Goal: Task Accomplishment & Management: Use online tool/utility

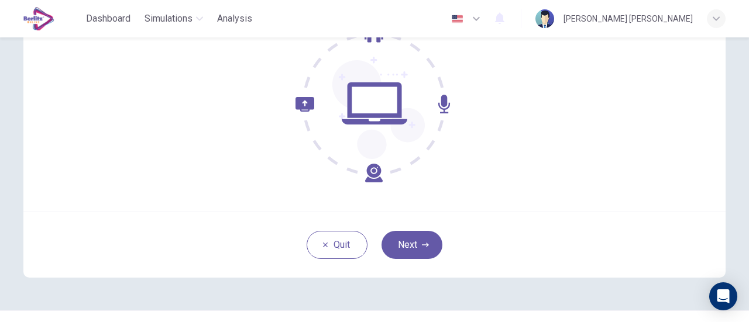
scroll to position [164, 0]
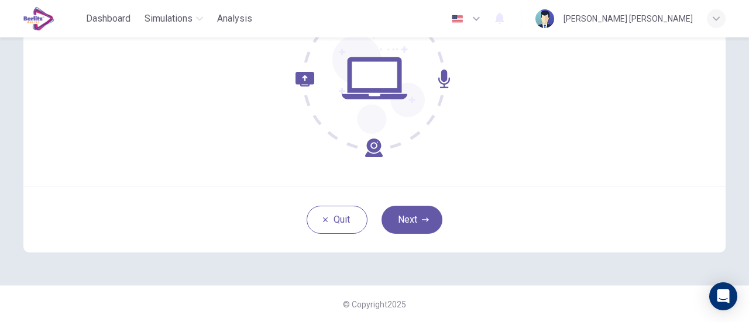
click at [560, 284] on div "Welcome to the EduSynch TOEIC® Listening Test. We need to confirm some requirem…" at bounding box center [374, 79] width 739 height 412
click at [422, 219] on icon "button" at bounding box center [425, 220] width 7 height 4
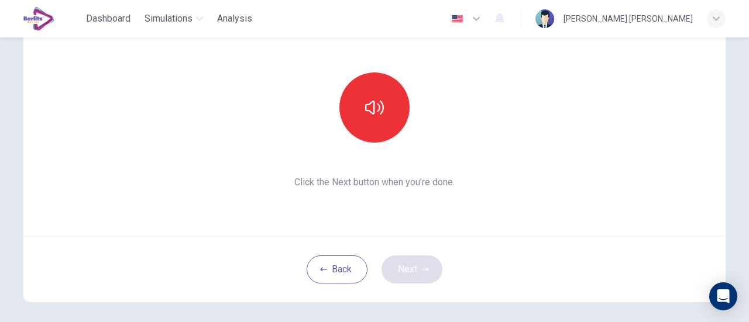
scroll to position [113, 0]
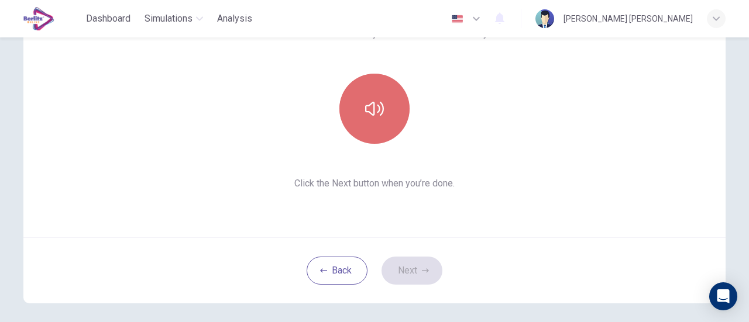
click at [386, 101] on button "button" at bounding box center [374, 109] width 70 height 70
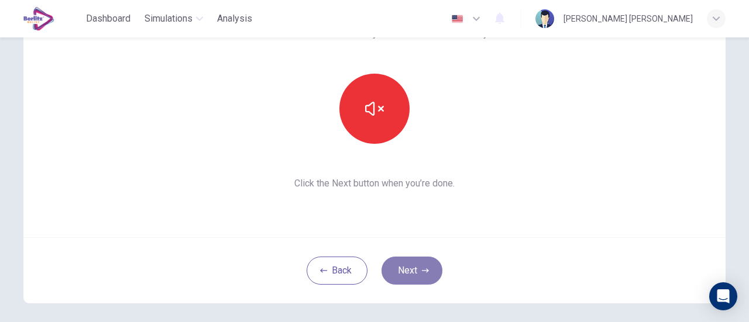
click at [389, 260] on button "Next" at bounding box center [411, 271] width 61 height 28
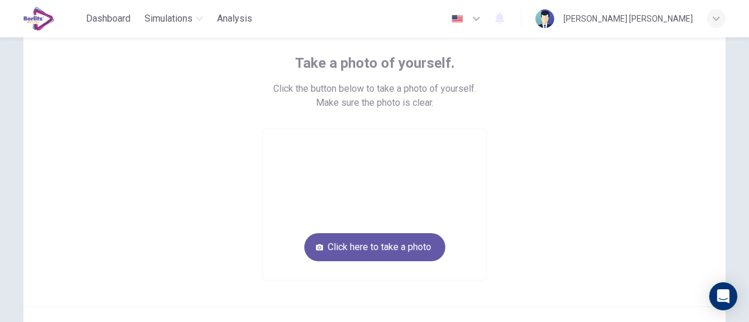
scroll to position [71, 0]
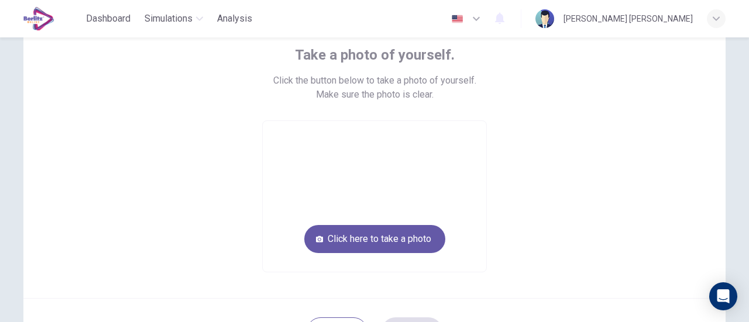
click at [494, 215] on div "Take a photo of yourself. Click the button below to take a photo of yourself. M…" at bounding box center [374, 159] width 529 height 227
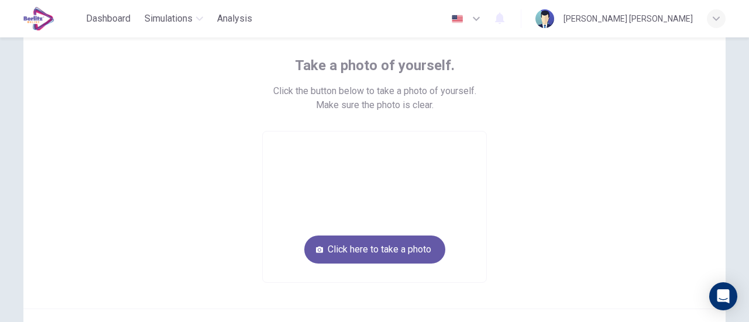
scroll to position [60, 0]
click at [403, 247] on button "Click here to take a photo" at bounding box center [374, 251] width 141 height 28
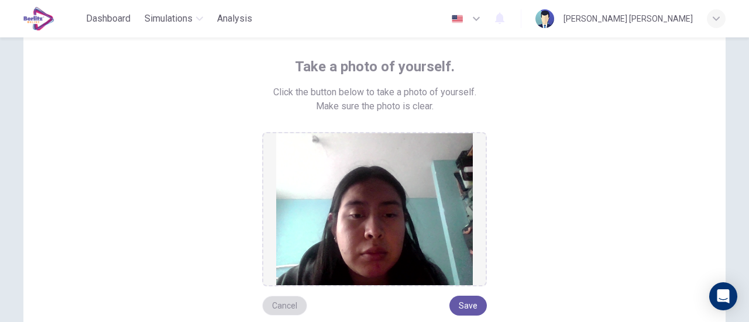
click at [270, 302] on button "Cancel" at bounding box center [284, 306] width 45 height 20
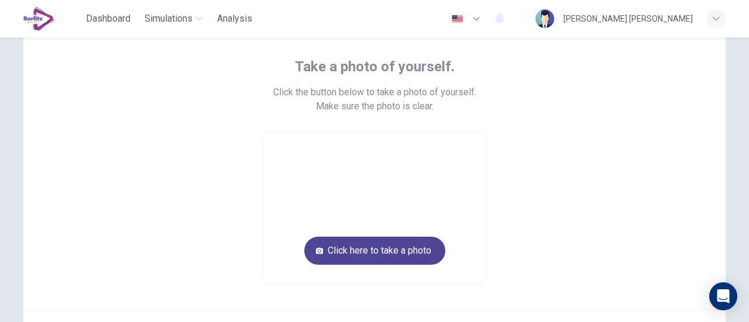
click at [360, 252] on button "Click here to take a photo" at bounding box center [374, 251] width 141 height 28
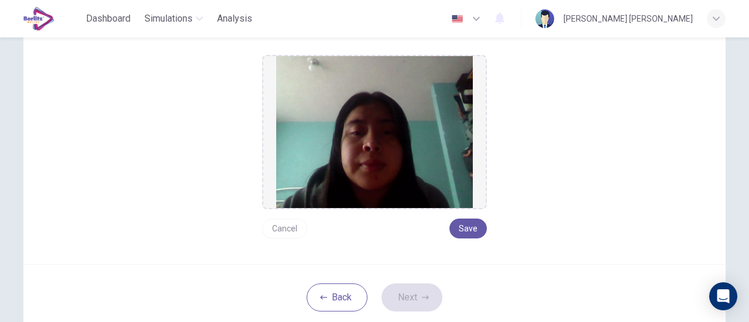
scroll to position [136, 0]
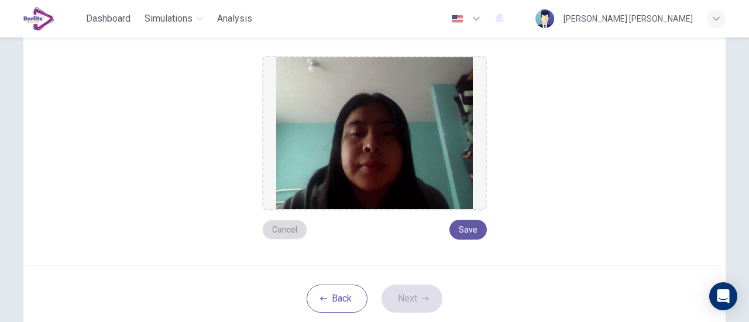
click at [276, 232] on button "Cancel" at bounding box center [284, 230] width 45 height 20
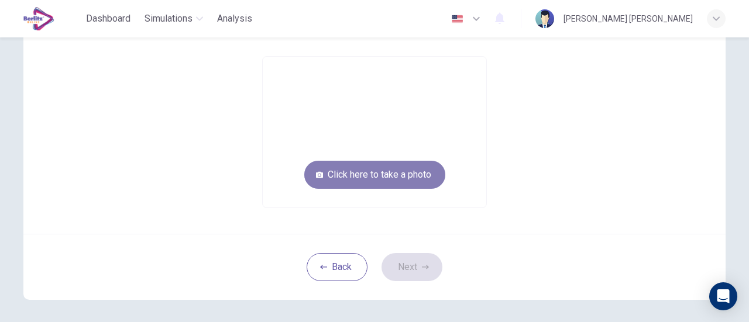
click at [385, 179] on button "Click here to take a photo" at bounding box center [374, 175] width 141 height 28
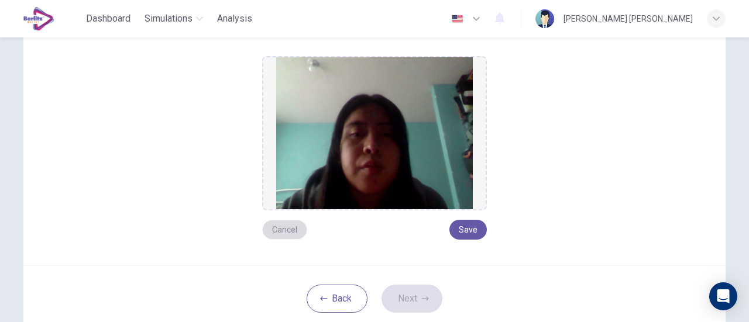
click at [277, 223] on button "Cancel" at bounding box center [284, 230] width 45 height 20
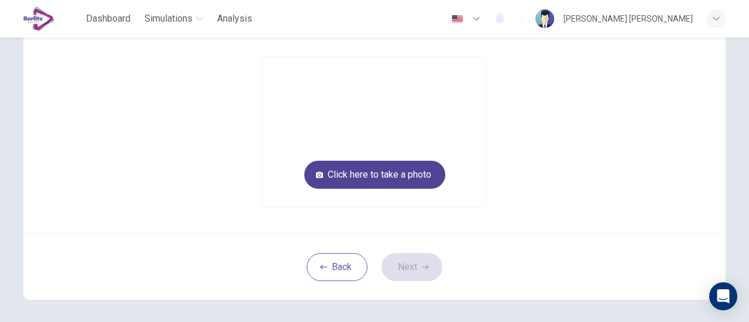
click at [392, 182] on button "Click here to take a photo" at bounding box center [374, 175] width 141 height 28
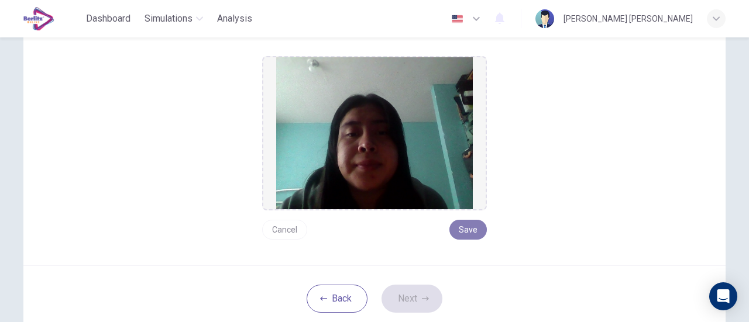
click at [457, 223] on button "Save" at bounding box center [467, 230] width 37 height 20
click at [410, 301] on button "Next" at bounding box center [411, 299] width 61 height 28
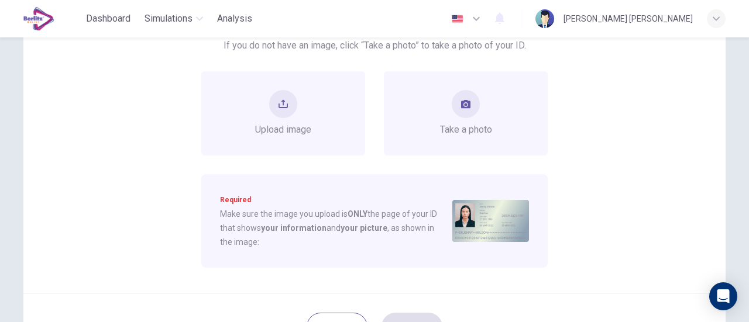
scroll to position [122, 0]
click at [467, 109] on button "take photo" at bounding box center [465, 103] width 28 height 28
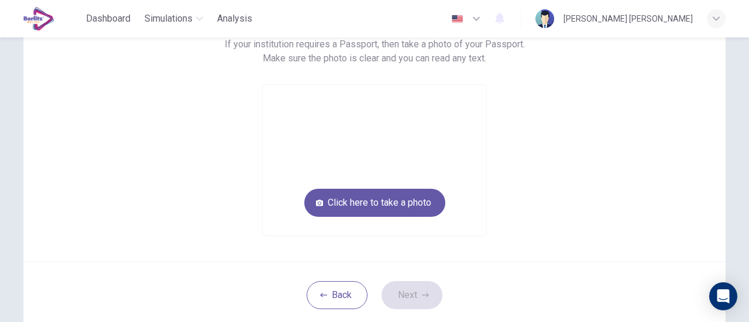
click at [405, 137] on video at bounding box center [374, 160] width 223 height 151
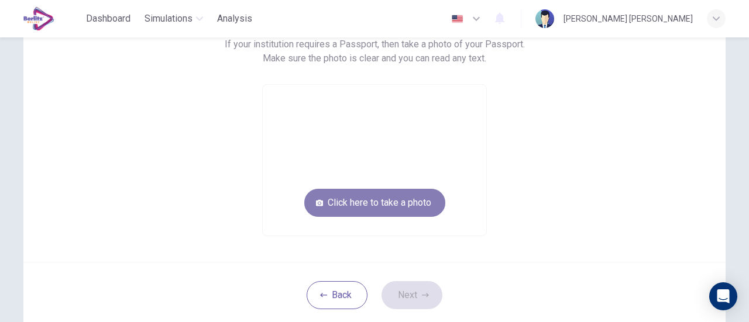
click at [382, 207] on button "Click here to take a photo" at bounding box center [374, 203] width 141 height 28
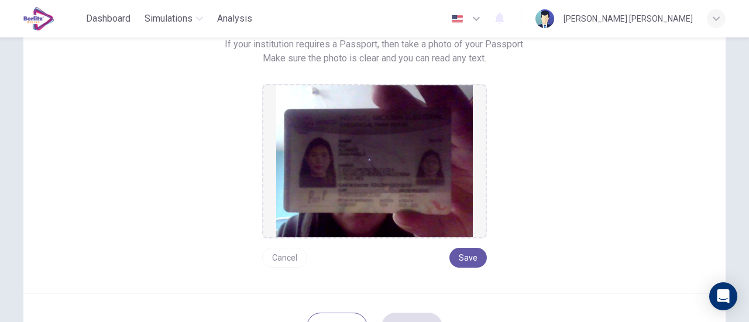
click at [391, 187] on img at bounding box center [374, 161] width 196 height 152
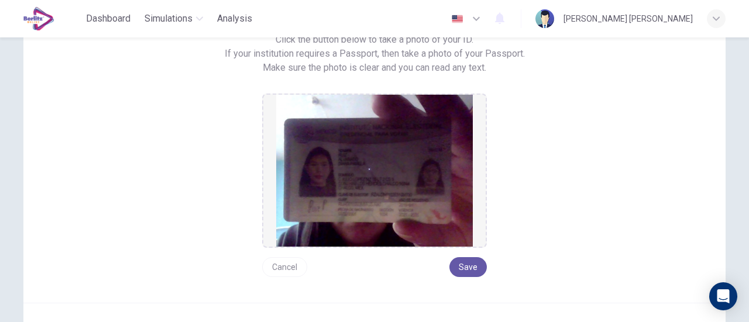
scroll to position [113, 0]
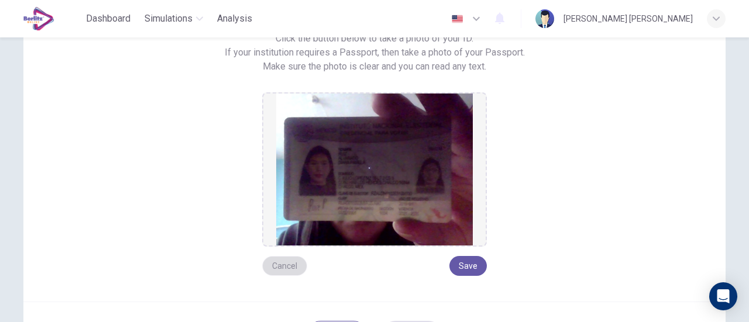
click at [285, 271] on button "Cancel" at bounding box center [284, 266] width 45 height 20
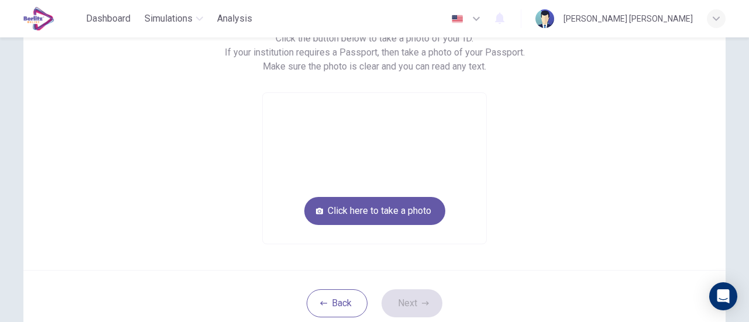
click at [338, 282] on div "Back Next" at bounding box center [374, 303] width 702 height 66
click at [344, 308] on button "Back" at bounding box center [336, 303] width 61 height 28
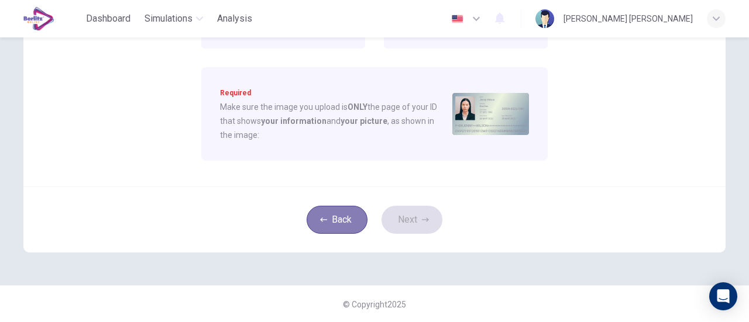
click at [329, 218] on button "Back" at bounding box center [336, 220] width 61 height 28
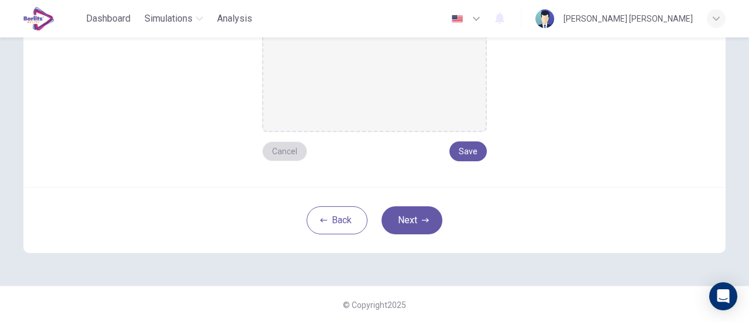
click at [277, 147] on button "Cancel" at bounding box center [284, 152] width 45 height 20
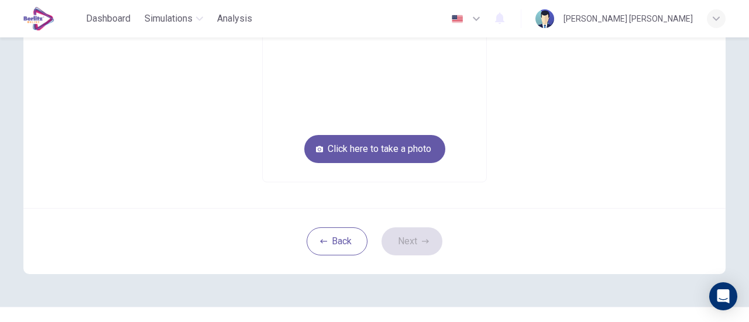
scroll to position [160, 0]
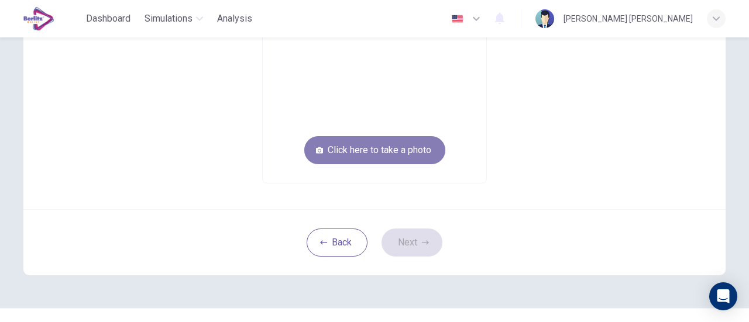
click at [363, 158] on button "Click here to take a photo" at bounding box center [374, 150] width 141 height 28
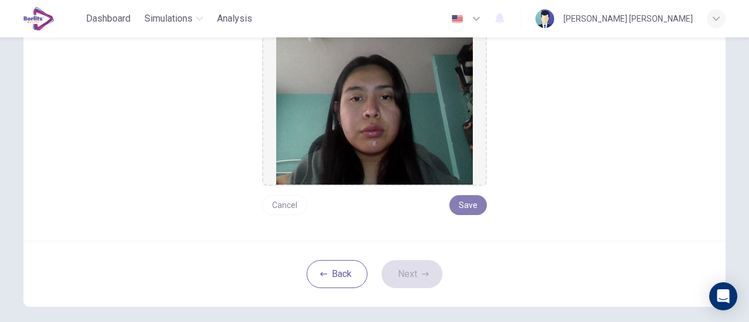
click at [468, 204] on button "Save" at bounding box center [467, 205] width 37 height 20
click at [415, 276] on button "Next" at bounding box center [411, 274] width 61 height 28
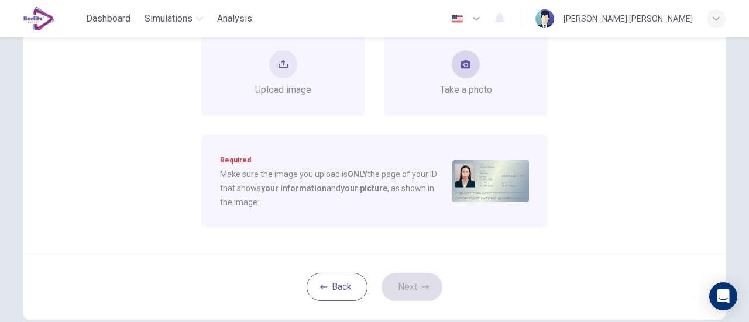
click at [467, 82] on div "Take a photo" at bounding box center [466, 73] width 52 height 47
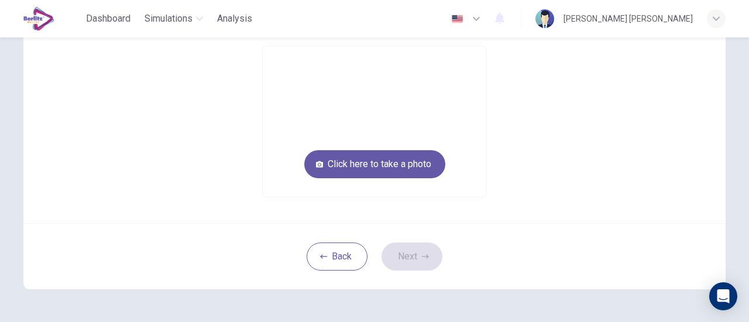
click at [373, 112] on video at bounding box center [374, 121] width 223 height 151
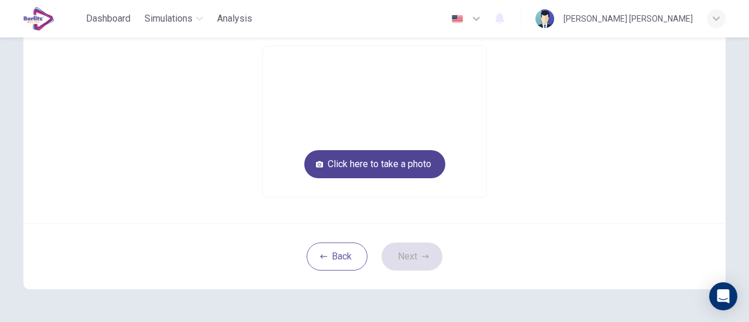
click at [389, 158] on button "Click here to take a photo" at bounding box center [374, 164] width 141 height 28
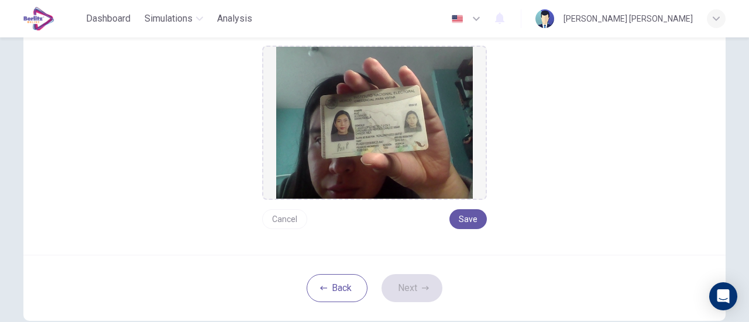
click at [291, 213] on button "Cancel" at bounding box center [284, 219] width 45 height 20
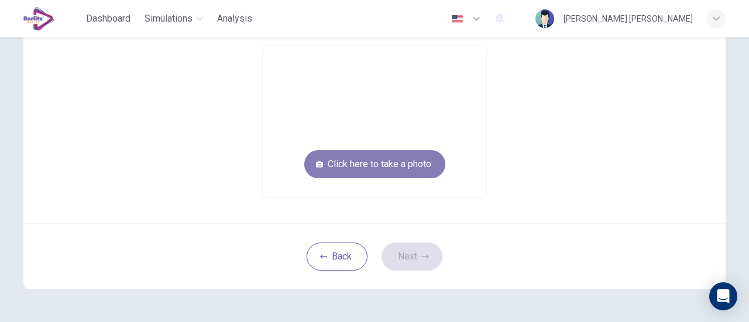
click at [367, 162] on button "Click here to take a photo" at bounding box center [374, 164] width 141 height 28
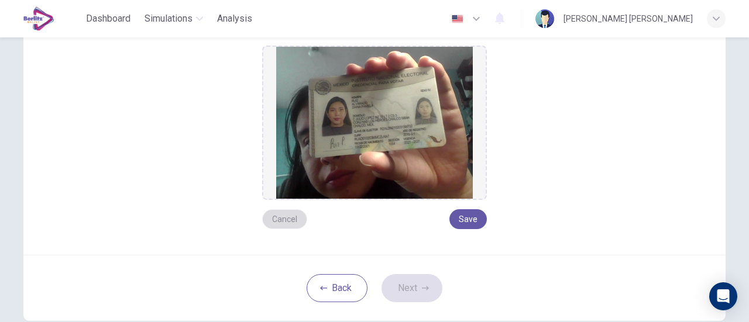
click at [285, 214] on button "Cancel" at bounding box center [284, 219] width 45 height 20
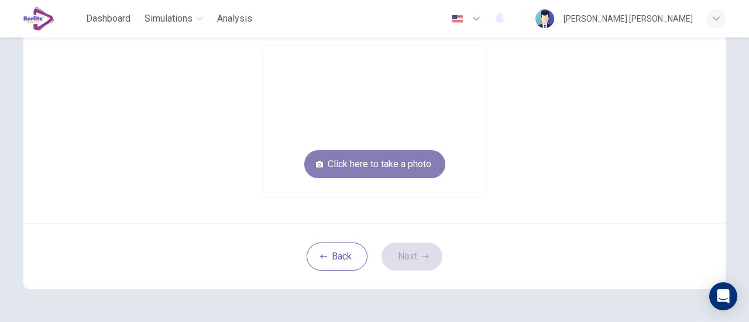
click at [368, 157] on button "Click here to take a photo" at bounding box center [374, 164] width 141 height 28
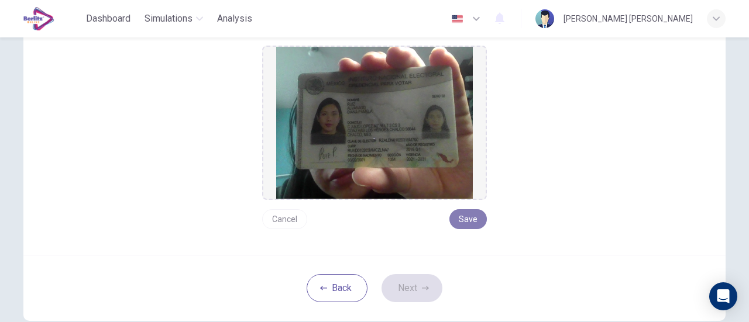
click at [451, 211] on button "Save" at bounding box center [467, 219] width 37 height 20
click at [419, 280] on button "Next" at bounding box center [411, 288] width 61 height 28
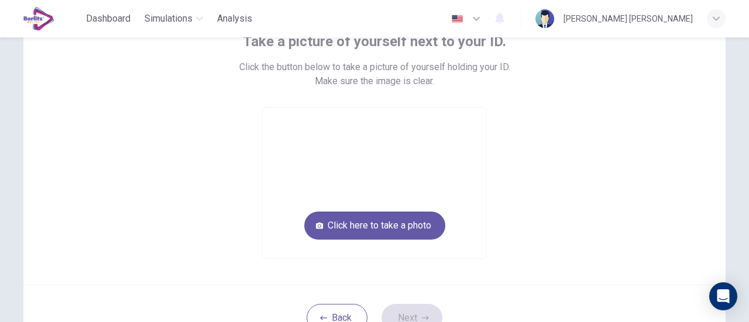
scroll to position [85, 0]
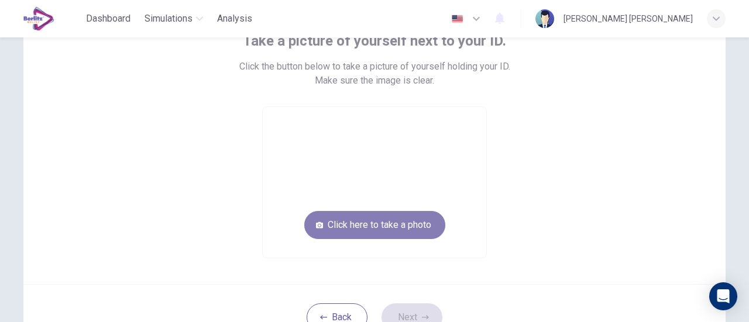
click at [413, 218] on button "Click here to take a photo" at bounding box center [374, 225] width 141 height 28
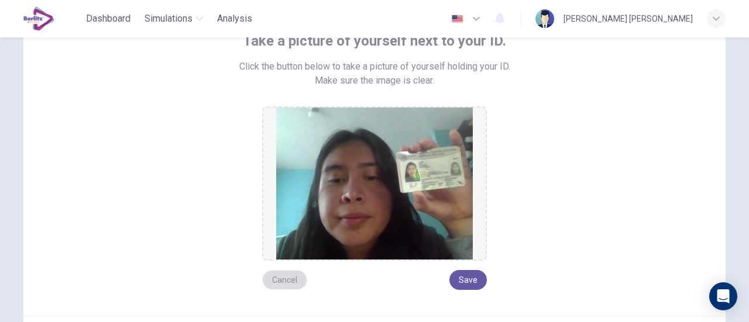
click at [281, 284] on button "Cancel" at bounding box center [284, 280] width 45 height 20
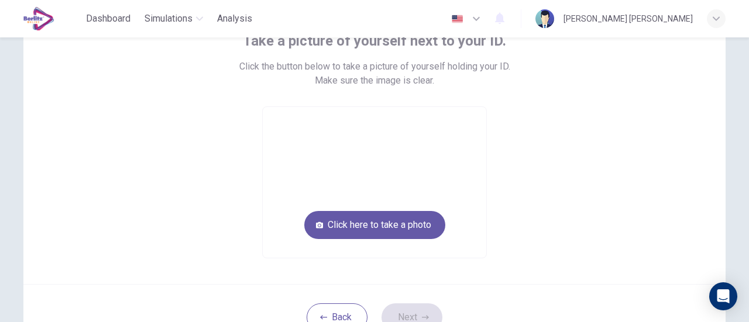
click at [281, 284] on div "Back Next" at bounding box center [374, 317] width 702 height 66
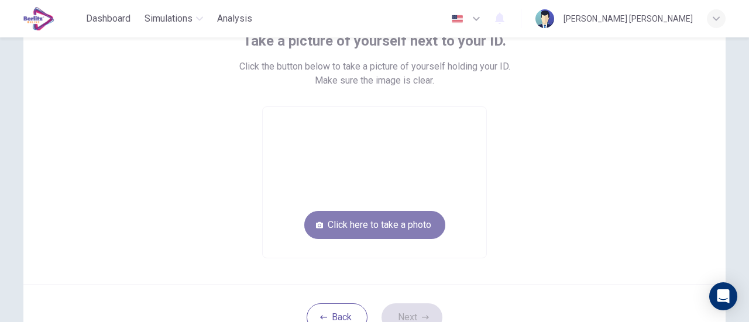
click at [345, 218] on button "Click here to take a photo" at bounding box center [374, 225] width 141 height 28
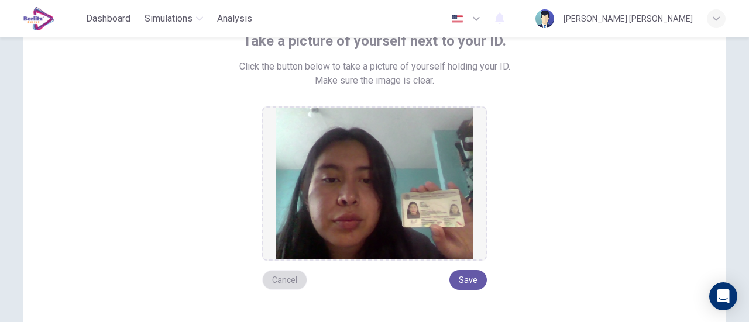
click at [273, 285] on button "Cancel" at bounding box center [284, 280] width 45 height 20
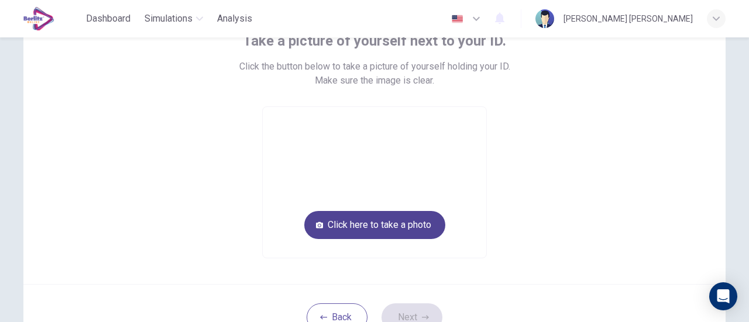
click at [346, 227] on button "Click here to take a photo" at bounding box center [374, 225] width 141 height 28
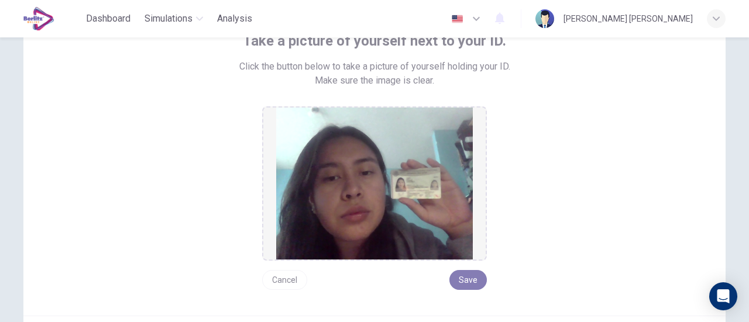
click at [475, 280] on button "Save" at bounding box center [467, 280] width 37 height 20
click at [471, 288] on button "Save" at bounding box center [467, 280] width 37 height 20
click at [471, 277] on button "Save" at bounding box center [467, 280] width 37 height 20
click at [521, 215] on div "Take a picture of yourself next to your ID. Click the button below to take a pi…" at bounding box center [374, 161] width 529 height 258
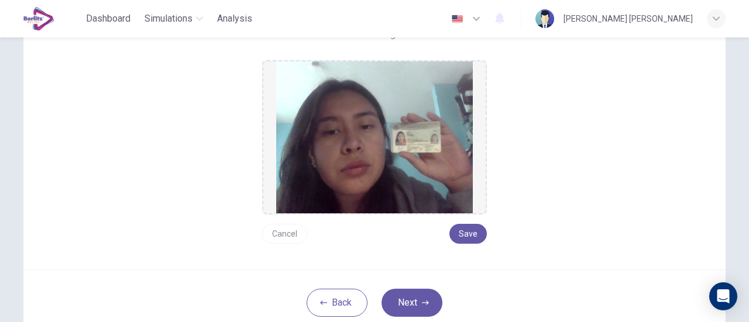
scroll to position [132, 0]
click at [470, 237] on button "Save" at bounding box center [467, 233] width 37 height 20
click at [428, 301] on button "Next" at bounding box center [411, 302] width 61 height 28
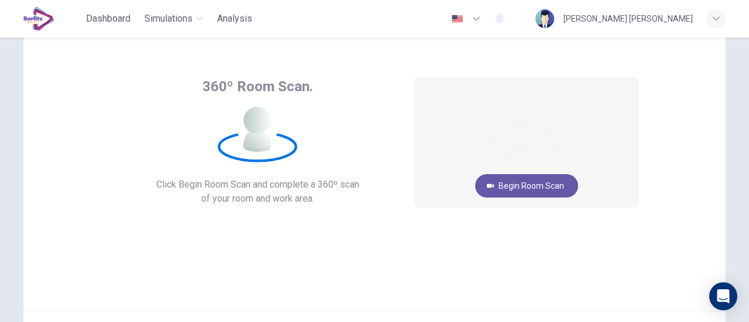
scroll to position [39, 0]
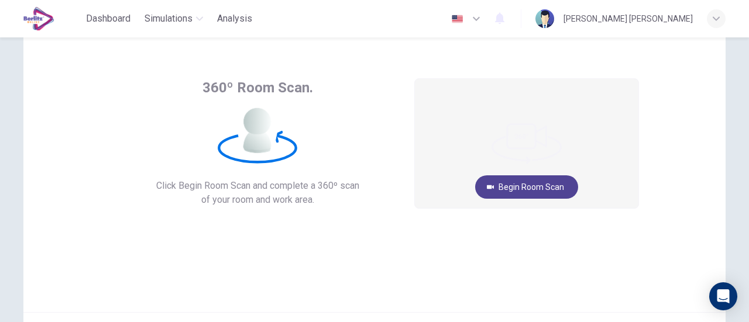
click at [517, 191] on button "Begin Room Scan" at bounding box center [526, 186] width 103 height 23
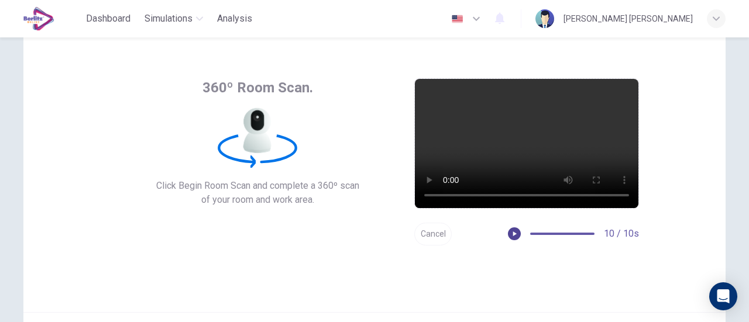
click at [511, 232] on icon "button" at bounding box center [514, 234] width 8 height 8
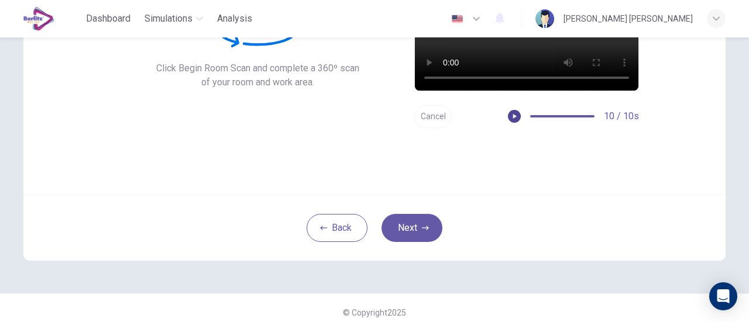
scroll to position [164, 0]
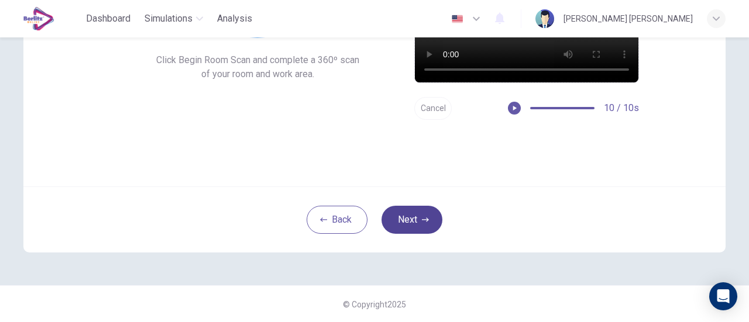
click at [400, 215] on button "Next" at bounding box center [411, 220] width 61 height 28
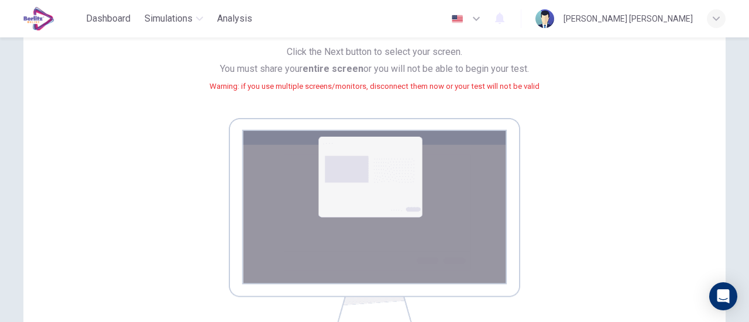
scroll to position [116, 0]
click at [470, 147] on img at bounding box center [374, 224] width 291 height 212
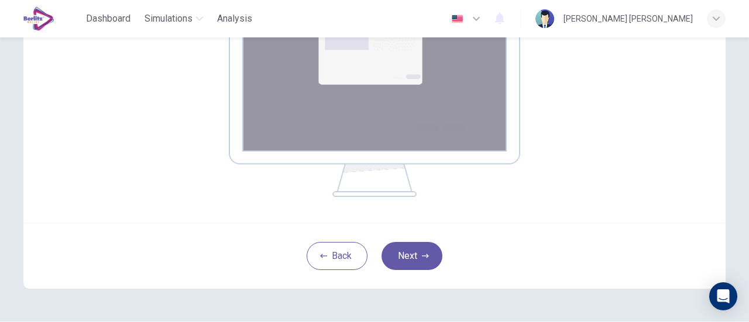
scroll to position [249, 0]
click at [424, 250] on button "Next" at bounding box center [411, 256] width 61 height 28
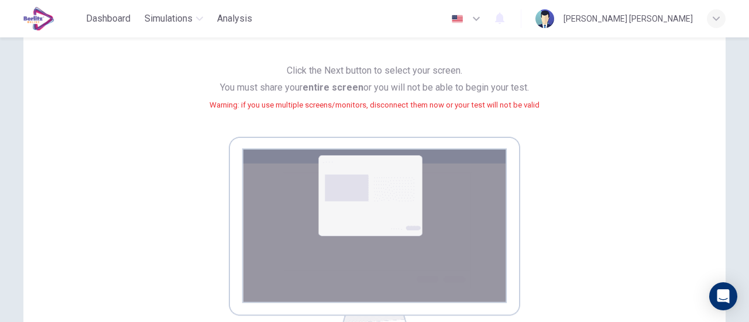
scroll to position [285, 0]
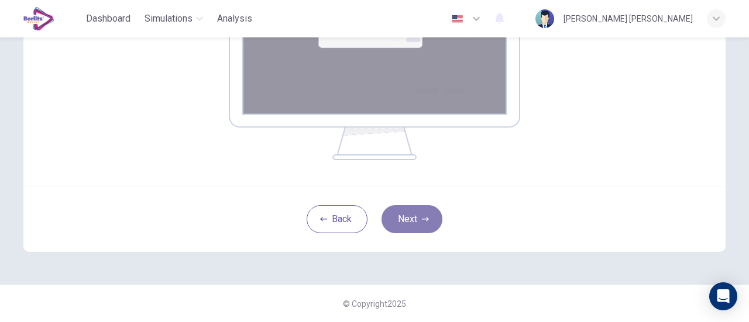
click at [420, 212] on button "Next" at bounding box center [411, 219] width 61 height 28
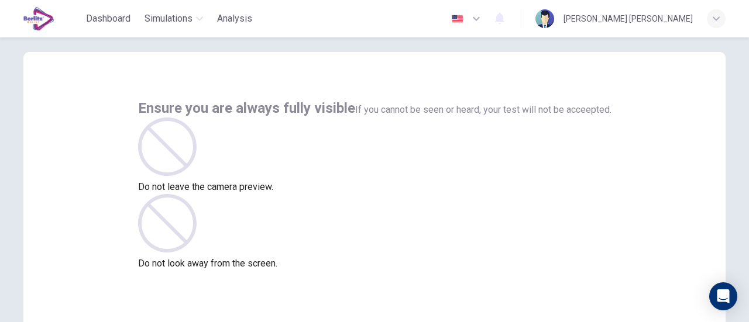
scroll to position [164, 0]
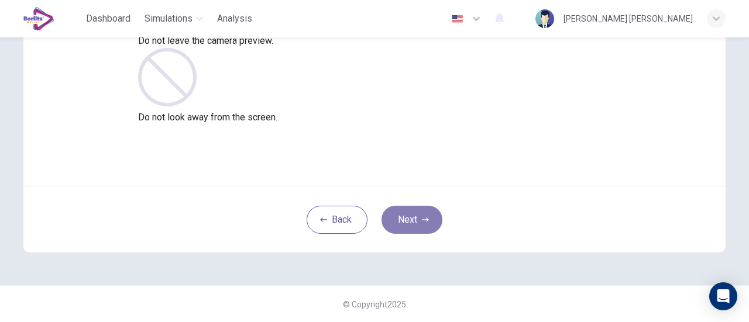
click at [418, 220] on button "Next" at bounding box center [411, 220] width 61 height 28
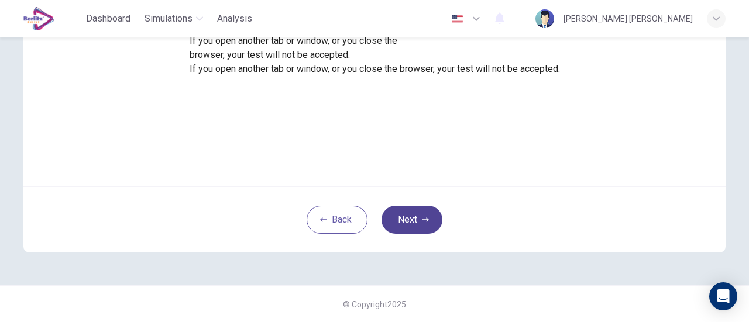
click at [403, 220] on button "Next" at bounding box center [411, 220] width 61 height 28
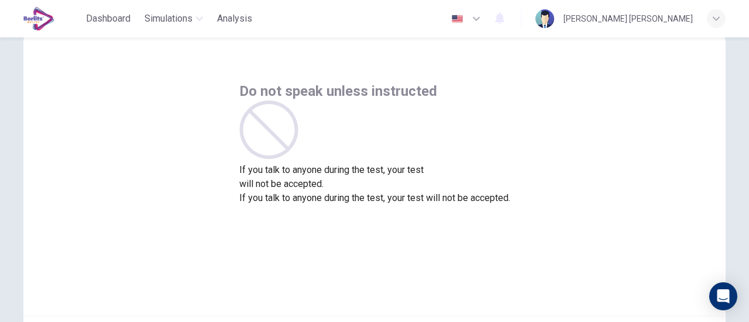
scroll to position [0, 0]
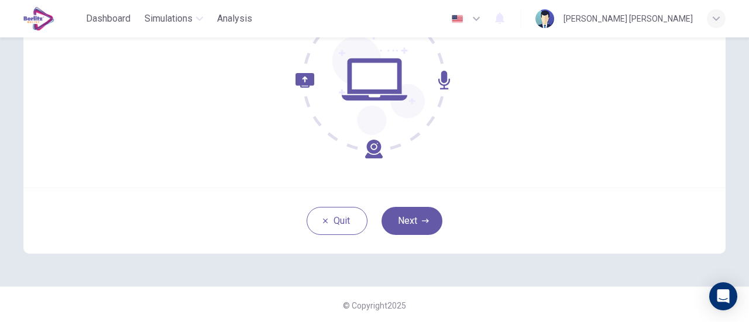
scroll to position [164, 0]
click at [425, 215] on button "Next" at bounding box center [411, 220] width 61 height 28
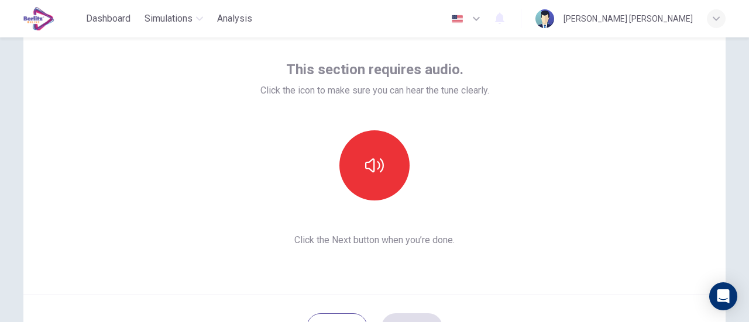
scroll to position [56, 0]
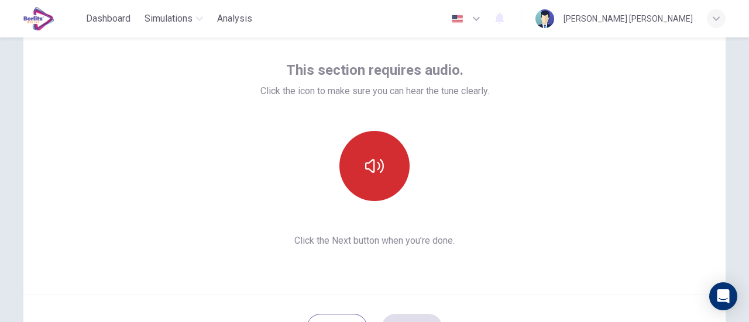
click at [372, 158] on icon "button" at bounding box center [374, 166] width 19 height 19
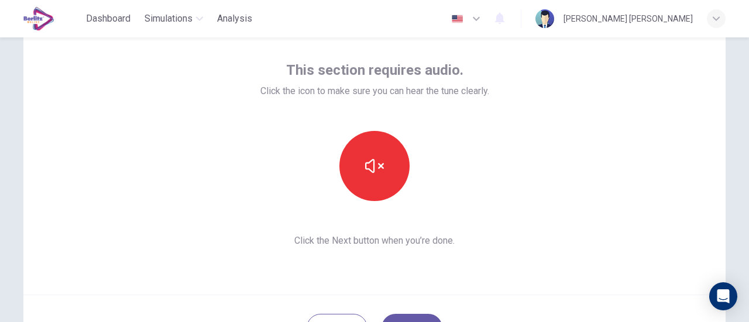
scroll to position [108, 0]
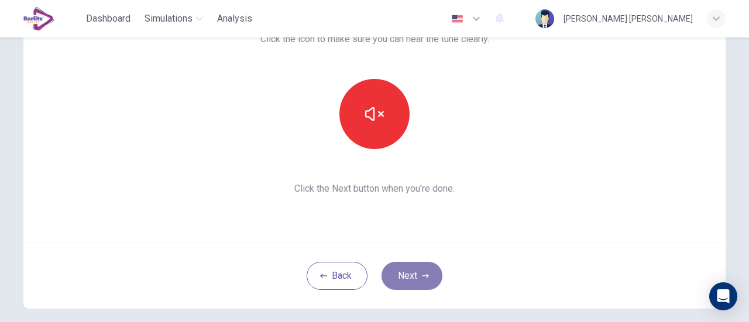
click at [409, 277] on button "Next" at bounding box center [411, 276] width 61 height 28
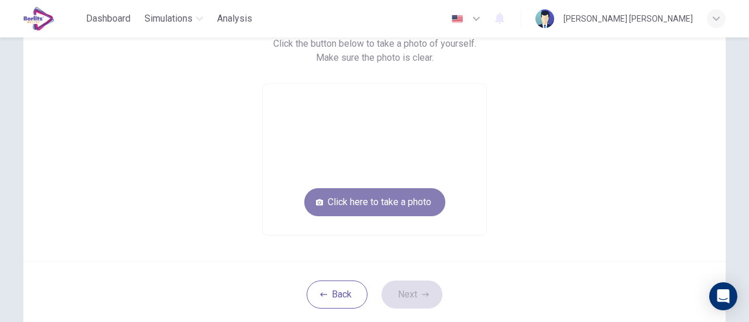
click at [421, 194] on button "Click here to take a photo" at bounding box center [374, 202] width 141 height 28
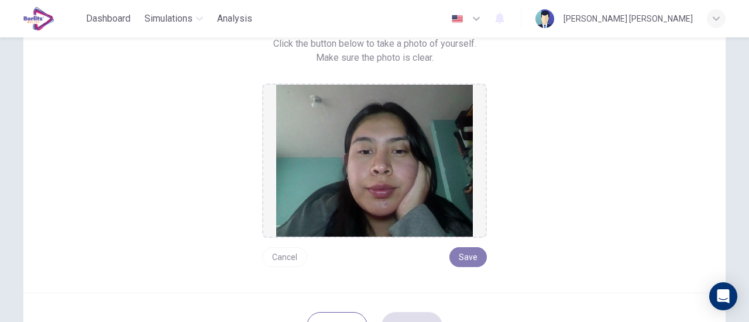
click at [464, 258] on button "Save" at bounding box center [467, 257] width 37 height 20
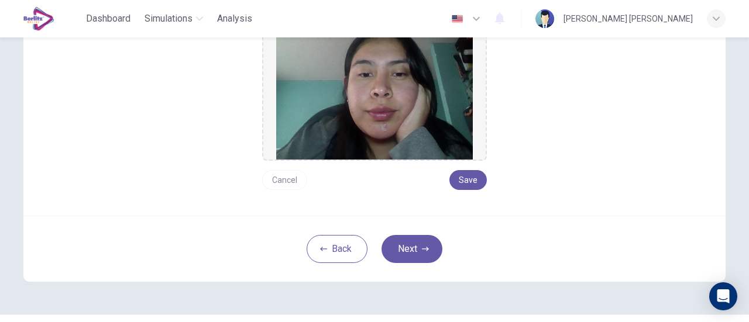
scroll to position [186, 0]
click at [275, 175] on button "Cancel" at bounding box center [284, 180] width 45 height 20
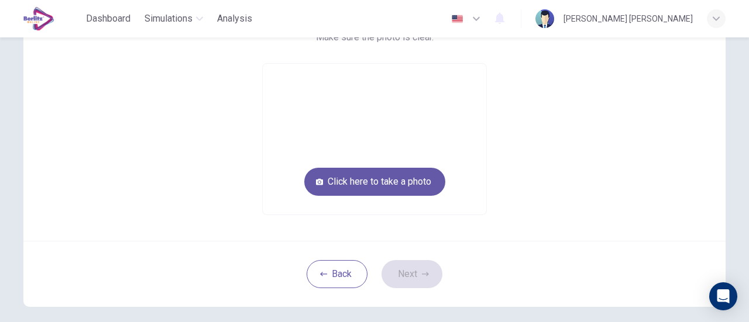
scroll to position [116, 0]
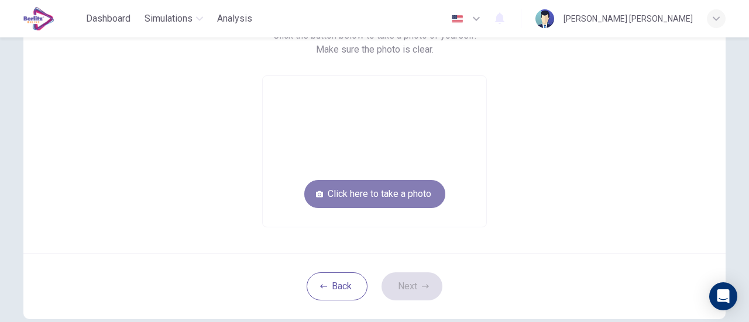
click at [335, 186] on button "Click here to take a photo" at bounding box center [374, 194] width 141 height 28
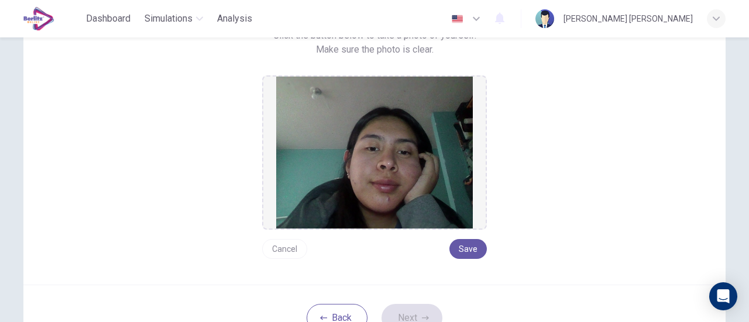
click at [280, 256] on button "Cancel" at bounding box center [284, 249] width 45 height 20
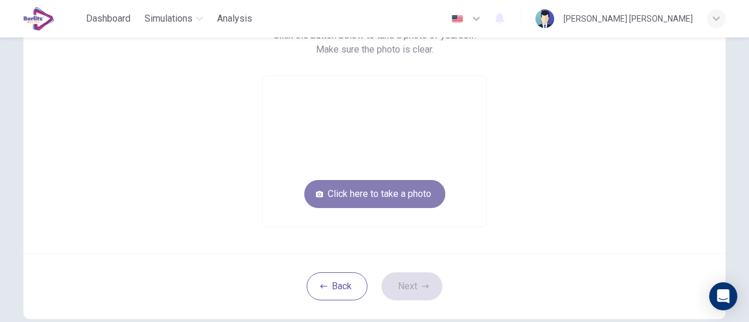
click at [354, 184] on button "Click here to take a photo" at bounding box center [374, 194] width 141 height 28
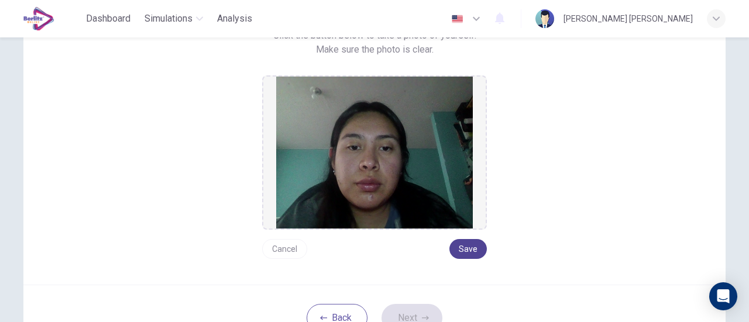
click at [477, 249] on button "Save" at bounding box center [467, 249] width 37 height 20
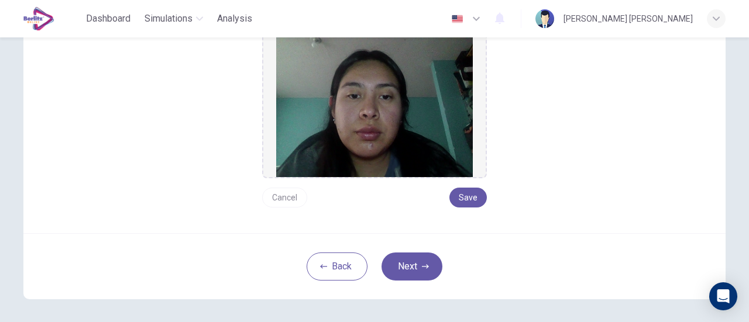
scroll to position [170, 0]
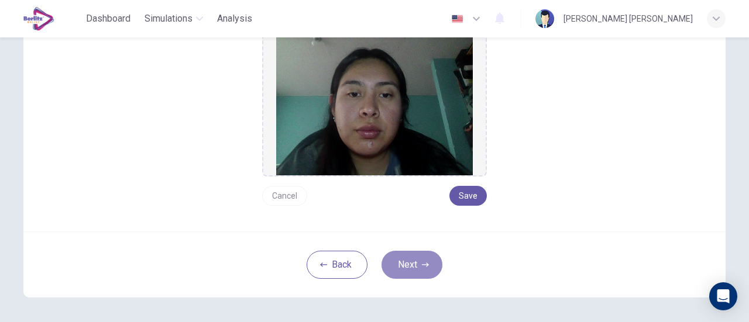
click at [431, 258] on button "Next" at bounding box center [411, 265] width 61 height 28
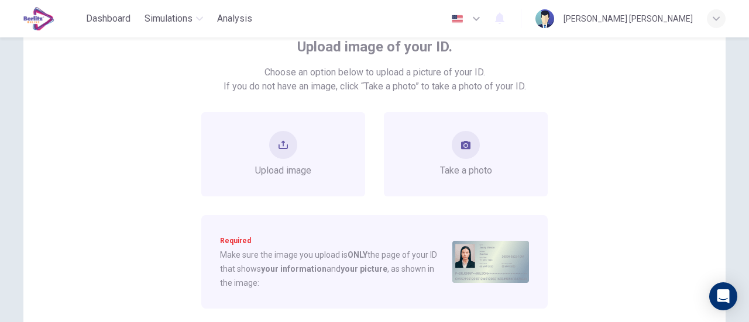
scroll to position [78, 0]
click at [444, 174] on span "Take a photo" at bounding box center [466, 172] width 52 height 14
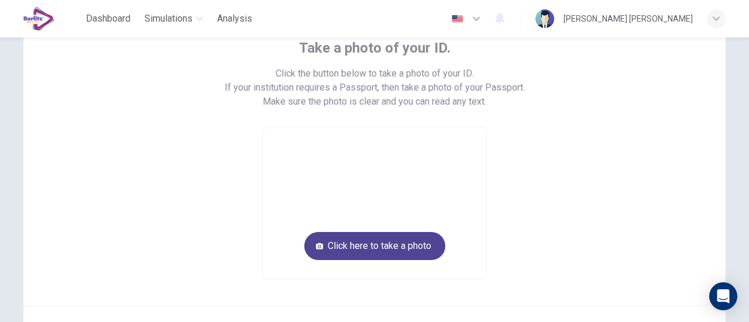
click at [428, 247] on button "Click here to take a photo" at bounding box center [374, 246] width 141 height 28
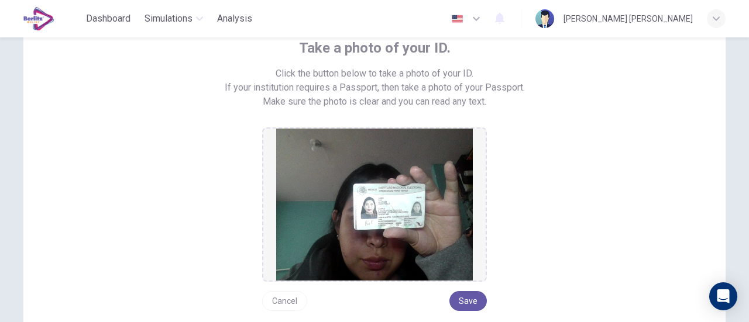
click at [287, 299] on button "Cancel" at bounding box center [284, 301] width 45 height 20
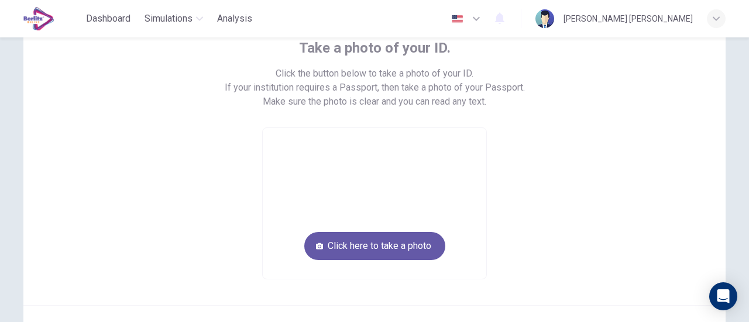
click at [458, 167] on video at bounding box center [374, 203] width 223 height 151
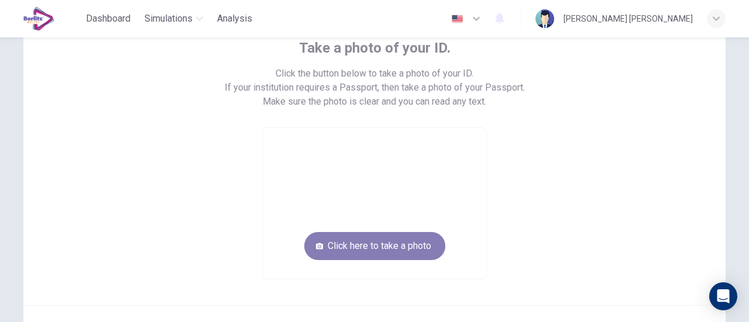
click at [426, 243] on button "Click here to take a photo" at bounding box center [374, 246] width 141 height 28
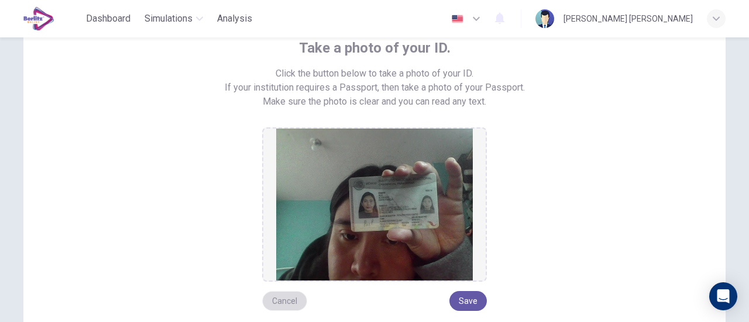
click at [291, 306] on button "Cancel" at bounding box center [284, 301] width 45 height 20
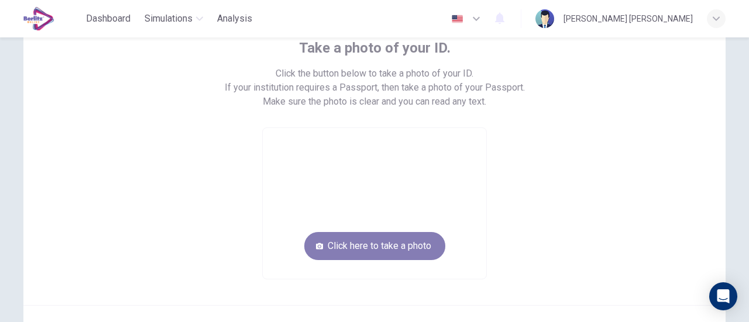
click at [375, 232] on button "Click here to take a photo" at bounding box center [374, 246] width 141 height 28
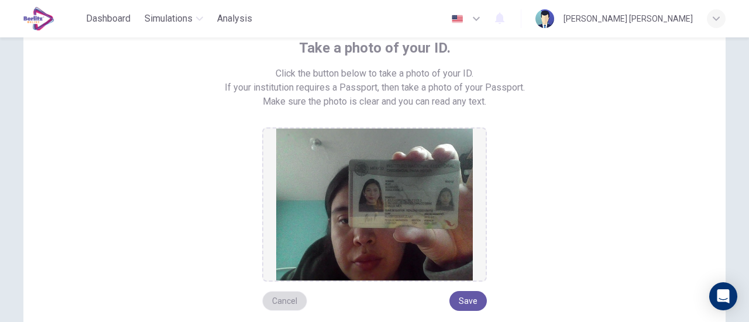
click at [284, 294] on button "Cancel" at bounding box center [284, 301] width 45 height 20
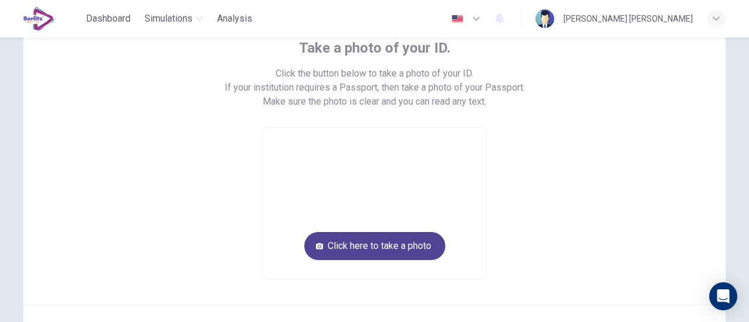
click at [357, 237] on button "Click here to take a photo" at bounding box center [374, 246] width 141 height 28
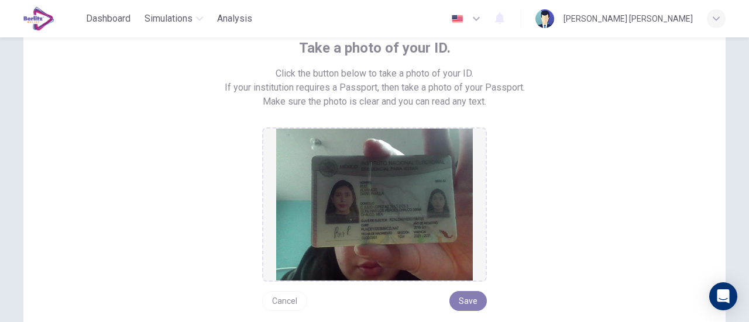
click at [464, 301] on button "Save" at bounding box center [467, 301] width 37 height 20
click at [470, 296] on button "Save" at bounding box center [467, 301] width 37 height 20
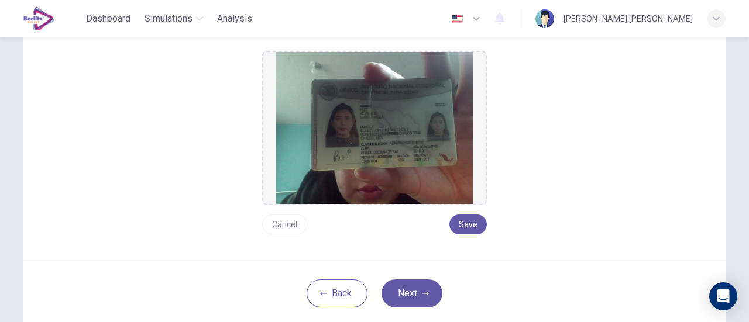
scroll to position [157, 0]
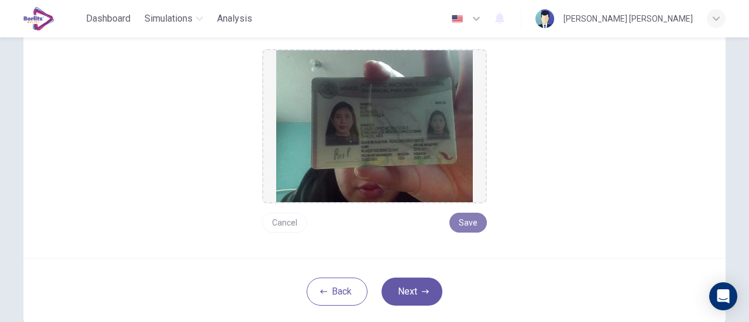
click at [462, 225] on button "Save" at bounding box center [467, 223] width 37 height 20
click at [417, 288] on button "Next" at bounding box center [411, 292] width 61 height 28
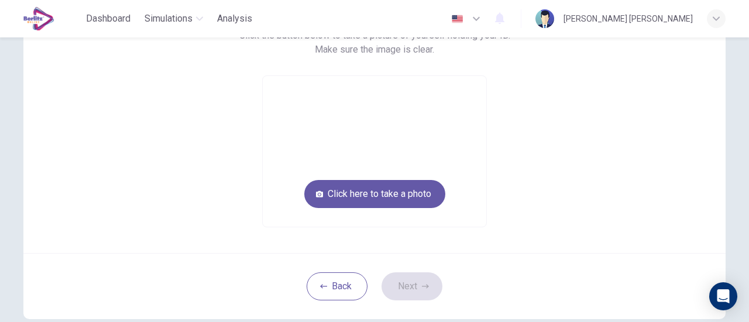
scroll to position [116, 0]
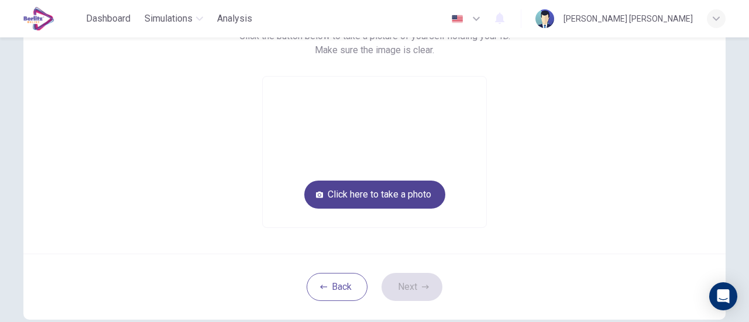
click at [430, 194] on button "Click here to take a photo" at bounding box center [374, 195] width 141 height 28
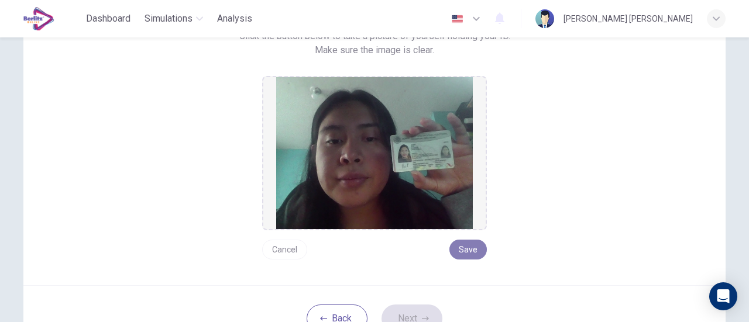
click at [475, 253] on button "Save" at bounding box center [467, 250] width 37 height 20
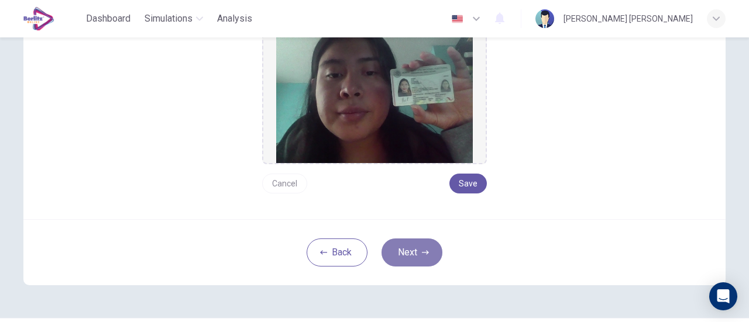
click at [425, 244] on button "Next" at bounding box center [411, 253] width 61 height 28
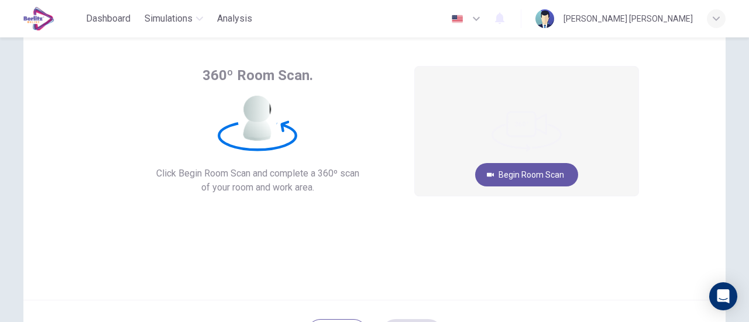
scroll to position [49, 0]
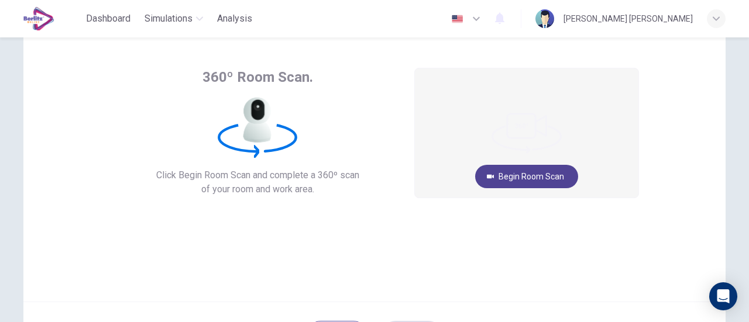
click at [521, 183] on button "Begin Room Scan" at bounding box center [526, 176] width 103 height 23
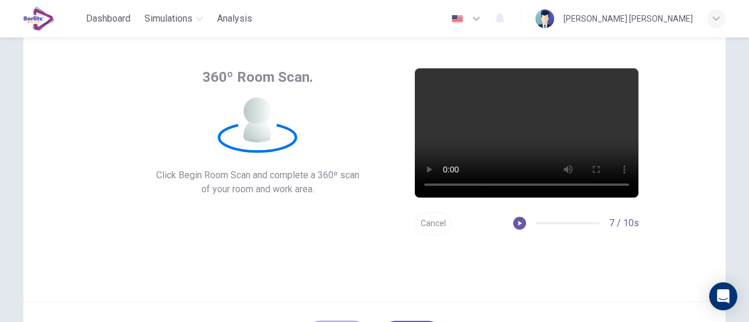
click at [441, 222] on button "Cancel" at bounding box center [432, 223] width 37 height 23
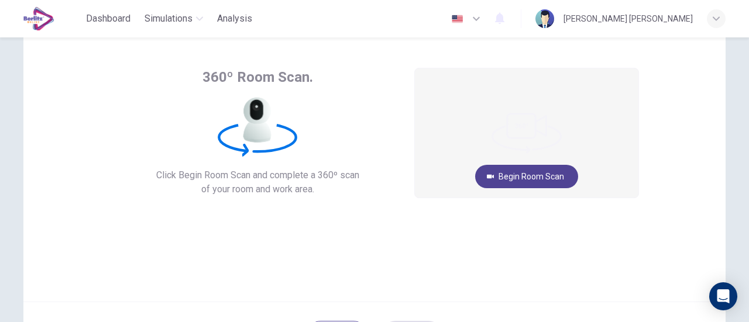
click at [514, 179] on button "Begin Room Scan" at bounding box center [526, 176] width 103 height 23
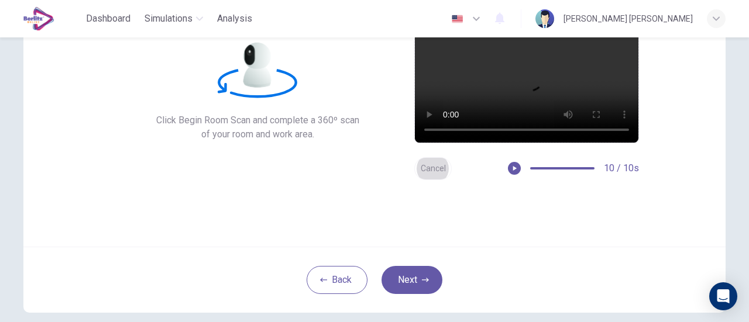
scroll to position [119, 0]
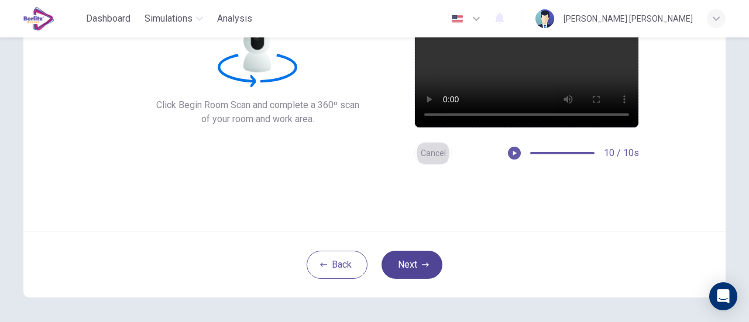
click at [409, 256] on button "Next" at bounding box center [411, 265] width 61 height 28
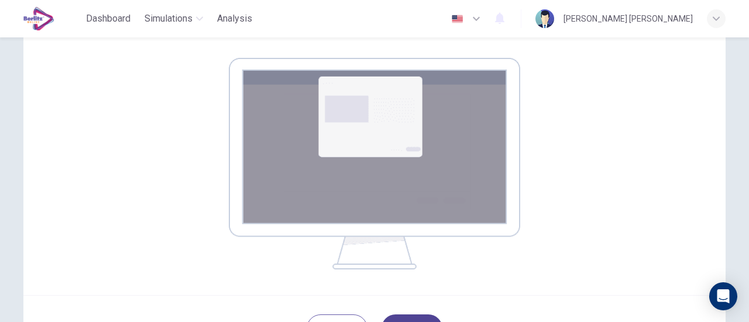
scroll to position [227, 0]
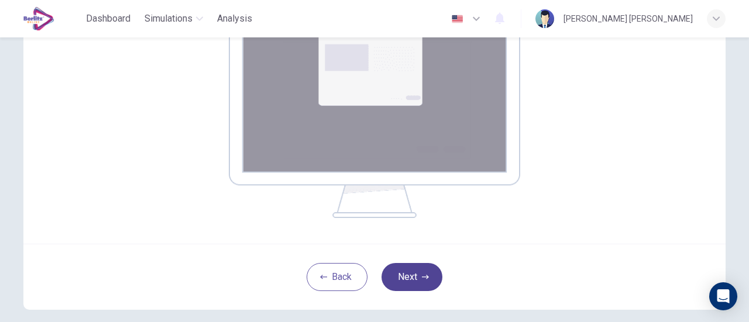
click at [422, 277] on icon "button" at bounding box center [425, 277] width 7 height 4
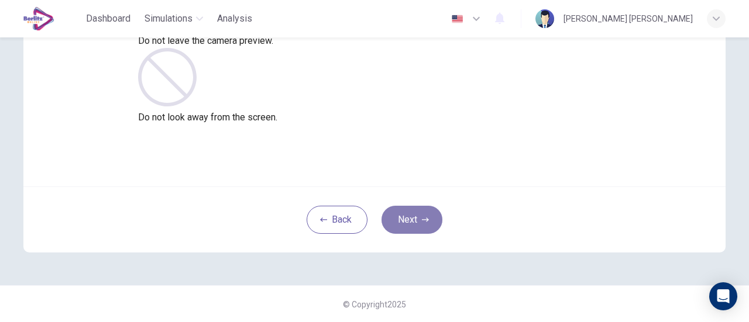
click at [423, 213] on button "Next" at bounding box center [411, 220] width 61 height 28
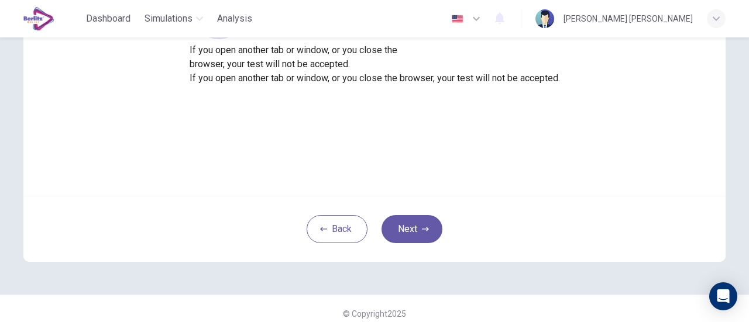
scroll to position [156, 0]
click at [422, 230] on icon "button" at bounding box center [425, 228] width 7 height 7
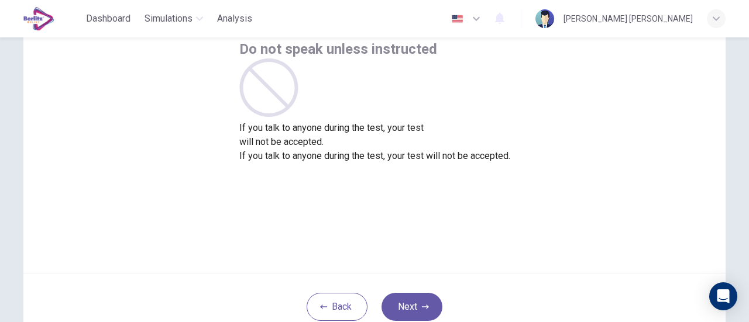
scroll to position [140, 0]
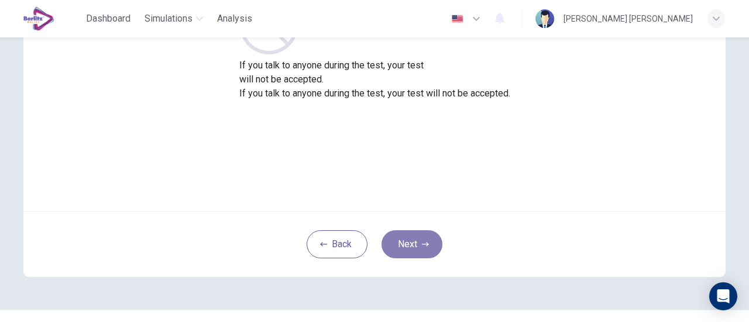
click at [412, 234] on button "Next" at bounding box center [411, 244] width 61 height 28
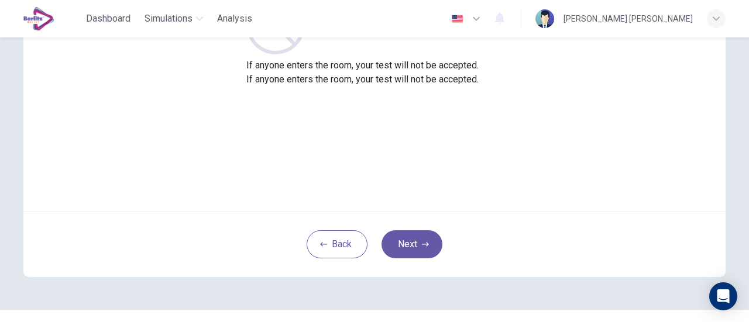
click at [569, 213] on div "Back Next" at bounding box center [374, 244] width 702 height 66
click at [417, 247] on button "Next" at bounding box center [411, 244] width 61 height 28
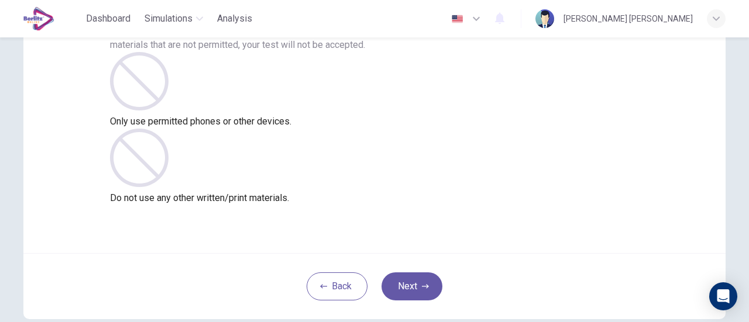
scroll to position [164, 0]
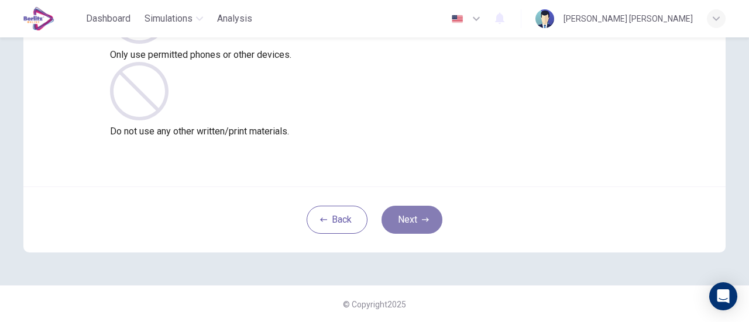
click at [399, 218] on button "Next" at bounding box center [411, 220] width 61 height 28
click at [400, 221] on button "Next" at bounding box center [411, 220] width 61 height 28
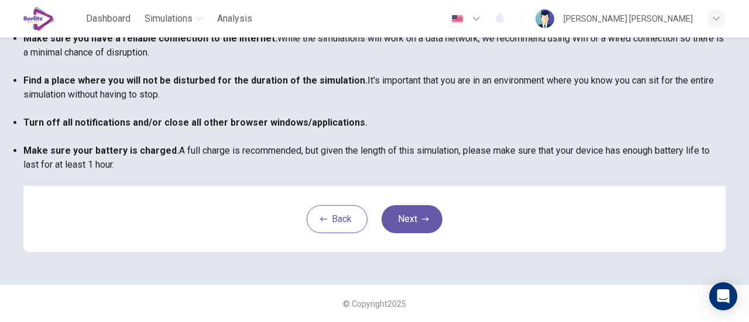
scroll to position [327, 0]
click at [409, 221] on button "Next" at bounding box center [411, 219] width 61 height 28
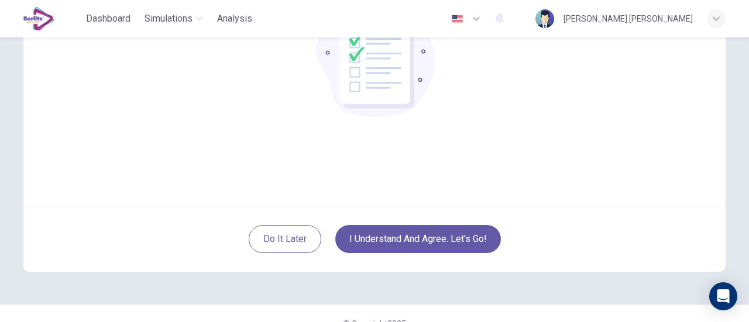
scroll to position [164, 0]
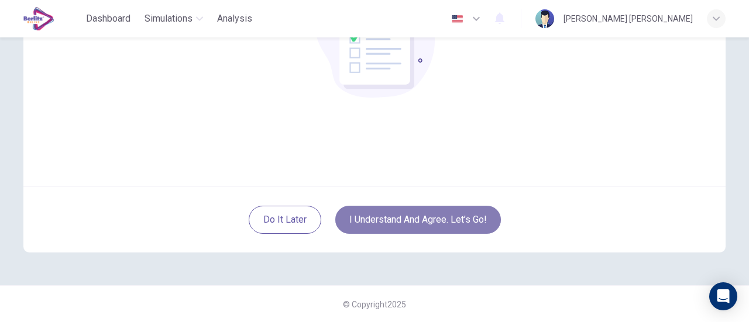
click at [419, 219] on button "I understand and agree. Let’s go!" at bounding box center [417, 220] width 165 height 28
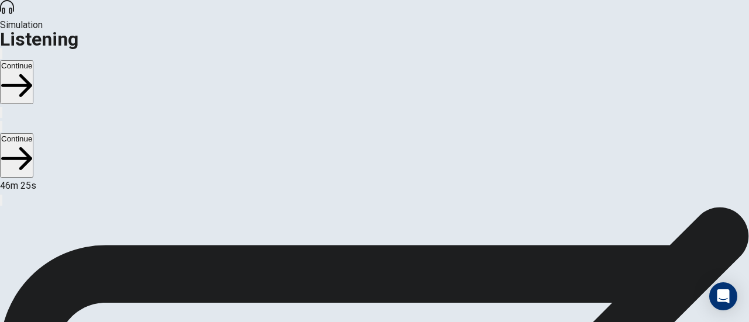
scroll to position [101, 0]
click at [253, 322] on div at bounding box center [374, 322] width 749 height 0
click at [242, 322] on div at bounding box center [374, 322] width 749 height 0
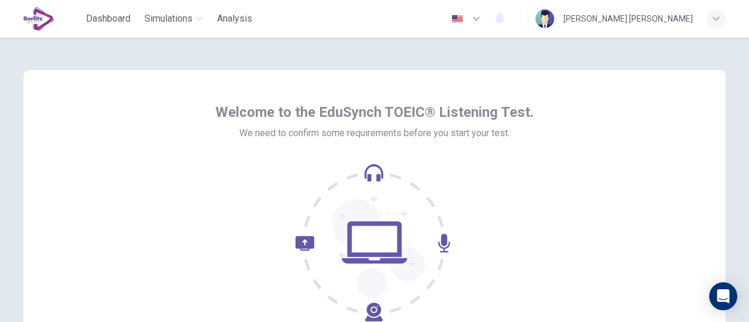
scroll to position [164, 0]
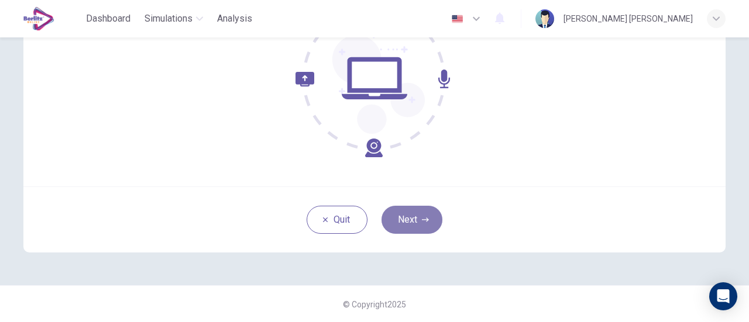
click at [408, 220] on button "Next" at bounding box center [411, 220] width 61 height 28
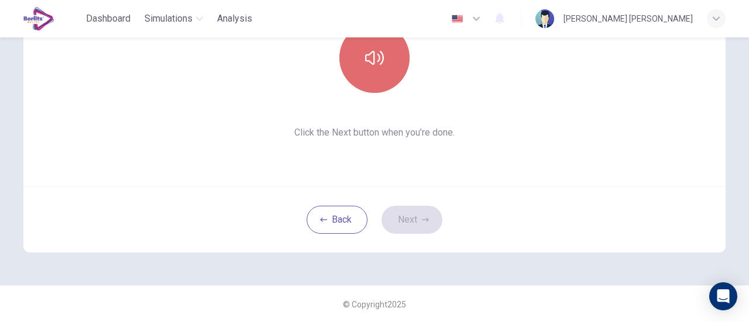
click at [382, 59] on button "button" at bounding box center [374, 58] width 70 height 70
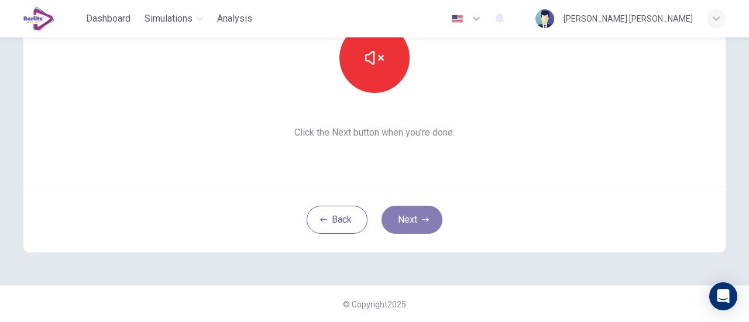
click at [408, 227] on button "Next" at bounding box center [411, 220] width 61 height 28
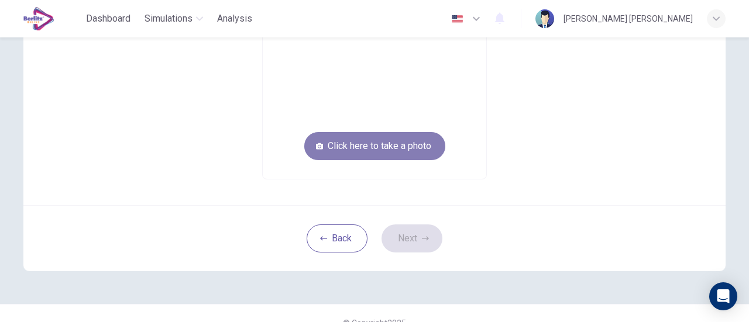
click at [409, 157] on button "Click here to take a photo" at bounding box center [374, 146] width 141 height 28
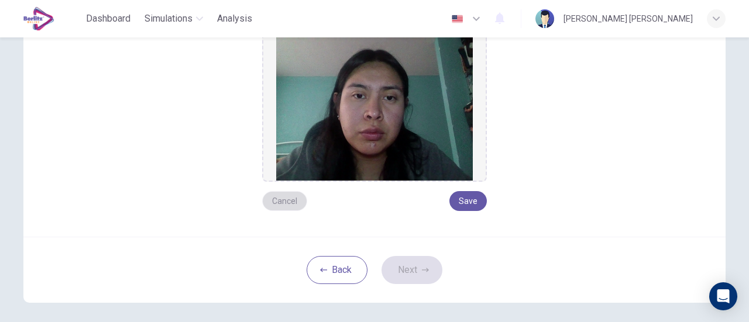
click at [272, 200] on button "Cancel" at bounding box center [284, 201] width 45 height 20
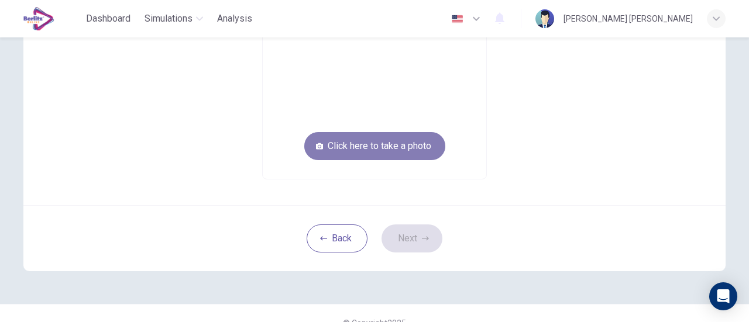
click at [375, 153] on button "Click here to take a photo" at bounding box center [374, 146] width 141 height 28
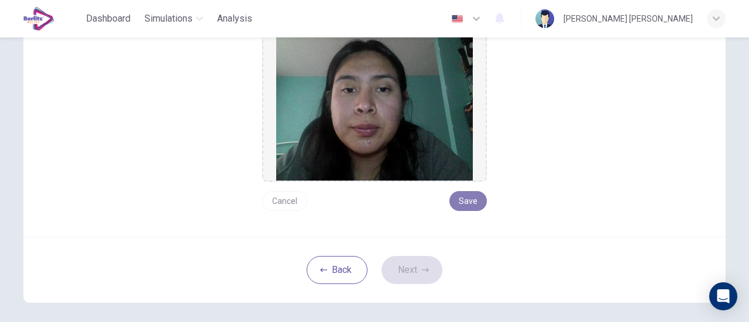
click at [477, 197] on button "Save" at bounding box center [467, 201] width 37 height 20
click at [420, 260] on button "Next" at bounding box center [411, 270] width 61 height 28
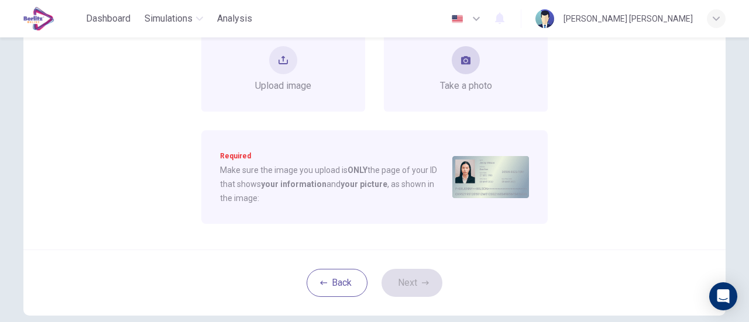
click at [475, 101] on div "Take a photo" at bounding box center [466, 69] width 164 height 84
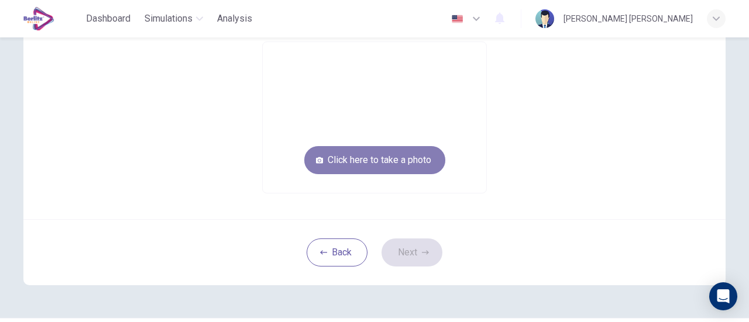
click at [406, 158] on button "Click here to take a photo" at bounding box center [374, 160] width 141 height 28
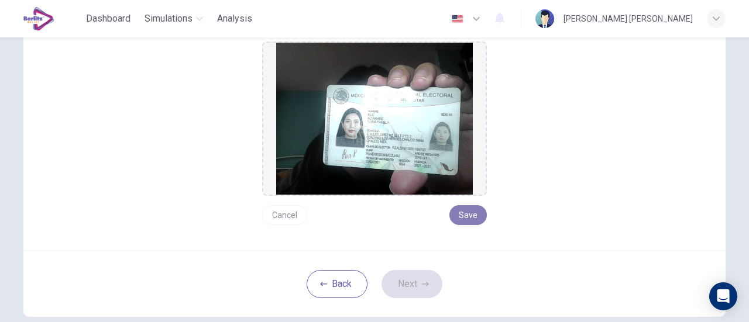
click at [458, 212] on button "Save" at bounding box center [467, 215] width 37 height 20
click at [396, 289] on button "Next" at bounding box center [411, 284] width 61 height 28
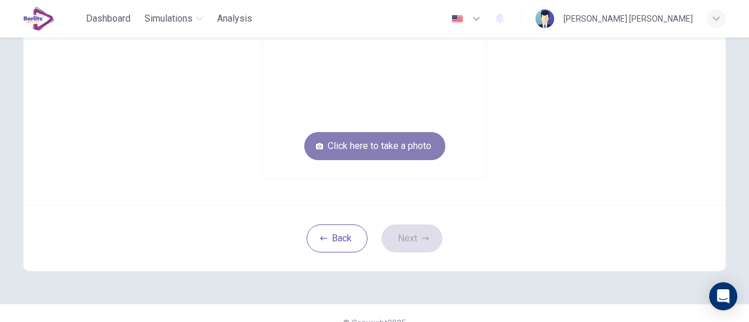
click at [405, 157] on button "Click here to take a photo" at bounding box center [374, 146] width 141 height 28
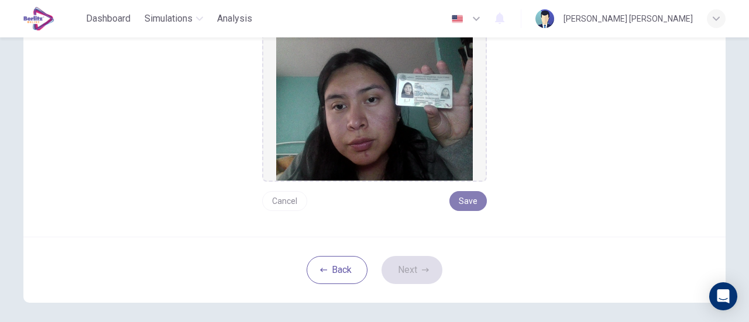
click at [461, 192] on button "Save" at bounding box center [467, 201] width 37 height 20
click at [422, 271] on icon "button" at bounding box center [425, 270] width 7 height 7
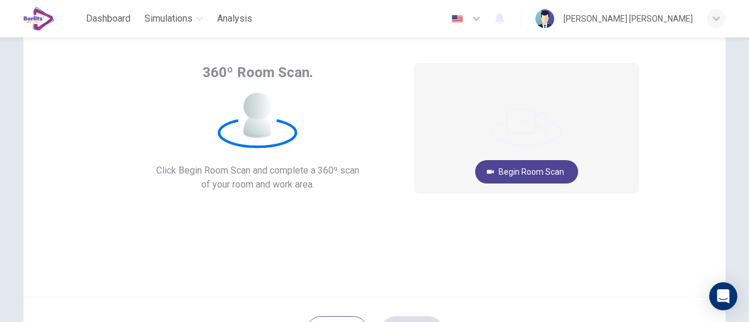
scroll to position [53, 0]
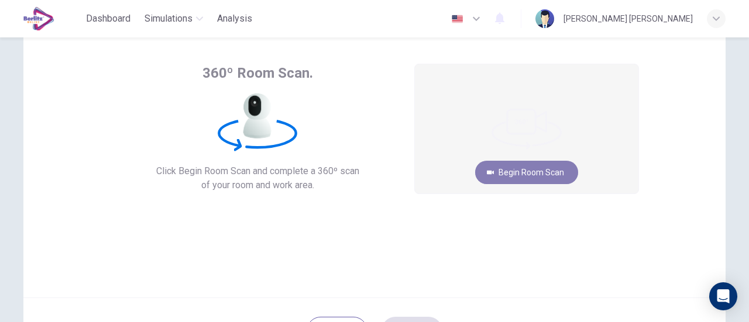
click at [526, 168] on button "Begin Room Scan" at bounding box center [526, 172] width 103 height 23
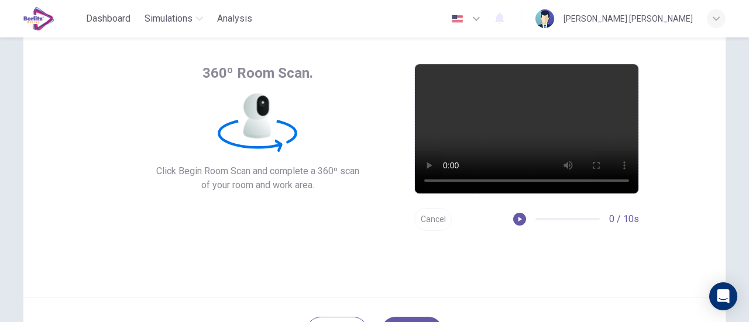
click at [433, 209] on button "Cancel" at bounding box center [432, 219] width 37 height 23
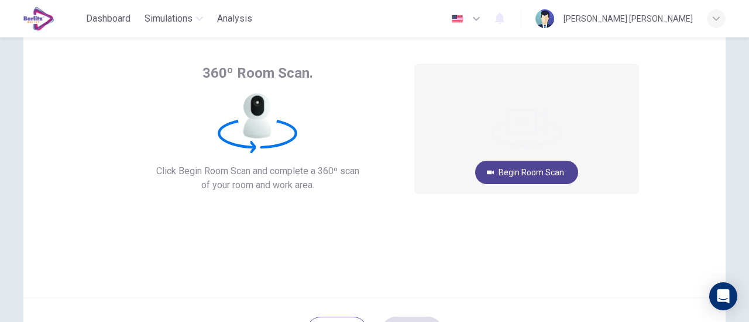
click at [540, 161] on button "Begin Room Scan" at bounding box center [526, 172] width 103 height 23
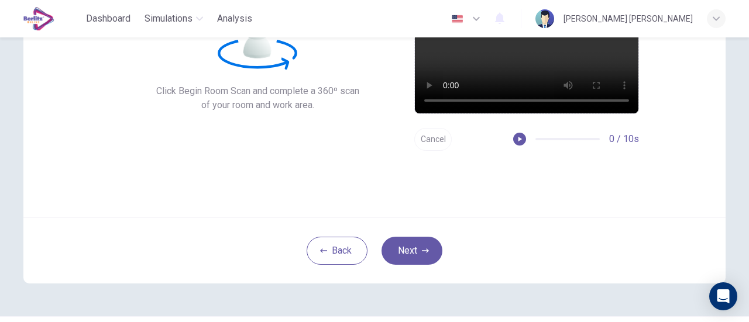
scroll to position [164, 0]
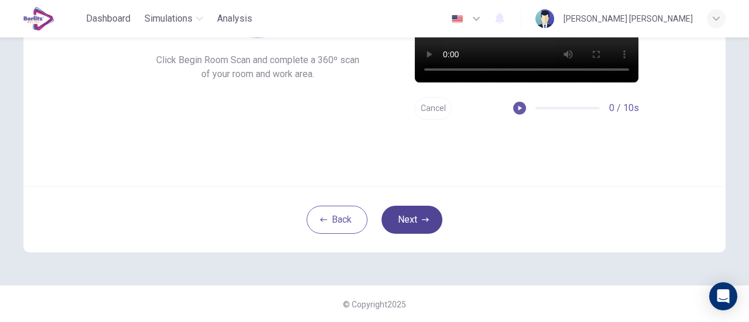
click at [422, 219] on icon "button" at bounding box center [425, 220] width 7 height 4
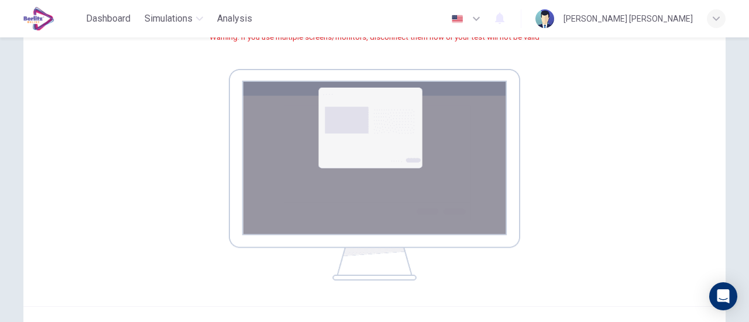
scroll to position [285, 0]
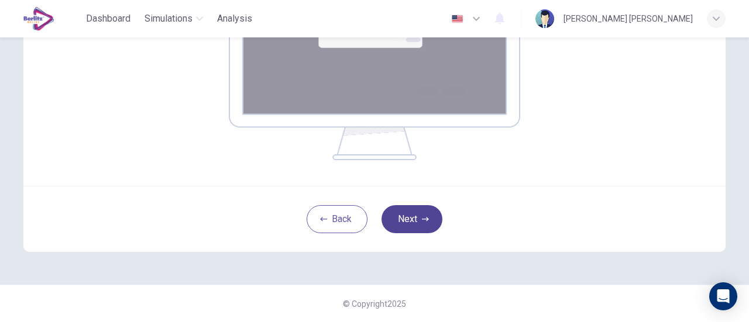
click at [414, 227] on button "Next" at bounding box center [411, 219] width 61 height 28
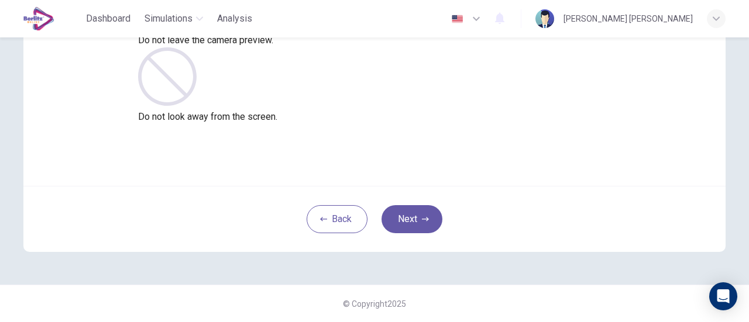
scroll to position [164, 0]
click at [416, 213] on button "Next" at bounding box center [411, 220] width 61 height 28
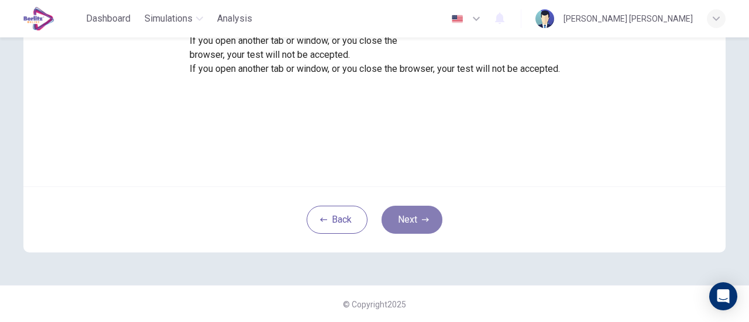
click at [416, 213] on button "Next" at bounding box center [411, 220] width 61 height 28
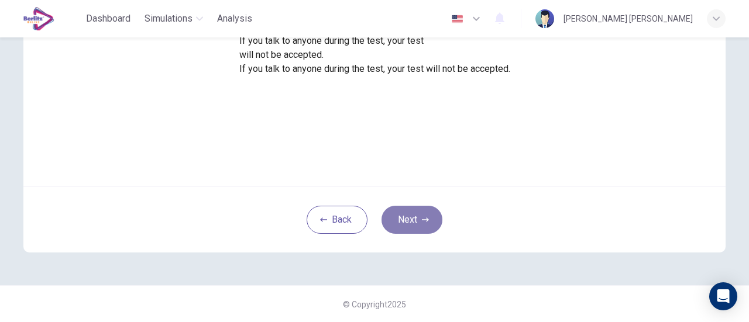
click at [416, 213] on button "Next" at bounding box center [411, 220] width 61 height 28
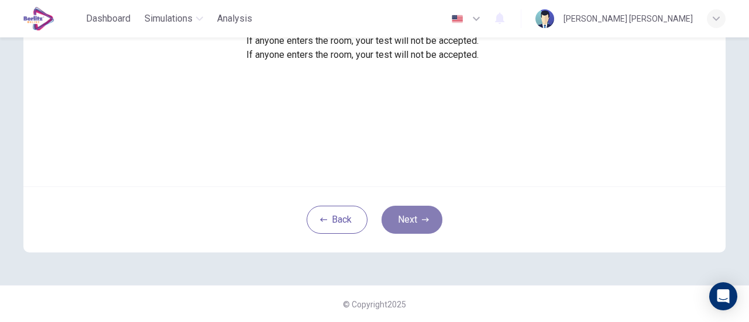
click at [416, 213] on button "Next" at bounding box center [411, 220] width 61 height 28
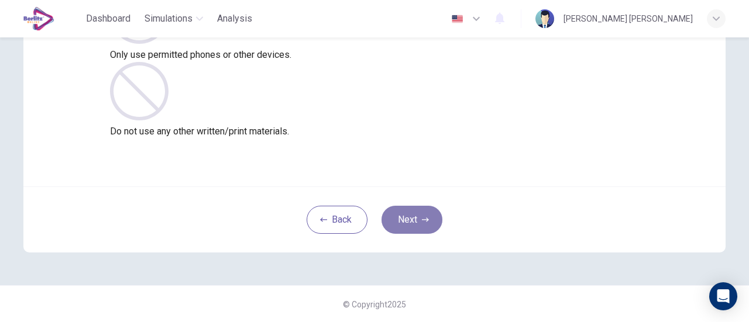
click at [416, 213] on button "Next" at bounding box center [411, 220] width 61 height 28
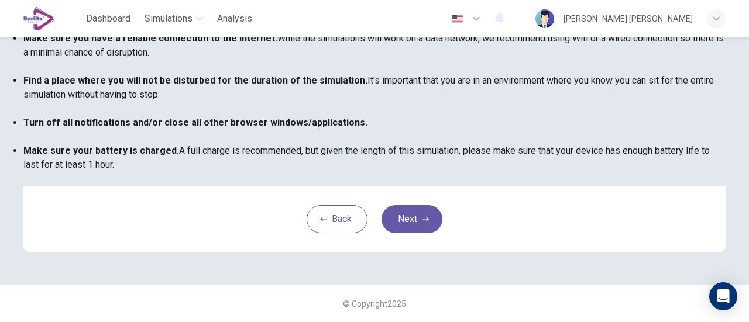
scroll to position [327, 0]
click at [423, 207] on button "Next" at bounding box center [411, 219] width 61 height 28
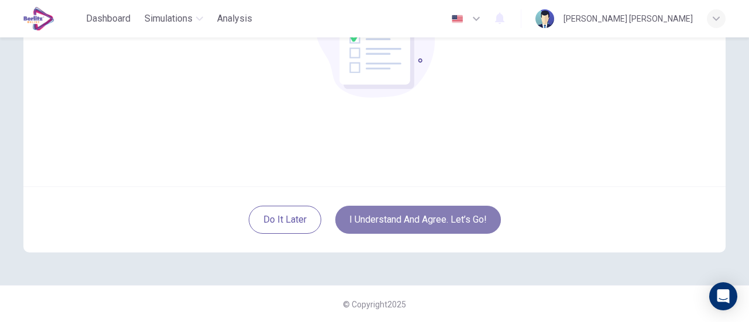
click at [423, 212] on button "I understand and agree. Let’s go!" at bounding box center [417, 220] width 165 height 28
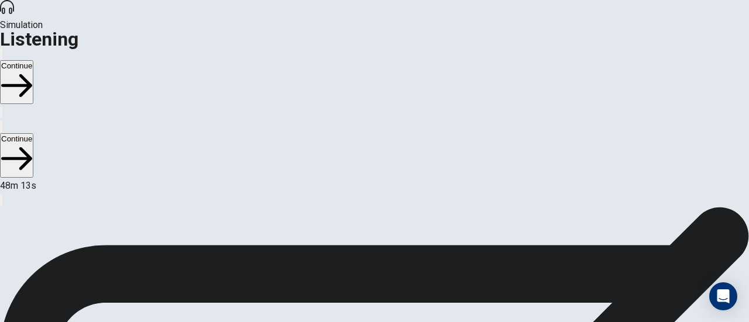
scroll to position [76, 0]
click at [33, 60] on button "Continue" at bounding box center [16, 82] width 33 height 44
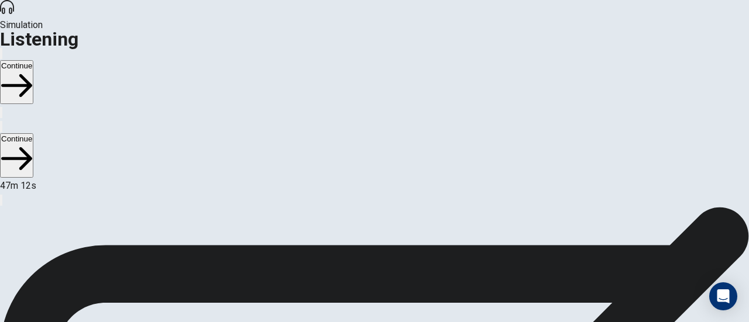
drag, startPoint x: 408, startPoint y: 199, endPoint x: 610, endPoint y: 18, distance: 271.2
click at [610, 18] on div "Simulation Listening Continue Continue 47m 09s Example Mark your answer. A B C …" at bounding box center [374, 161] width 749 height 322
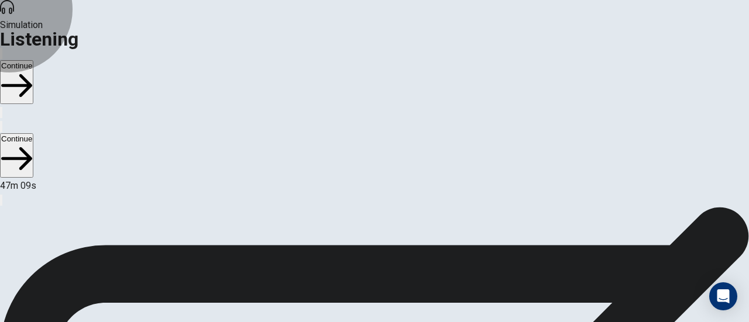
click at [33, 60] on button "Continue" at bounding box center [16, 82] width 33 height 44
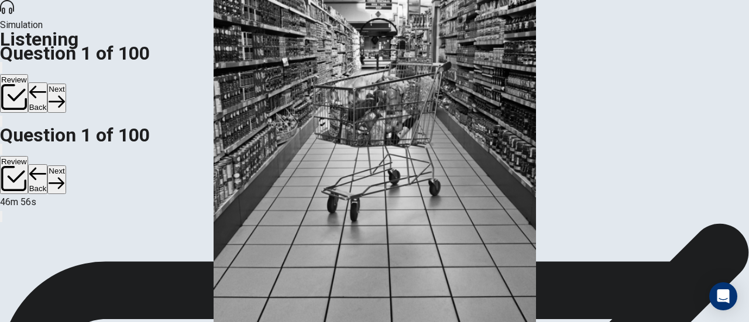
scroll to position [27, 0]
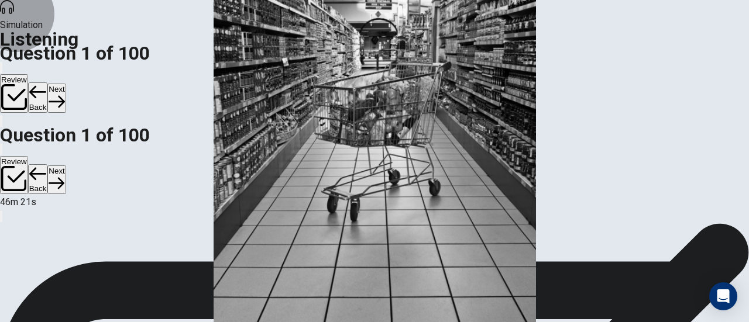
click at [65, 84] on button "Next" at bounding box center [56, 98] width 18 height 29
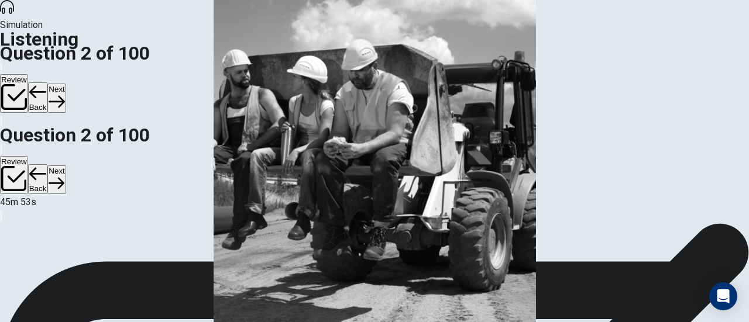
click at [65, 84] on button "Next" at bounding box center [56, 98] width 18 height 29
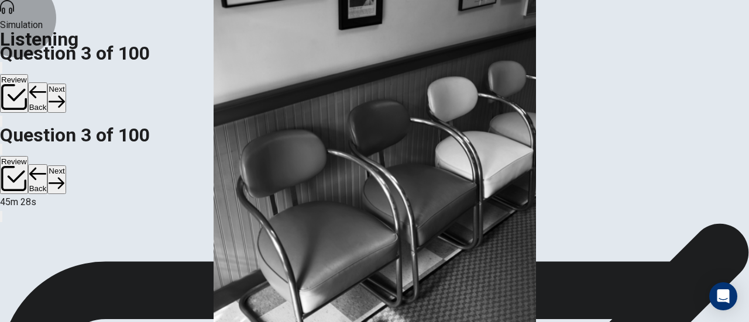
click at [65, 84] on button "Next" at bounding box center [56, 98] width 18 height 29
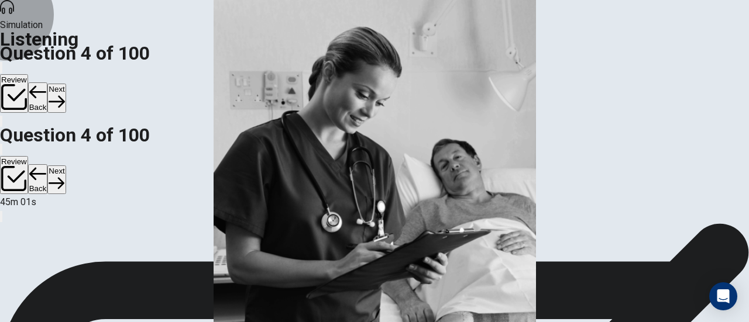
click at [65, 84] on button "Next" at bounding box center [56, 98] width 18 height 29
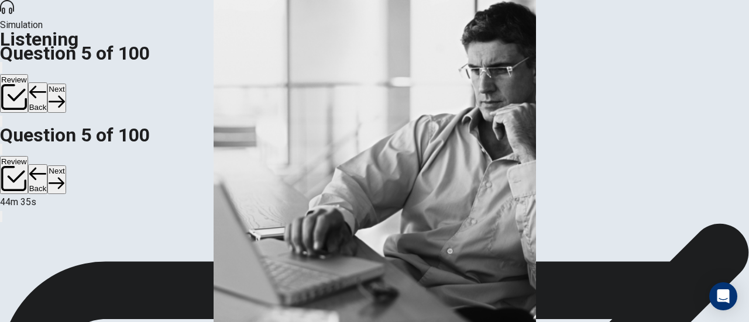
click at [65, 84] on button "Next" at bounding box center [56, 98] width 18 height 29
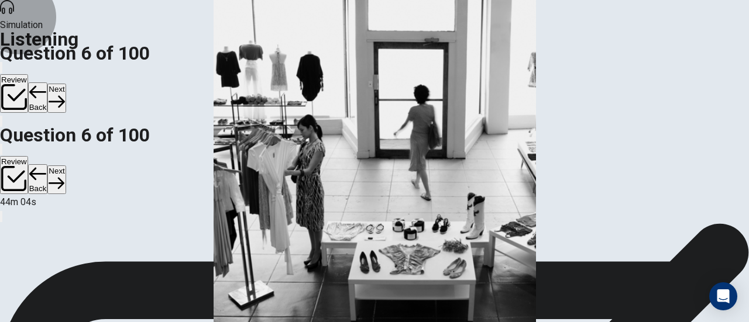
click at [65, 84] on button "Next" at bounding box center [56, 98] width 18 height 29
click at [639, 60] on div "Review Back Next" at bounding box center [374, 87] width 749 height 54
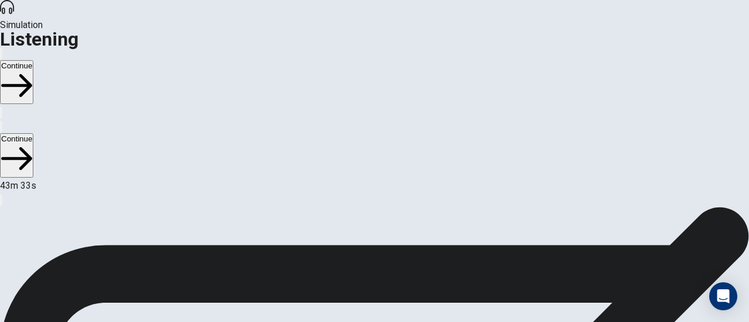
scroll to position [49, 0]
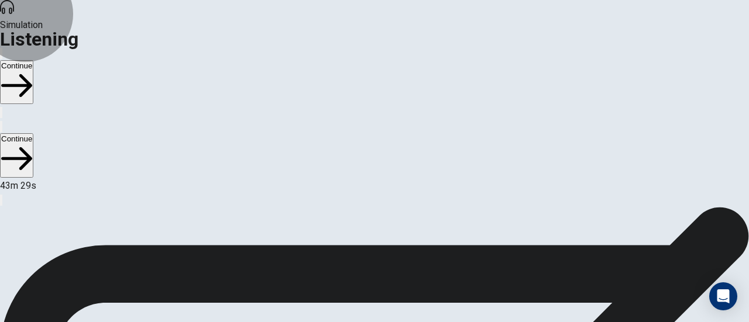
click at [33, 60] on button "Continue" at bounding box center [16, 82] width 33 height 44
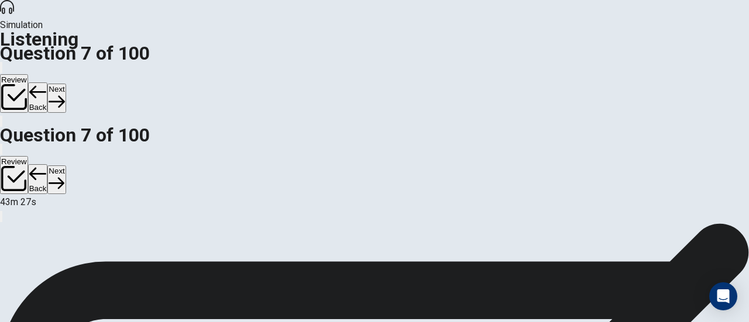
scroll to position [8, 0]
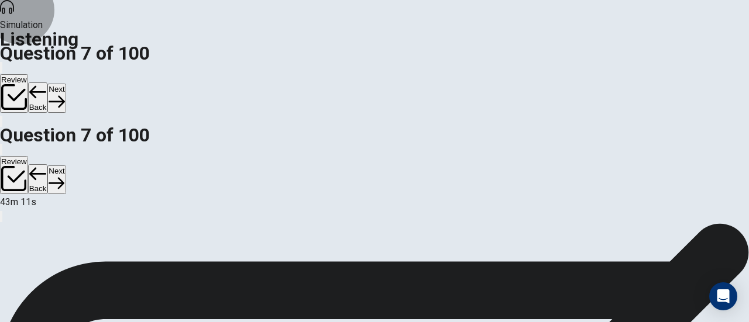
click at [65, 84] on button "Next" at bounding box center [56, 98] width 18 height 29
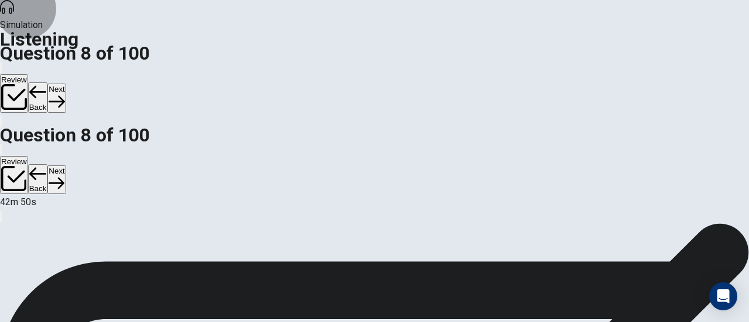
click at [65, 84] on button "Next" at bounding box center [56, 98] width 18 height 29
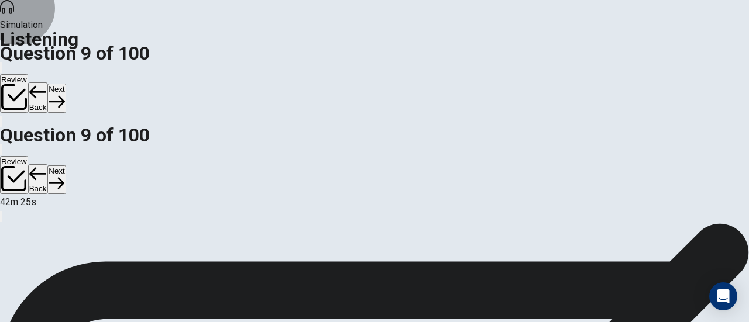
click at [65, 84] on button "Next" at bounding box center [56, 98] width 18 height 29
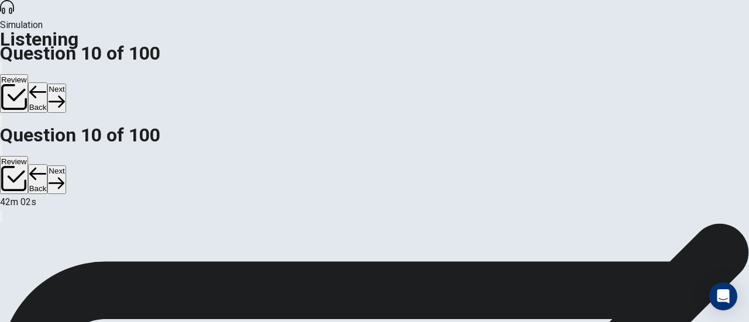
click at [65, 84] on button "Next" at bounding box center [56, 98] width 18 height 29
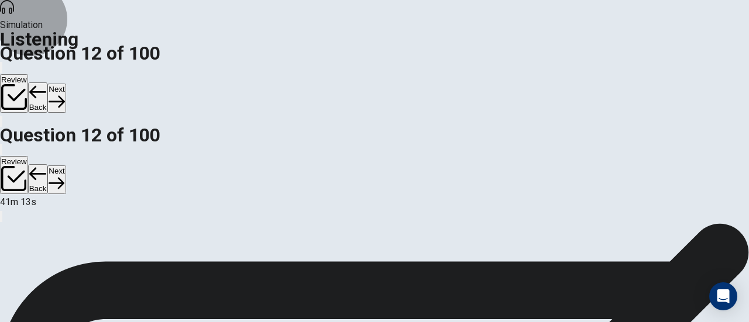
click at [65, 84] on button "Next" at bounding box center [56, 98] width 18 height 29
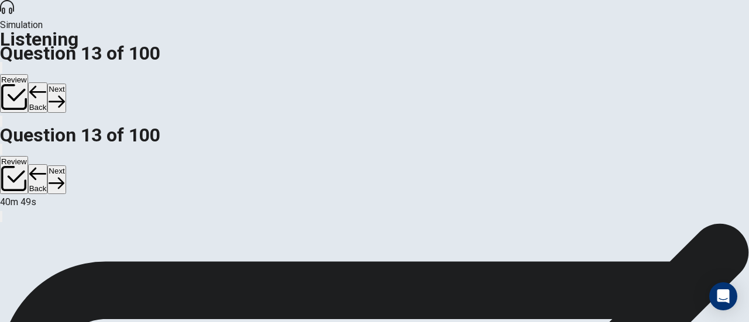
click at [65, 84] on button "Next" at bounding box center [56, 98] width 18 height 29
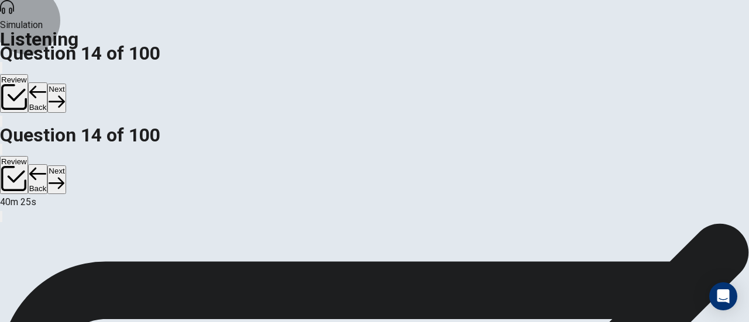
click at [65, 84] on button "Next" at bounding box center [56, 98] width 18 height 29
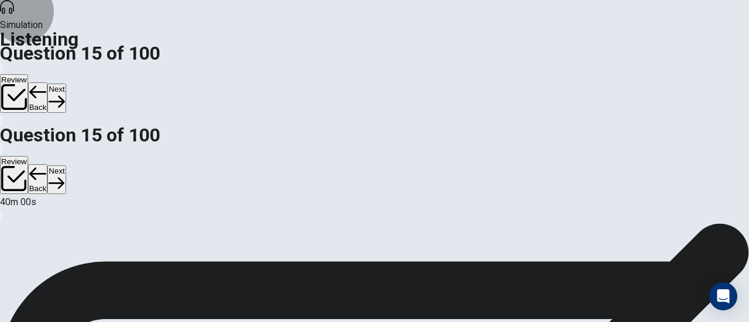
click at [65, 84] on button "Next" at bounding box center [56, 98] width 18 height 29
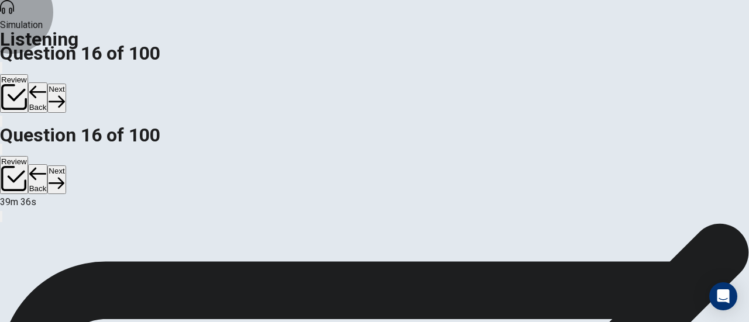
click at [65, 84] on button "Next" at bounding box center [56, 98] width 18 height 29
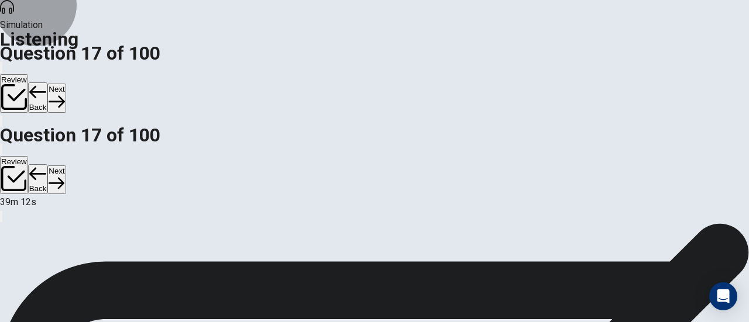
click at [65, 84] on button "Next" at bounding box center [56, 98] width 18 height 29
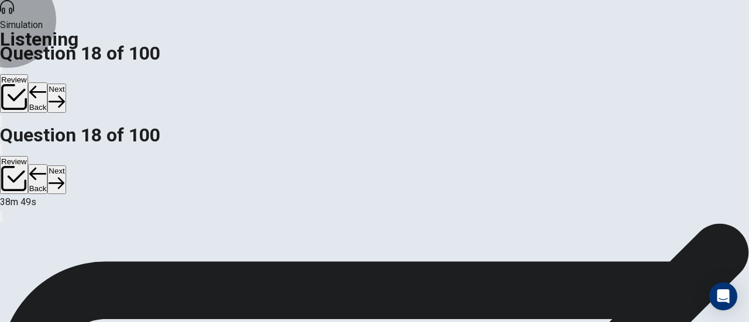
click at [65, 84] on button "Next" at bounding box center [56, 98] width 18 height 29
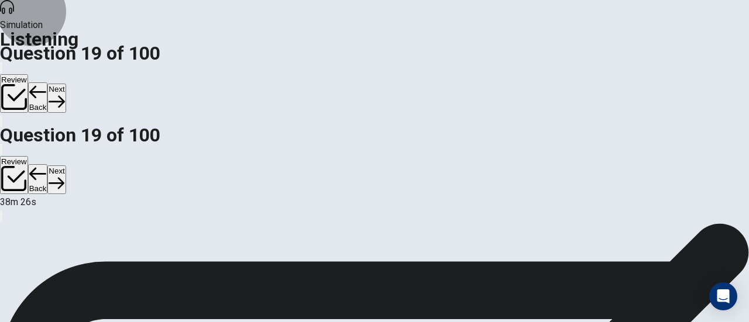
click at [65, 84] on button "Next" at bounding box center [56, 98] width 18 height 29
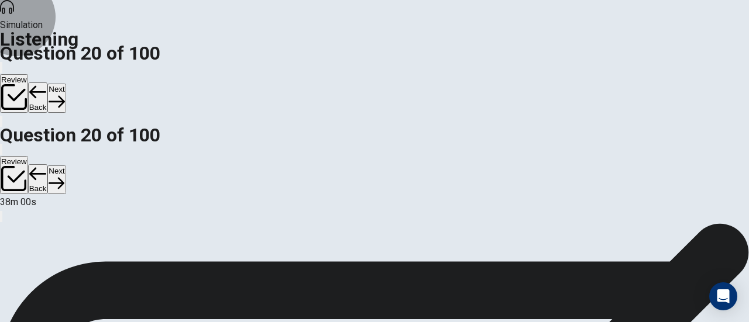
click at [65, 84] on button "Next" at bounding box center [56, 98] width 18 height 29
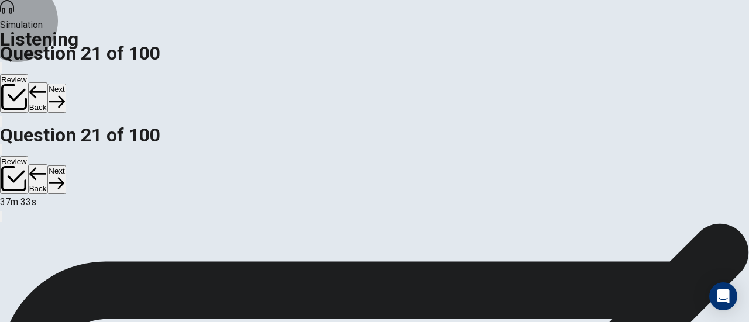
click at [65, 84] on button "Next" at bounding box center [56, 98] width 18 height 29
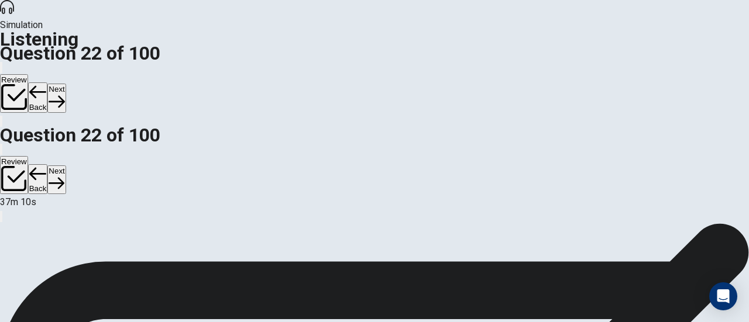
click at [65, 84] on button "Next" at bounding box center [56, 98] width 18 height 29
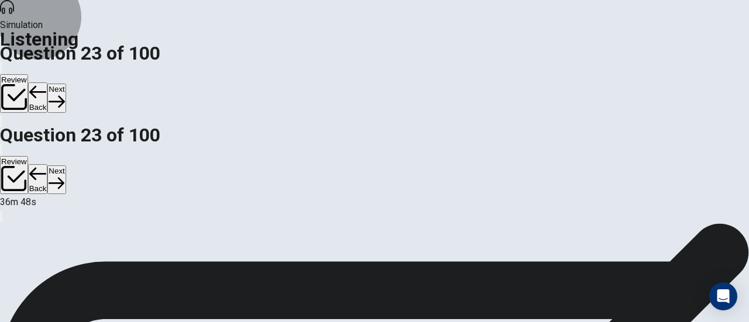
click at [65, 84] on button "Next" at bounding box center [56, 98] width 18 height 29
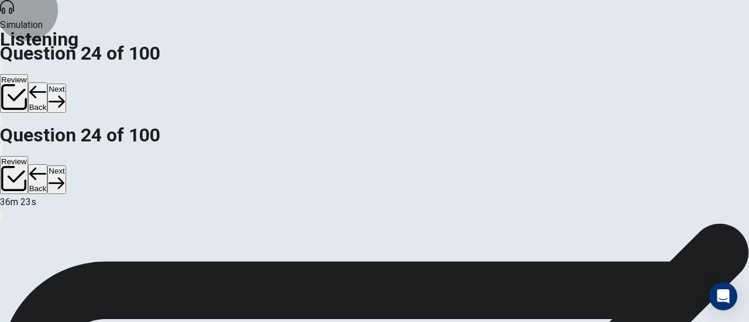
click at [65, 84] on button "Next" at bounding box center [56, 98] width 18 height 29
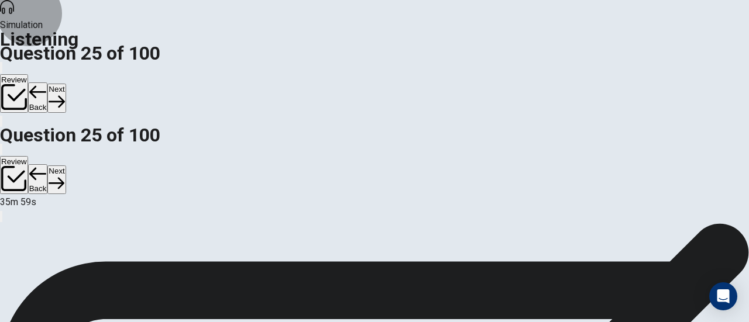
click at [65, 84] on button "Next" at bounding box center [56, 98] width 18 height 29
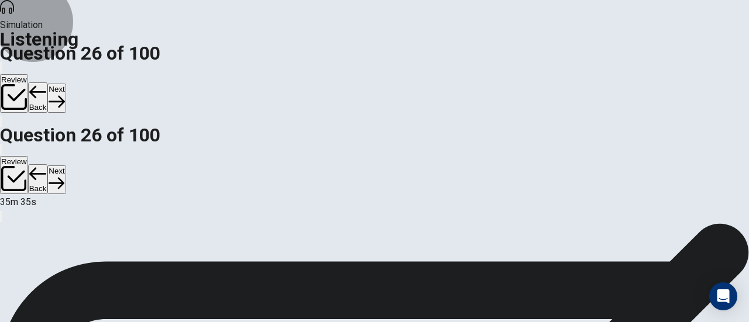
click at [65, 84] on button "Next" at bounding box center [56, 98] width 18 height 29
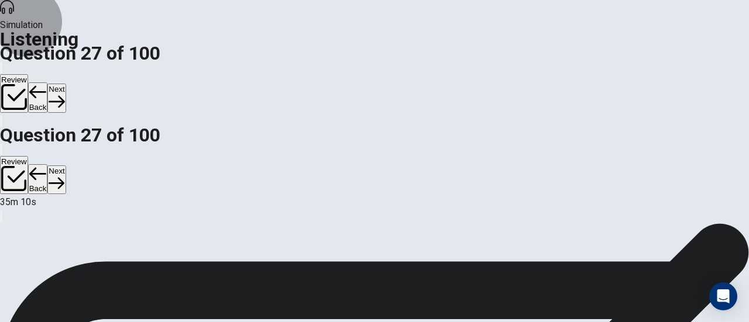
click at [65, 84] on button "Next" at bounding box center [56, 98] width 18 height 29
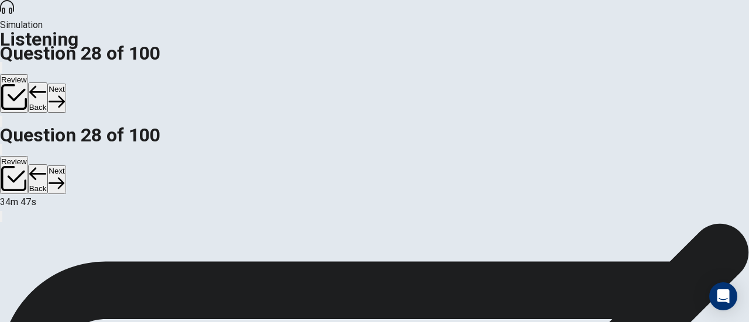
click at [65, 84] on button "Next" at bounding box center [56, 98] width 18 height 29
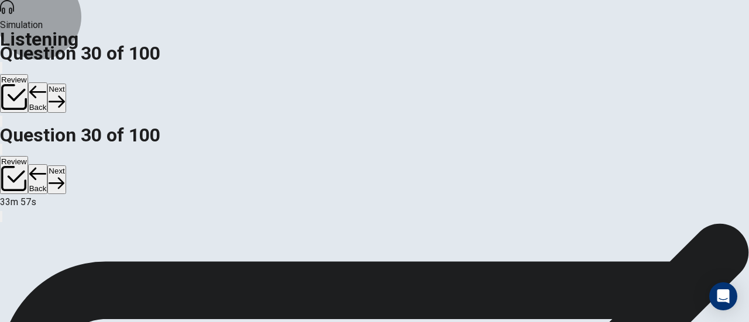
click at [65, 84] on button "Next" at bounding box center [56, 98] width 18 height 29
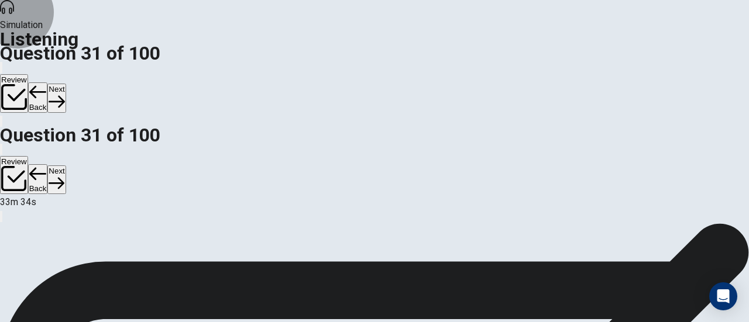
click at [65, 84] on button "Next" at bounding box center [56, 98] width 18 height 29
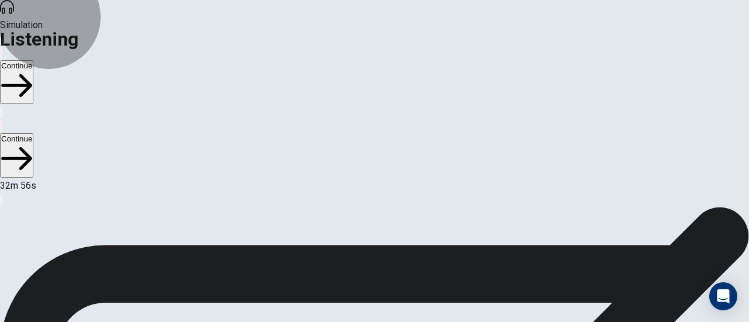
click at [33, 60] on button "Continue" at bounding box center [16, 82] width 33 height 44
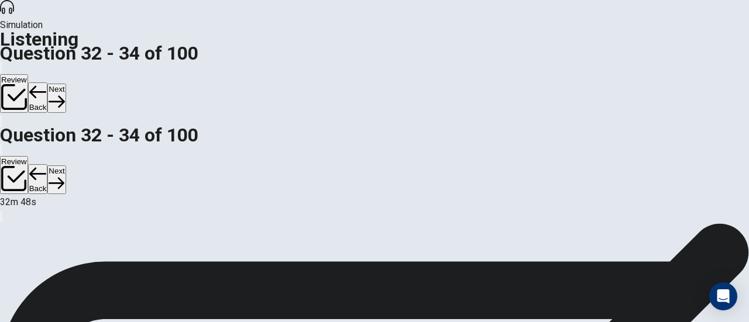
scroll to position [0, 0]
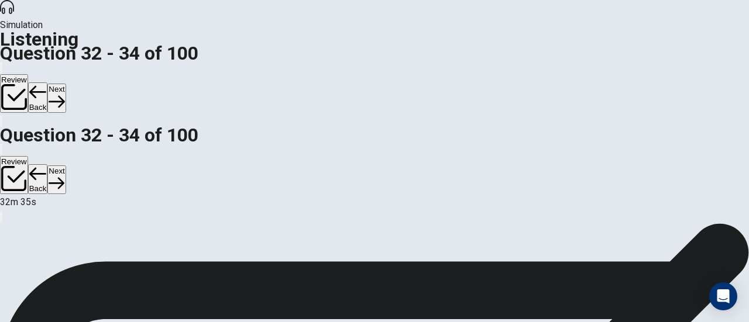
scroll to position [117, 0]
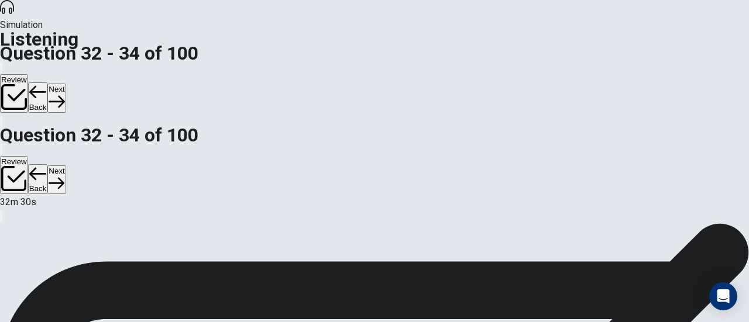
scroll to position [235, 0]
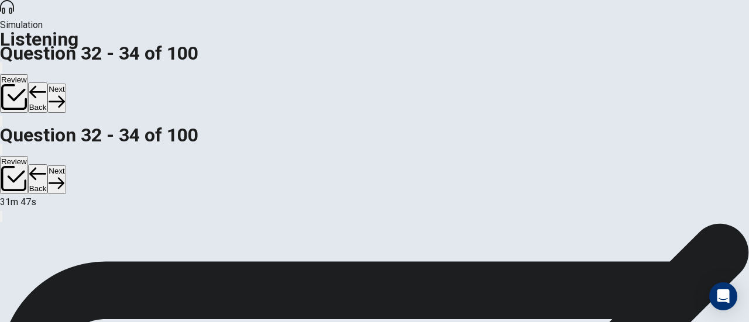
scroll to position [1, 0]
click at [65, 84] on button "Next" at bounding box center [56, 98] width 18 height 29
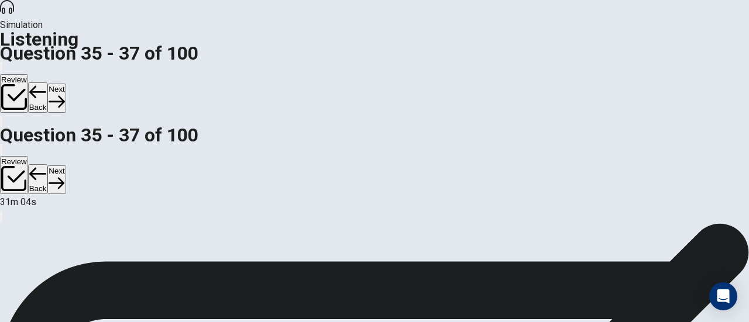
scroll to position [90, 0]
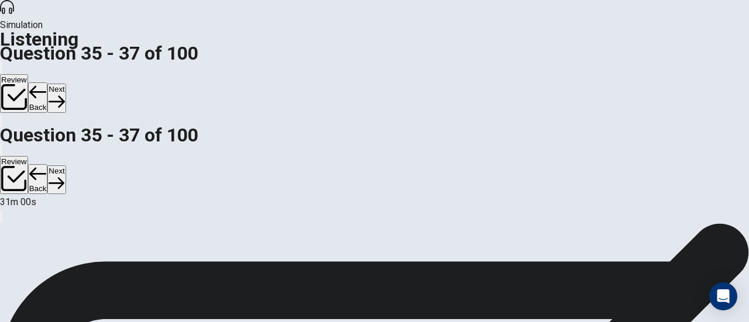
scroll to position [215, 0]
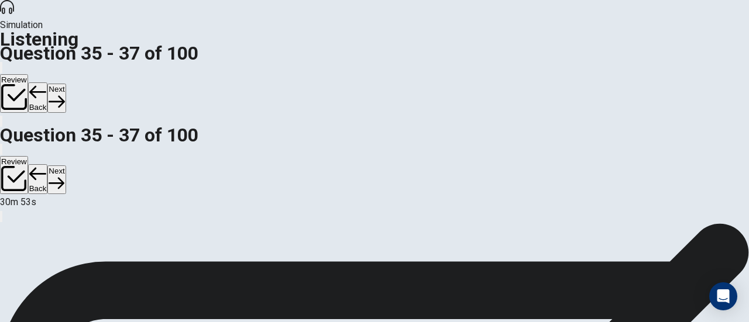
click at [65, 84] on button "Next" at bounding box center [56, 98] width 18 height 29
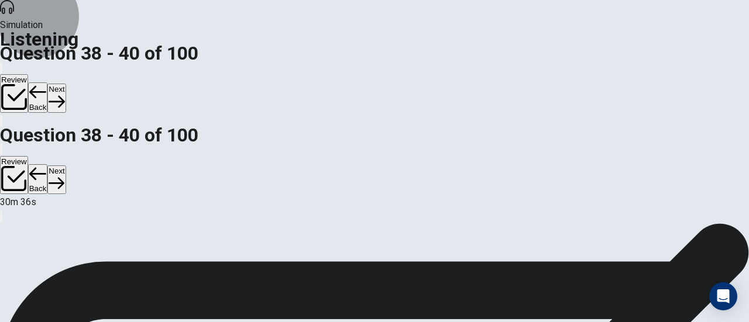
click at [48, 82] on button "Back" at bounding box center [38, 97] width 20 height 30
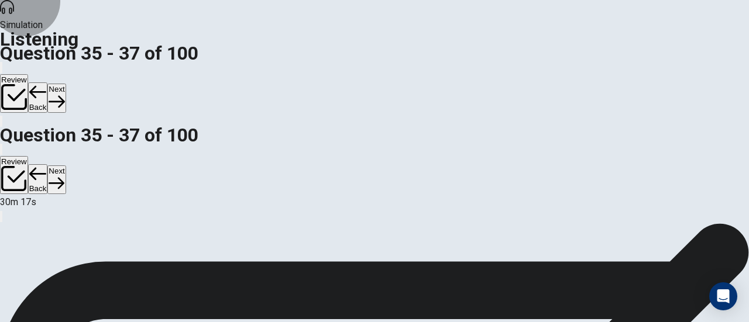
click at [65, 84] on button "Next" at bounding box center [56, 98] width 18 height 29
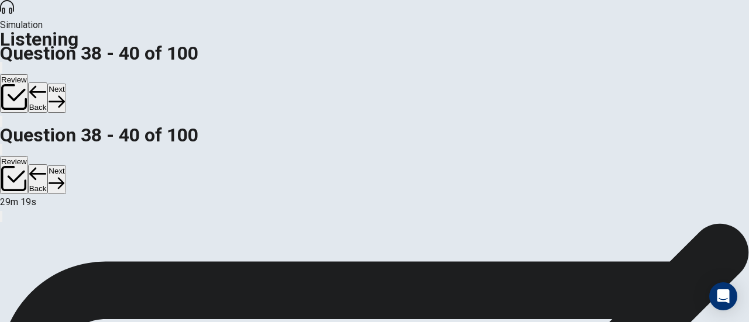
scroll to position [64, 0]
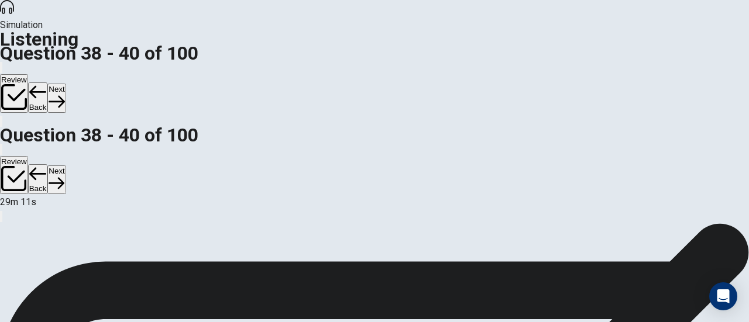
scroll to position [209, 0]
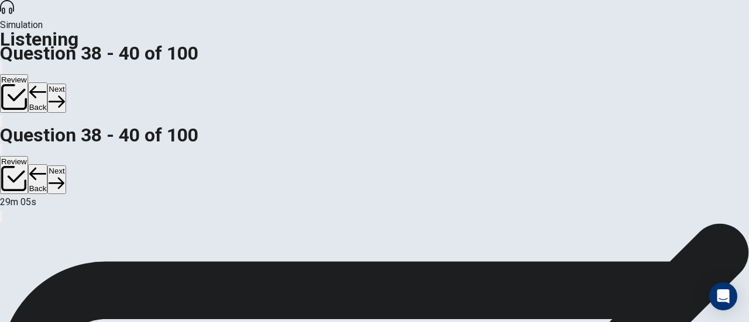
scroll to position [0, 0]
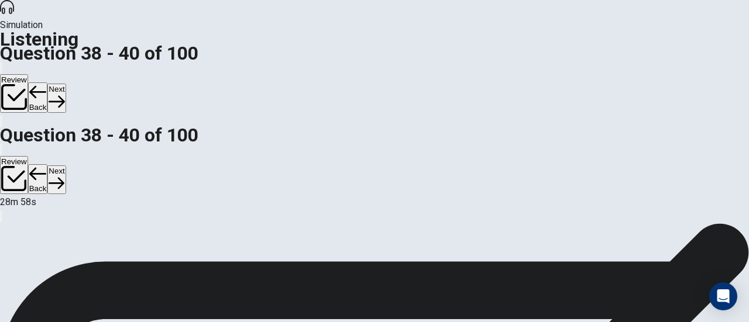
scroll to position [235, 0]
click at [65, 84] on button "Next" at bounding box center [56, 98] width 18 height 29
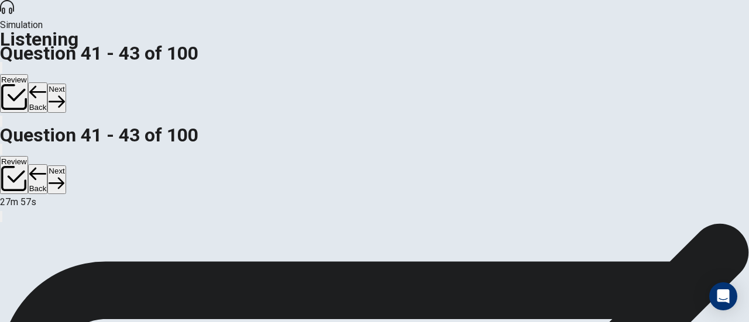
scroll to position [65, 0]
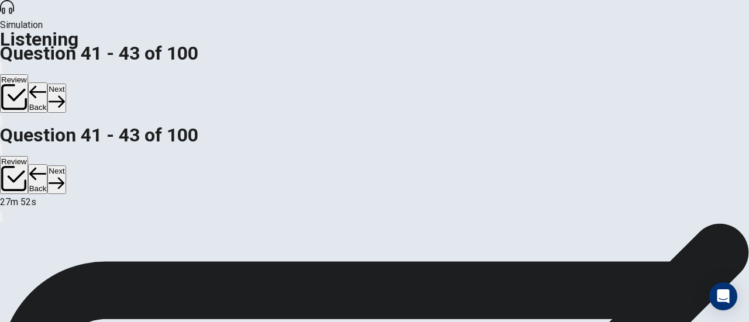
scroll to position [219, 0]
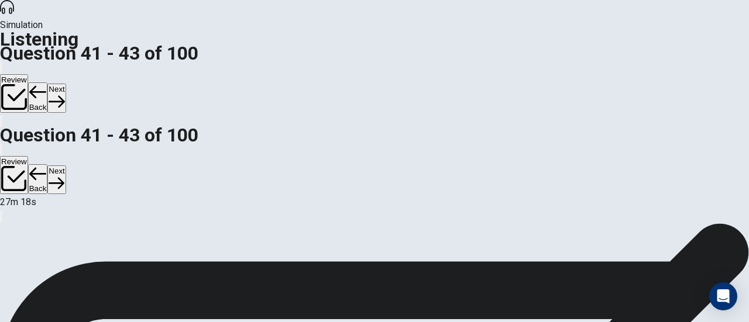
scroll to position [235, 0]
click at [65, 84] on button "Next" at bounding box center [56, 98] width 18 height 29
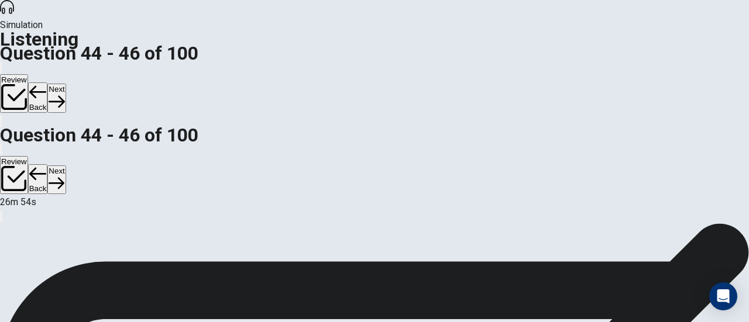
scroll to position [60, 0]
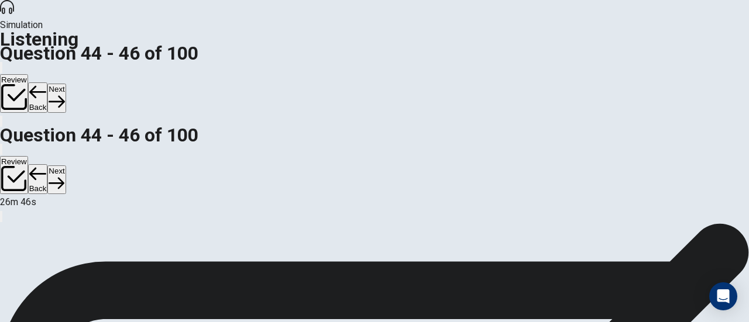
scroll to position [231, 0]
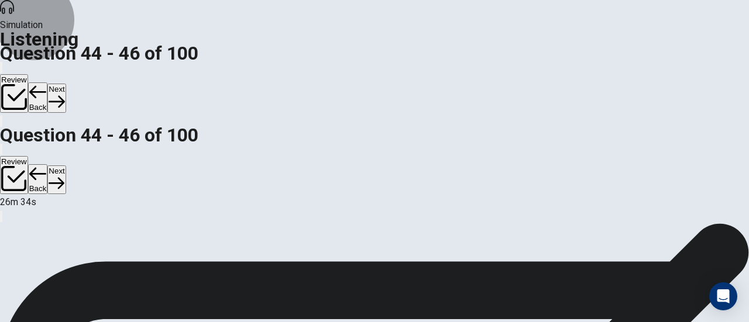
click at [65, 84] on button "Next" at bounding box center [56, 98] width 18 height 29
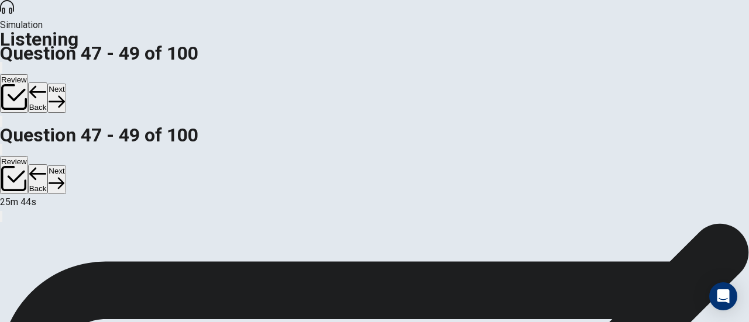
scroll to position [8, 0]
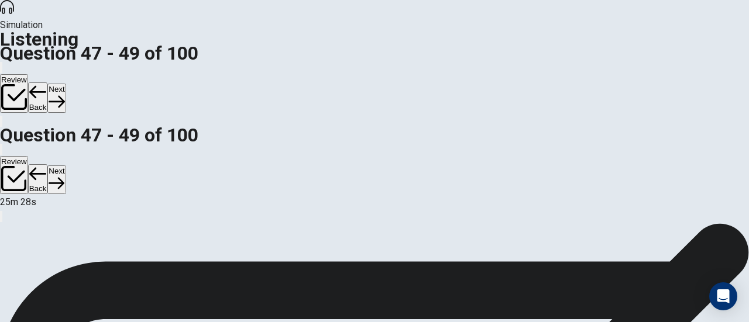
scroll to position [67, 0]
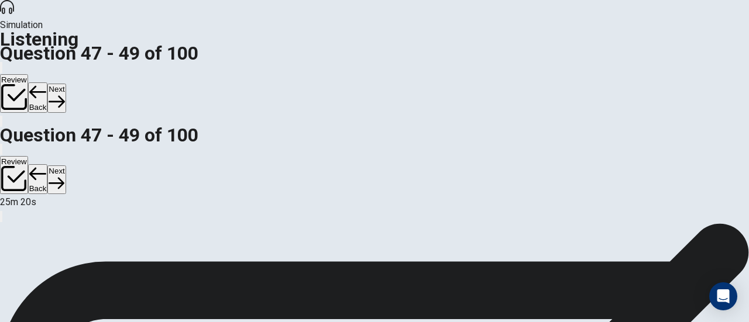
scroll to position [224, 0]
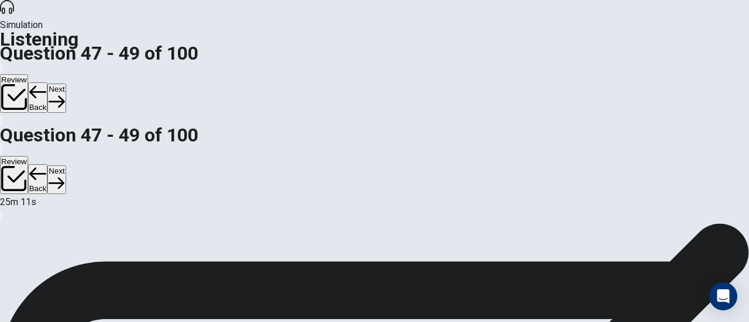
click at [65, 84] on button "Next" at bounding box center [56, 98] width 18 height 29
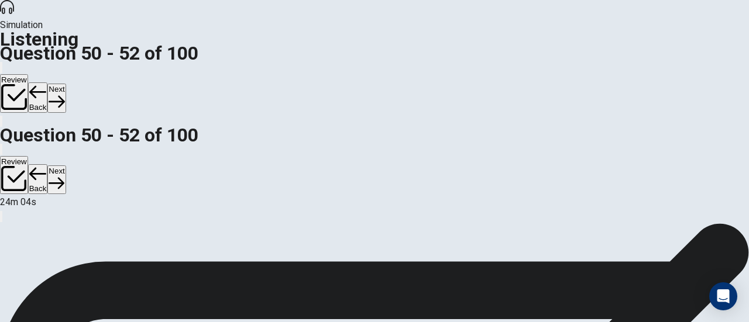
scroll to position [81, 0]
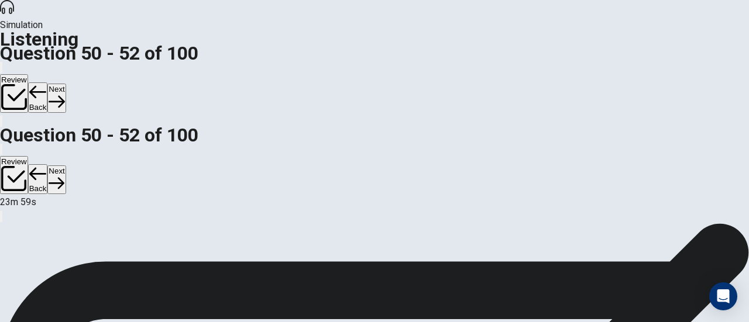
scroll to position [229, 0]
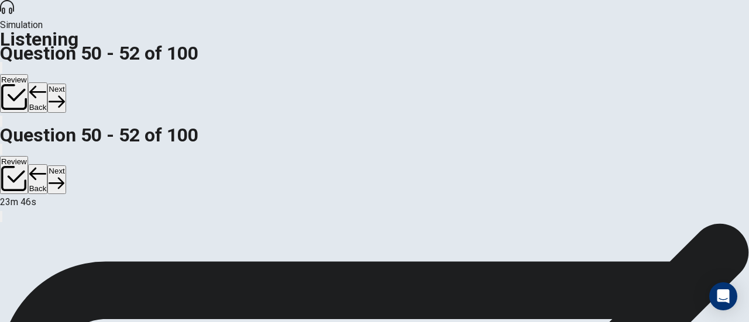
scroll to position [0, 0]
click at [65, 84] on button "Next" at bounding box center [56, 98] width 18 height 29
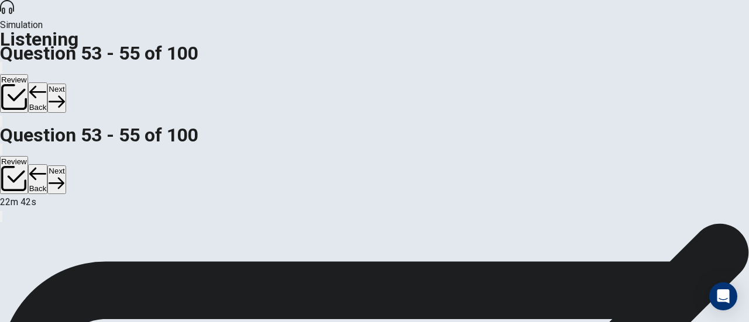
scroll to position [81, 0]
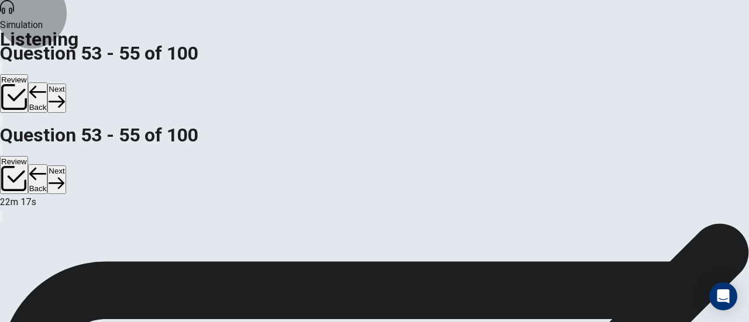
click at [65, 84] on button "Next" at bounding box center [56, 98] width 18 height 29
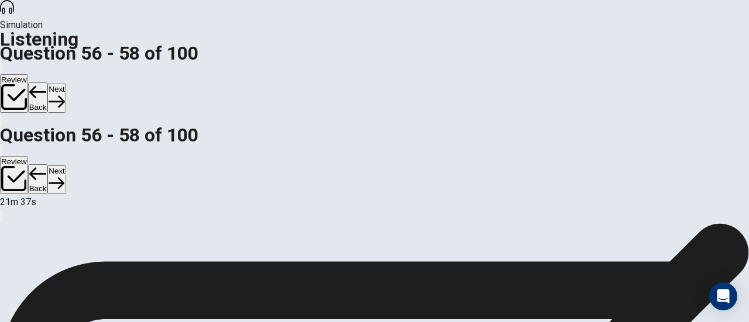
scroll to position [6, 0]
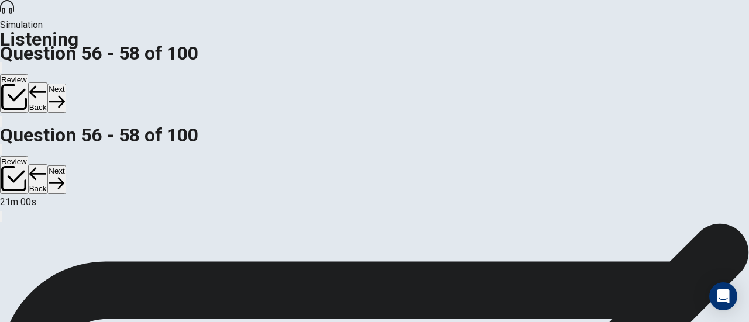
scroll to position [6, 0]
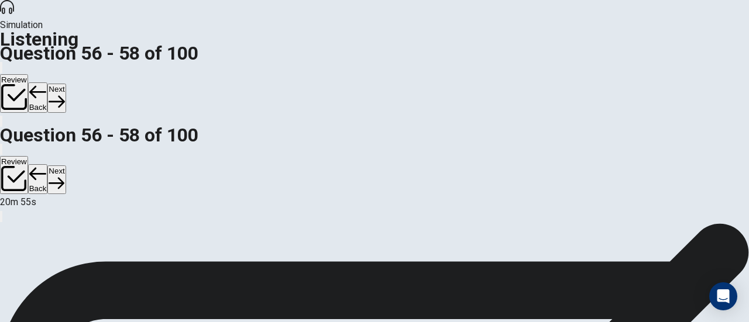
scroll to position [60, 0]
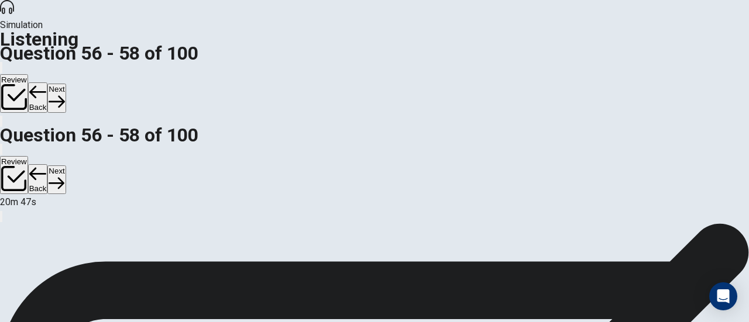
scroll to position [222, 0]
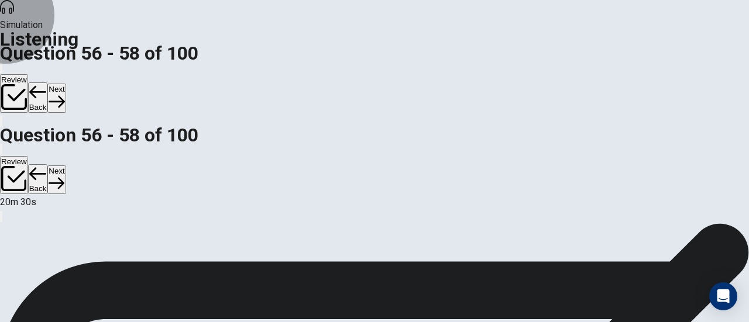
click at [65, 84] on button "Next" at bounding box center [56, 98] width 18 height 29
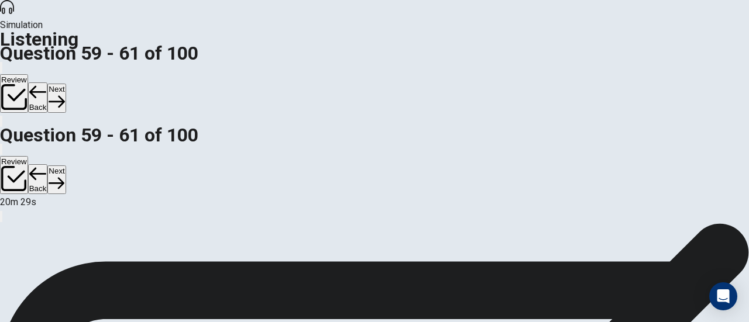
scroll to position [0, 0]
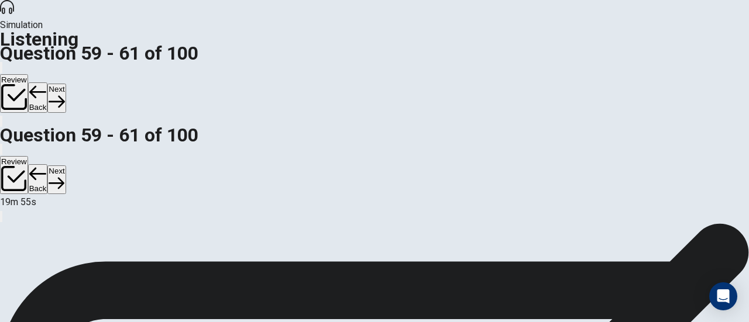
scroll to position [232, 0]
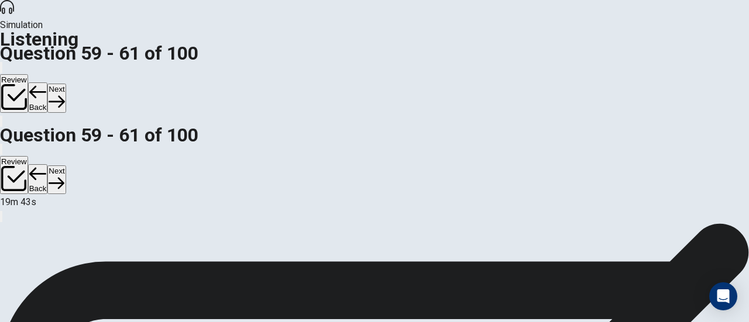
scroll to position [115, 0]
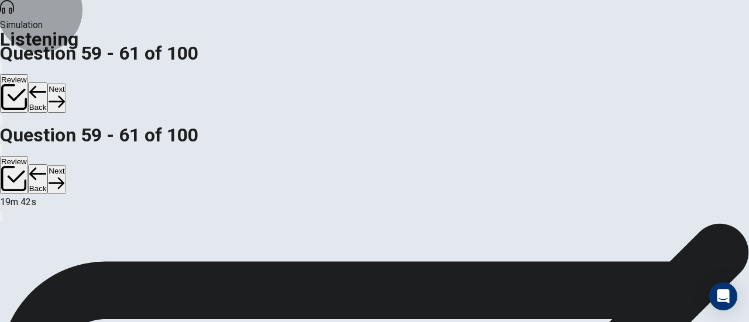
click at [64, 96] on icon "button" at bounding box center [57, 102] width 16 height 12
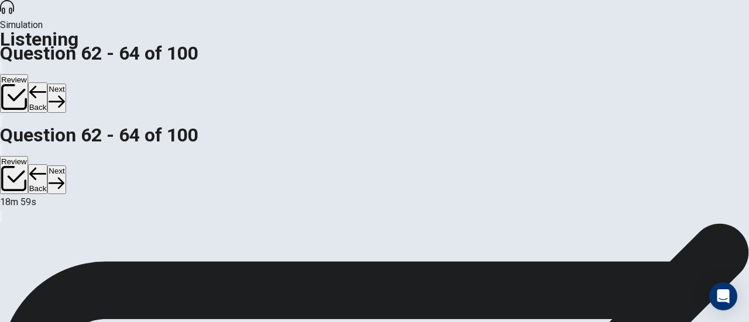
scroll to position [0, 0]
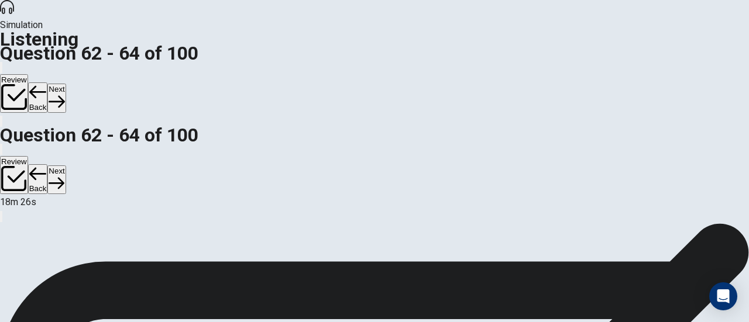
scroll to position [46, 0]
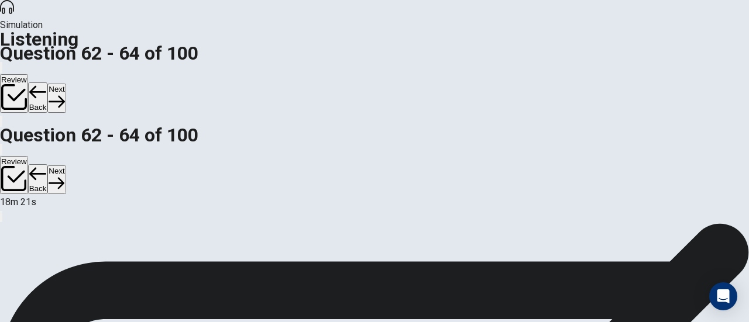
scroll to position [235, 0]
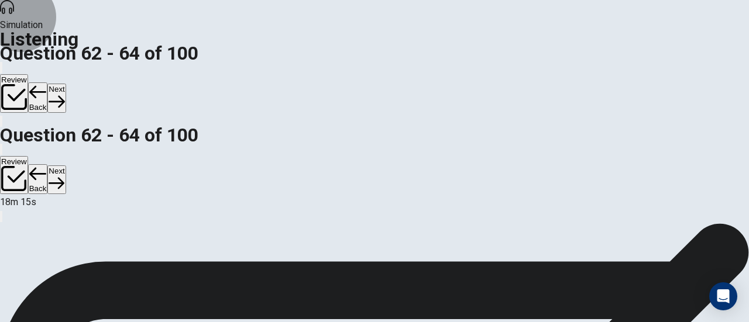
click at [65, 84] on button "Next" at bounding box center [56, 98] width 18 height 29
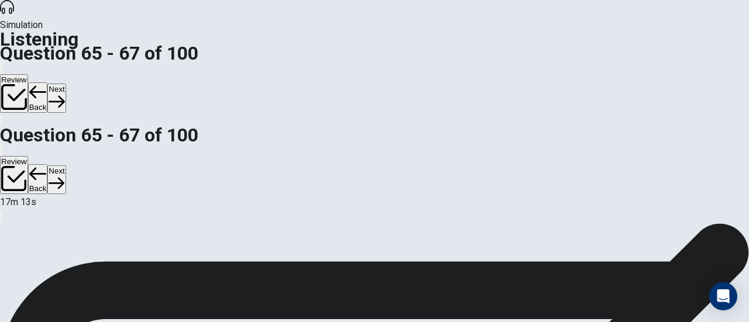
scroll to position [227, 0]
click at [651, 60] on div "Review Back Next" at bounding box center [374, 94] width 749 height 68
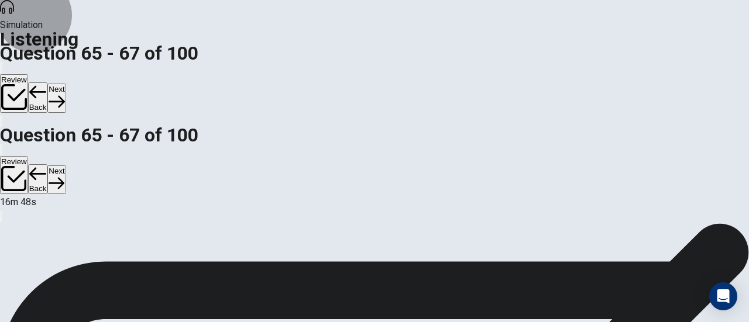
click at [65, 84] on button "Next" at bounding box center [56, 98] width 18 height 29
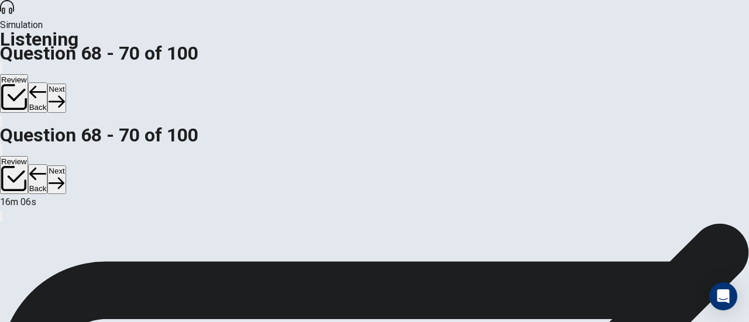
scroll to position [0, 0]
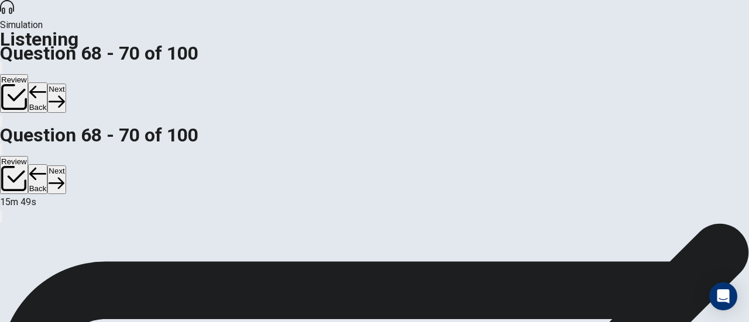
scroll to position [117, 0]
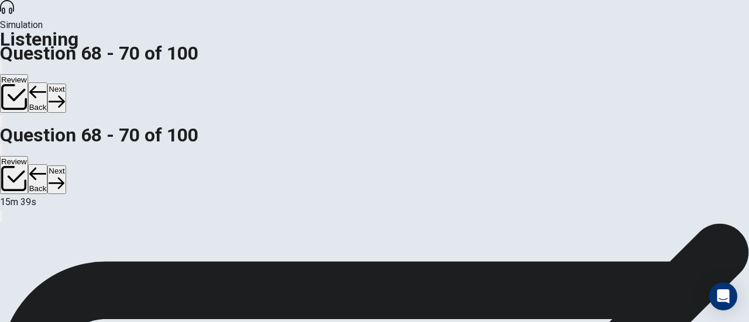
scroll to position [0, 0]
click at [65, 84] on button "Next" at bounding box center [56, 98] width 18 height 29
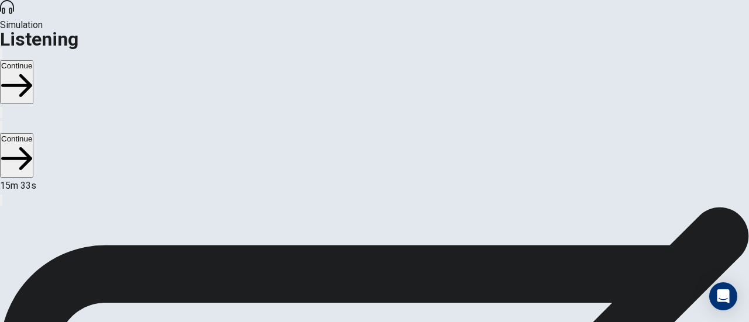
scroll to position [35, 0]
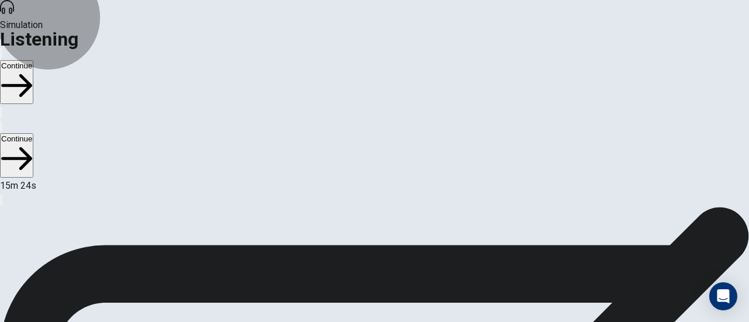
click at [33, 60] on button "Continue" at bounding box center [16, 82] width 33 height 44
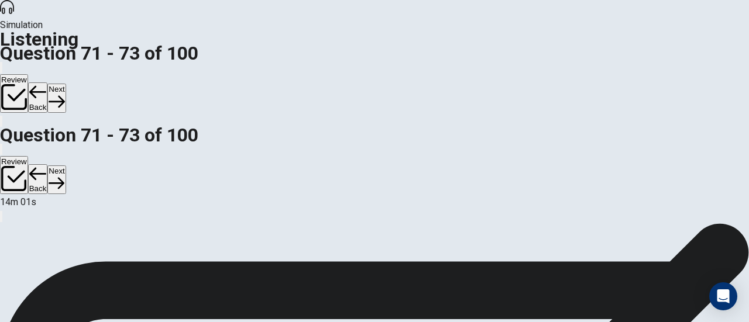
scroll to position [14, 0]
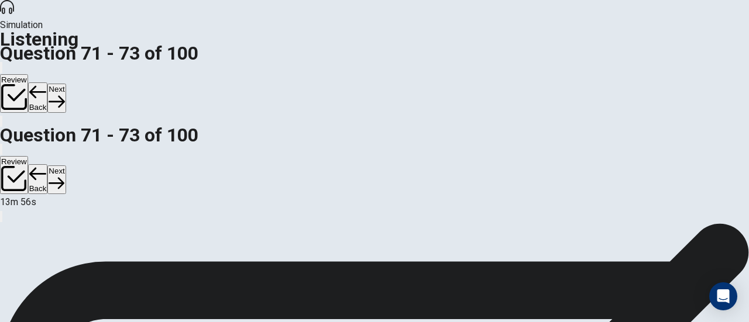
scroll to position [61, 0]
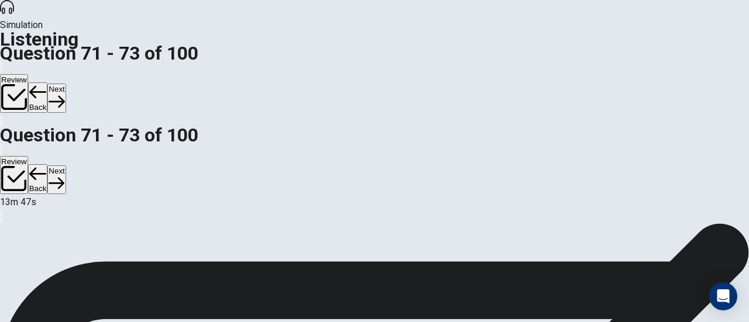
scroll to position [131, 0]
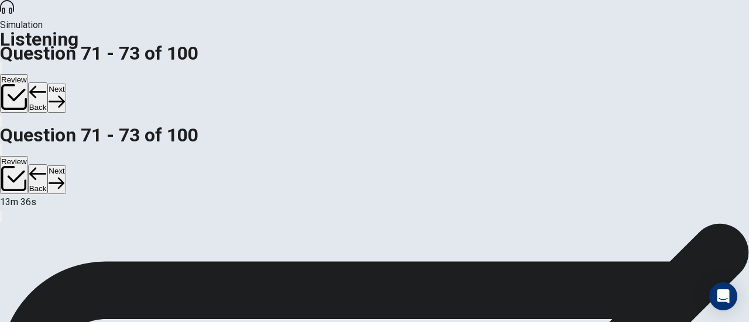
scroll to position [0, 0]
click at [65, 84] on button "Next" at bounding box center [56, 98] width 18 height 29
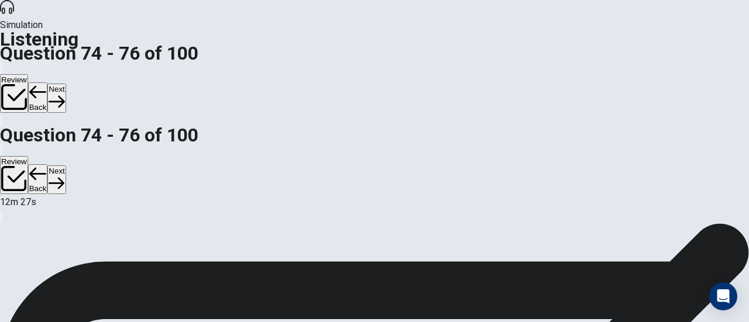
scroll to position [235, 0]
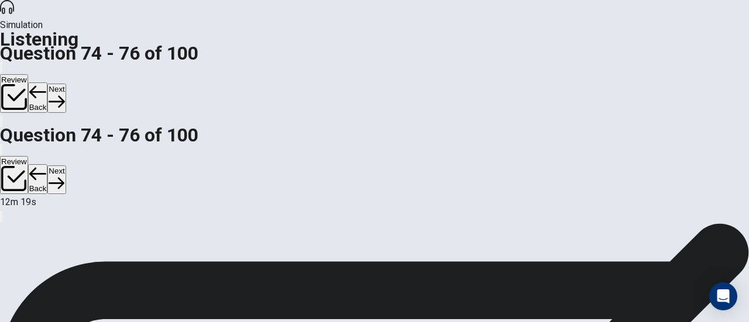
scroll to position [193, 0]
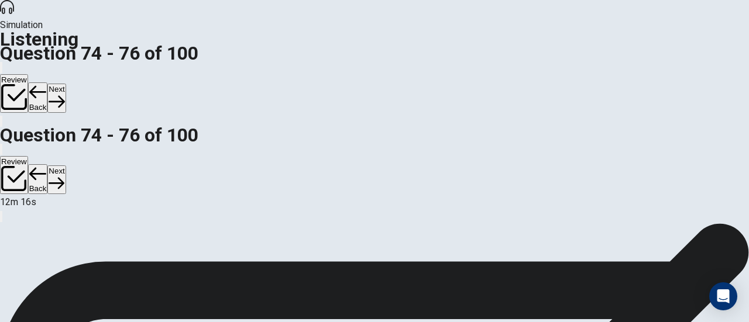
scroll to position [29, 0]
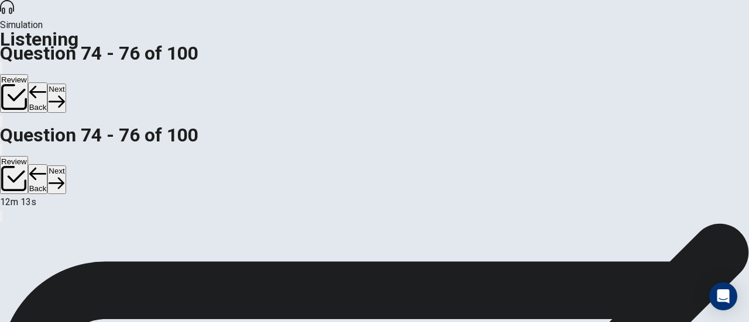
scroll to position [0, 0]
click at [65, 84] on button "Next" at bounding box center [56, 98] width 18 height 29
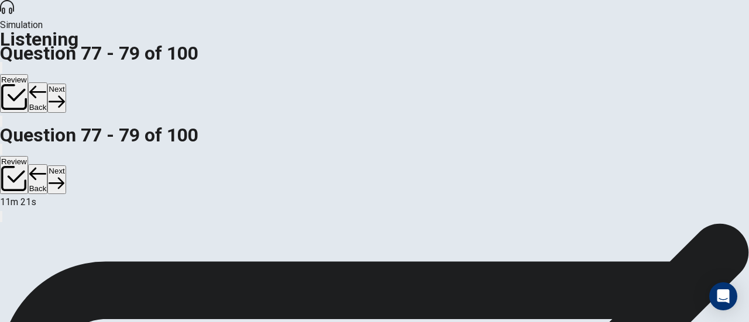
scroll to position [0, 0]
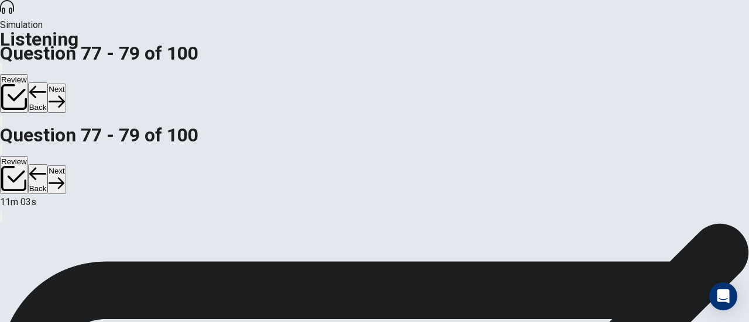
scroll to position [235, 0]
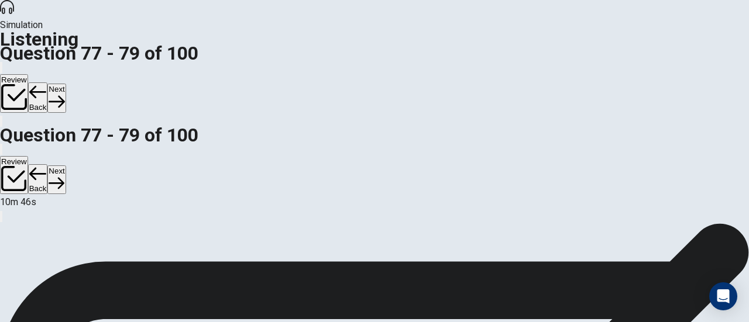
scroll to position [184, 0]
click at [65, 84] on button "Next" at bounding box center [56, 98] width 18 height 29
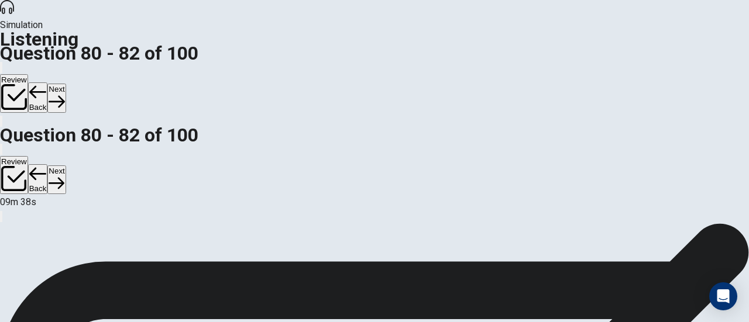
scroll to position [39, 0]
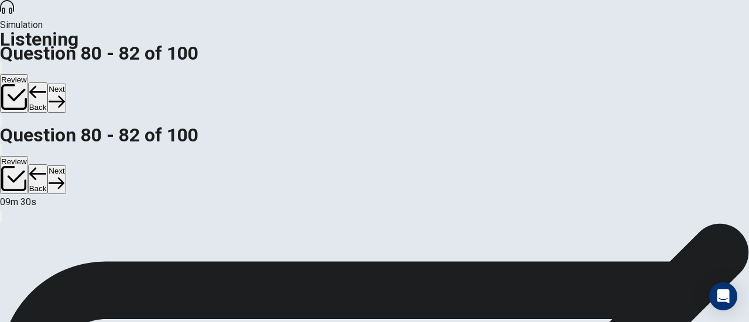
scroll to position [216, 0]
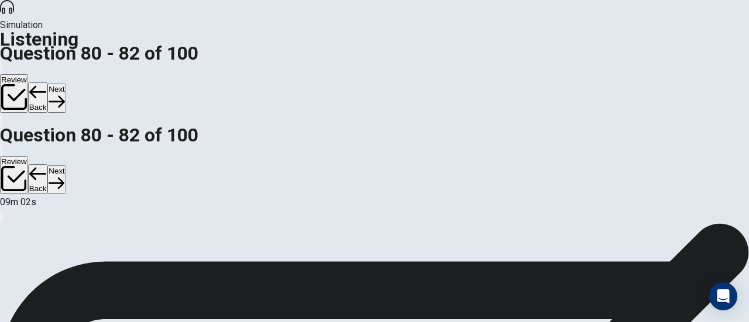
scroll to position [0, 0]
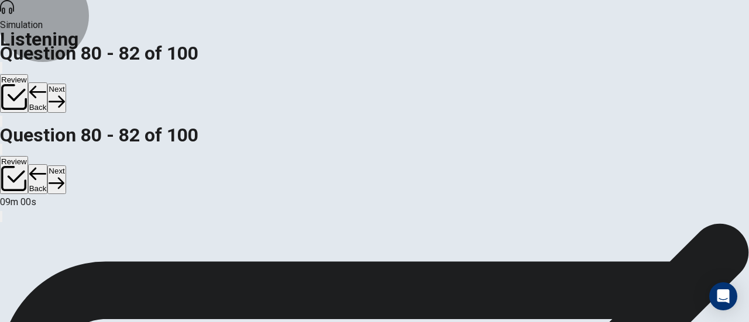
click at [65, 84] on button "Next" at bounding box center [56, 98] width 18 height 29
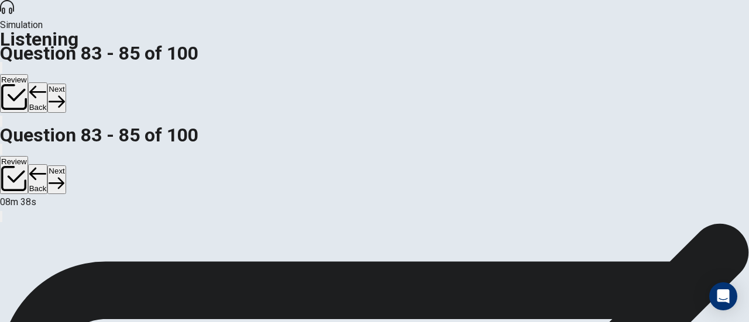
scroll to position [13, 0]
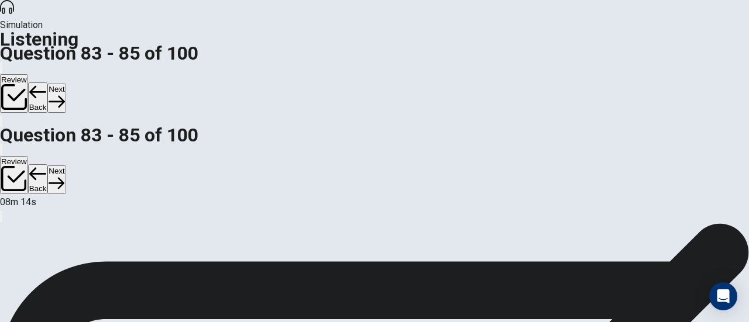
scroll to position [215, 0]
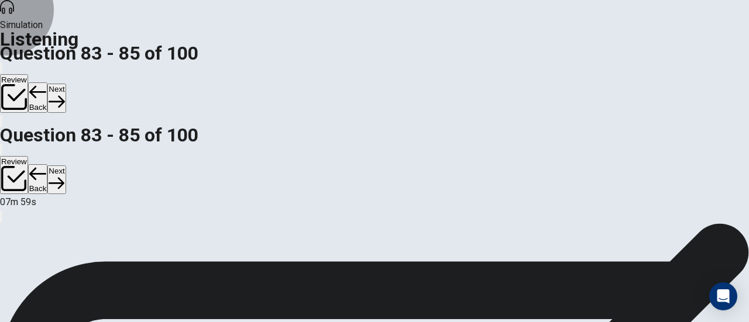
click at [65, 84] on button "Next" at bounding box center [56, 98] width 18 height 29
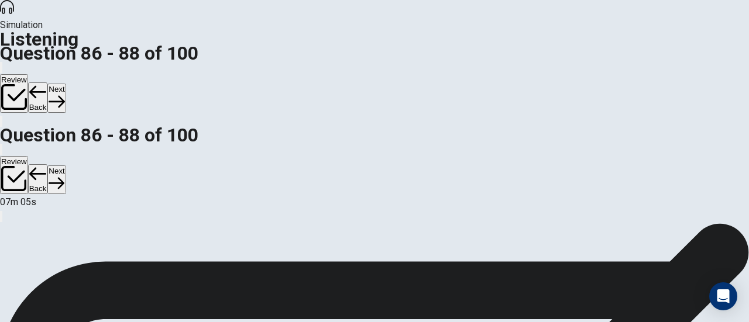
scroll to position [59, 0]
drag, startPoint x: 372, startPoint y: 175, endPoint x: 386, endPoint y: 149, distance: 29.8
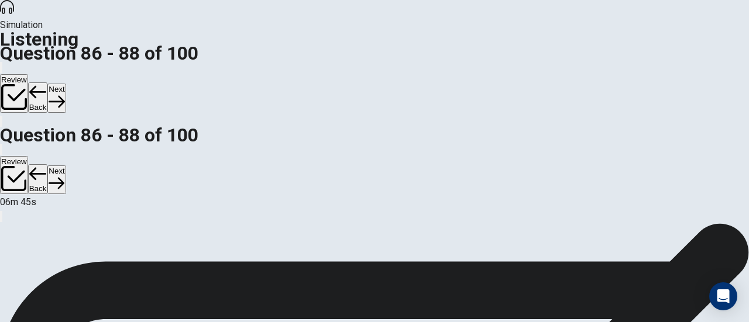
scroll to position [199, 0]
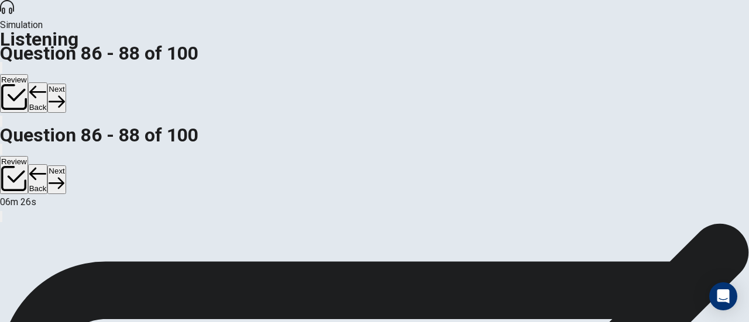
scroll to position [0, 0]
click at [65, 84] on button "Next" at bounding box center [56, 98] width 18 height 29
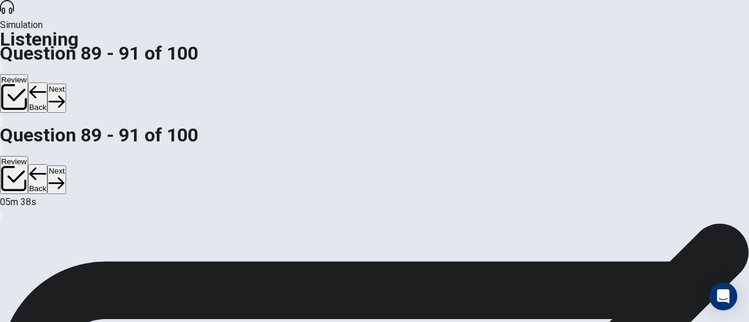
scroll to position [75, 0]
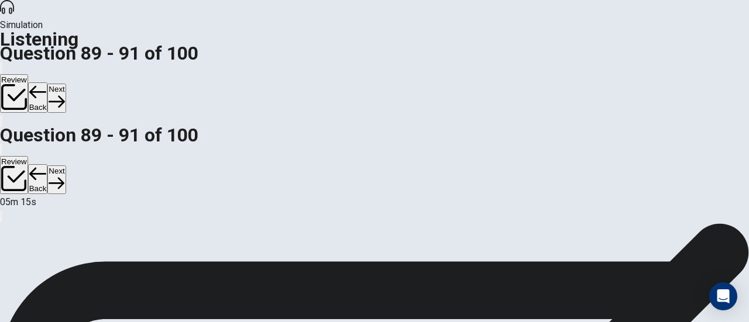
scroll to position [117, 0]
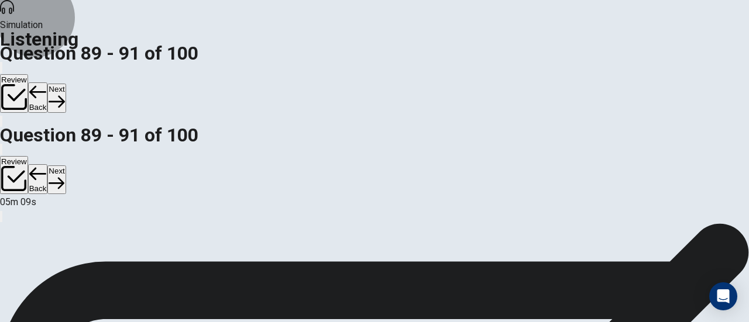
click at [65, 84] on button "Next" at bounding box center [56, 98] width 18 height 29
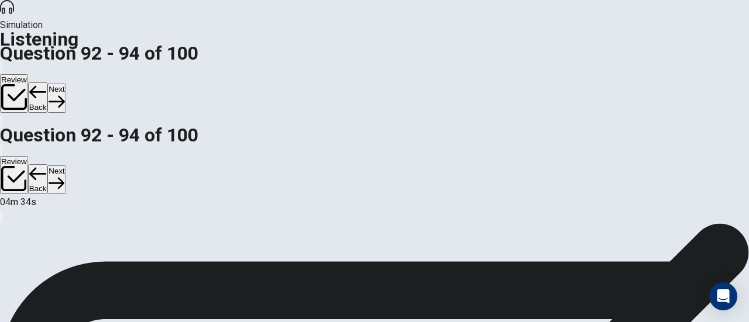
scroll to position [0, 0]
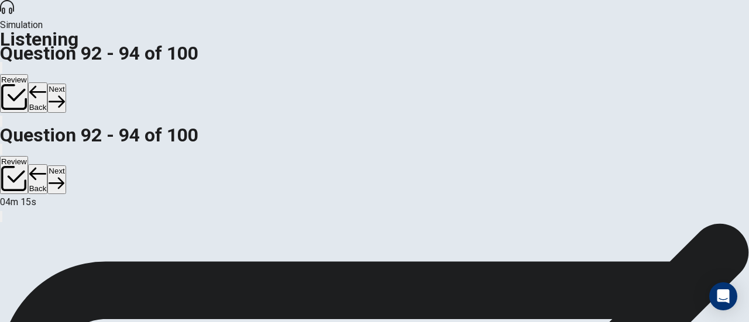
scroll to position [66, 0]
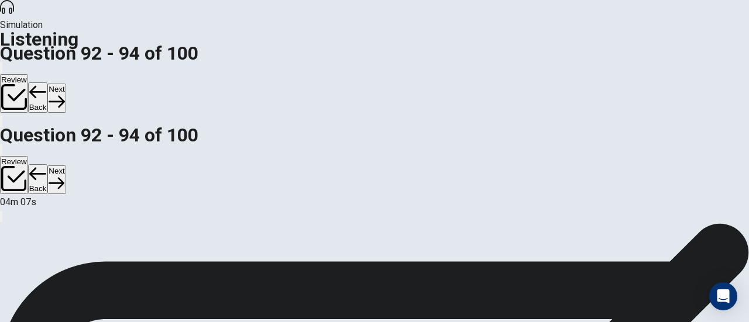
scroll to position [177, 0]
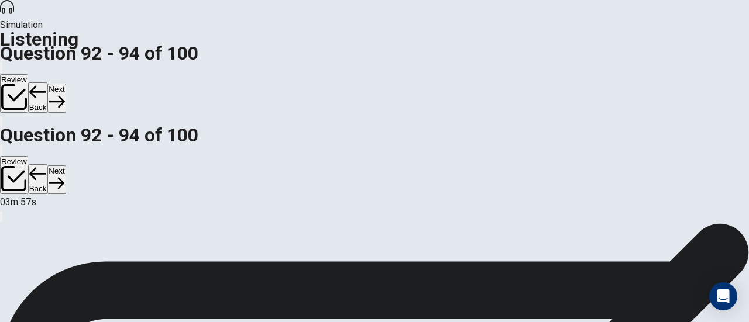
scroll to position [131, 0]
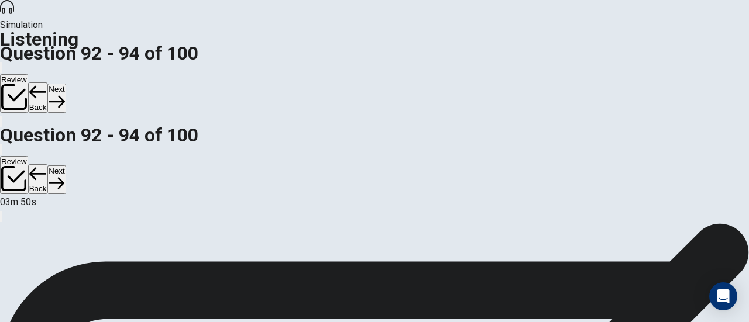
scroll to position [7, 0]
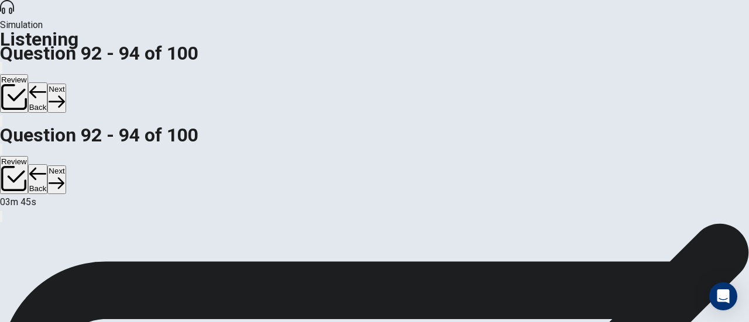
click at [65, 84] on button "Next" at bounding box center [56, 98] width 18 height 29
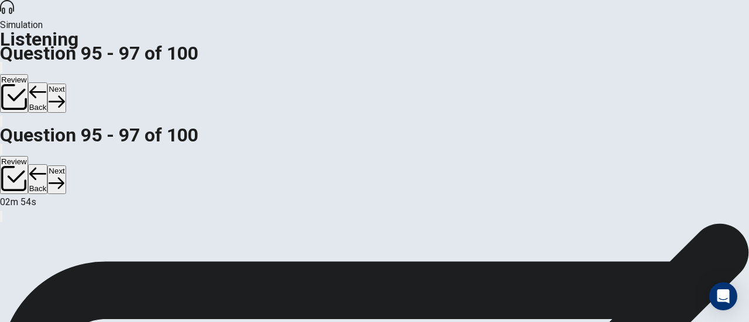
scroll to position [145, 0]
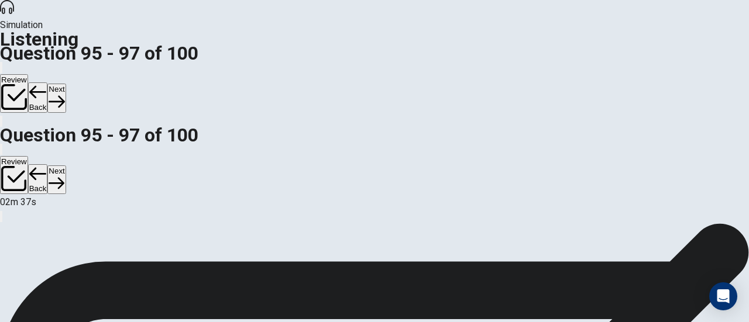
scroll to position [204, 0]
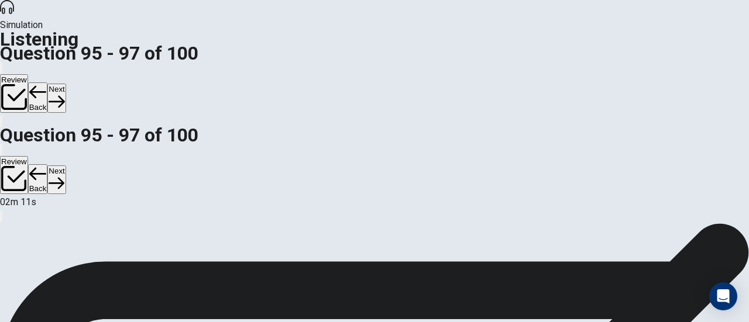
scroll to position [0, 0]
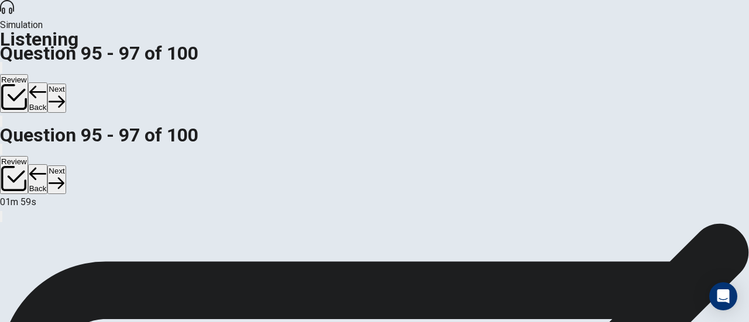
scroll to position [195, 0]
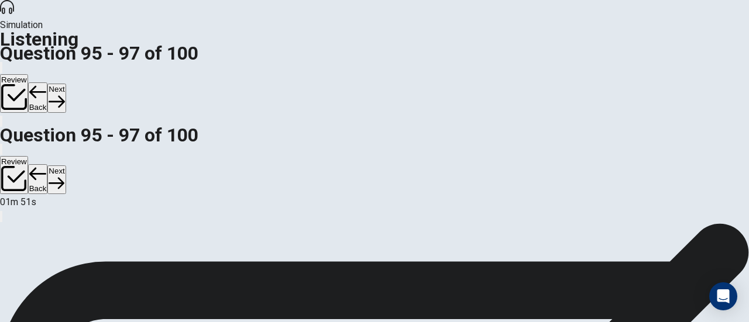
scroll to position [0, 0]
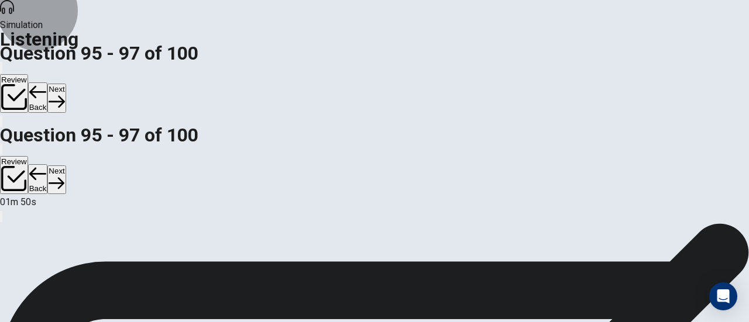
click at [64, 94] on icon "button" at bounding box center [57, 102] width 16 height 16
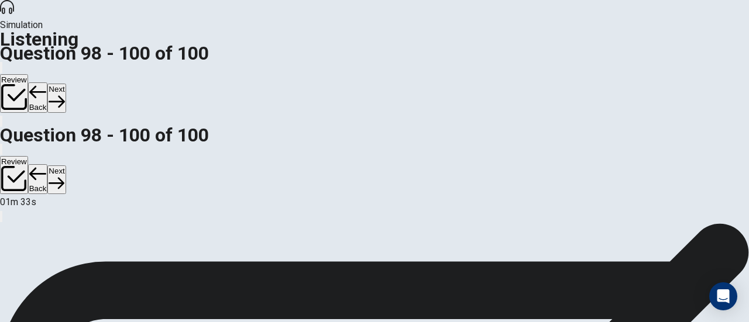
scroll to position [5, 0]
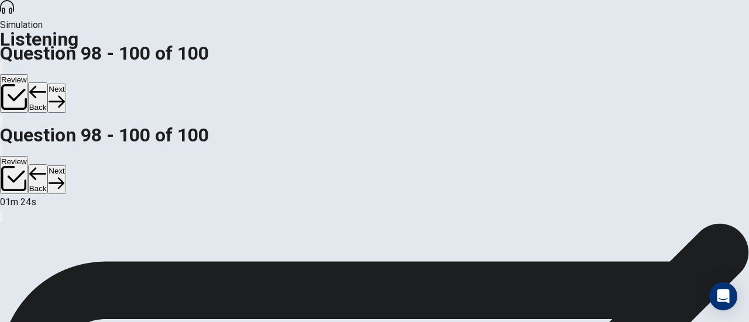
scroll to position [87, 0]
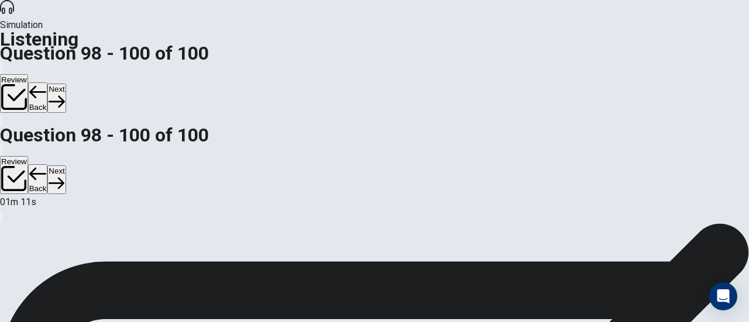
scroll to position [226, 0]
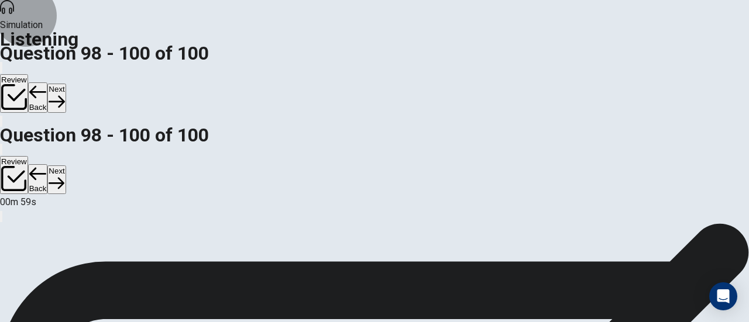
click at [65, 84] on button "Next" at bounding box center [56, 98] width 18 height 29
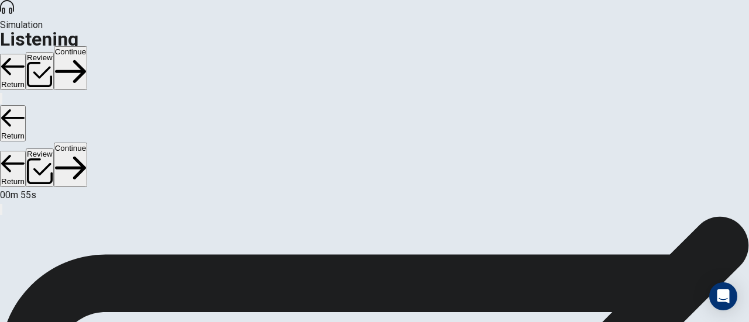
scroll to position [202, 0]
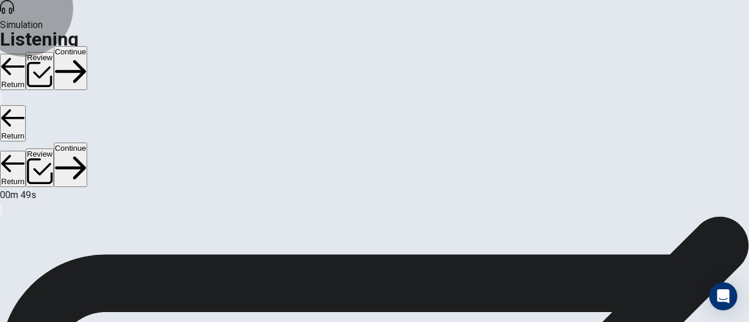
click at [87, 46] on button "Continue" at bounding box center [70, 68] width 33 height 44
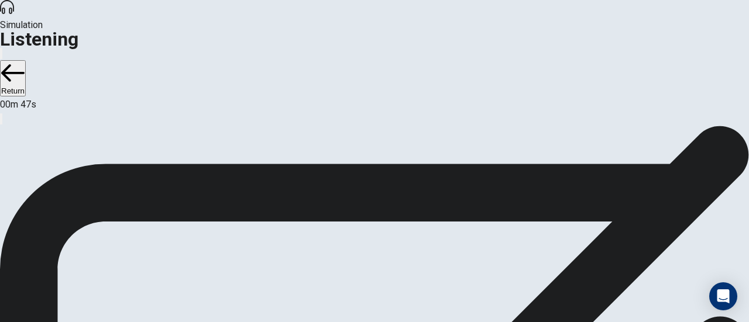
scroll to position [63, 0]
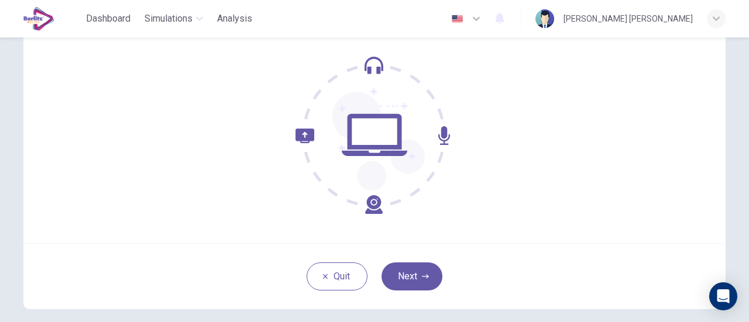
scroll to position [112, 0]
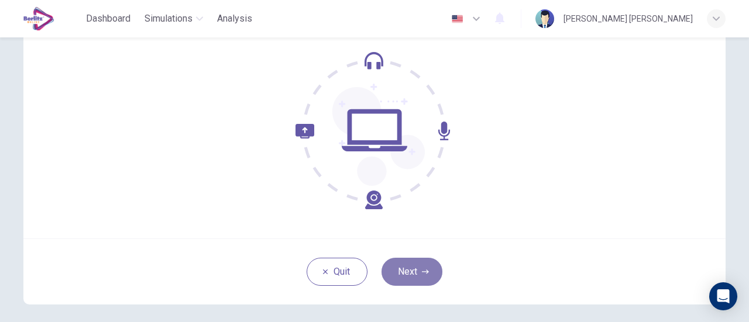
click at [399, 268] on button "Next" at bounding box center [411, 272] width 61 height 28
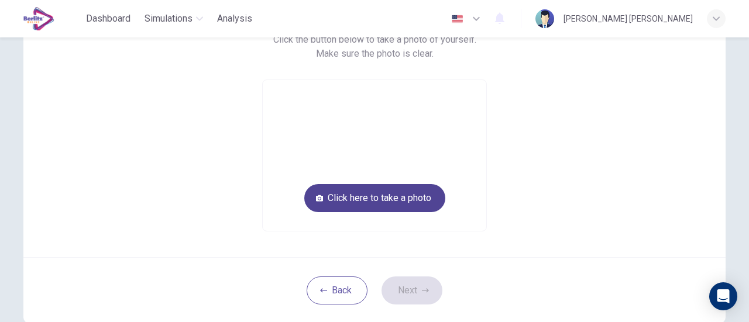
click at [427, 200] on button "Click here to take a photo" at bounding box center [374, 198] width 141 height 28
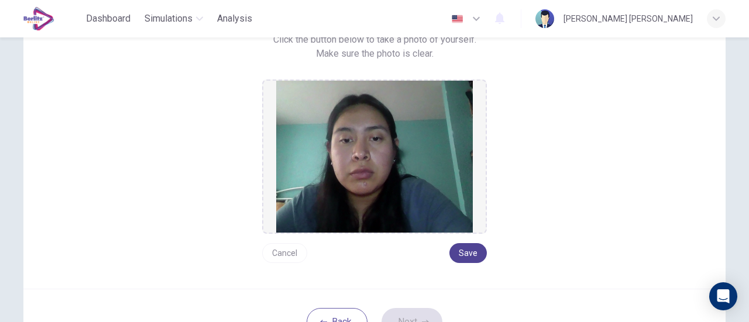
click at [468, 254] on button "Save" at bounding box center [467, 253] width 37 height 20
click at [418, 315] on button "Next" at bounding box center [411, 322] width 61 height 28
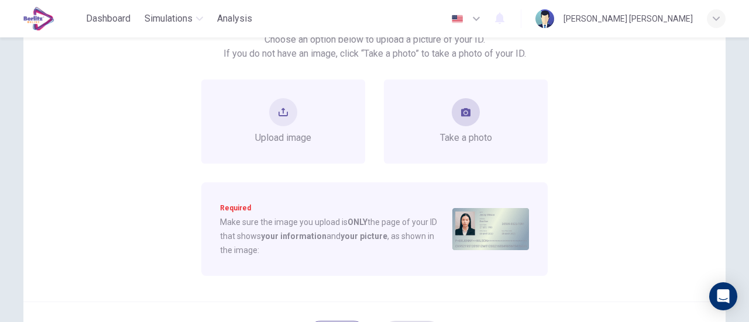
click at [480, 131] on span "Take a photo" at bounding box center [466, 138] width 52 height 14
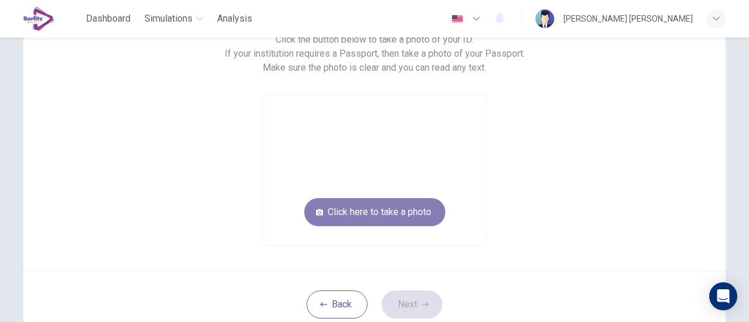
click at [396, 215] on button "Click here to take a photo" at bounding box center [374, 212] width 141 height 28
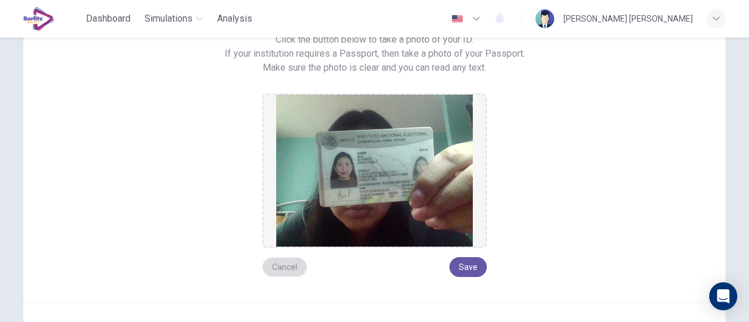
click at [278, 261] on button "Cancel" at bounding box center [284, 267] width 45 height 20
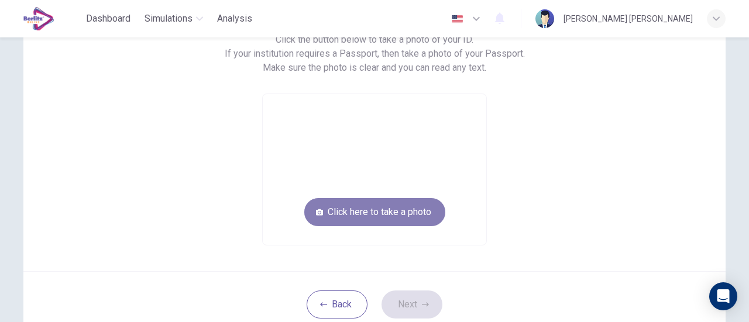
click at [408, 217] on button "Click here to take a photo" at bounding box center [374, 212] width 141 height 28
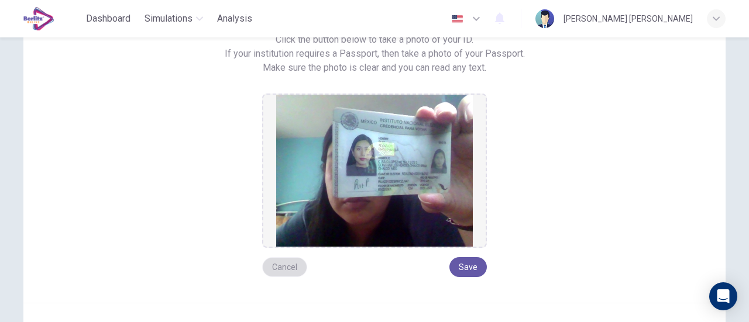
click at [283, 260] on button "Cancel" at bounding box center [284, 267] width 45 height 20
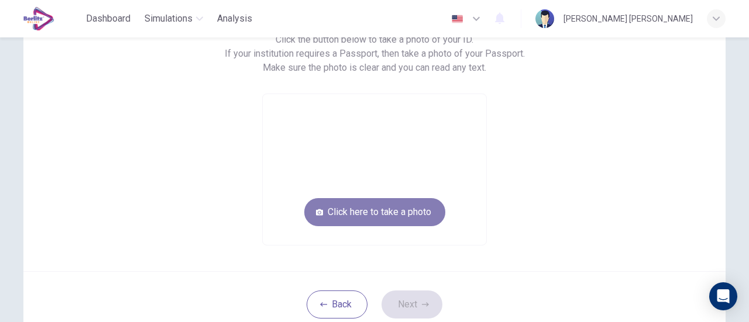
click at [388, 214] on button "Click here to take a photo" at bounding box center [374, 212] width 141 height 28
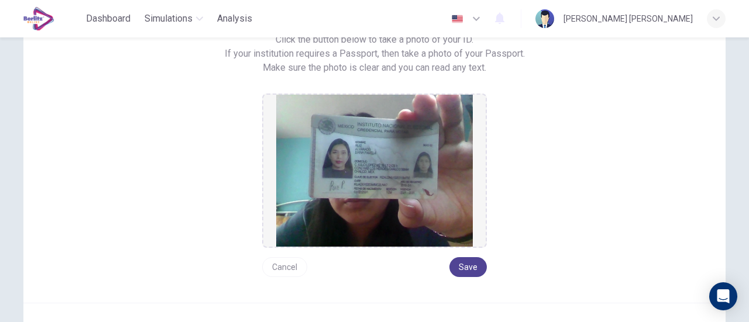
click at [471, 274] on button "Save" at bounding box center [467, 267] width 37 height 20
click at [466, 271] on button "Save" at bounding box center [467, 267] width 37 height 20
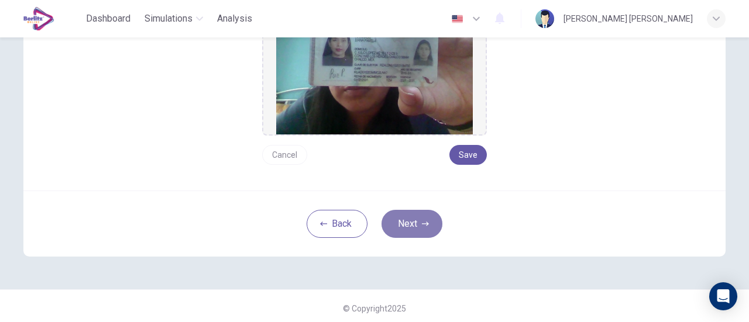
click at [401, 212] on button "Next" at bounding box center [411, 224] width 61 height 28
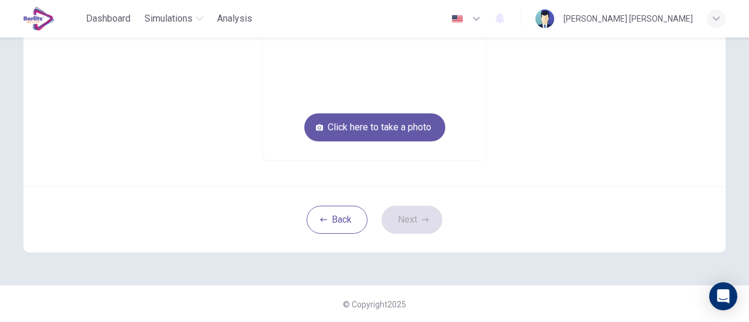
scroll to position [106, 0]
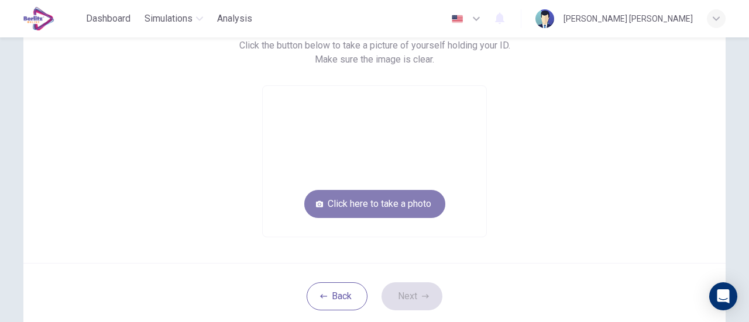
click at [418, 201] on button "Click here to take a photo" at bounding box center [374, 204] width 141 height 28
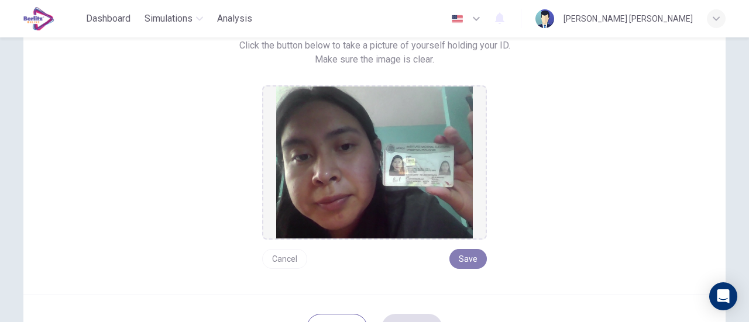
click at [466, 264] on button "Save" at bounding box center [467, 259] width 37 height 20
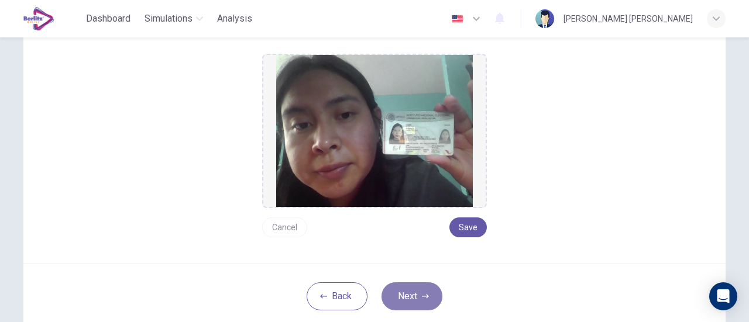
click at [403, 291] on button "Next" at bounding box center [411, 296] width 61 height 28
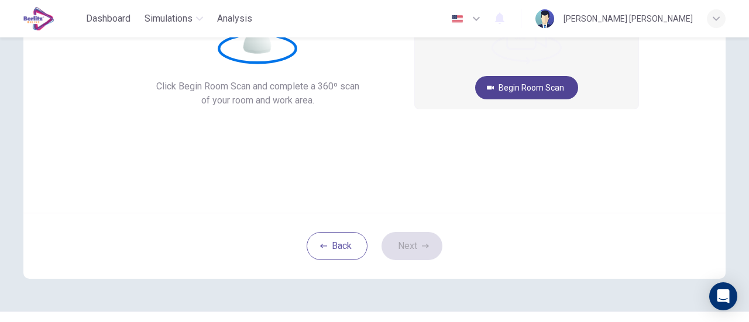
click at [551, 91] on button "Begin Room Scan" at bounding box center [526, 87] width 103 height 23
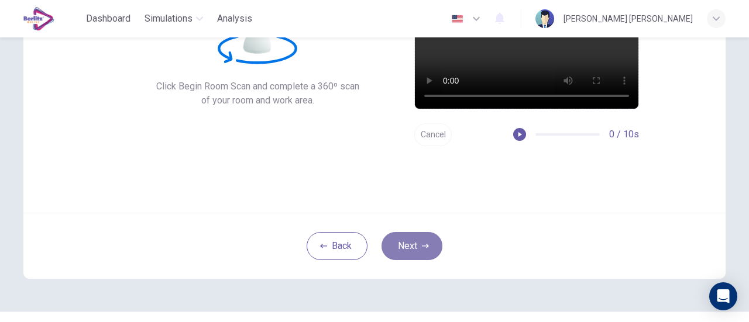
click at [398, 242] on button "Next" at bounding box center [411, 246] width 61 height 28
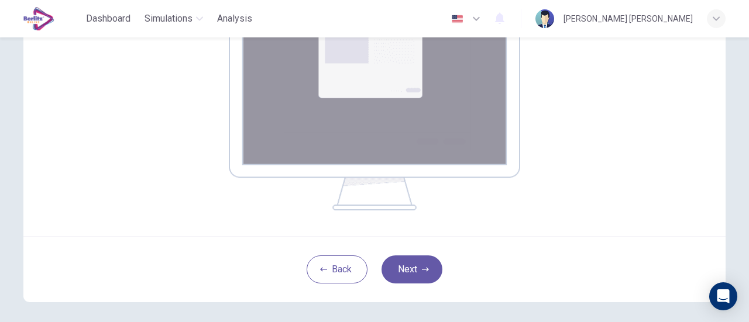
scroll to position [235, 0]
click at [403, 261] on button "Next" at bounding box center [411, 269] width 61 height 28
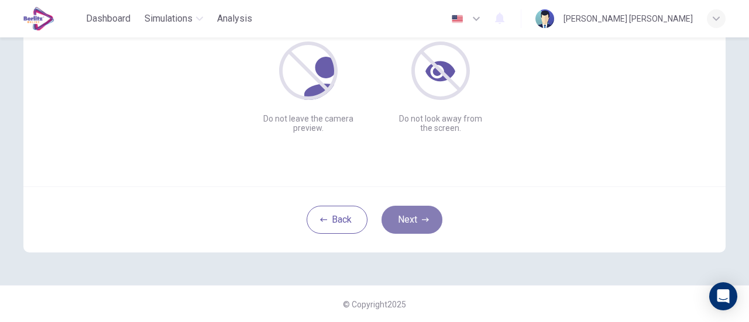
click at [406, 209] on button "Next" at bounding box center [411, 220] width 61 height 28
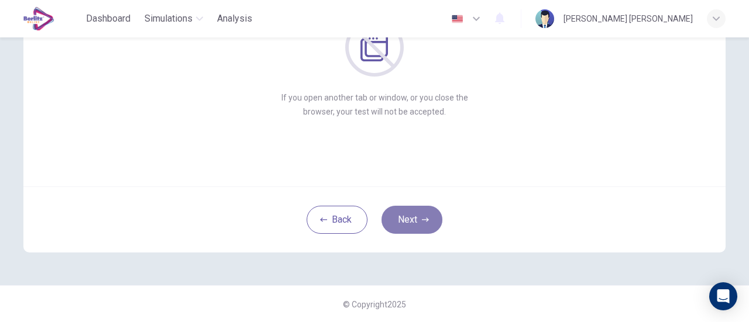
click at [406, 209] on button "Next" at bounding box center [411, 220] width 61 height 28
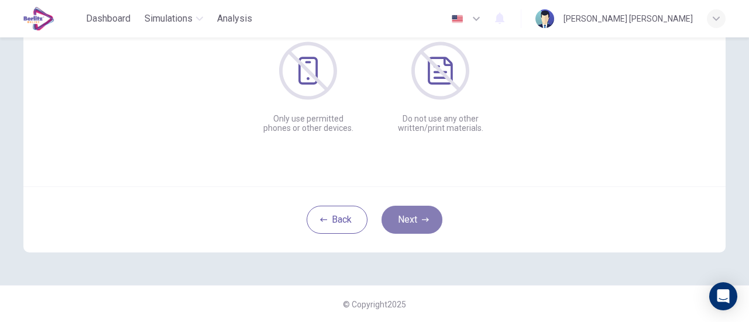
click at [406, 209] on button "Next" at bounding box center [411, 220] width 61 height 28
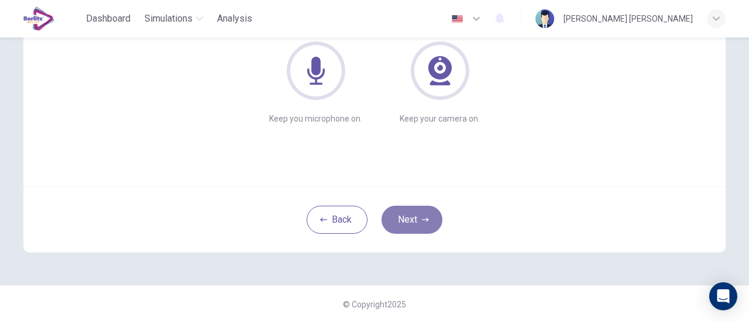
click at [406, 209] on button "Next" at bounding box center [411, 220] width 61 height 28
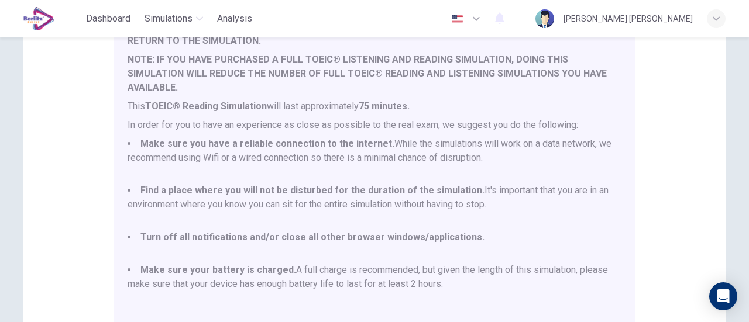
scroll to position [327, 0]
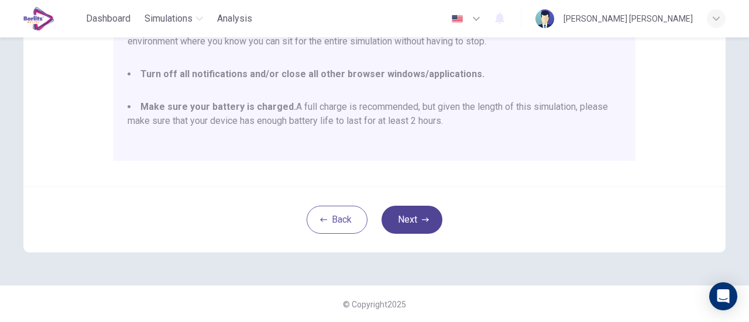
click at [409, 220] on button "Next" at bounding box center [411, 220] width 61 height 28
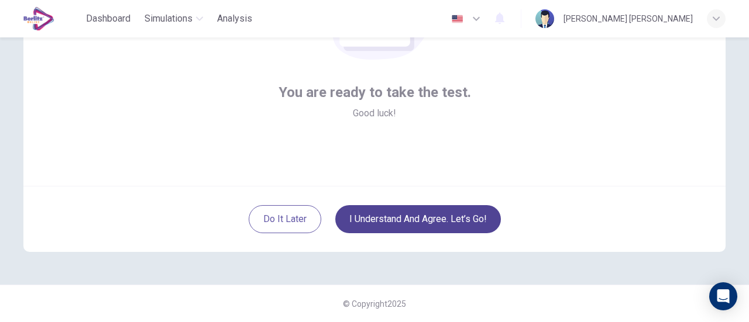
scroll to position [164, 0]
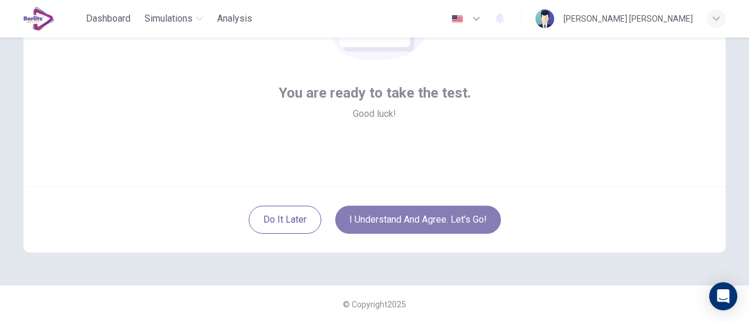
click at [422, 218] on button "I understand and agree. Let’s go!" at bounding box center [417, 220] width 165 height 28
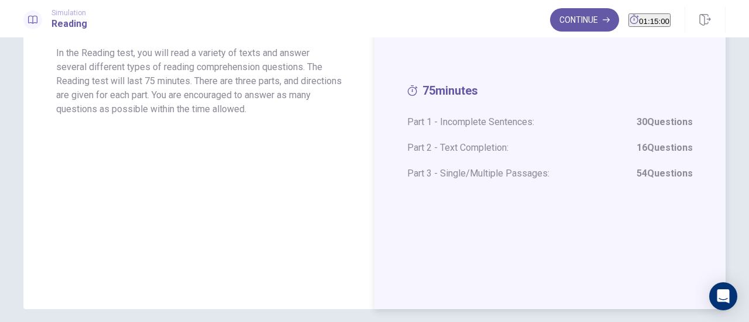
scroll to position [97, 0]
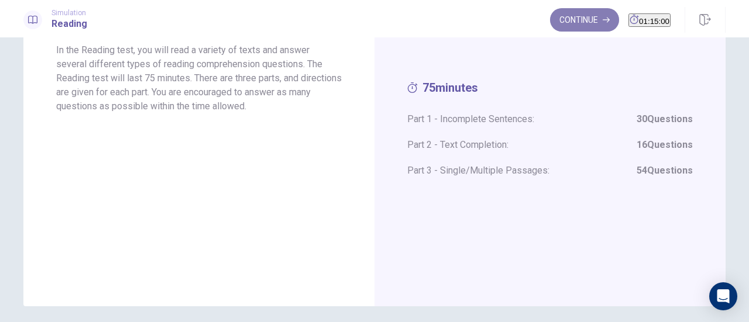
click at [568, 22] on button "Continue" at bounding box center [584, 19] width 69 height 23
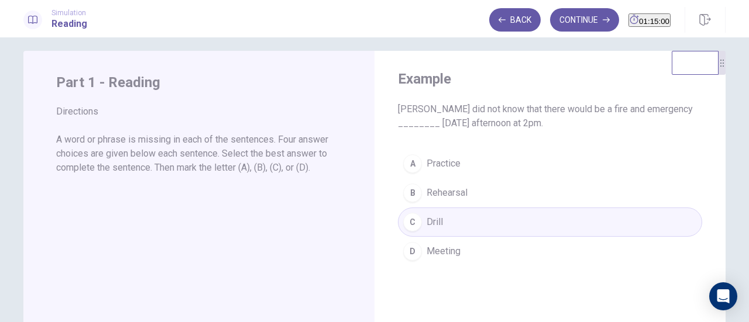
scroll to position [1, 0]
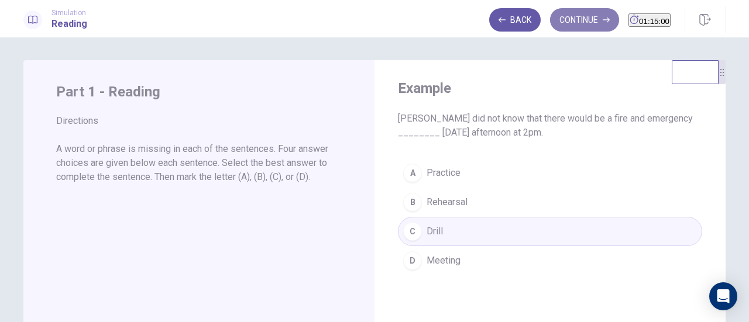
click at [579, 12] on button "Continue" at bounding box center [584, 19] width 69 height 23
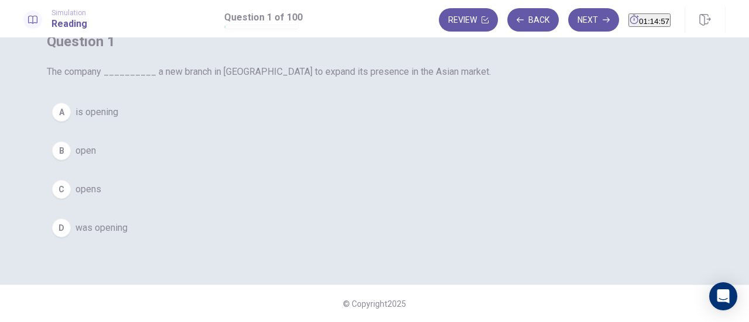
scroll to position [82, 0]
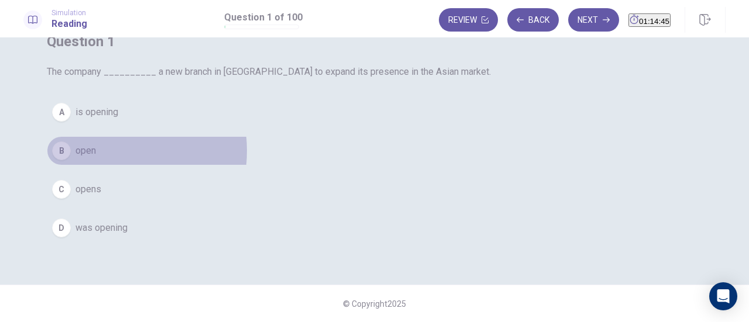
click at [321, 165] on button "B open" at bounding box center [374, 150] width 655 height 29
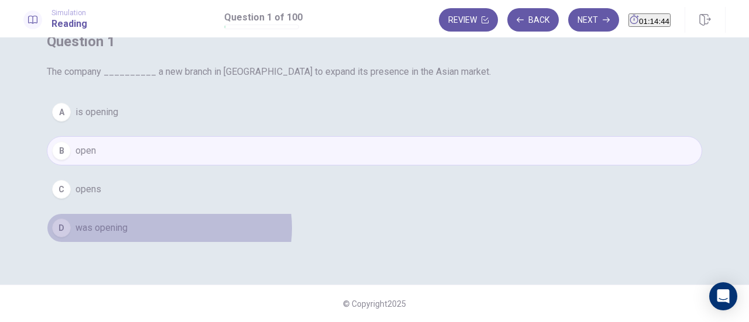
click at [394, 243] on button "D was opening" at bounding box center [374, 227] width 655 height 29
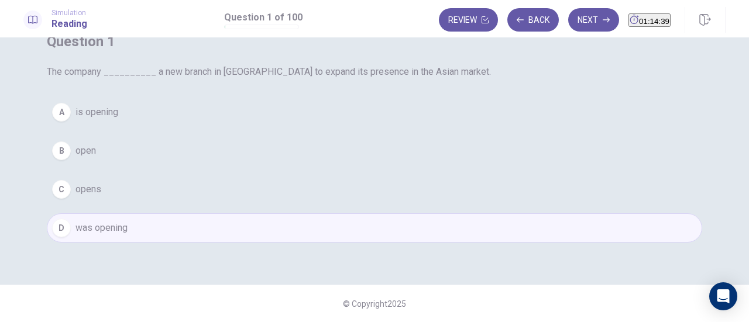
scroll to position [74, 0]
click at [399, 165] on button "B open" at bounding box center [374, 150] width 655 height 29
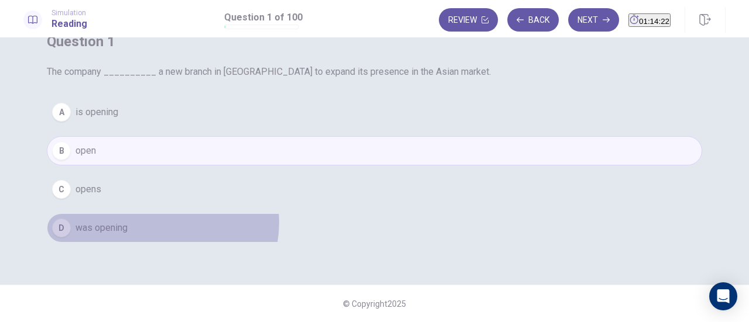
click at [387, 243] on button "D was opening" at bounding box center [374, 227] width 655 height 29
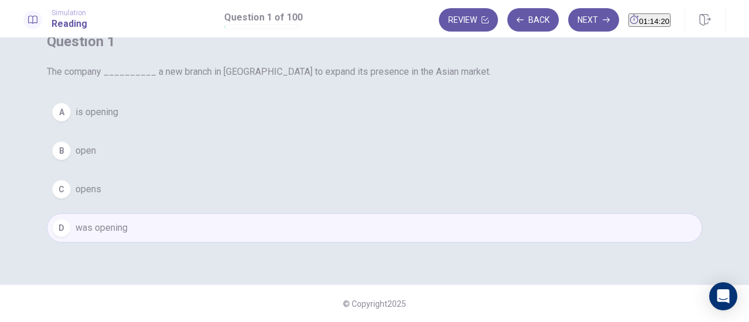
scroll to position [170, 0]
click at [568, 25] on button "Next" at bounding box center [593, 19] width 51 height 23
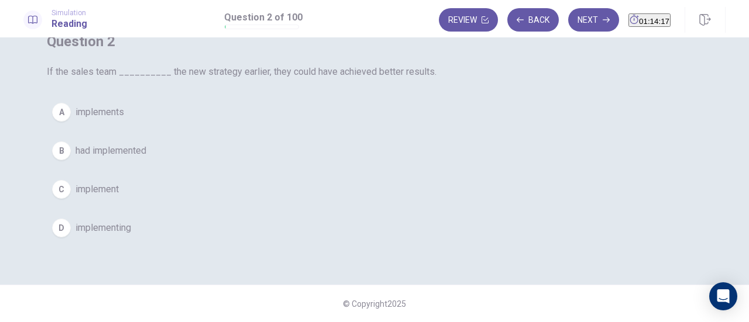
scroll to position [79, 0]
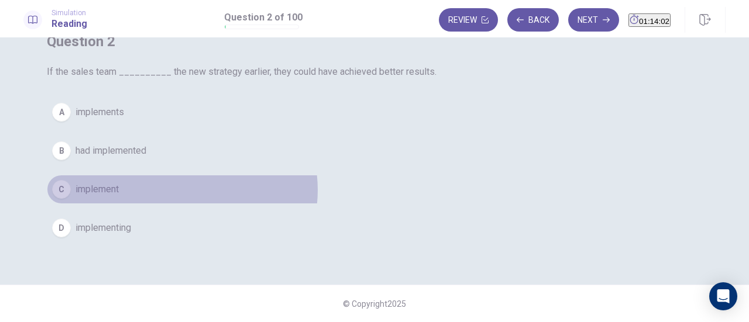
click at [407, 201] on button "C implement" at bounding box center [374, 189] width 655 height 29
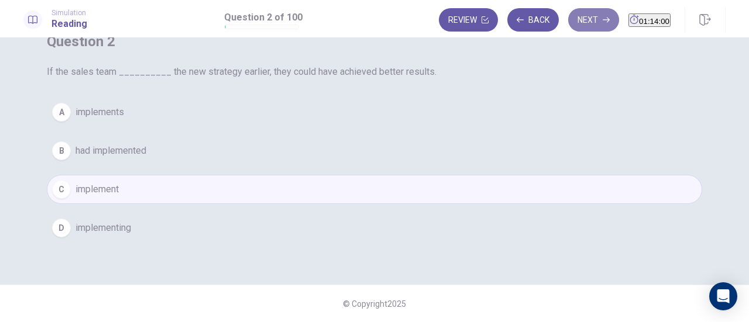
click at [571, 31] on button "Next" at bounding box center [593, 19] width 51 height 23
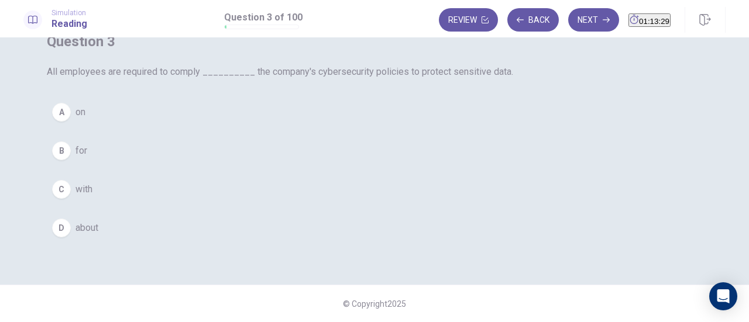
click at [300, 165] on button "B for" at bounding box center [374, 150] width 655 height 29
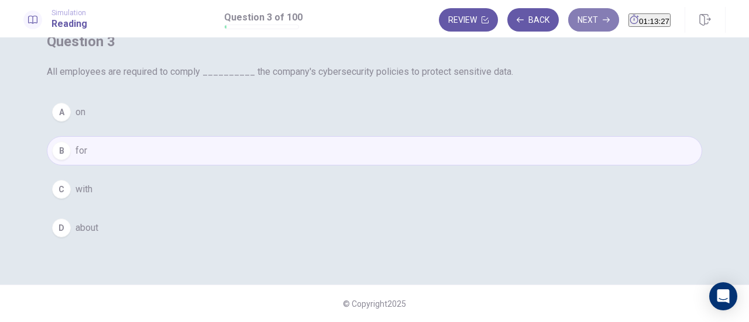
click at [574, 26] on button "Next" at bounding box center [593, 19] width 51 height 23
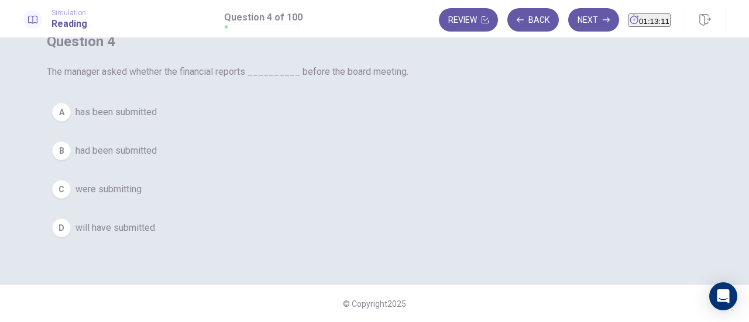
click at [405, 165] on button "B had been submitted" at bounding box center [374, 150] width 655 height 29
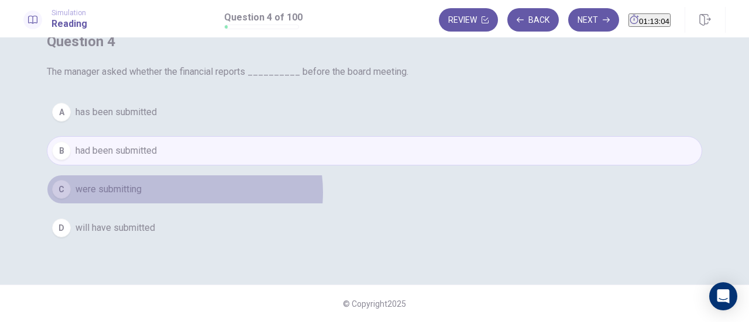
click at [409, 203] on button "C were submitting" at bounding box center [374, 189] width 655 height 29
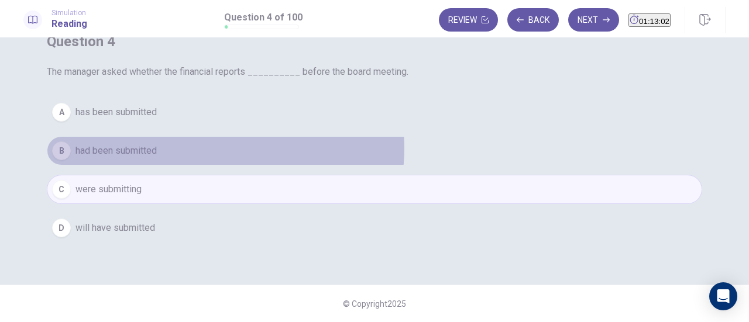
click at [450, 160] on button "B had been submitted" at bounding box center [374, 150] width 655 height 29
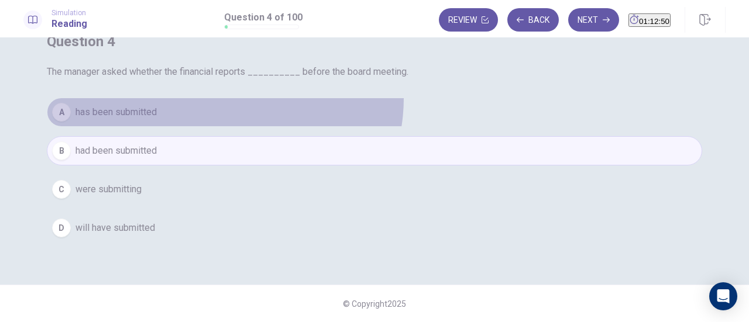
click at [449, 109] on button "A has been submitted" at bounding box center [374, 112] width 655 height 29
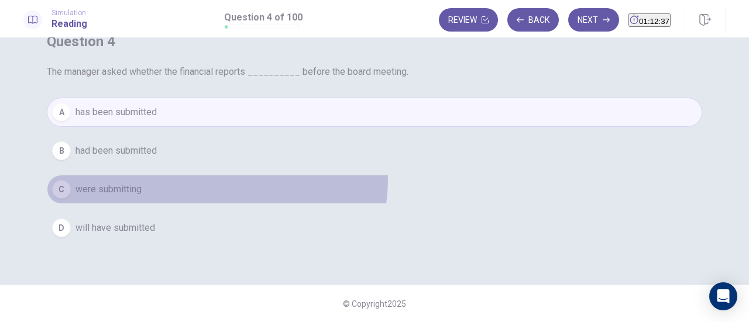
click at [442, 189] on button "C were submitting" at bounding box center [374, 189] width 655 height 29
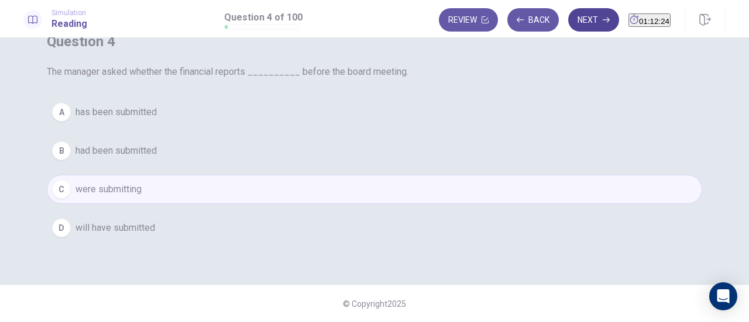
click at [571, 26] on button "Next" at bounding box center [593, 19] width 51 height 23
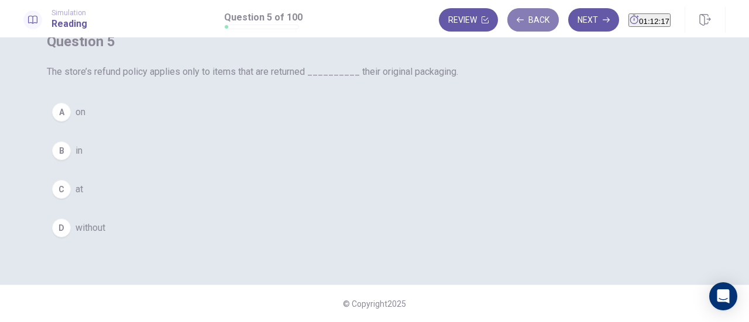
click at [520, 31] on button "Back" at bounding box center [532, 19] width 51 height 23
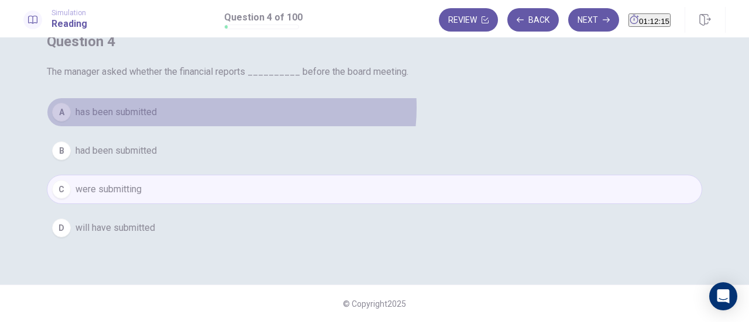
click at [456, 119] on button "A has been submitted" at bounding box center [374, 112] width 655 height 29
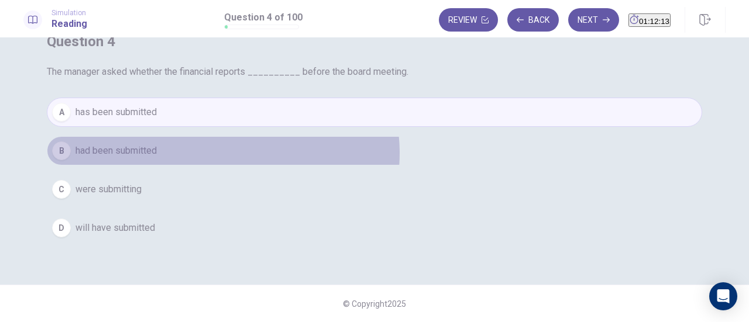
click at [448, 164] on button "B had been submitted" at bounding box center [374, 150] width 655 height 29
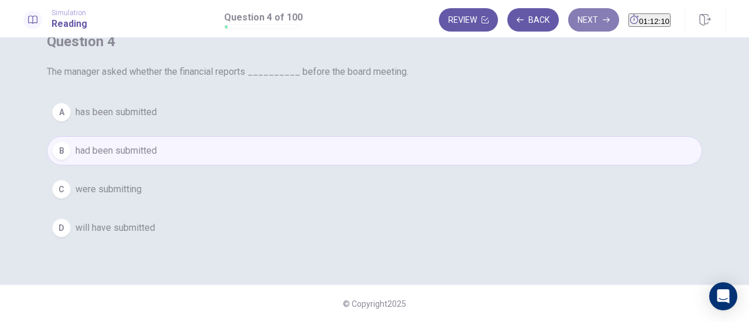
click at [579, 17] on button "Next" at bounding box center [593, 19] width 51 height 23
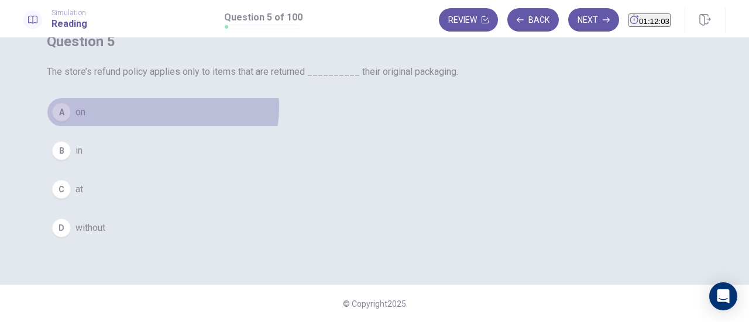
click at [387, 127] on button "A on" at bounding box center [374, 112] width 655 height 29
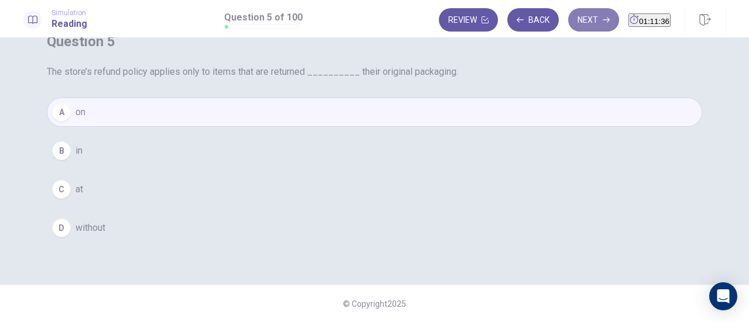
click at [582, 27] on button "Next" at bounding box center [593, 19] width 51 height 23
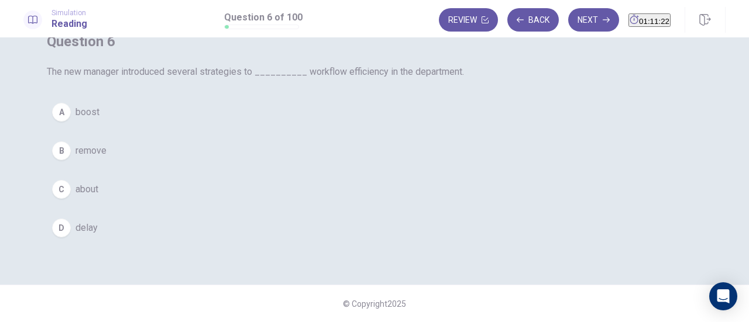
click at [377, 243] on button "D delay" at bounding box center [374, 227] width 655 height 29
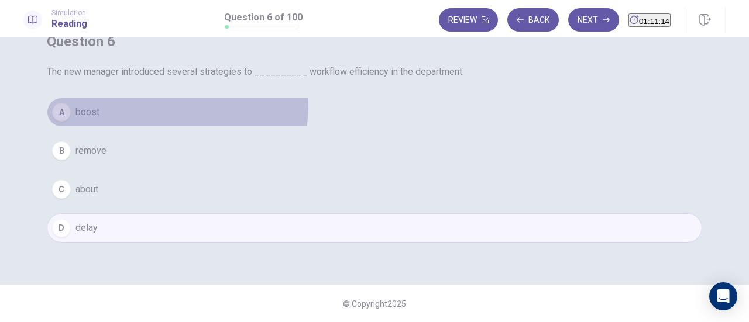
click at [402, 127] on button "A boost" at bounding box center [374, 112] width 655 height 29
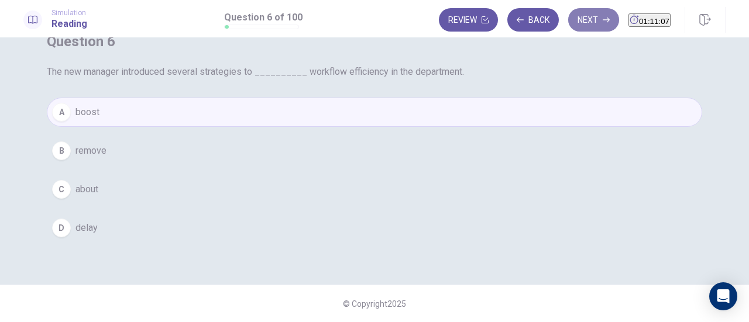
click at [587, 25] on button "Next" at bounding box center [593, 19] width 51 height 23
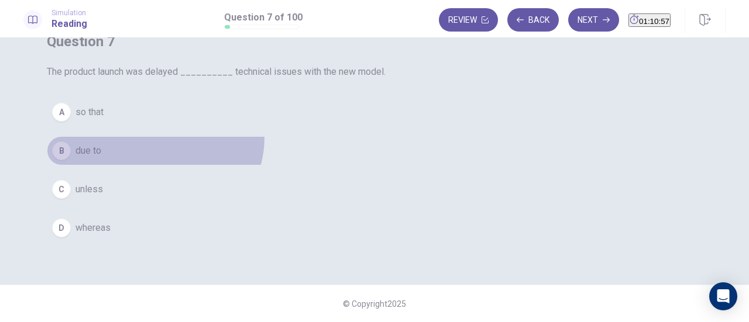
click at [379, 148] on button "B due to" at bounding box center [374, 150] width 655 height 29
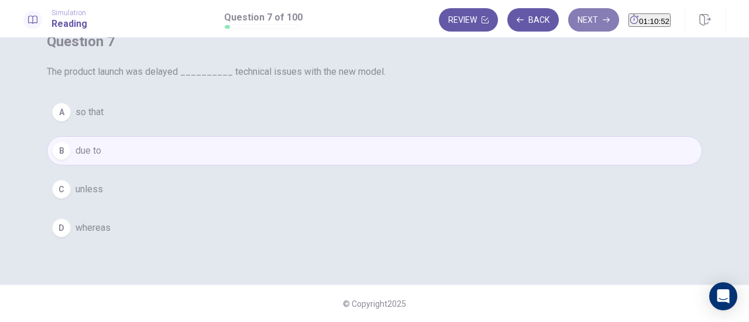
click at [587, 19] on button "Next" at bounding box center [593, 19] width 51 height 23
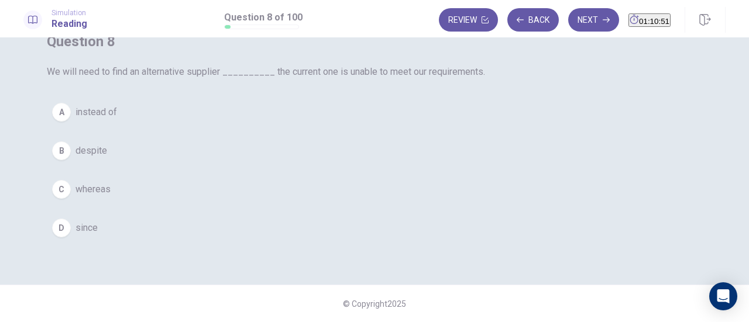
scroll to position [90, 0]
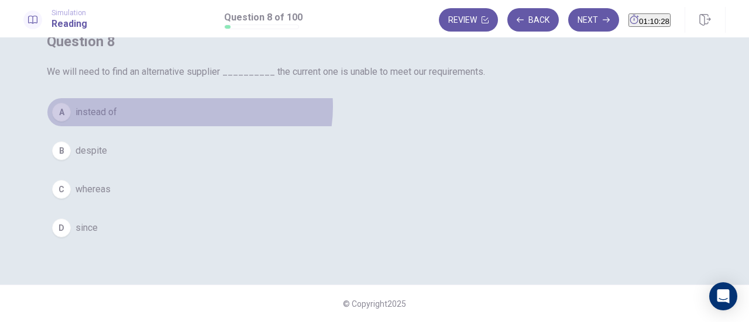
click at [414, 121] on button "A instead of" at bounding box center [374, 112] width 655 height 29
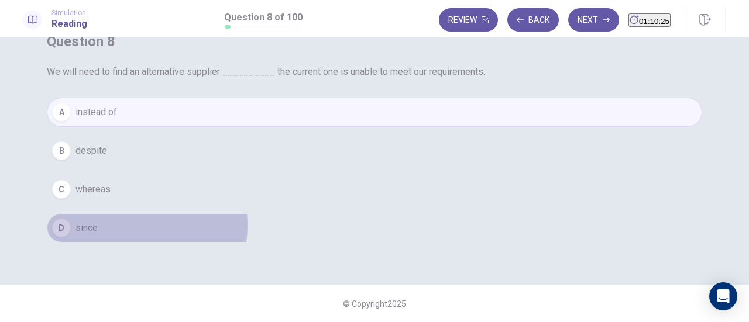
click at [360, 239] on button "D since" at bounding box center [374, 227] width 655 height 29
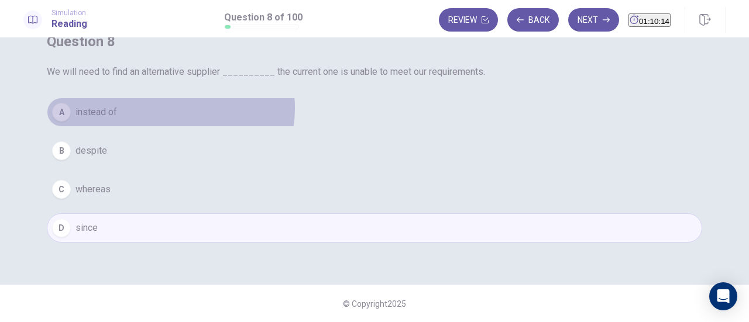
click at [395, 123] on button "A instead of" at bounding box center [374, 112] width 655 height 29
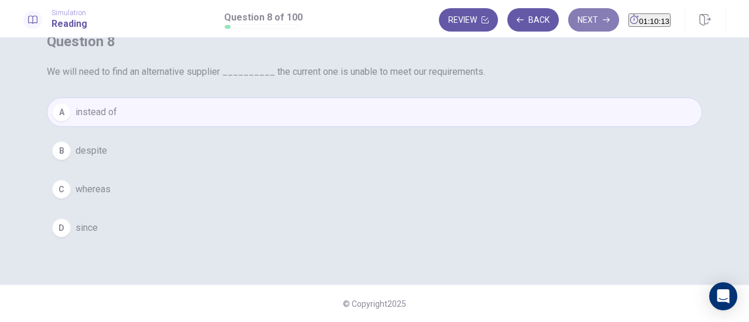
click at [568, 23] on button "Next" at bounding box center [593, 19] width 51 height 23
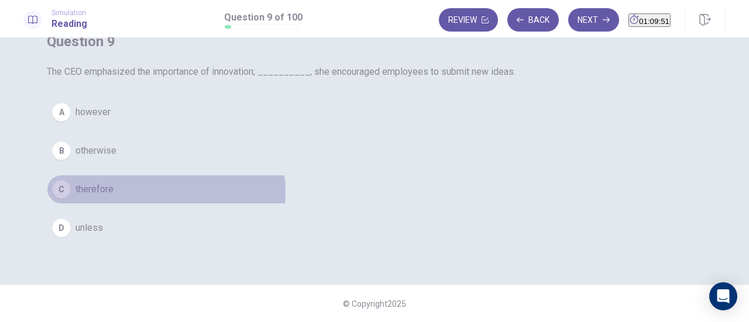
click at [391, 204] on button "C therefore" at bounding box center [374, 189] width 655 height 29
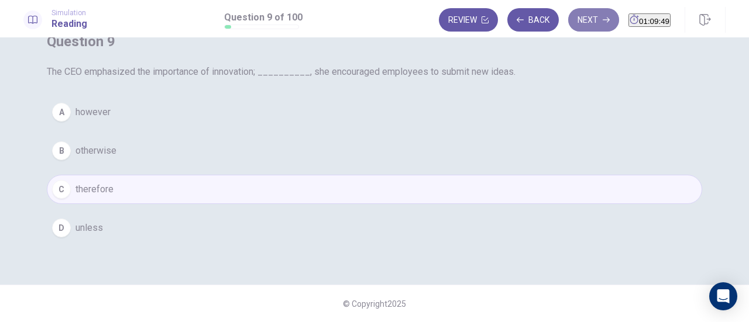
click at [570, 28] on button "Next" at bounding box center [593, 19] width 51 height 23
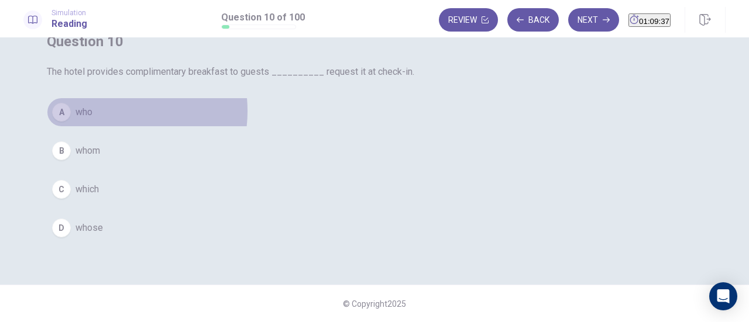
click at [333, 112] on button "A who" at bounding box center [374, 112] width 655 height 29
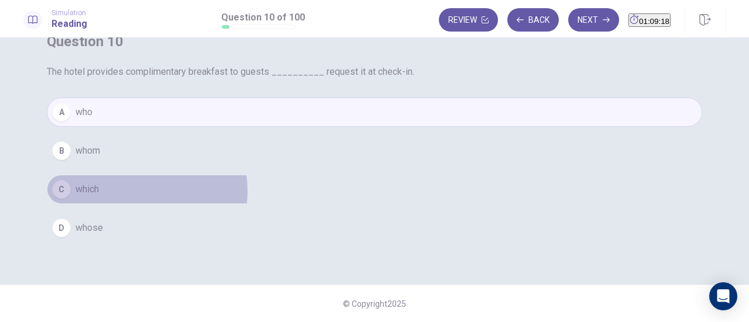
click at [363, 190] on button "C which" at bounding box center [374, 189] width 655 height 29
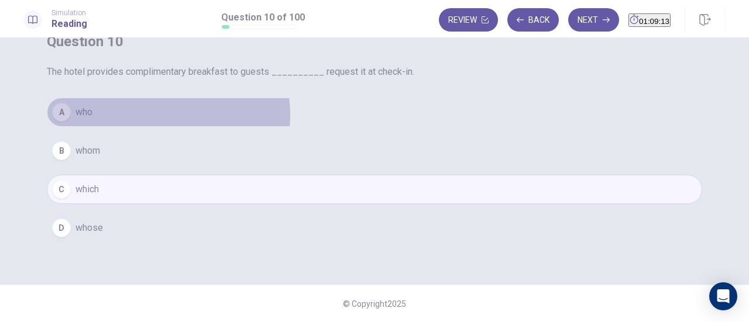
click at [393, 115] on button "A who" at bounding box center [374, 112] width 655 height 29
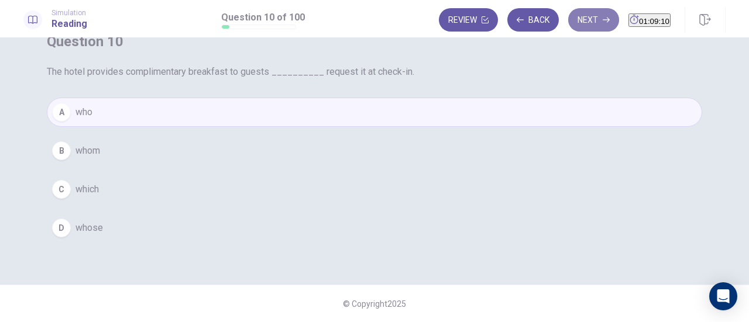
click at [575, 30] on button "Next" at bounding box center [593, 19] width 51 height 23
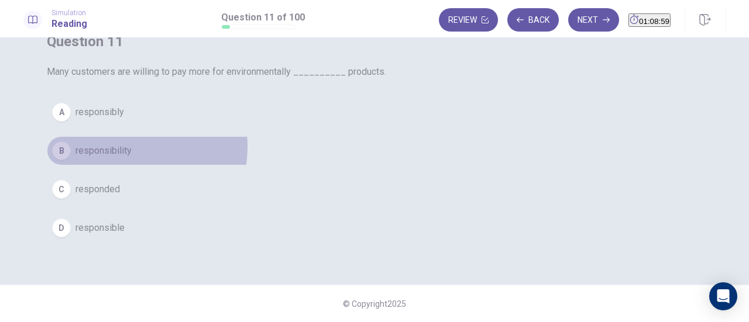
click at [132, 147] on span "responsibility" at bounding box center [103, 151] width 56 height 14
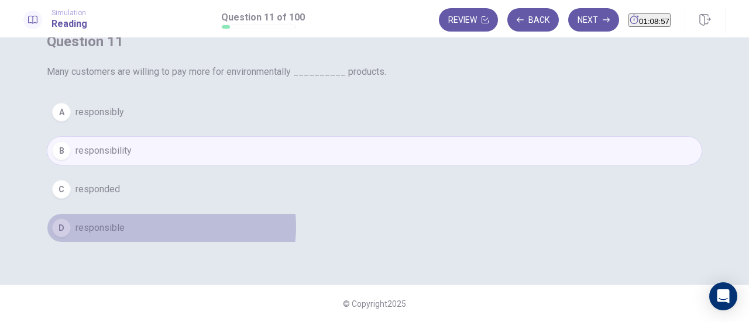
click at [396, 226] on button "D responsible" at bounding box center [374, 227] width 655 height 29
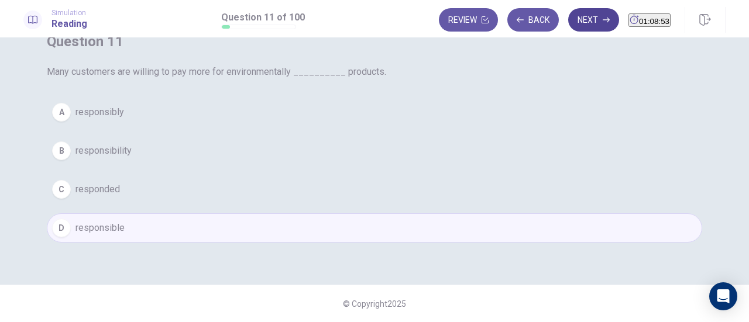
click at [568, 23] on button "Next" at bounding box center [593, 19] width 51 height 23
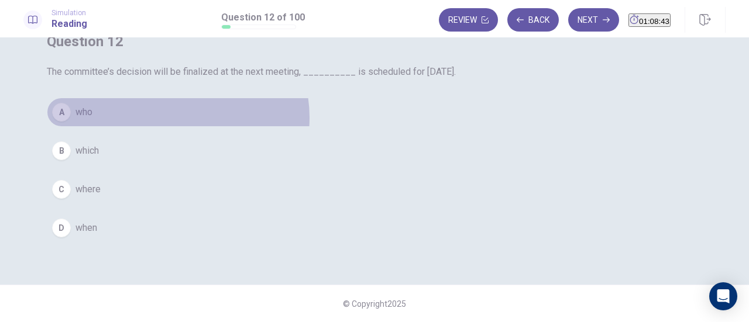
click at [402, 118] on button "A who" at bounding box center [374, 112] width 655 height 29
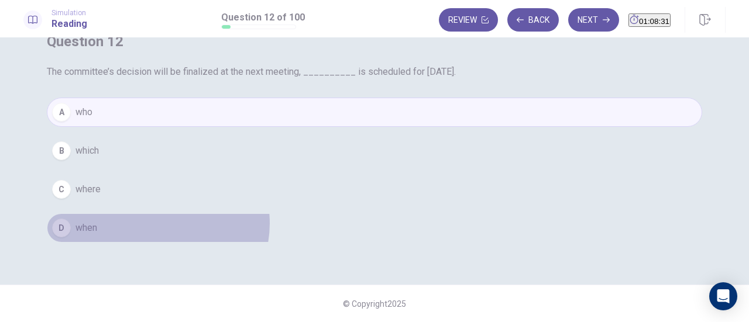
click at [382, 223] on button "D when" at bounding box center [374, 227] width 655 height 29
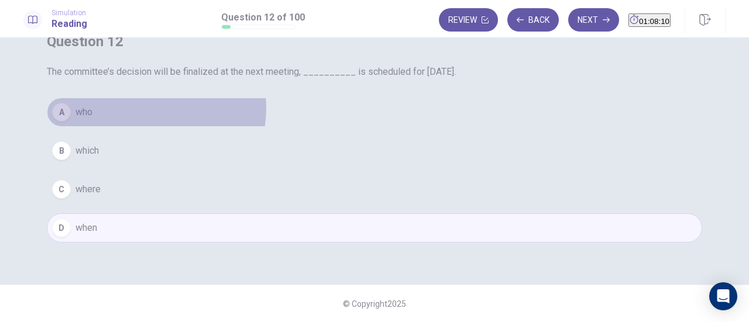
click at [381, 109] on button "A who" at bounding box center [374, 112] width 655 height 29
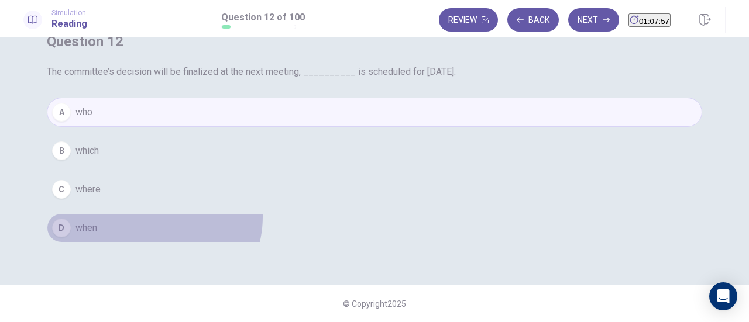
click at [378, 216] on button "D when" at bounding box center [374, 227] width 655 height 29
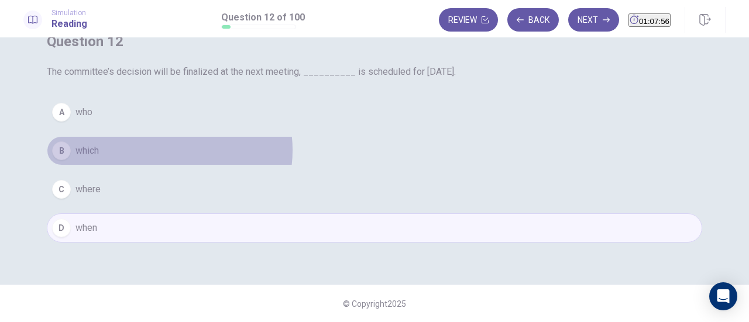
click at [394, 150] on button "B which" at bounding box center [374, 150] width 655 height 29
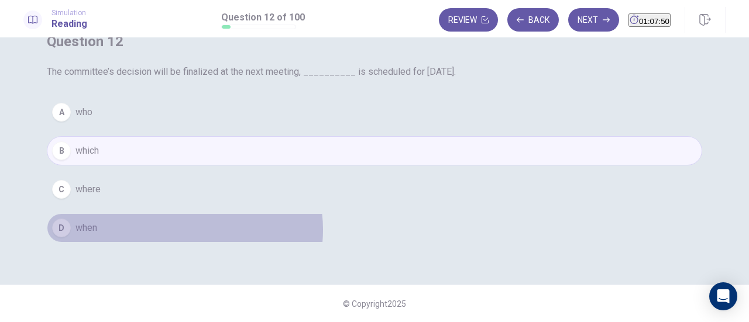
click at [409, 229] on button "D when" at bounding box center [374, 227] width 655 height 29
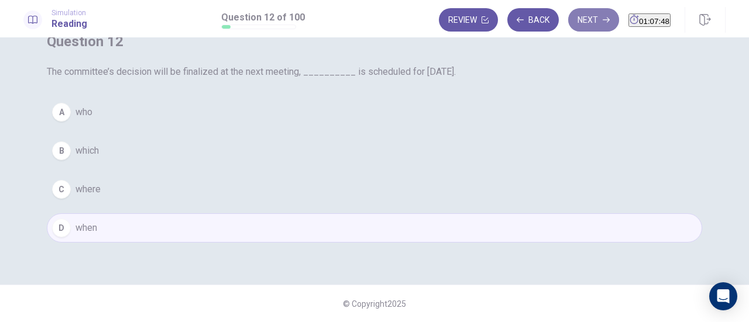
click at [568, 18] on button "Next" at bounding box center [593, 19] width 51 height 23
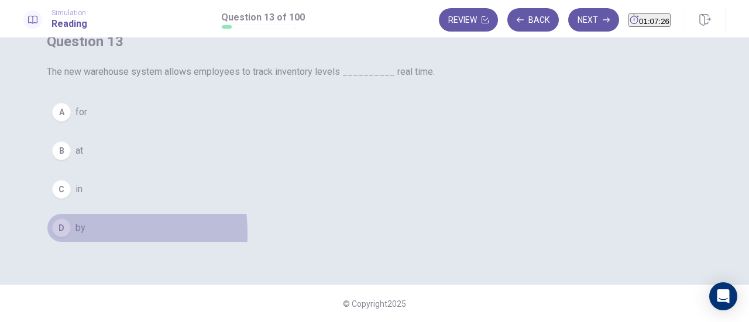
click at [71, 233] on div "D" at bounding box center [61, 228] width 19 height 19
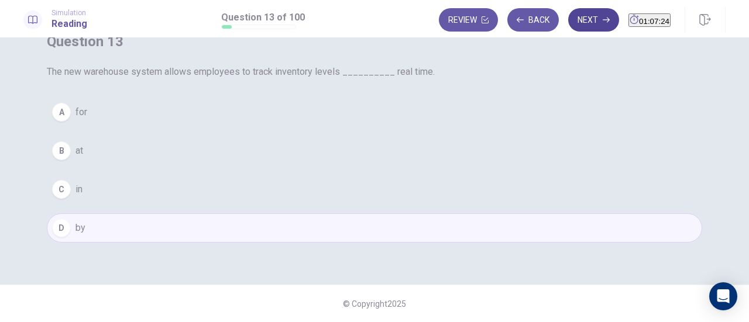
click at [568, 29] on button "Next" at bounding box center [593, 19] width 51 height 23
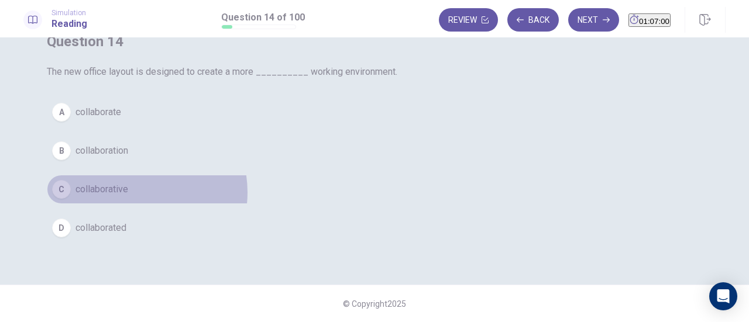
click at [357, 192] on button "C collaborative" at bounding box center [374, 189] width 655 height 29
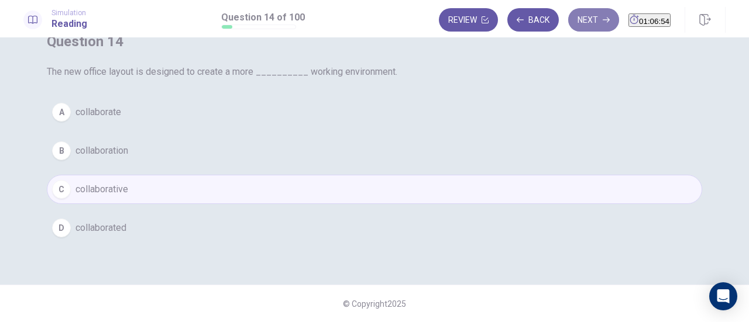
click at [568, 25] on button "Next" at bounding box center [593, 19] width 51 height 23
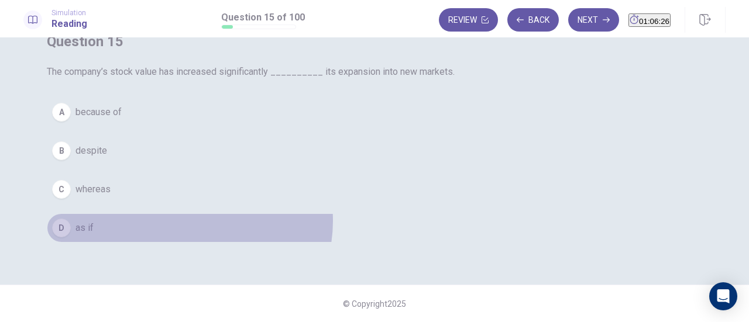
click at [414, 234] on button "D as if" at bounding box center [374, 227] width 655 height 29
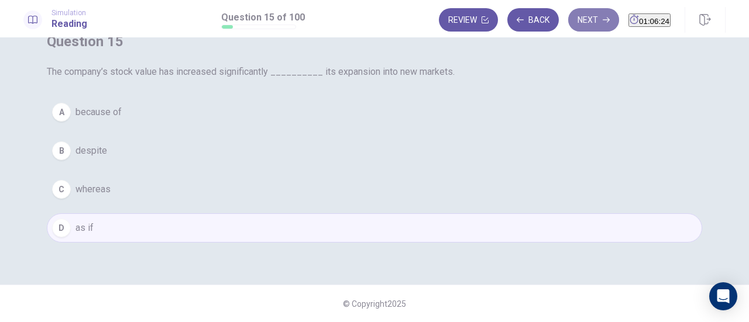
click at [571, 11] on button "Next" at bounding box center [593, 19] width 51 height 23
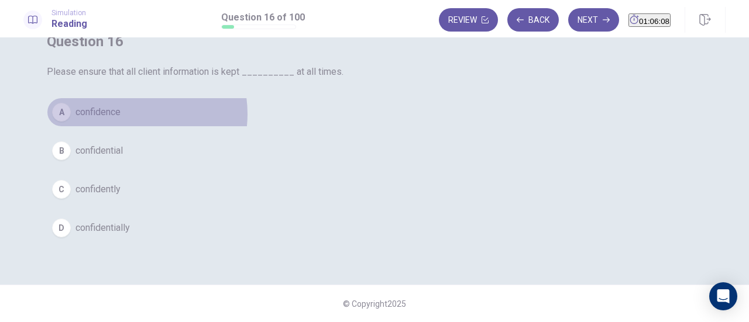
click at [351, 115] on button "A confidence" at bounding box center [374, 112] width 655 height 29
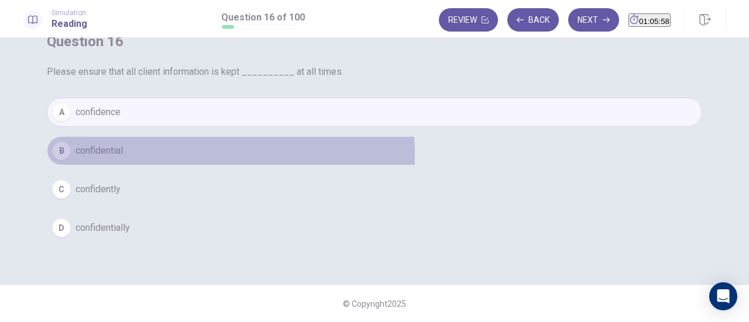
click at [456, 154] on button "B confidential" at bounding box center [374, 150] width 655 height 29
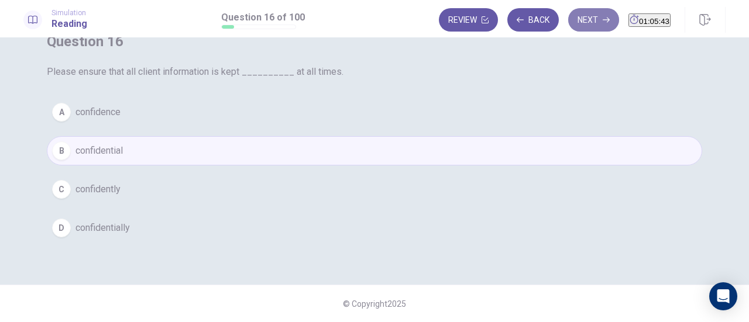
click at [602, 22] on icon "button" at bounding box center [605, 19] width 7 height 7
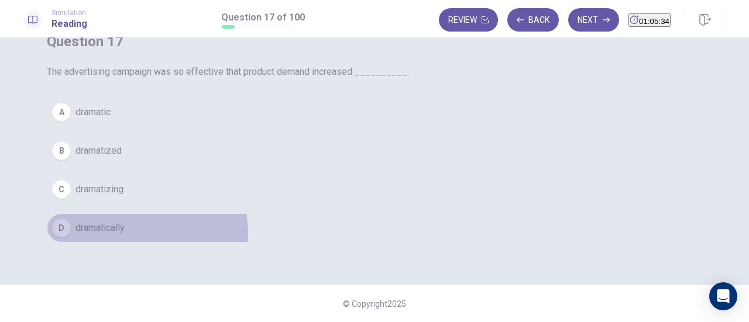
click at [367, 232] on button "D dramatically" at bounding box center [374, 227] width 655 height 29
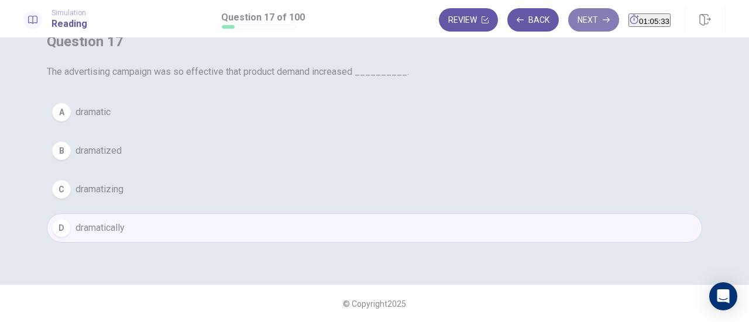
click at [572, 26] on button "Next" at bounding box center [593, 19] width 51 height 23
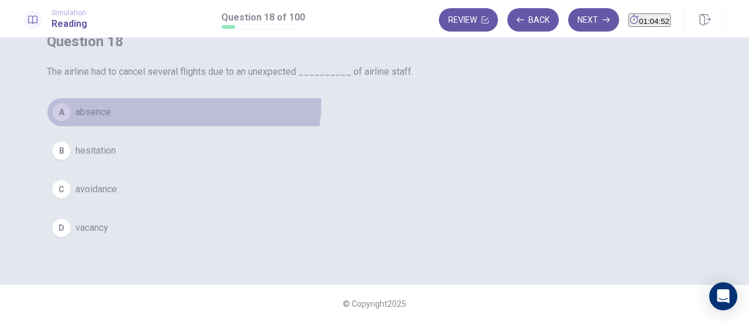
click at [408, 105] on button "A absence" at bounding box center [374, 112] width 655 height 29
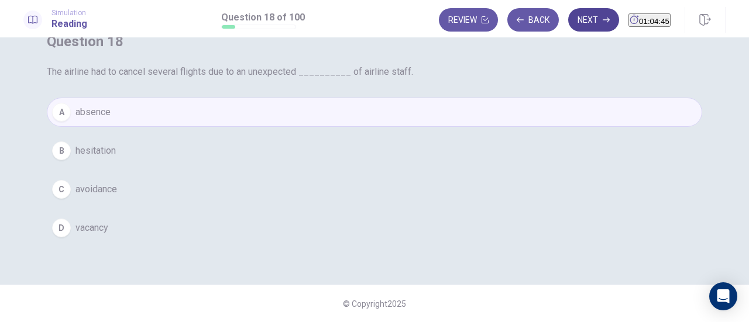
click at [585, 28] on button "Next" at bounding box center [593, 19] width 51 height 23
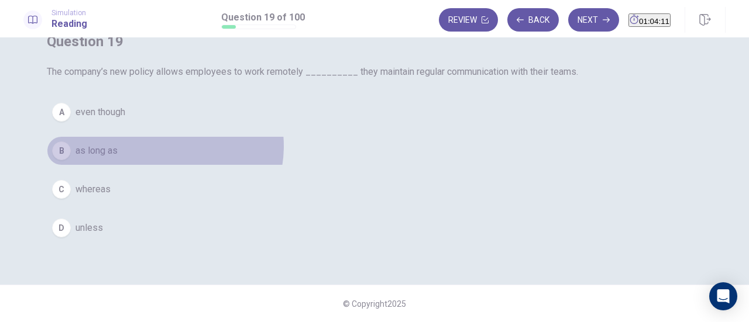
click at [389, 160] on button "B as long as" at bounding box center [374, 150] width 655 height 29
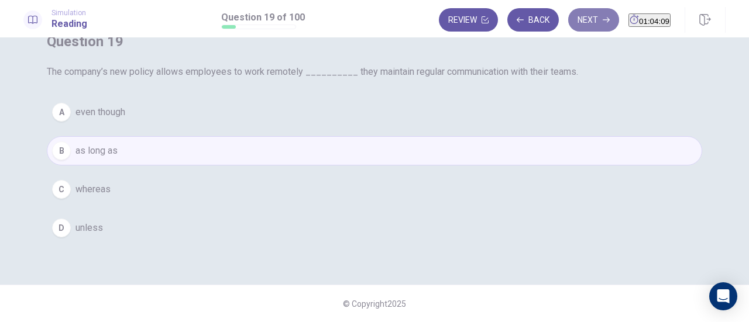
click at [569, 29] on button "Next" at bounding box center [593, 19] width 51 height 23
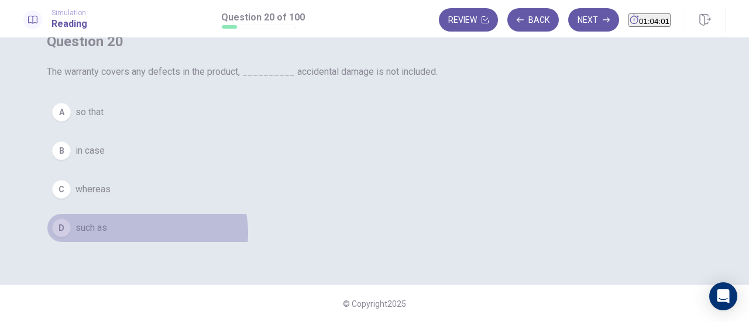
click at [367, 232] on button "D such as" at bounding box center [374, 227] width 655 height 29
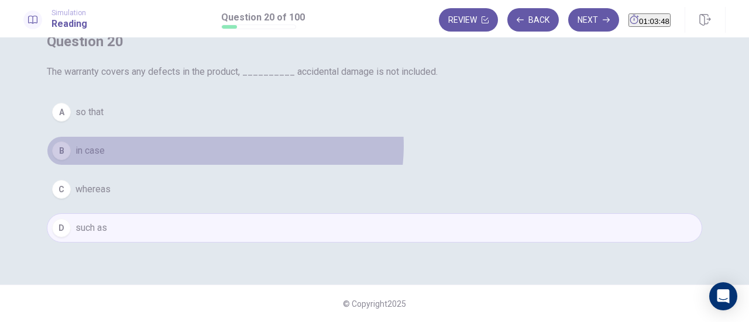
click at [450, 146] on button "B in case" at bounding box center [374, 150] width 655 height 29
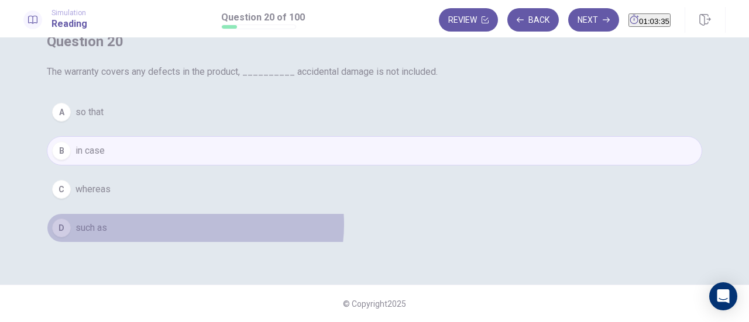
click at [420, 224] on button "D such as" at bounding box center [374, 227] width 655 height 29
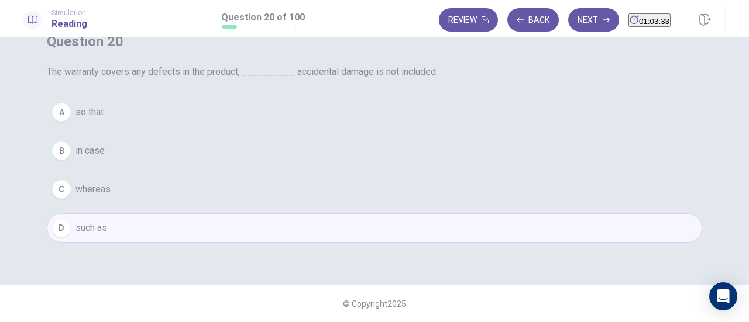
click at [565, 35] on div "Simulation Reading Question 20 of 100 Review Back Next 01:03:33" at bounding box center [374, 18] width 749 height 37
click at [602, 23] on icon "button" at bounding box center [605, 19] width 7 height 7
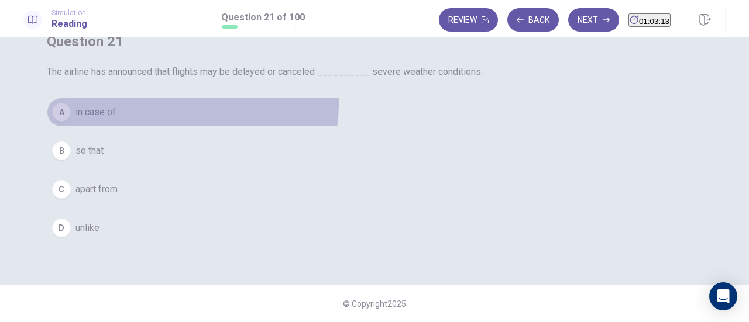
click at [417, 119] on button "A in case of" at bounding box center [374, 112] width 655 height 29
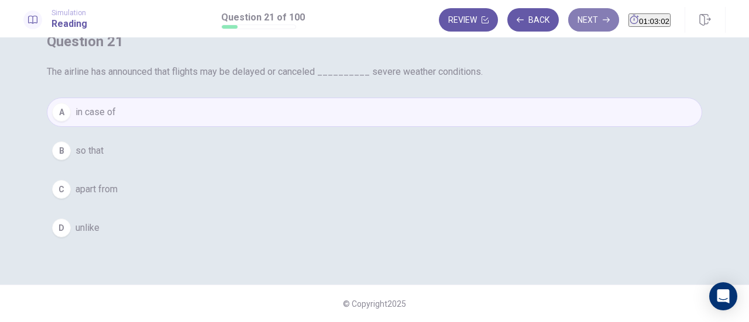
click at [568, 25] on button "Next" at bounding box center [593, 19] width 51 height 23
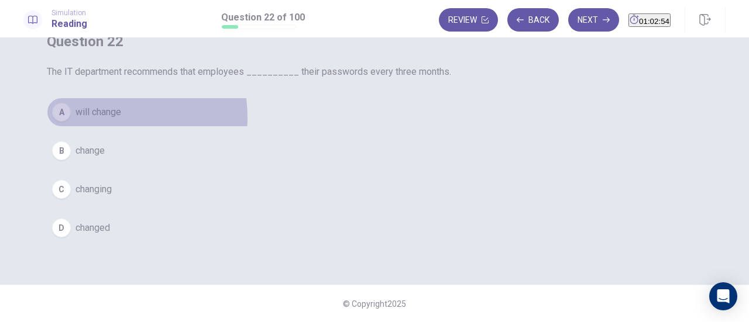
click at [121, 119] on span "will change" at bounding box center [98, 112] width 46 height 14
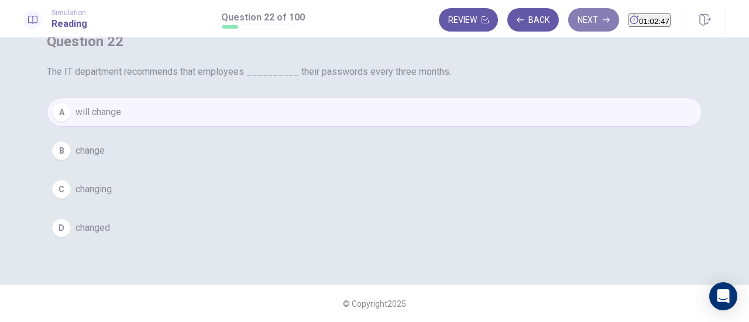
click at [568, 24] on button "Next" at bounding box center [593, 19] width 51 height 23
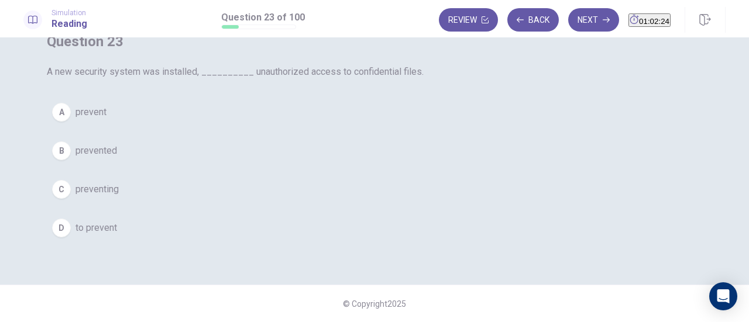
click at [361, 173] on div "A prevent B prevented C preventing D to prevent" at bounding box center [374, 170] width 655 height 145
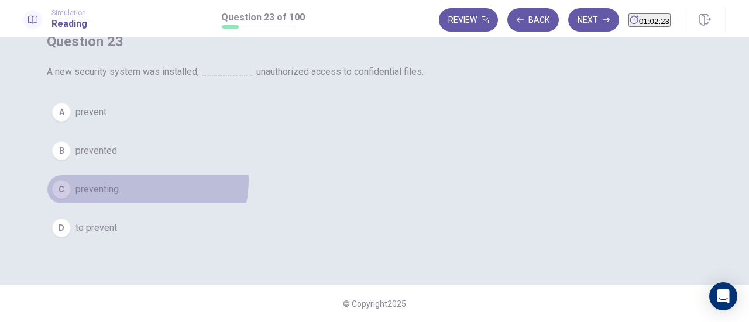
click at [350, 179] on button "C preventing" at bounding box center [374, 189] width 655 height 29
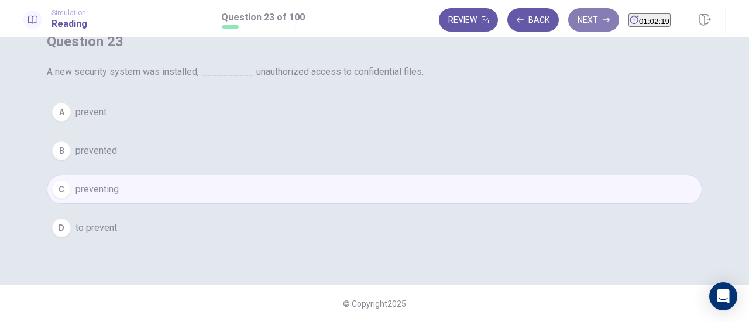
click at [577, 27] on button "Next" at bounding box center [593, 19] width 51 height 23
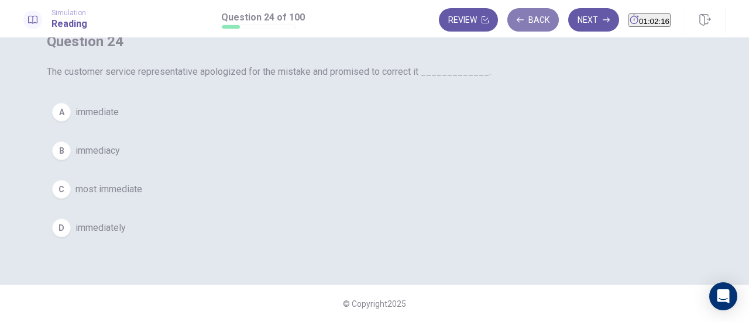
click at [508, 29] on button "Back" at bounding box center [532, 19] width 51 height 23
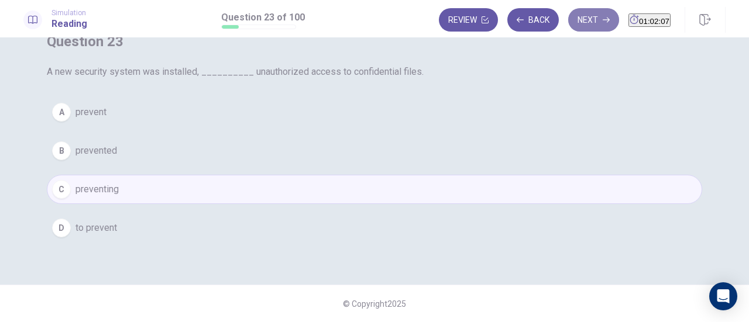
click at [568, 16] on button "Next" at bounding box center [593, 19] width 51 height 23
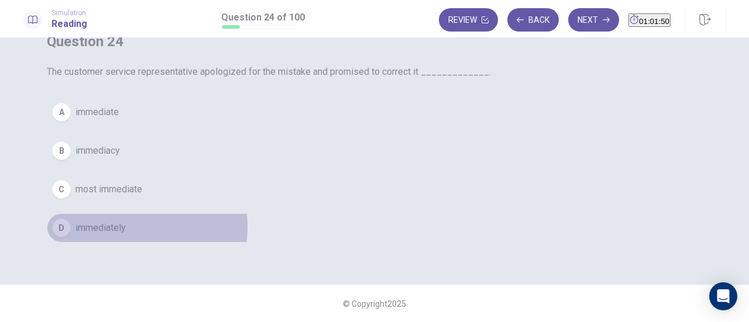
click at [126, 235] on span "immediately" at bounding box center [100, 228] width 50 height 14
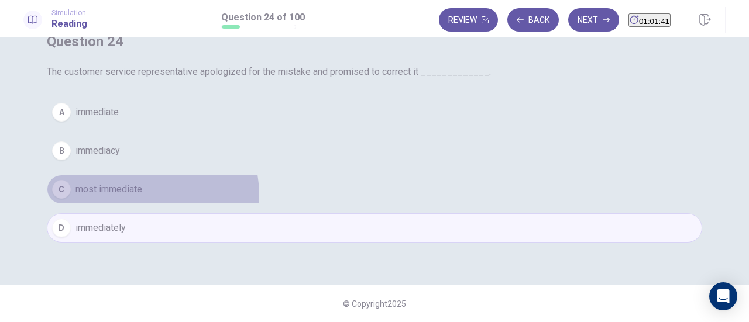
click at [377, 204] on button "C most immediate" at bounding box center [374, 189] width 655 height 29
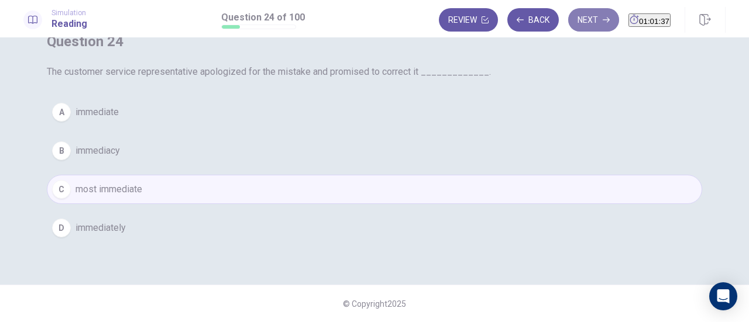
click at [571, 17] on button "Next" at bounding box center [593, 19] width 51 height 23
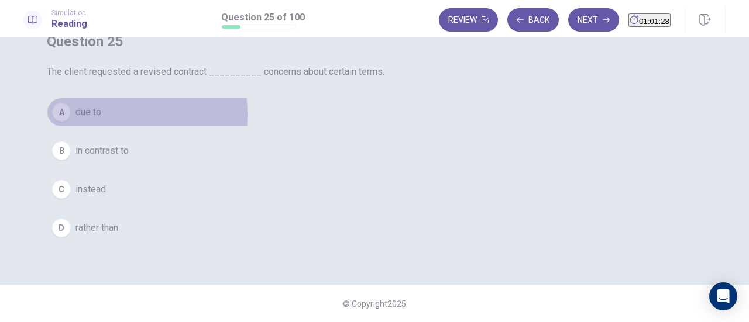
click at [332, 115] on button "A due to" at bounding box center [374, 112] width 655 height 29
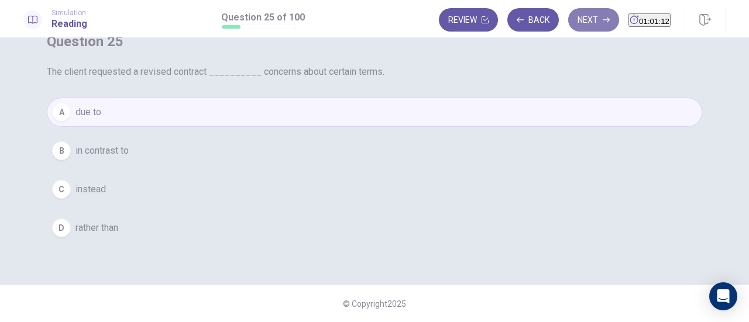
click at [568, 19] on button "Next" at bounding box center [593, 19] width 51 height 23
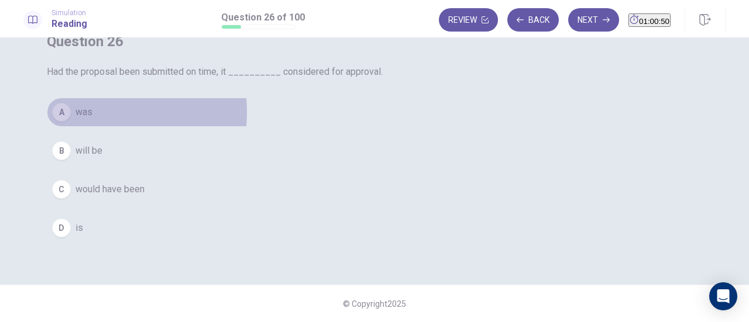
click at [92, 113] on span "was" at bounding box center [83, 112] width 17 height 14
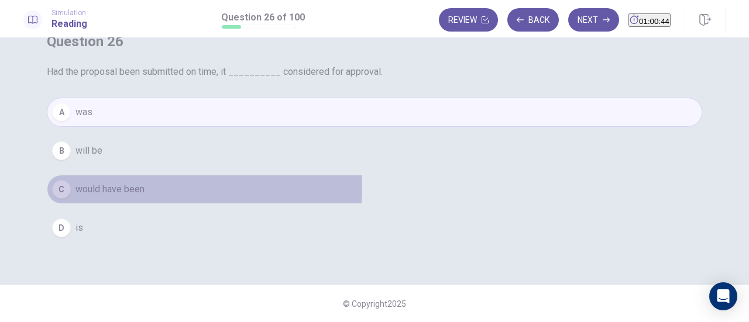
click at [429, 187] on button "C would have been" at bounding box center [374, 189] width 655 height 29
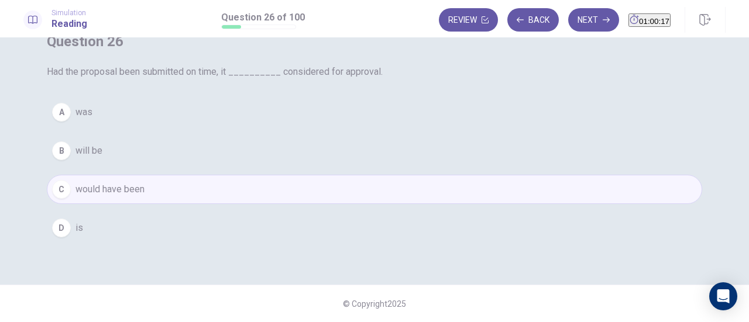
click at [396, 106] on button "A was" at bounding box center [374, 112] width 655 height 29
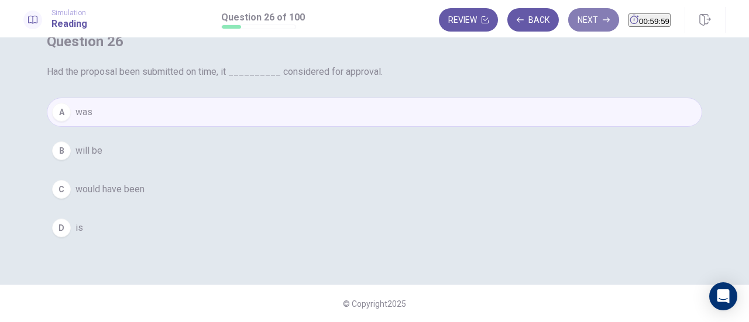
click at [573, 19] on button "Next" at bounding box center [593, 19] width 51 height 23
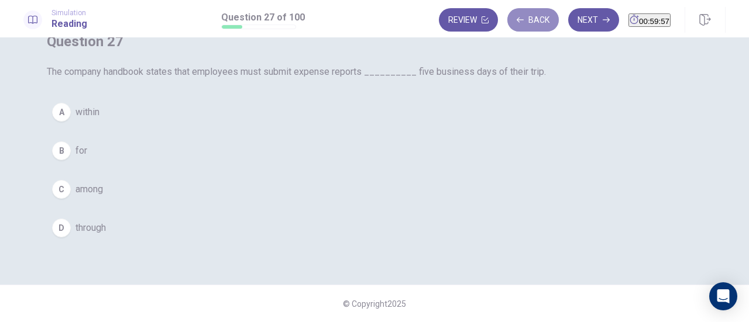
click at [508, 20] on button "Back" at bounding box center [532, 19] width 51 height 23
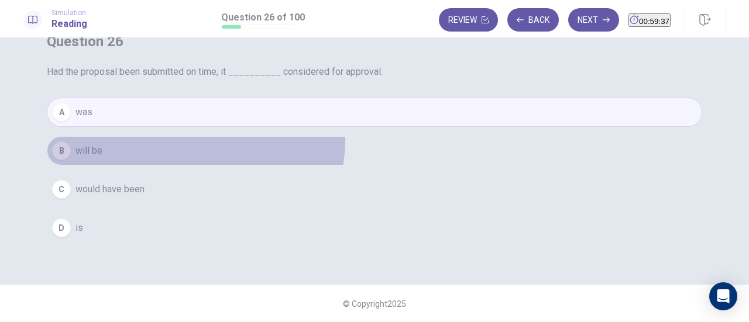
click at [420, 140] on button "B will be" at bounding box center [374, 150] width 655 height 29
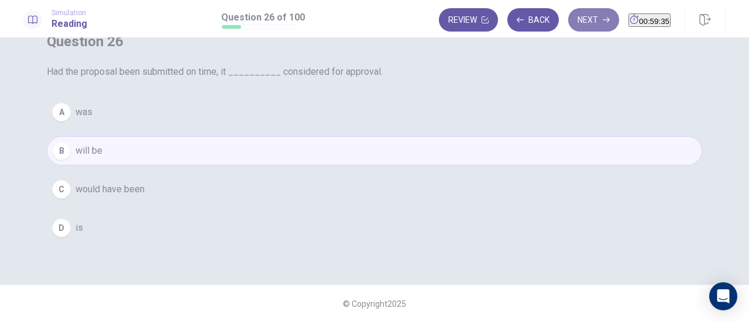
click at [602, 20] on icon "button" at bounding box center [605, 19] width 7 height 7
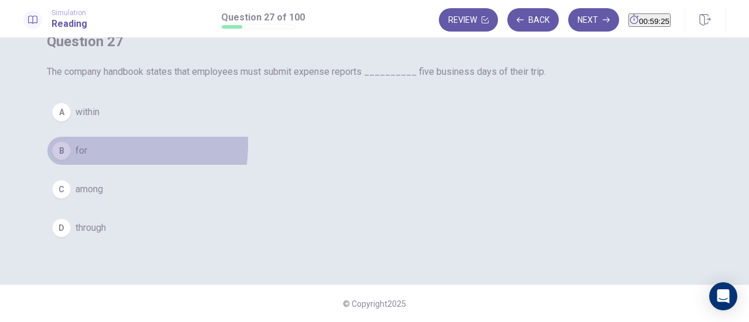
click at [323, 158] on button "B for" at bounding box center [374, 150] width 655 height 29
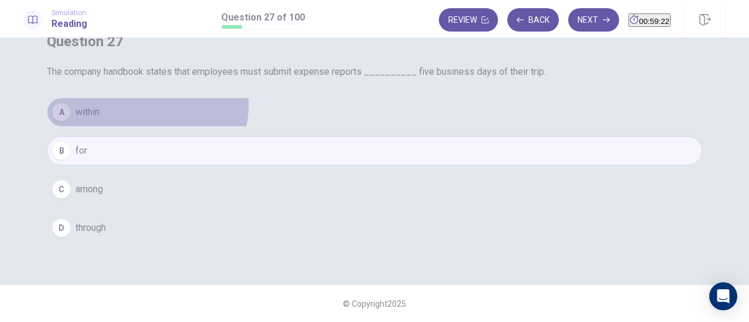
click at [361, 119] on button "A within" at bounding box center [374, 112] width 655 height 29
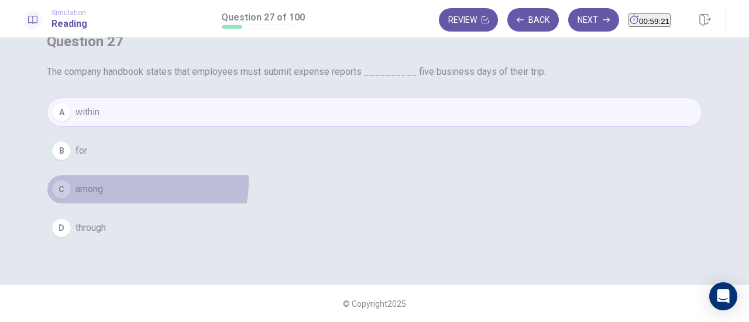
click at [365, 196] on button "C among" at bounding box center [374, 189] width 655 height 29
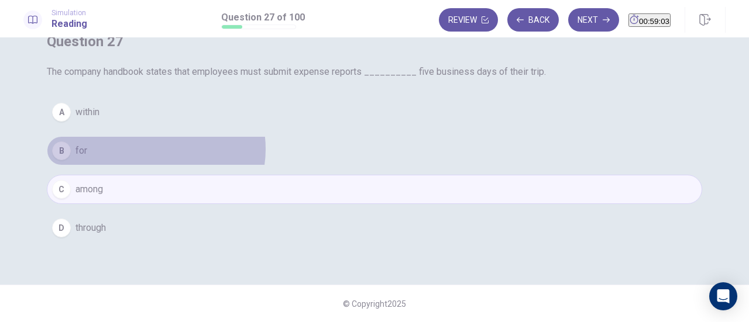
click at [381, 163] on button "B for" at bounding box center [374, 150] width 655 height 29
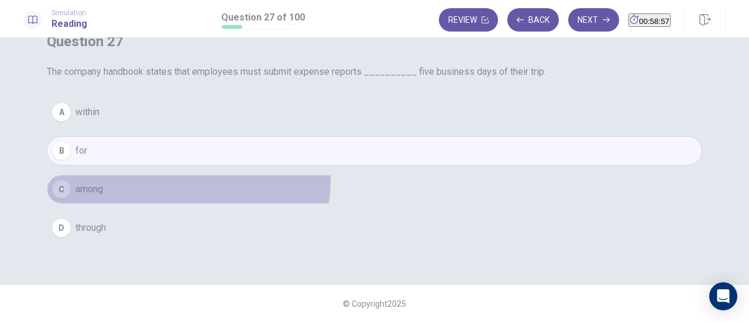
click at [413, 194] on button "C among" at bounding box center [374, 189] width 655 height 29
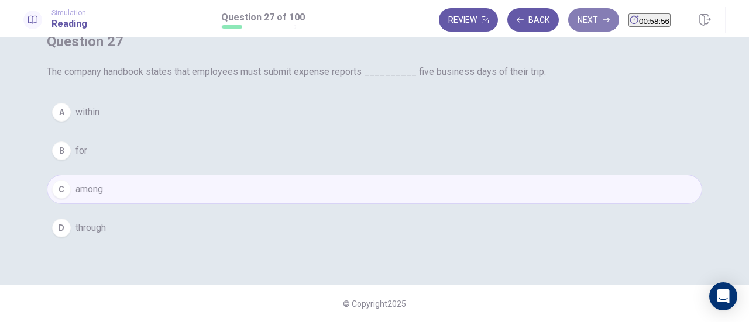
click at [575, 26] on button "Next" at bounding box center [593, 19] width 51 height 23
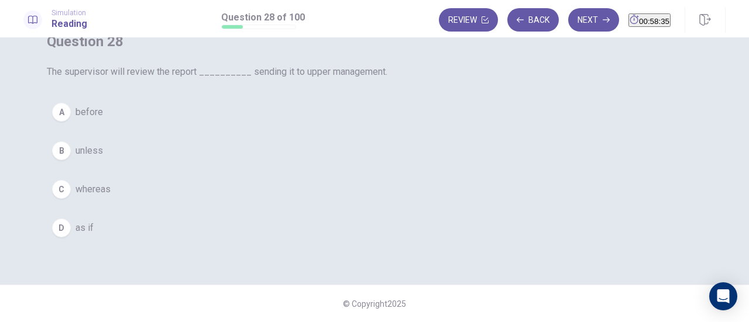
click at [365, 111] on button "A before" at bounding box center [374, 112] width 655 height 29
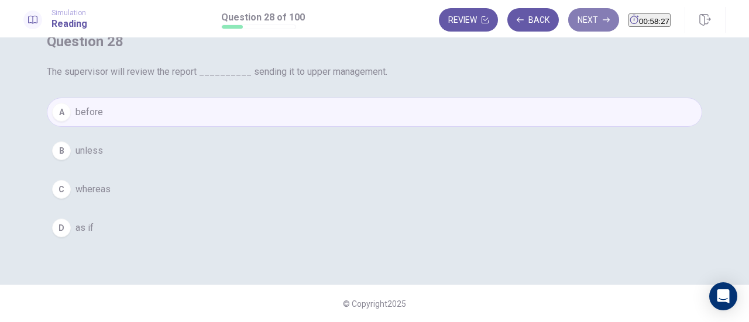
click at [582, 12] on button "Next" at bounding box center [593, 19] width 51 height 23
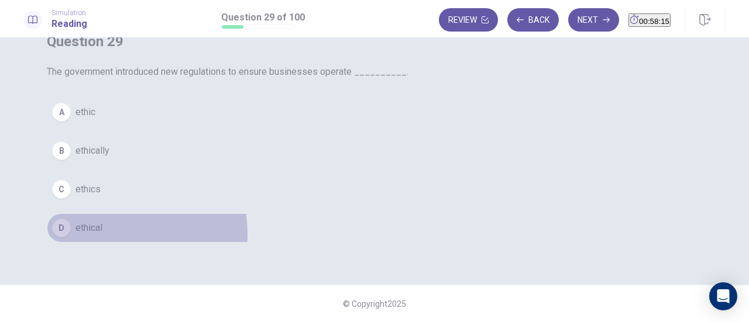
click at [311, 234] on button "D ethical" at bounding box center [374, 227] width 655 height 29
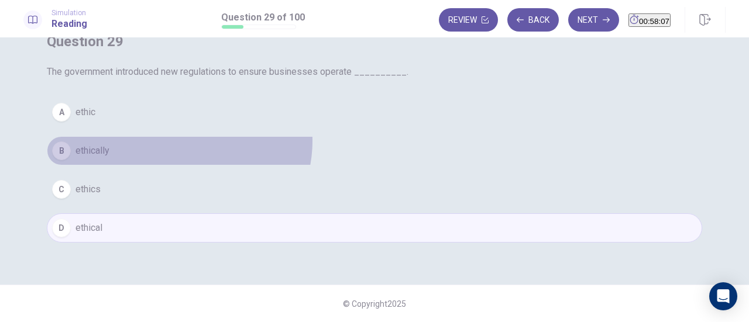
click at [403, 141] on button "B ethically" at bounding box center [374, 150] width 655 height 29
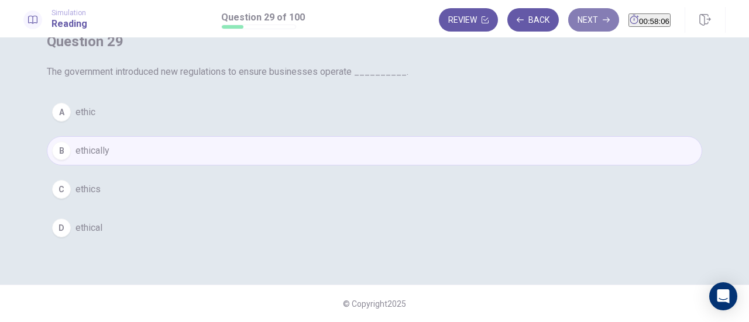
click at [573, 16] on button "Next" at bounding box center [593, 19] width 51 height 23
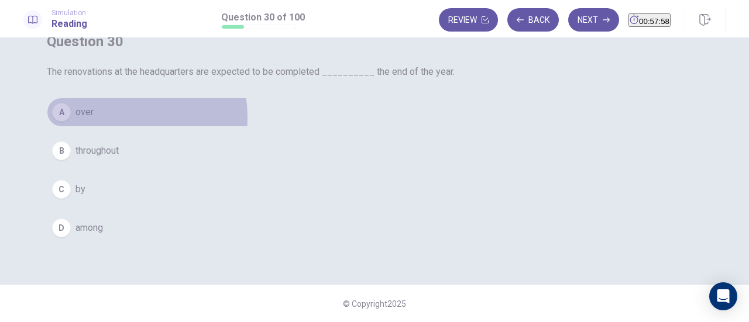
click at [333, 127] on button "A over" at bounding box center [374, 112] width 655 height 29
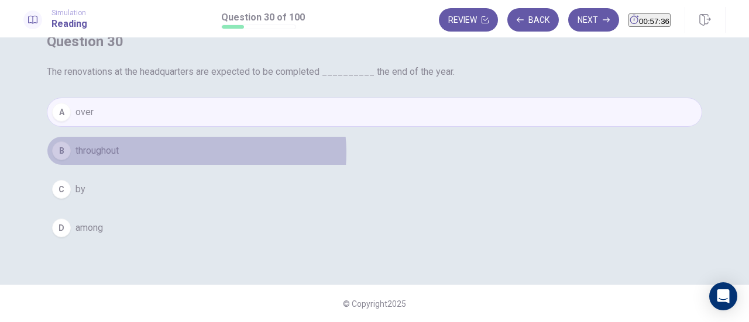
click at [421, 165] on button "B throughout" at bounding box center [374, 150] width 655 height 29
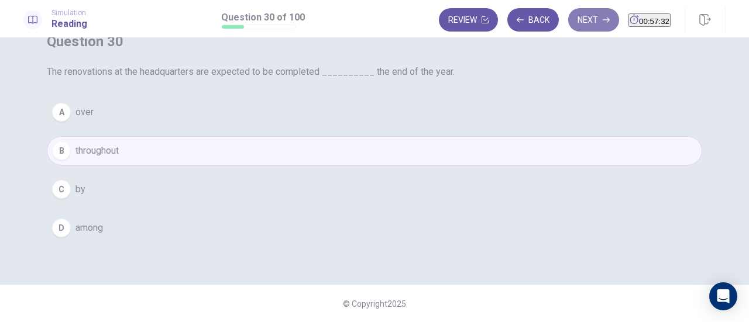
click at [568, 19] on button "Next" at bounding box center [593, 19] width 51 height 23
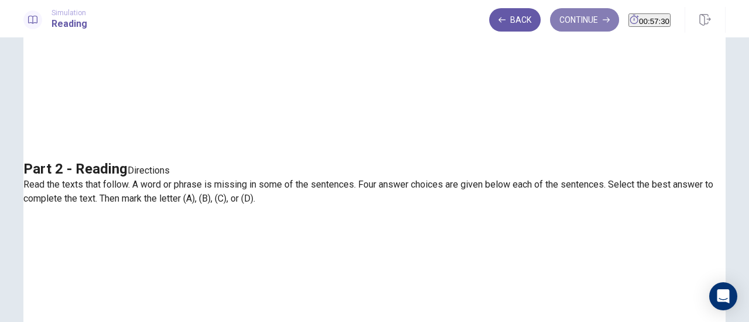
click at [575, 15] on button "Continue" at bounding box center [584, 19] width 69 height 23
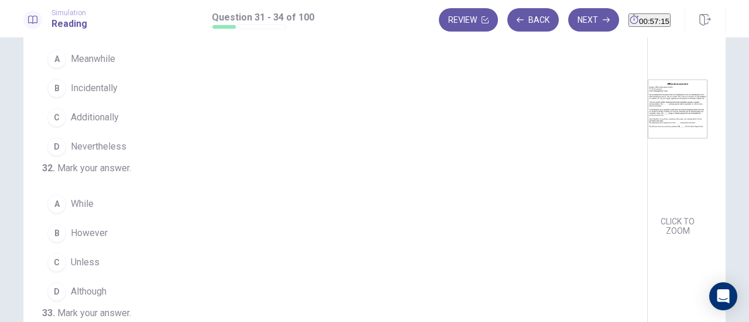
scroll to position [68, 0]
click at [647, 171] on img at bounding box center [677, 108] width 60 height 204
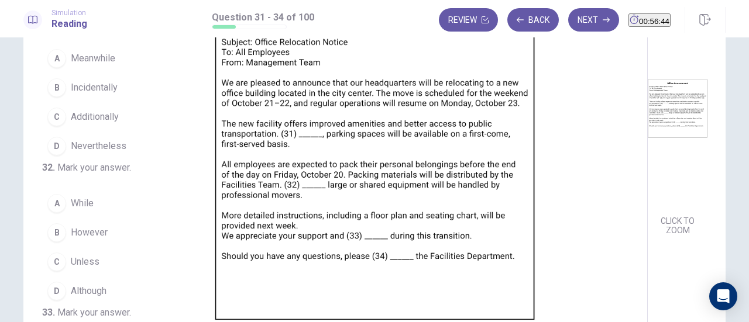
click at [748, 322] on div at bounding box center [374, 322] width 749 height 0
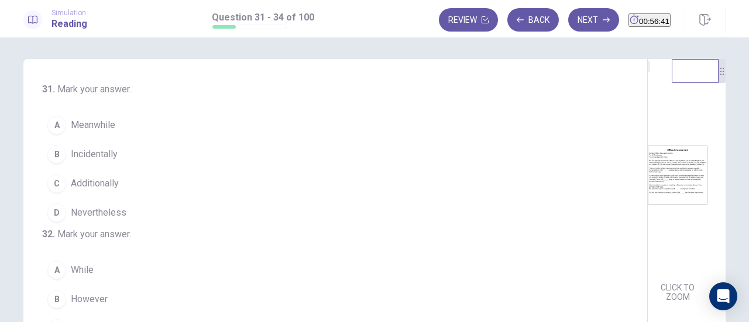
scroll to position [0, 0]
click at [98, 185] on span "Additionally" at bounding box center [95, 185] width 48 height 14
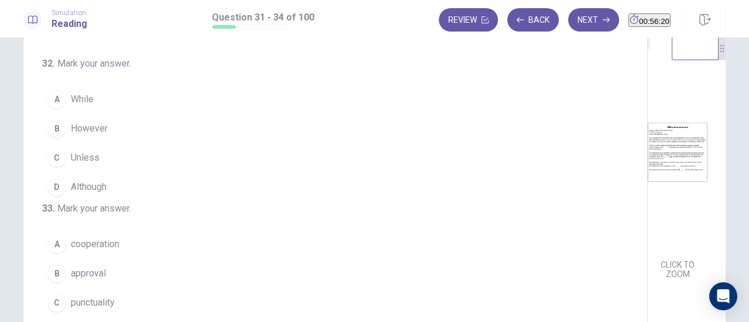
scroll to position [26, 0]
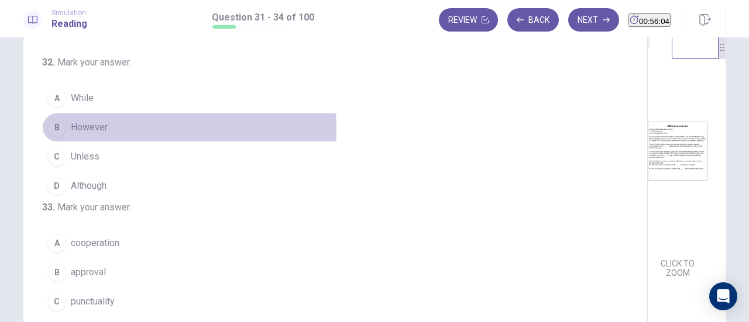
click at [113, 142] on button "B However" at bounding box center [328, 127] width 572 height 29
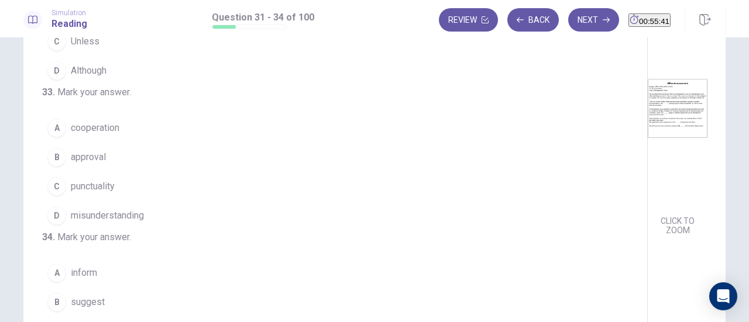
scroll to position [70, 0]
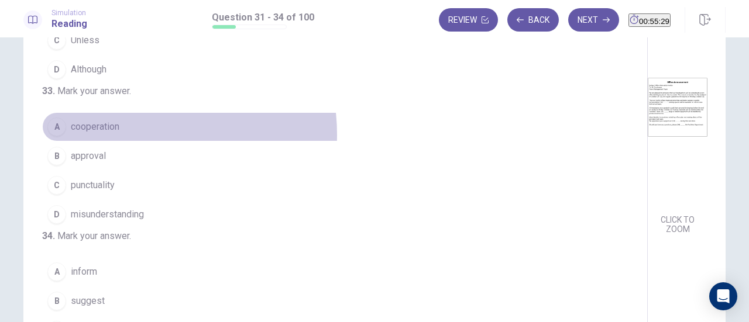
click at [128, 114] on button "A cooperation" at bounding box center [328, 126] width 572 height 29
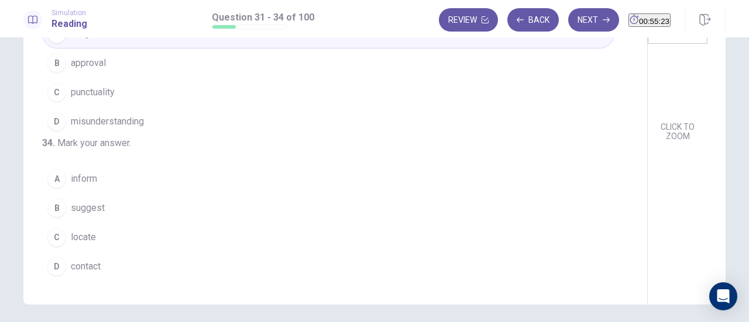
scroll to position [164, 0]
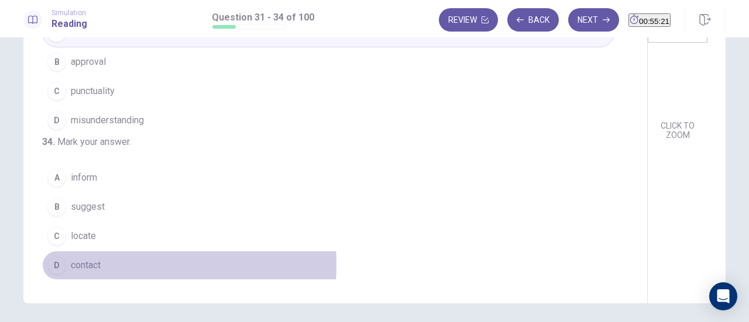
click at [99, 265] on button "D contact" at bounding box center [328, 265] width 572 height 29
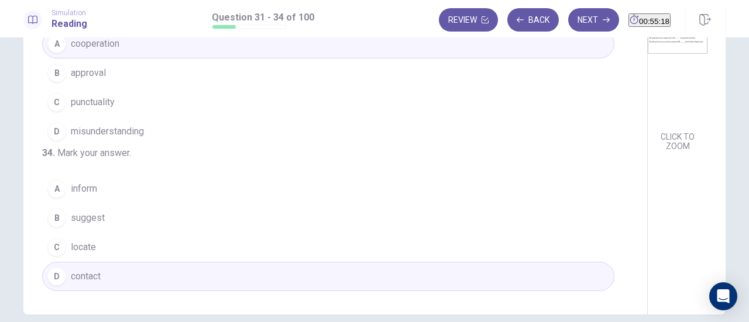
scroll to position [152, 0]
click at [586, 29] on button "Next" at bounding box center [593, 19] width 51 height 23
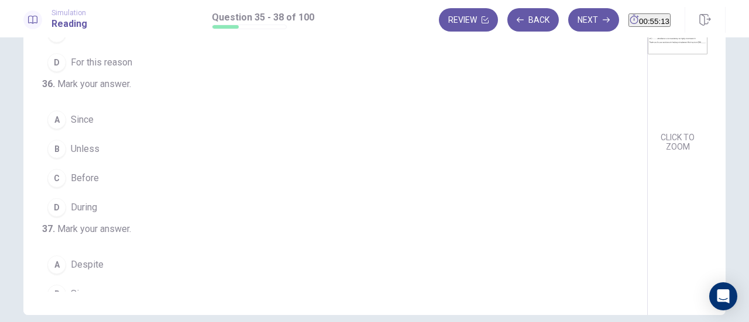
scroll to position [0, 0]
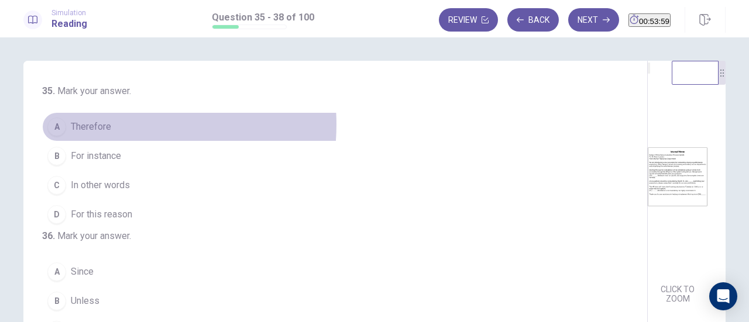
click at [106, 125] on span "Therefore" at bounding box center [91, 127] width 40 height 14
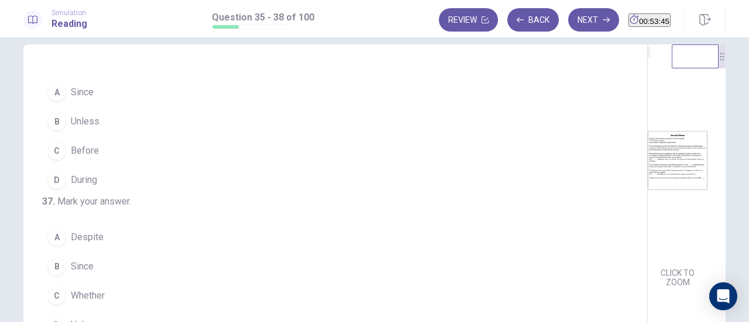
scroll to position [18, 0]
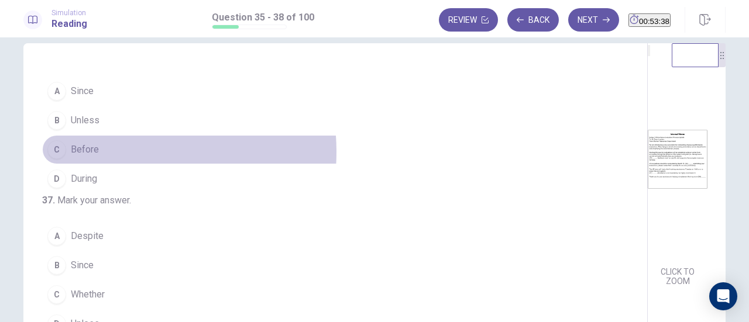
click at [98, 164] on button "C Before" at bounding box center [328, 149] width 572 height 29
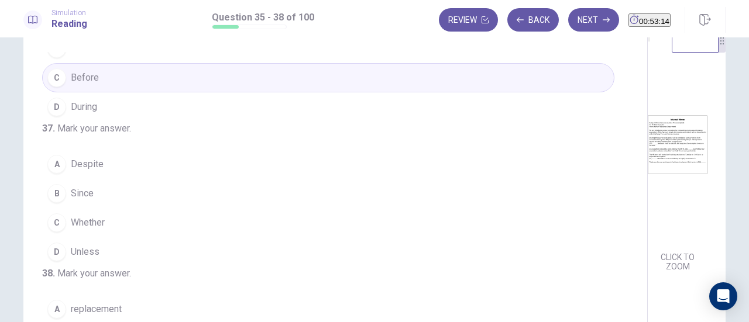
scroll to position [284, 0]
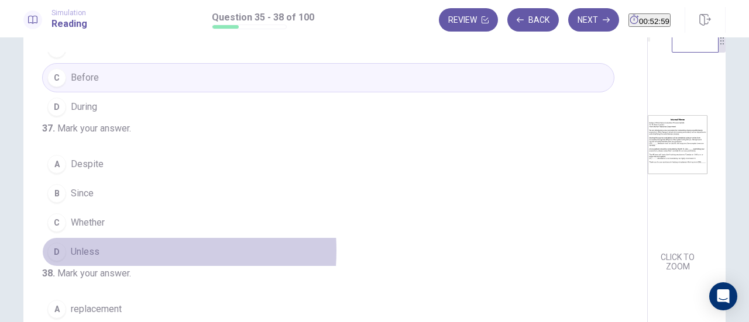
click at [112, 237] on button "D Unless" at bounding box center [328, 251] width 572 height 29
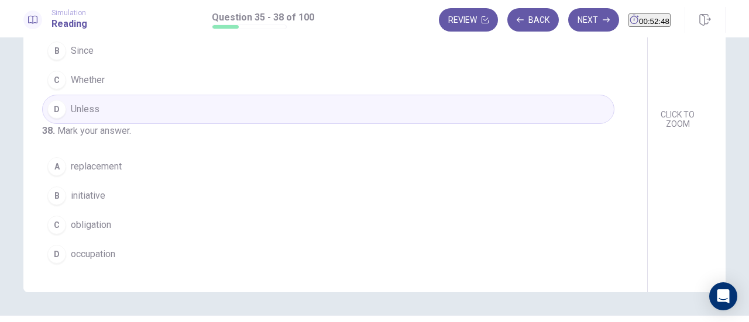
scroll to position [180, 0]
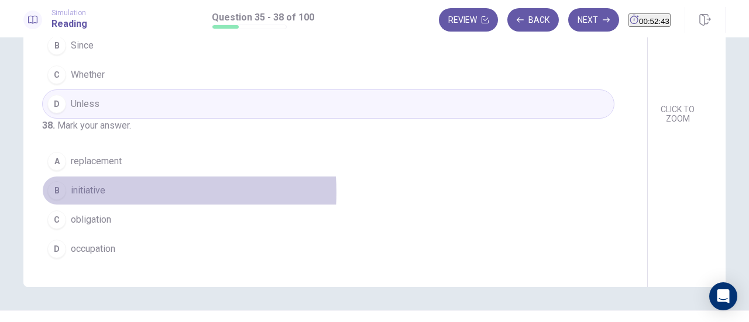
click at [116, 194] on button "B initiative" at bounding box center [328, 190] width 572 height 29
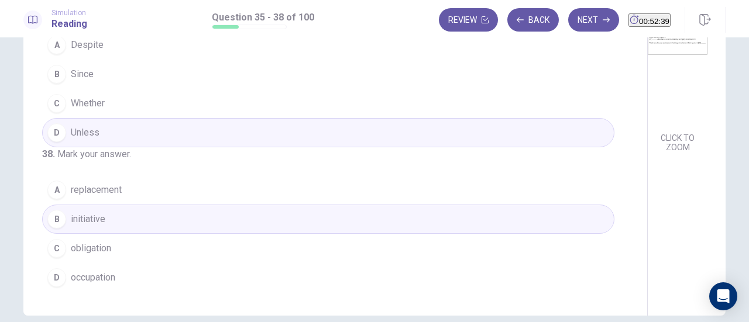
scroll to position [145, 0]
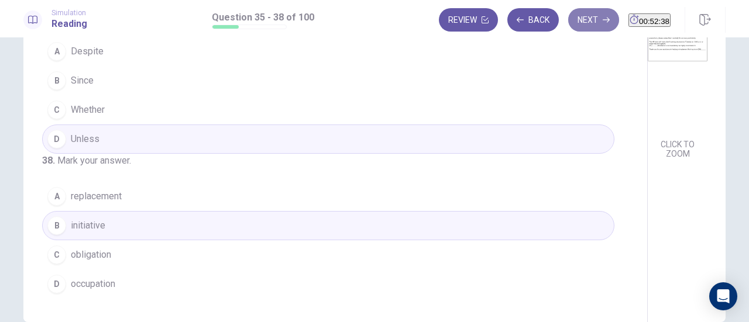
click at [577, 11] on button "Next" at bounding box center [593, 19] width 51 height 23
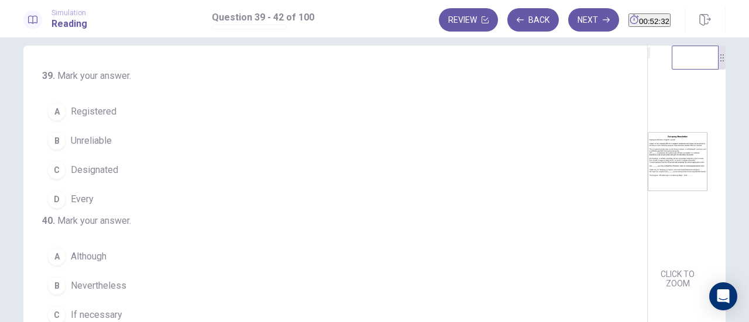
scroll to position [16, 0]
click at [365, 134] on div "39 . Mark your answer. A Registered B Unreliable C Designated D Every 40 . Mark…" at bounding box center [335, 248] width 624 height 406
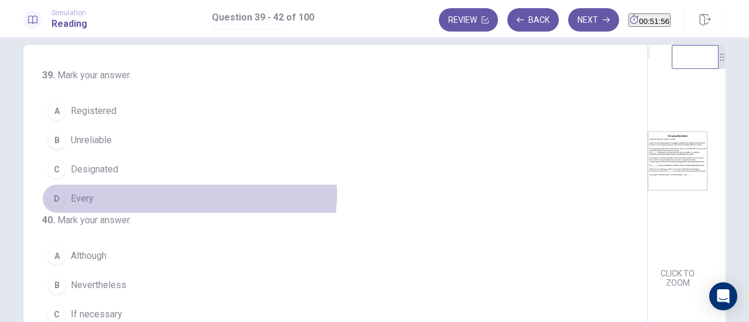
click at [174, 192] on button "D Every" at bounding box center [328, 198] width 572 height 29
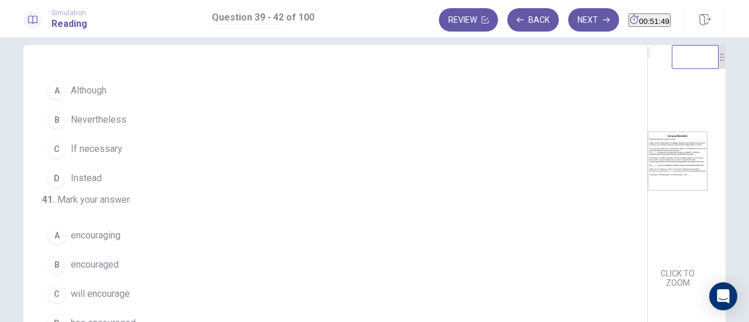
scroll to position [168, 0]
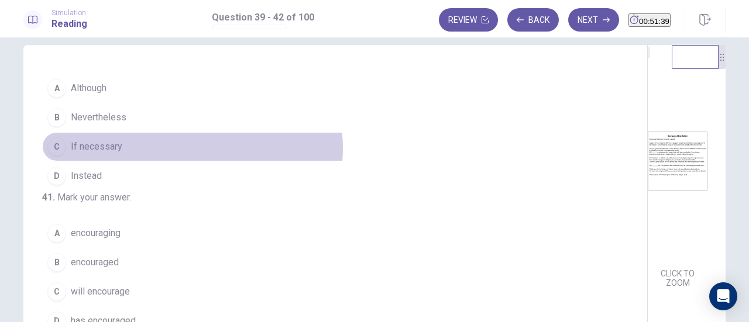
click at [189, 161] on button "C If necessary" at bounding box center [328, 146] width 572 height 29
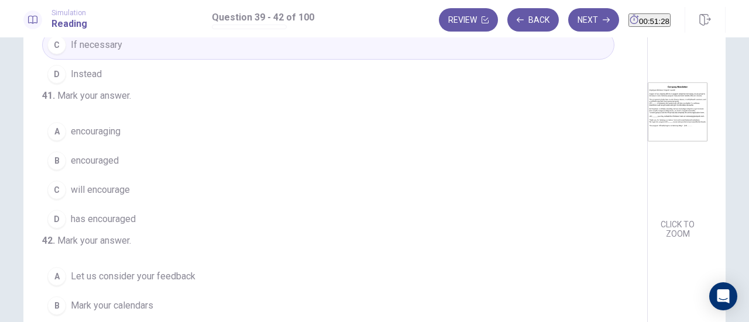
scroll to position [65, 0]
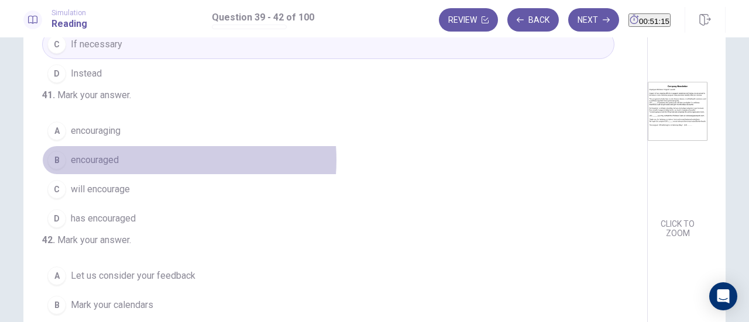
click at [142, 146] on button "B encouraged" at bounding box center [328, 160] width 572 height 29
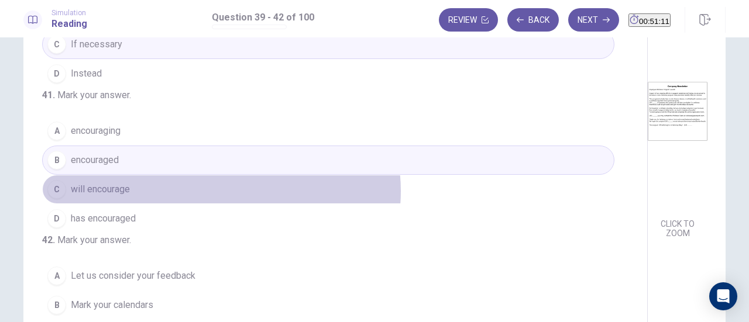
click at [218, 175] on button "C will encourage" at bounding box center [328, 189] width 572 height 29
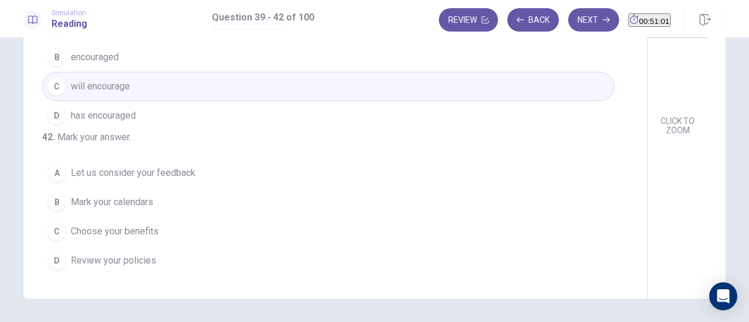
scroll to position [170, 0]
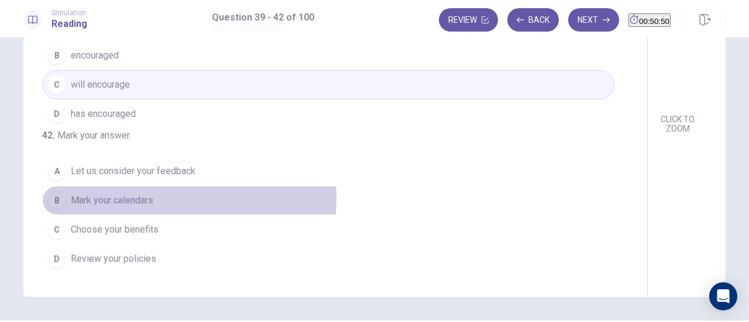
click at [134, 199] on span "Mark your calendars" at bounding box center [112, 201] width 82 height 14
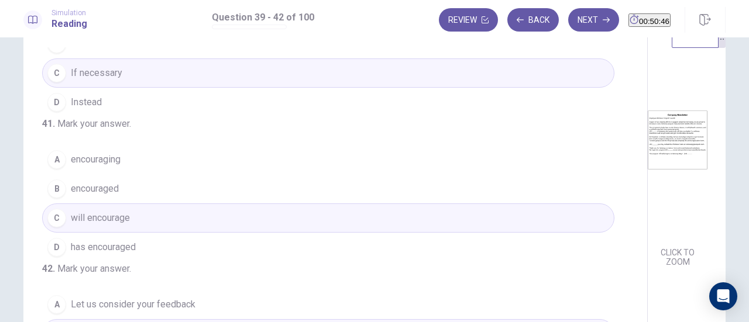
scroll to position [0, 0]
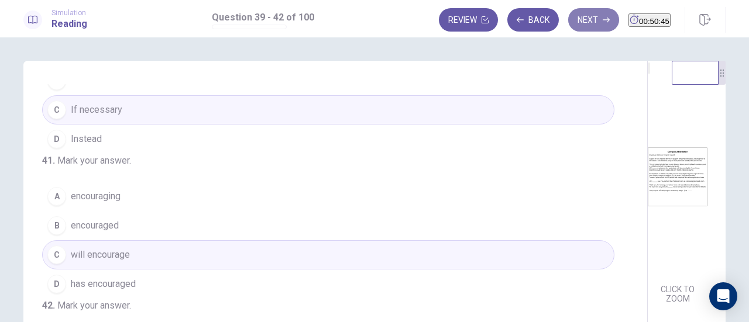
click at [579, 26] on button "Next" at bounding box center [593, 19] width 51 height 23
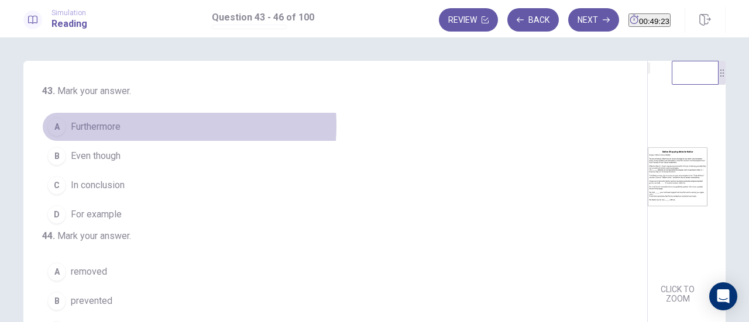
click at [137, 126] on button "A Furthermore" at bounding box center [328, 126] width 572 height 29
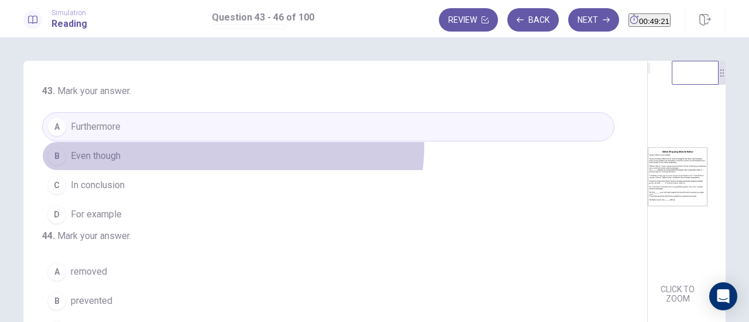
click at [229, 145] on button "B Even though" at bounding box center [328, 156] width 572 height 29
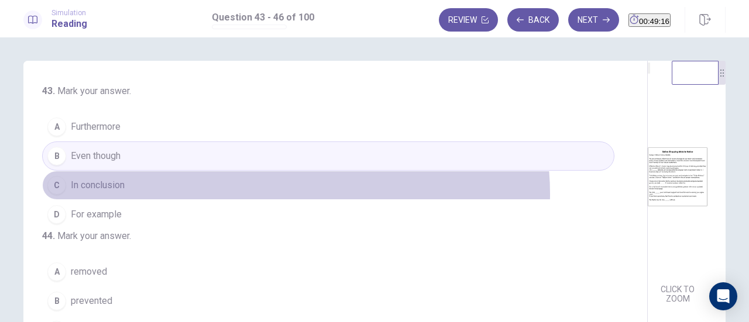
click at [292, 192] on button "C In conclusion" at bounding box center [328, 185] width 572 height 29
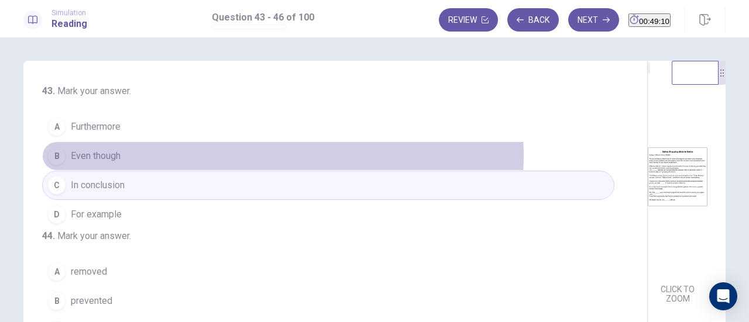
click at [280, 155] on button "B Even though" at bounding box center [328, 156] width 572 height 29
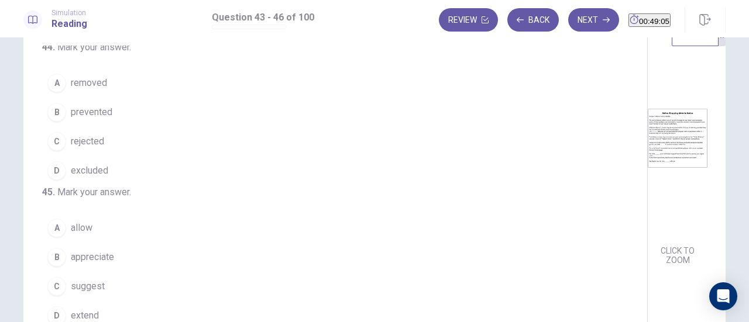
scroll to position [40, 0]
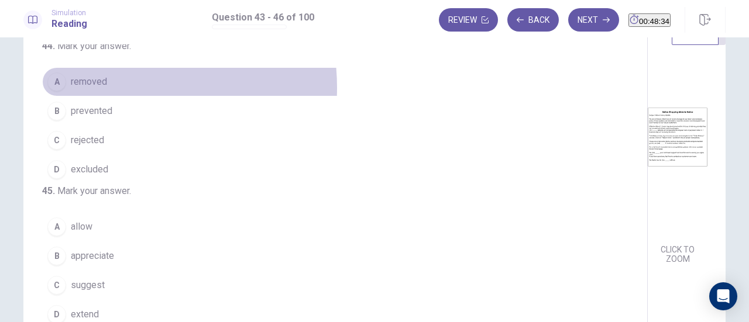
click at [107, 96] on button "A removed" at bounding box center [328, 81] width 572 height 29
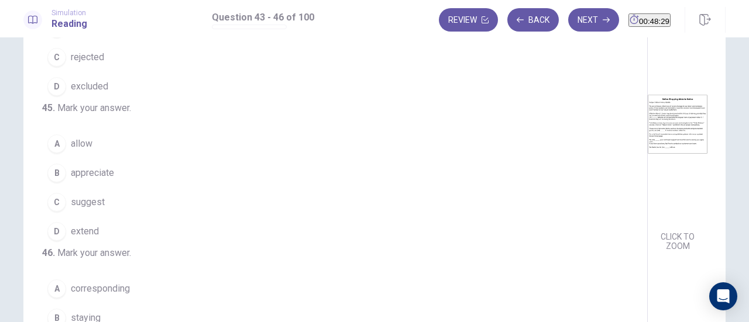
scroll to position [54, 0]
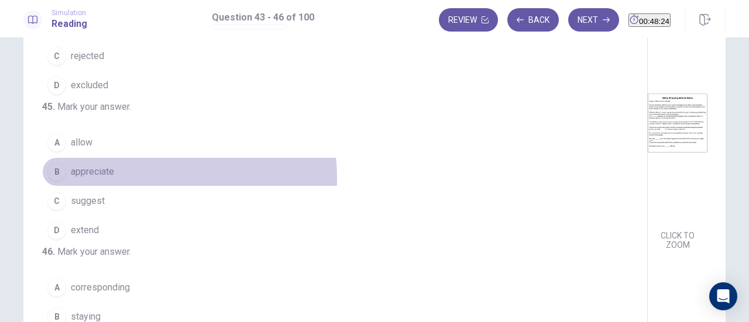
click at [124, 158] on button "B appreciate" at bounding box center [328, 171] width 572 height 29
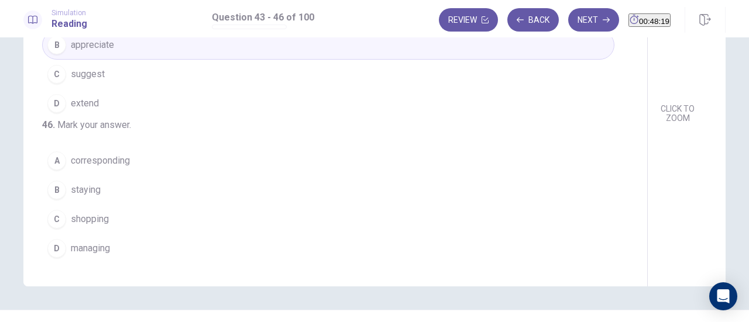
scroll to position [181, 0]
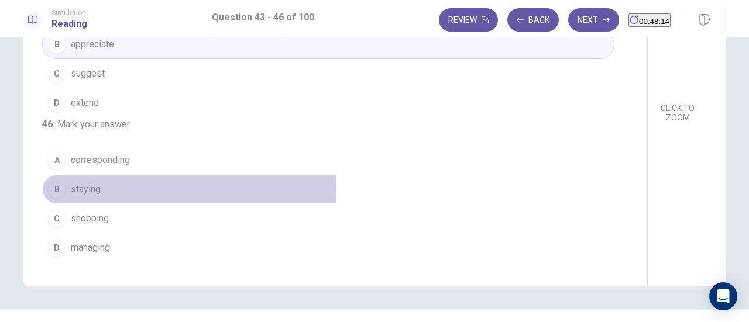
click at [109, 194] on button "B staying" at bounding box center [328, 189] width 572 height 29
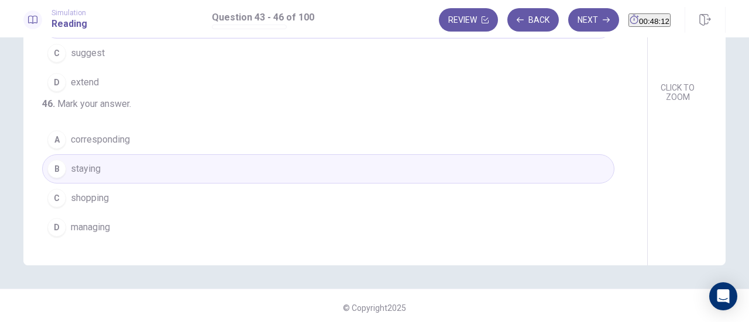
scroll to position [206, 0]
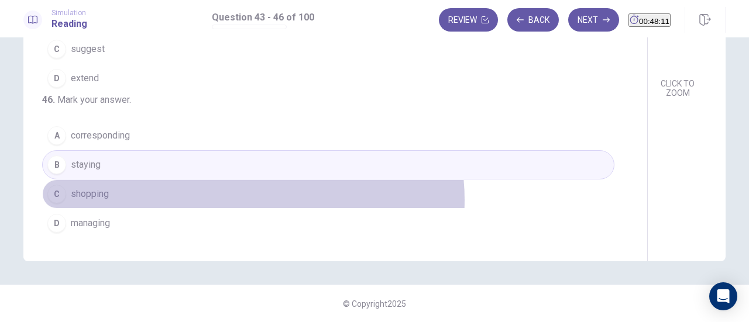
click at [250, 201] on button "C shopping" at bounding box center [328, 194] width 572 height 29
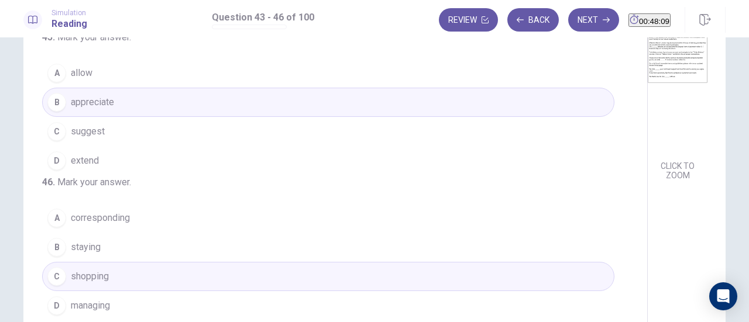
scroll to position [0, 0]
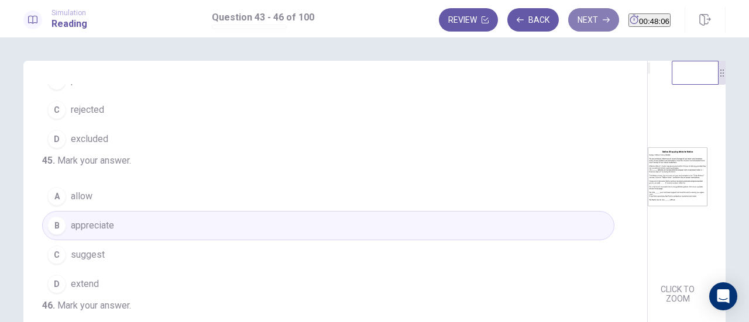
click at [568, 29] on button "Next" at bounding box center [593, 19] width 51 height 23
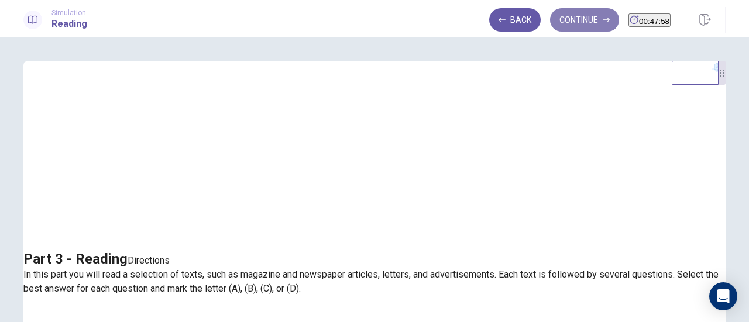
click at [560, 16] on button "Continue" at bounding box center [584, 19] width 69 height 23
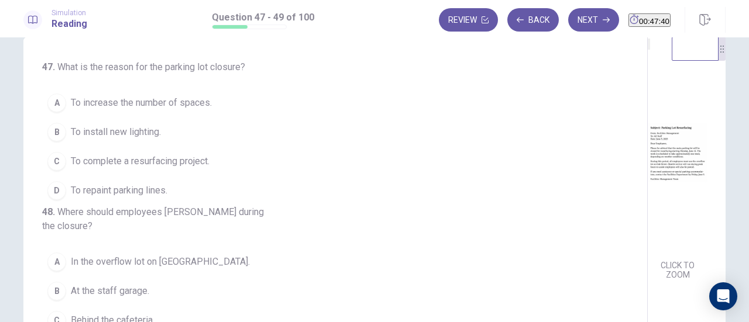
scroll to position [25, 0]
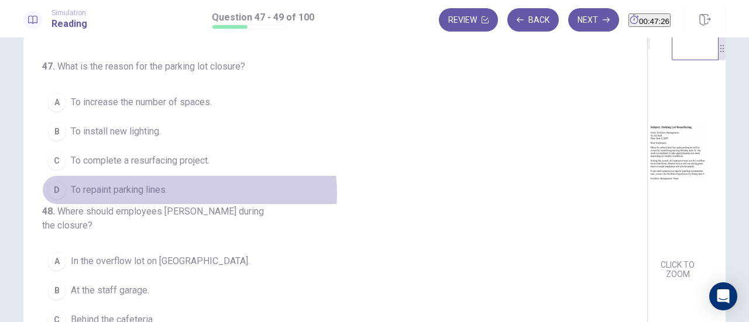
click at [177, 192] on button "D To repaint parking lines." at bounding box center [328, 189] width 572 height 29
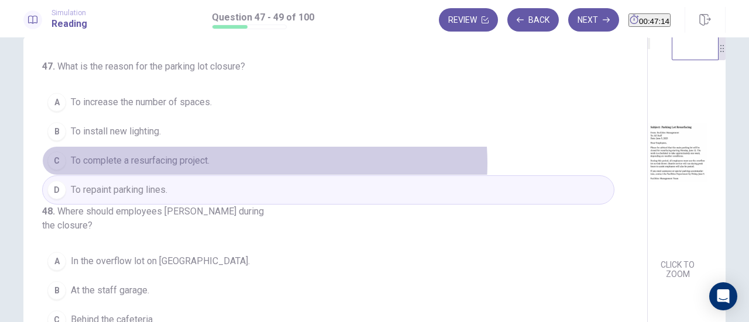
click at [261, 162] on button "C To complete a resurfacing project." at bounding box center [328, 160] width 572 height 29
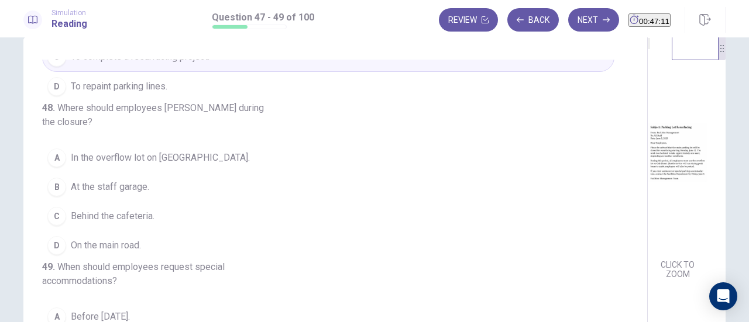
scroll to position [63, 0]
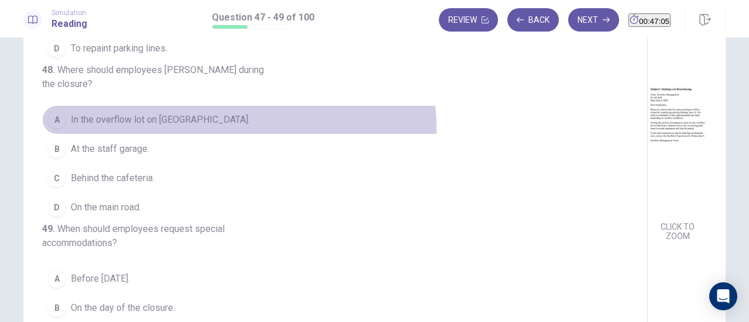
click at [236, 107] on button "A In the overflow lot on [GEOGRAPHIC_DATA]." at bounding box center [328, 119] width 572 height 29
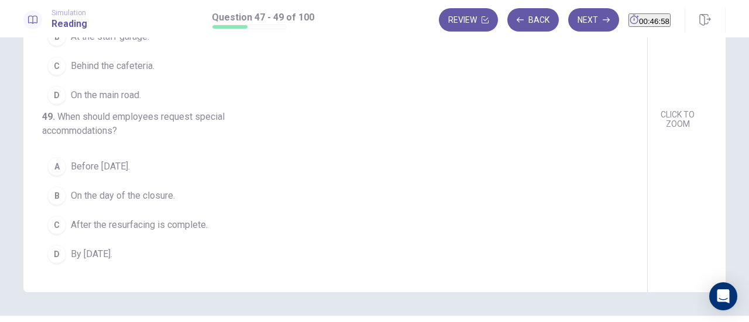
scroll to position [181, 0]
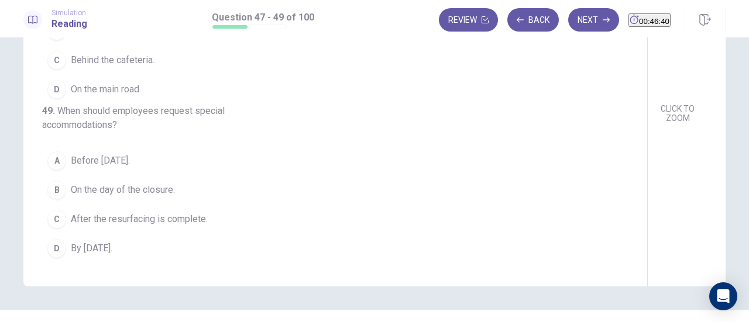
drag, startPoint x: 232, startPoint y: 202, endPoint x: 206, endPoint y: 256, distance: 59.6
click at [206, 256] on div "A Before [DATE]. B On the day of the closure. C After the resurfacing is comple…" at bounding box center [328, 204] width 572 height 117
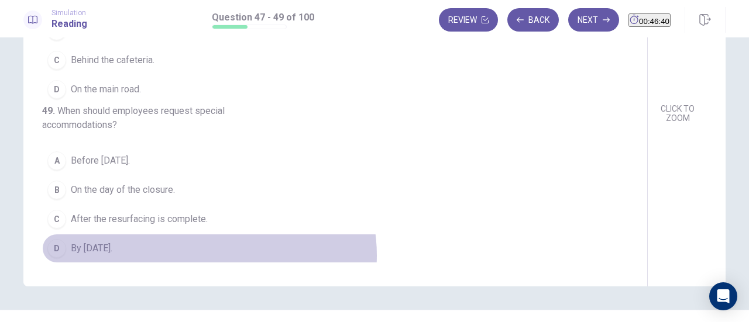
click at [206, 256] on button "D By [DATE]." at bounding box center [328, 248] width 572 height 29
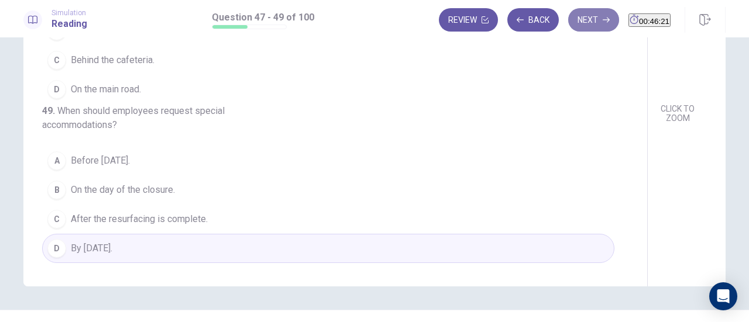
click at [568, 29] on button "Next" at bounding box center [593, 19] width 51 height 23
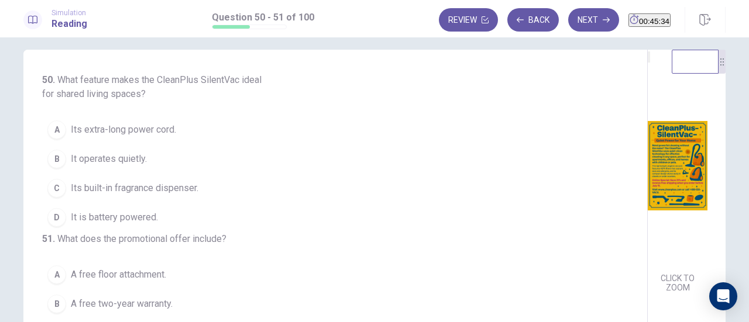
scroll to position [11, 0]
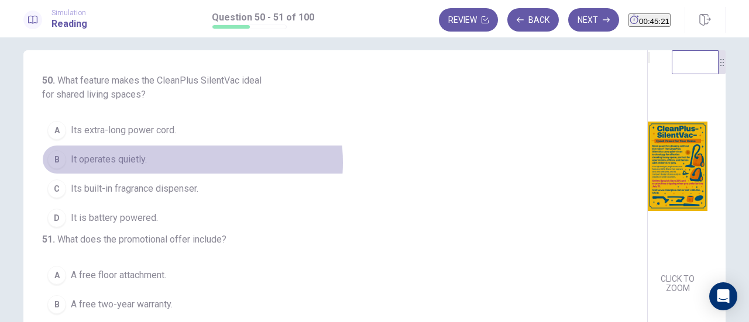
click at [173, 162] on button "B It operates quietly." at bounding box center [328, 159] width 572 height 29
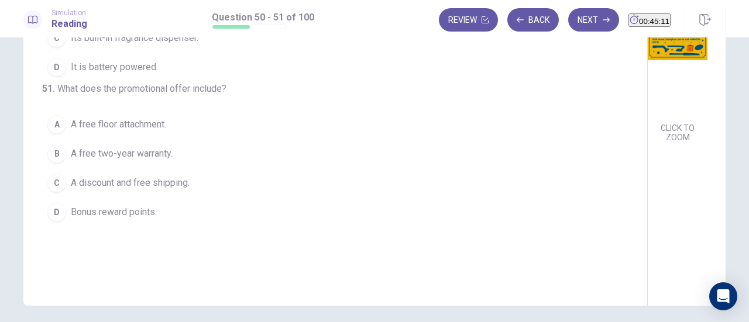
scroll to position [163, 0]
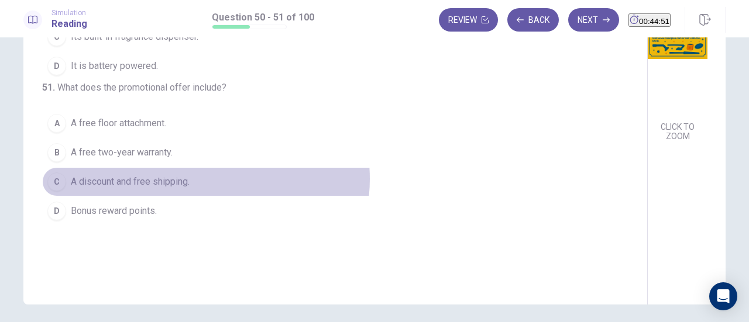
click at [202, 196] on button "C A discount and free shipping." at bounding box center [328, 181] width 572 height 29
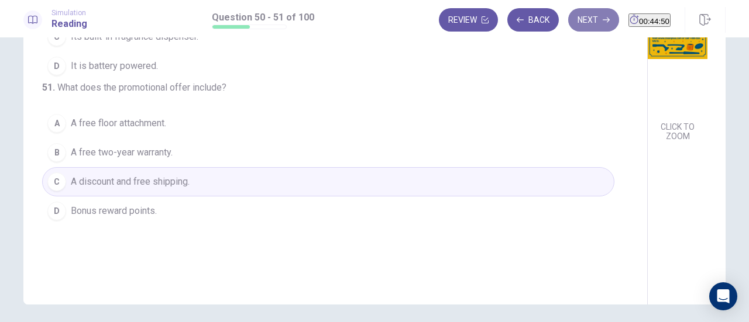
click at [568, 22] on button "Next" at bounding box center [593, 19] width 51 height 23
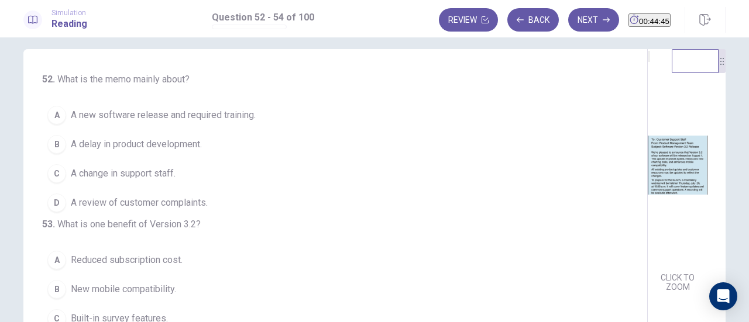
scroll to position [13, 0]
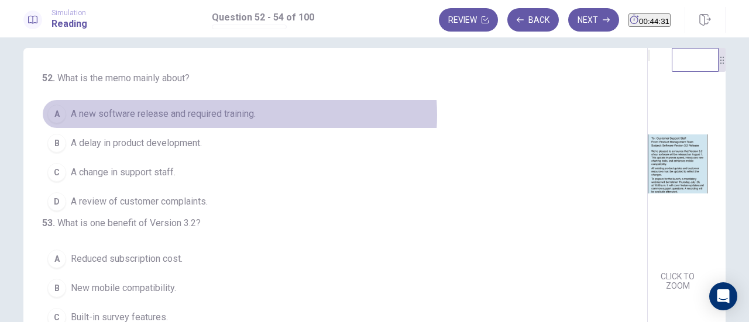
click at [236, 115] on span "A new software release and required training." at bounding box center [163, 114] width 185 height 14
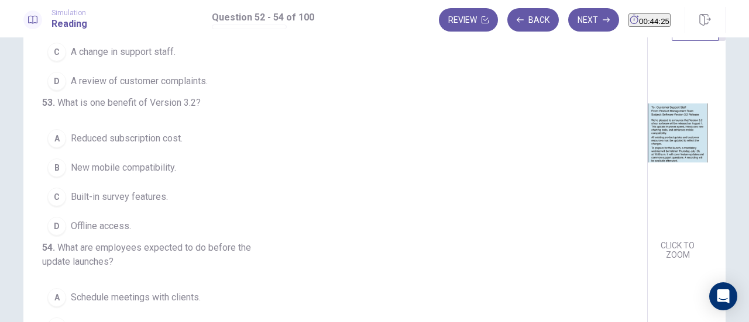
scroll to position [44, 0]
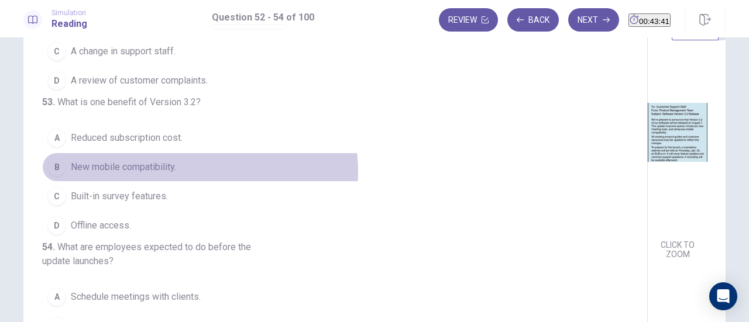
click at [196, 153] on button "B New mobile compatibility." at bounding box center [328, 167] width 572 height 29
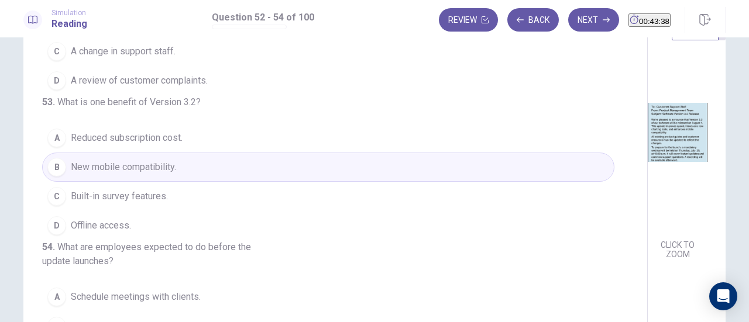
click at [272, 184] on button "C Built-in survey features." at bounding box center [328, 196] width 572 height 29
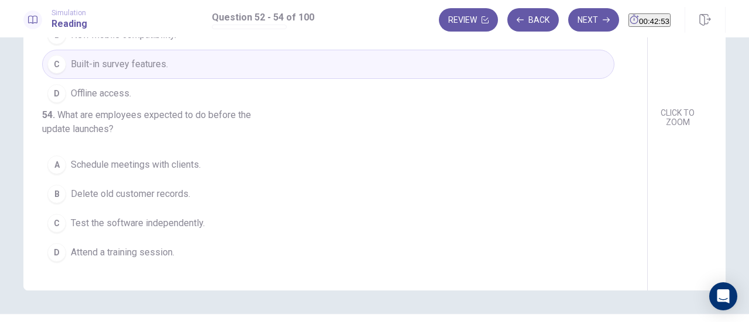
scroll to position [178, 0]
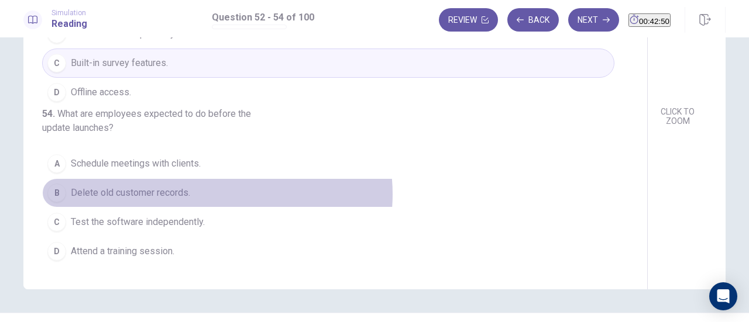
click at [214, 195] on button "B Delete old customer records." at bounding box center [328, 192] width 572 height 29
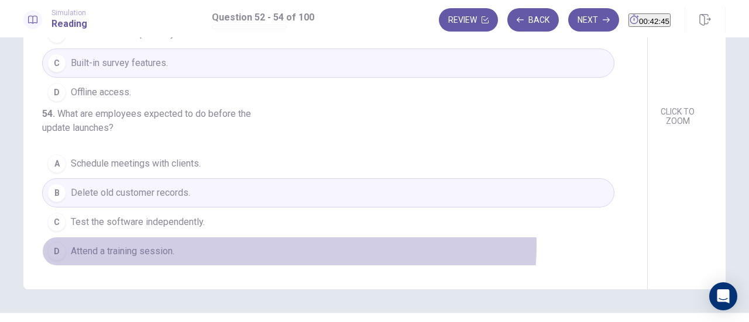
click at [286, 246] on button "D Attend a training session." at bounding box center [328, 251] width 572 height 29
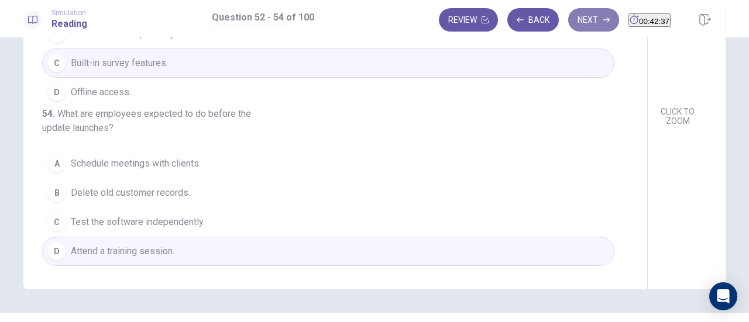
click at [568, 22] on button "Next" at bounding box center [593, 19] width 51 height 23
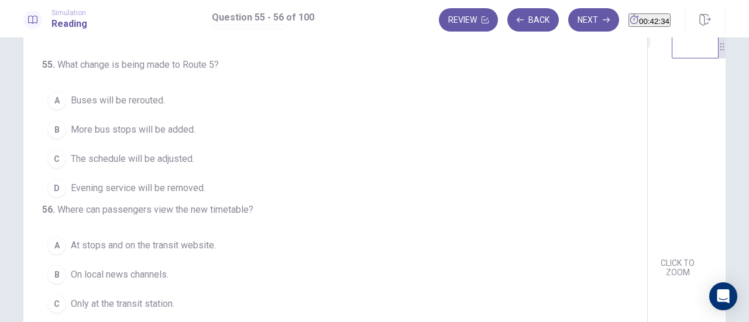
scroll to position [36, 0]
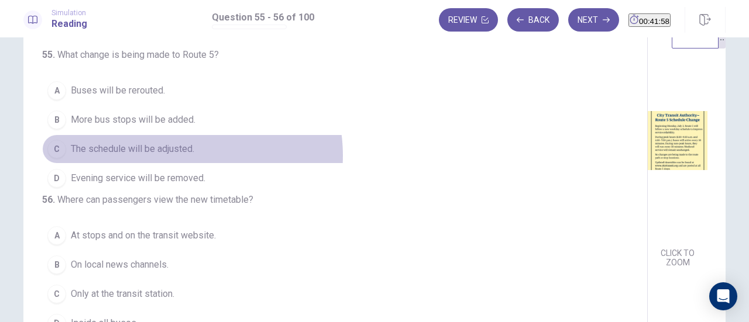
click at [177, 154] on span "The schedule will be adjusted." at bounding box center [132, 149] width 123 height 14
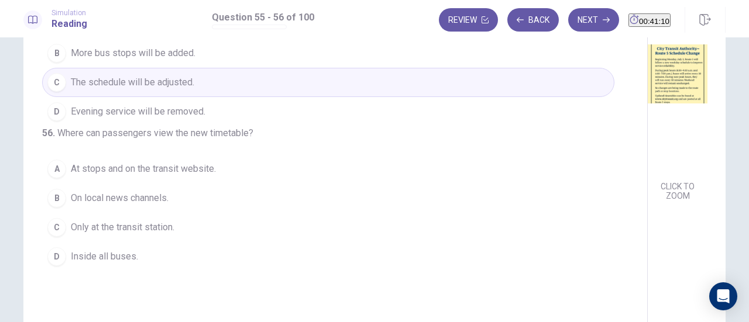
scroll to position [102, 0]
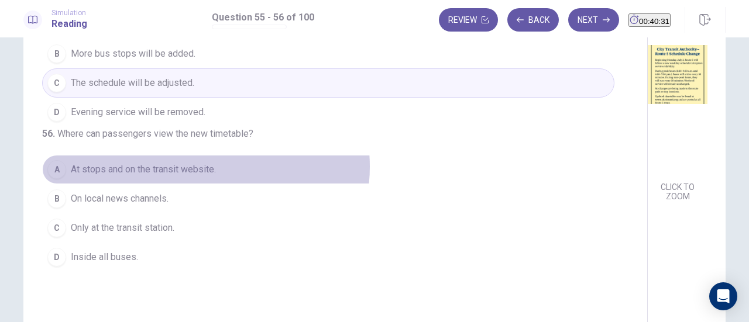
click at [202, 177] on span "At stops and on the transit website." at bounding box center [143, 170] width 145 height 14
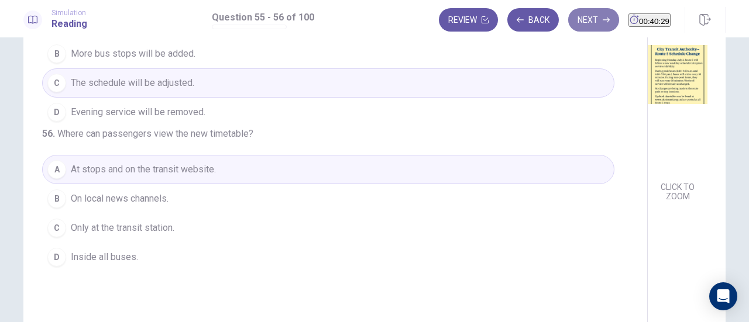
click at [568, 26] on button "Next" at bounding box center [593, 19] width 51 height 23
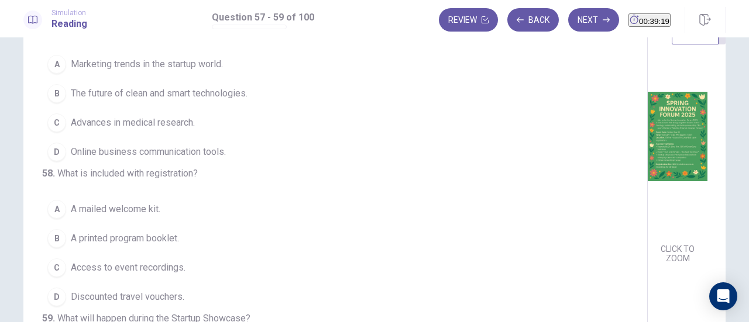
scroll to position [0, 0]
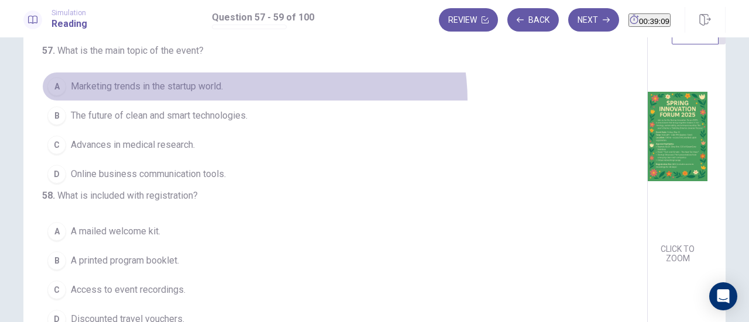
click at [251, 100] on button "A Marketing trends in the startup world." at bounding box center [328, 86] width 572 height 29
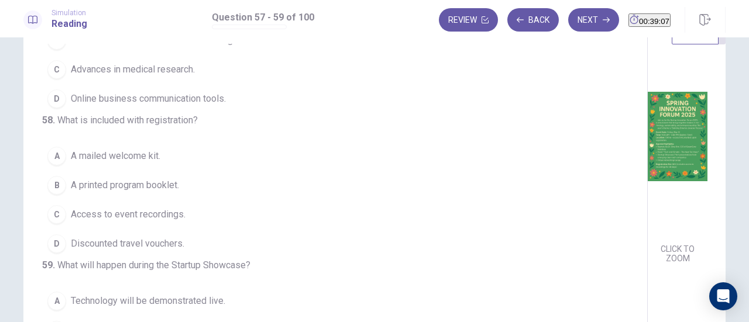
scroll to position [117, 0]
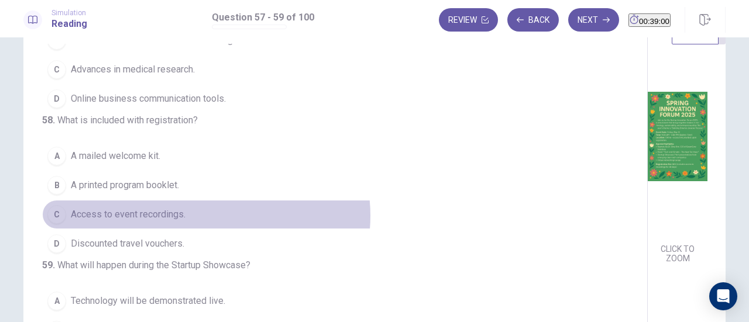
click at [203, 200] on button "C Access to event recordings." at bounding box center [328, 214] width 572 height 29
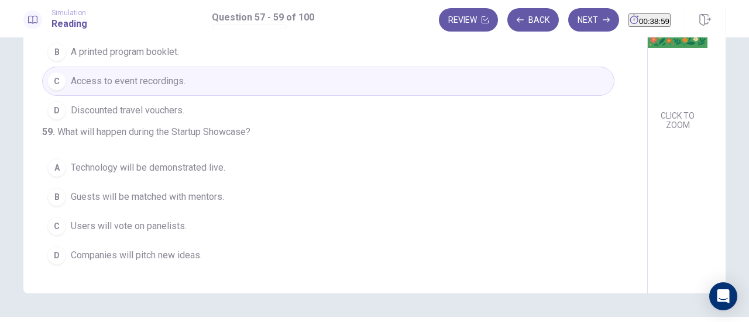
scroll to position [194, 0]
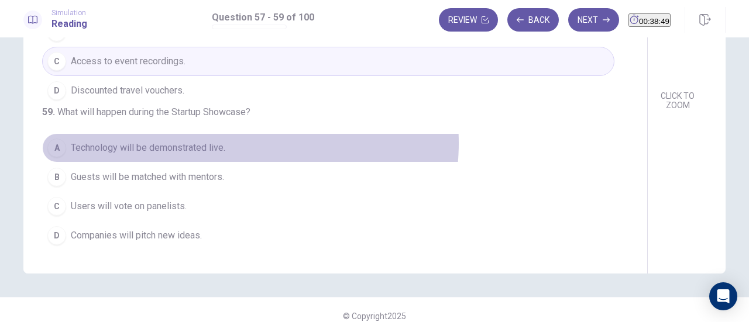
click at [247, 144] on button "A Technology will be demonstrated live." at bounding box center [328, 147] width 572 height 29
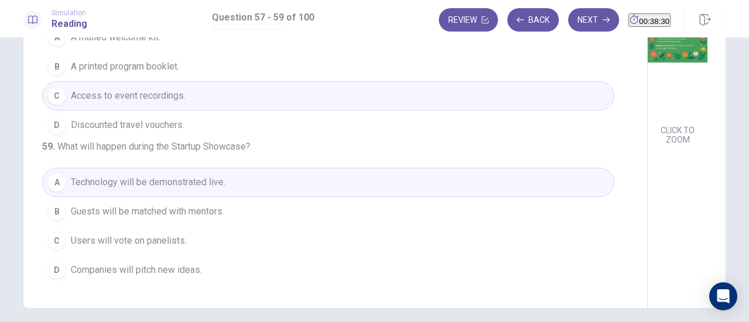
scroll to position [160, 0]
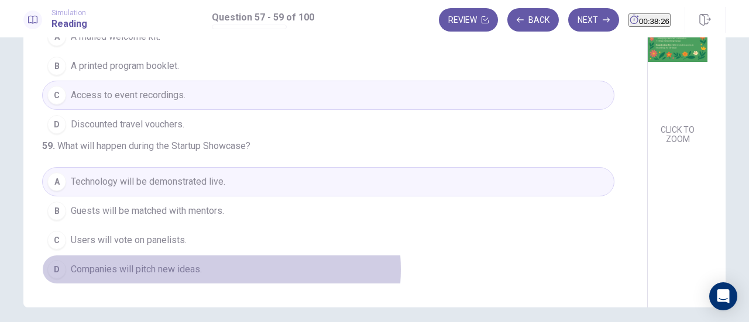
click at [218, 270] on button "D Companies will pitch new ideas." at bounding box center [328, 269] width 572 height 29
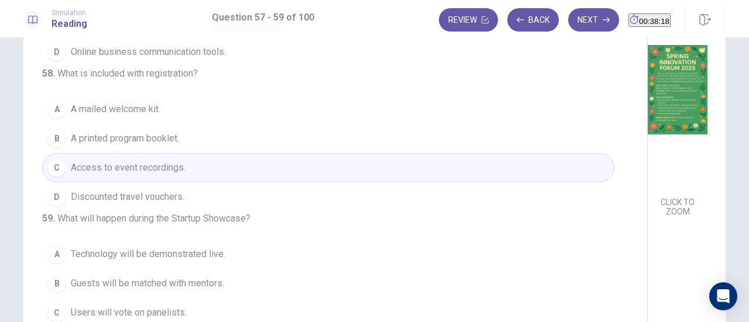
scroll to position [82, 0]
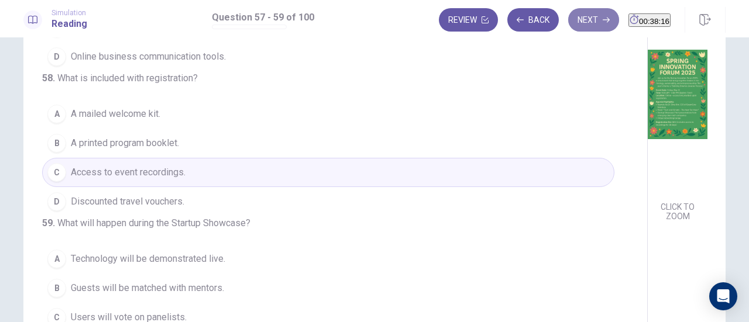
click at [602, 23] on icon "button" at bounding box center [605, 19] width 7 height 7
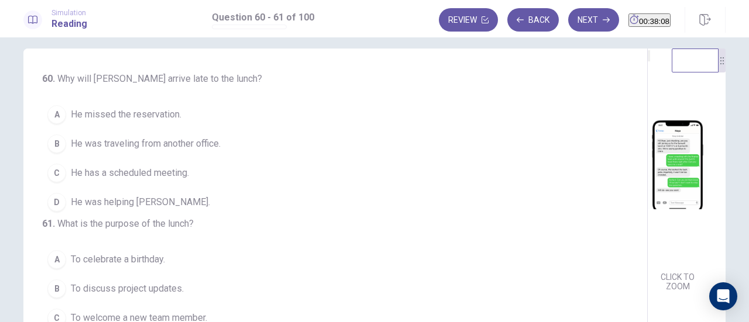
scroll to position [13, 0]
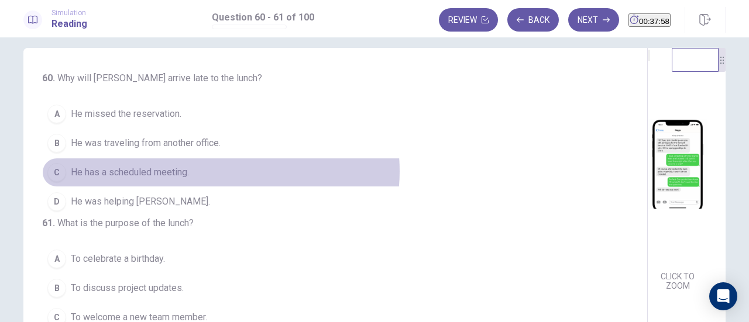
click at [218, 170] on button "C He has a scheduled meeting." at bounding box center [328, 172] width 572 height 29
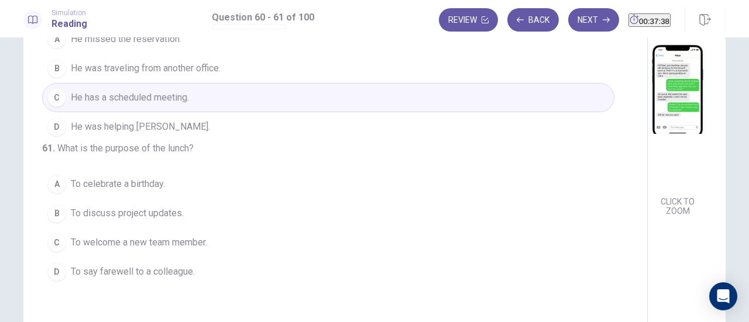
scroll to position [89, 0]
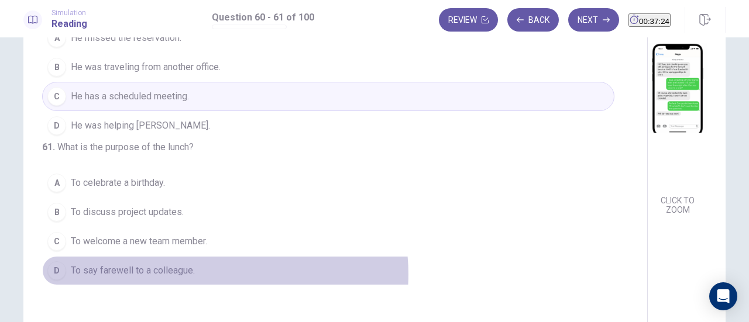
click at [222, 285] on button "D To say farewell to a colleague." at bounding box center [328, 270] width 572 height 29
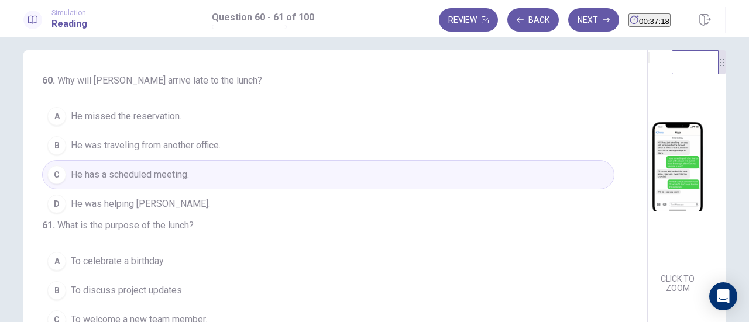
scroll to position [0, 0]
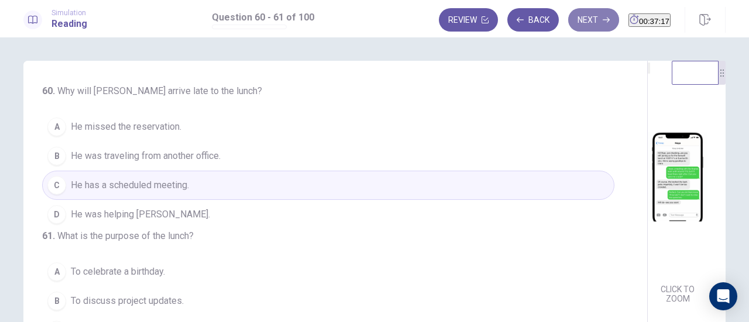
click at [575, 27] on button "Next" at bounding box center [593, 19] width 51 height 23
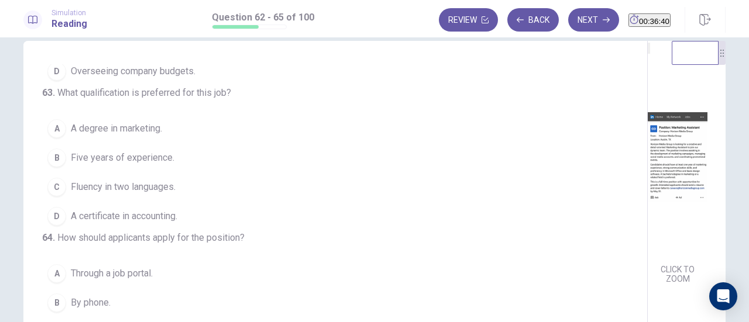
scroll to position [126, 0]
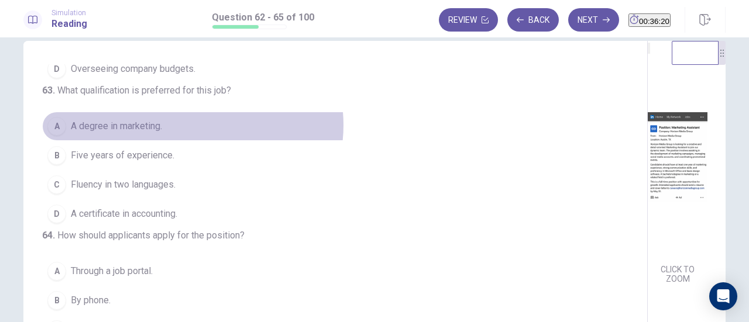
click at [189, 141] on button "A A degree in marketing." at bounding box center [328, 126] width 572 height 29
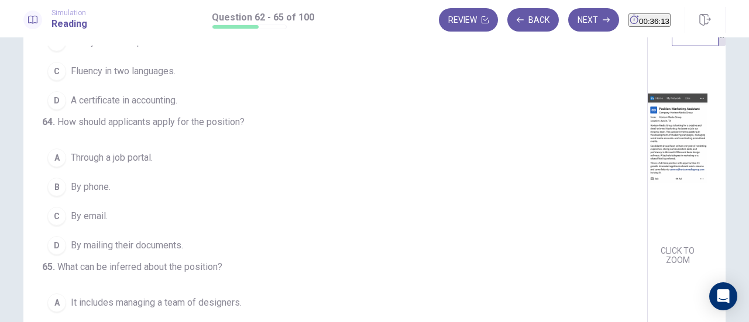
scroll to position [40, 0]
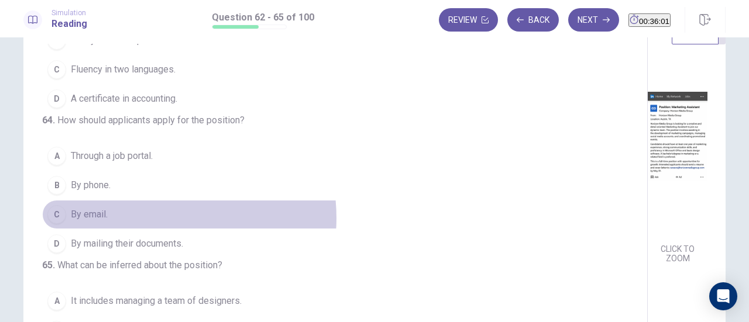
click at [144, 200] on button "C By email." at bounding box center [328, 214] width 572 height 29
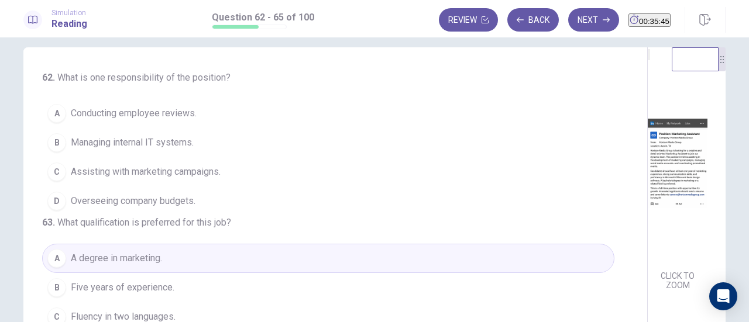
scroll to position [13, 0]
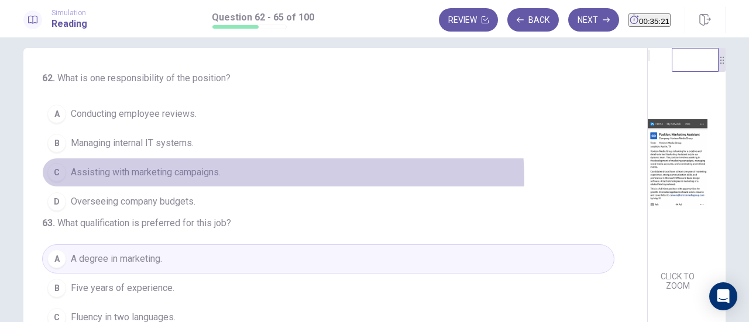
click at [280, 178] on button "C Assisting with marketing campaigns." at bounding box center [328, 172] width 572 height 29
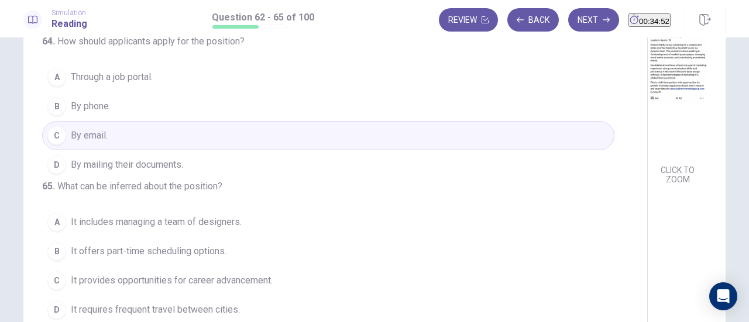
scroll to position [206, 0]
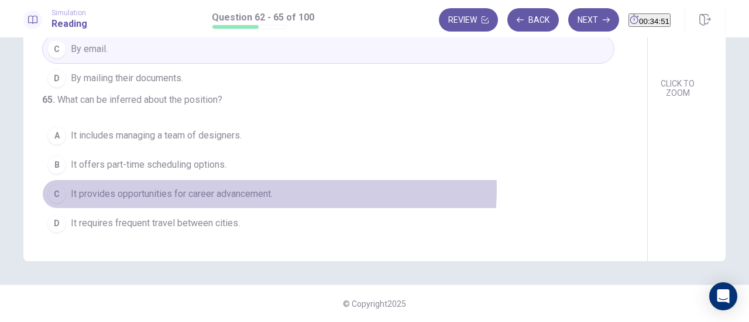
click at [266, 189] on span "It provides opportunities for career advancement." at bounding box center [172, 194] width 202 height 14
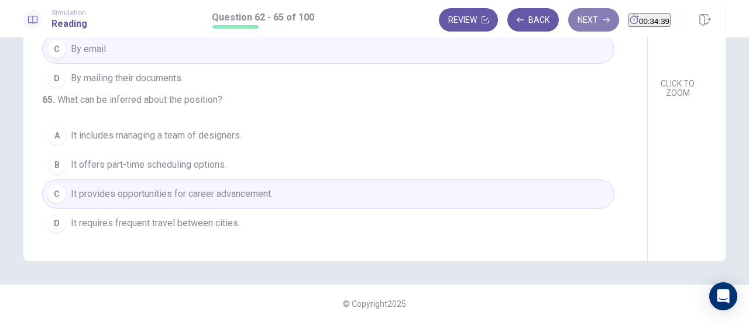
click at [602, 19] on icon "button" at bounding box center [605, 19] width 7 height 7
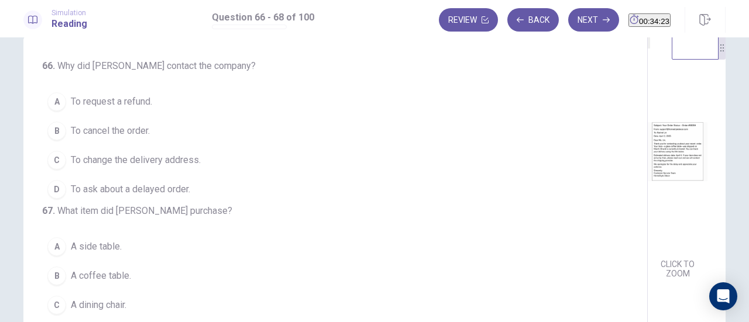
scroll to position [27, 0]
click at [207, 191] on button "D To ask about a delayed order." at bounding box center [328, 187] width 572 height 29
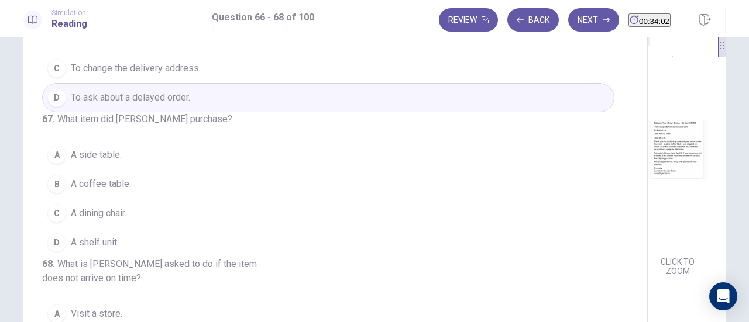
scroll to position [131, 0]
click at [159, 170] on button "B A coffee table." at bounding box center [328, 184] width 572 height 29
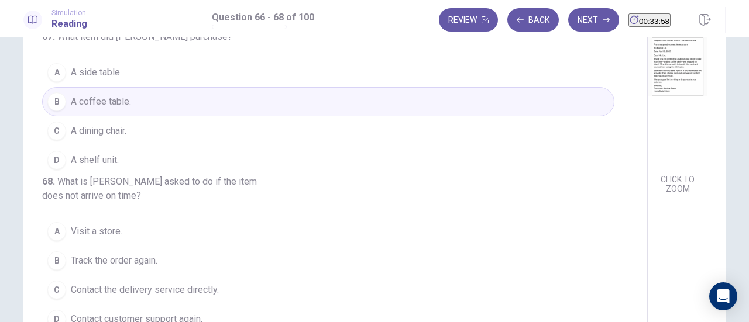
scroll to position [178, 0]
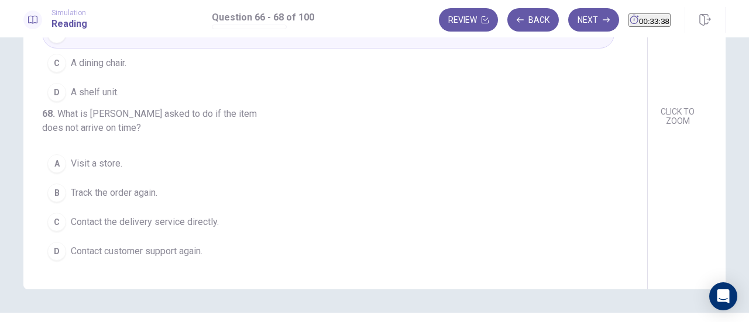
click at [192, 225] on span "Contact the delivery service directly." at bounding box center [145, 222] width 148 height 14
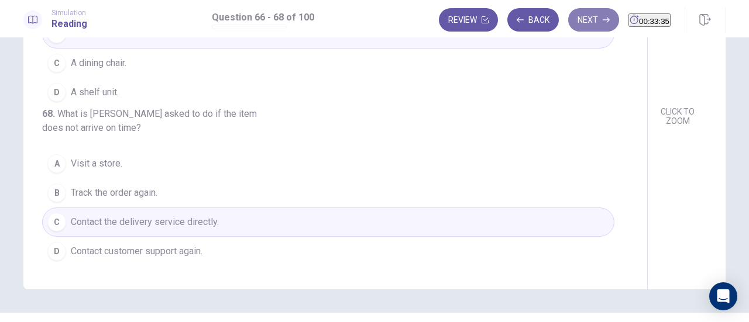
click at [571, 30] on button "Next" at bounding box center [593, 19] width 51 height 23
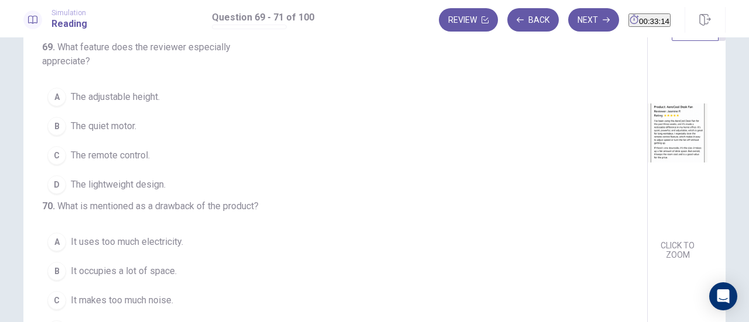
scroll to position [44, 0]
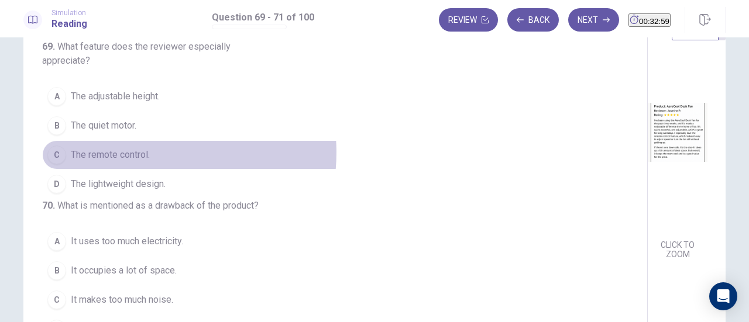
click at [147, 151] on span "The remote control." at bounding box center [110, 155] width 79 height 14
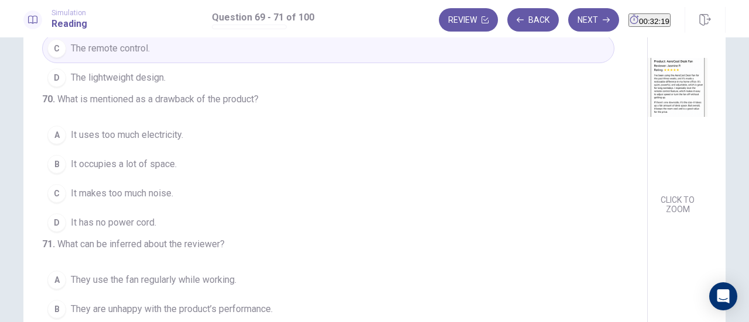
scroll to position [61, 0]
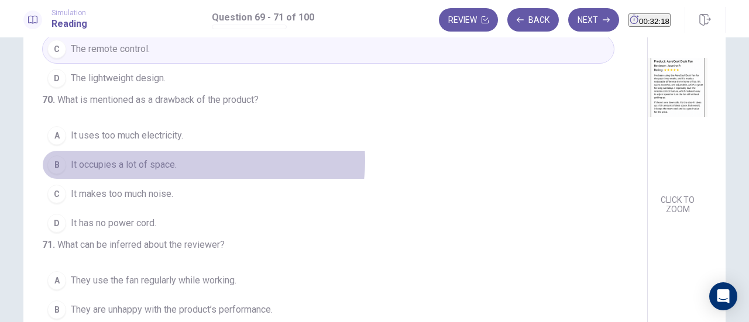
click at [200, 180] on button "B It occupies a lot of space." at bounding box center [328, 164] width 572 height 29
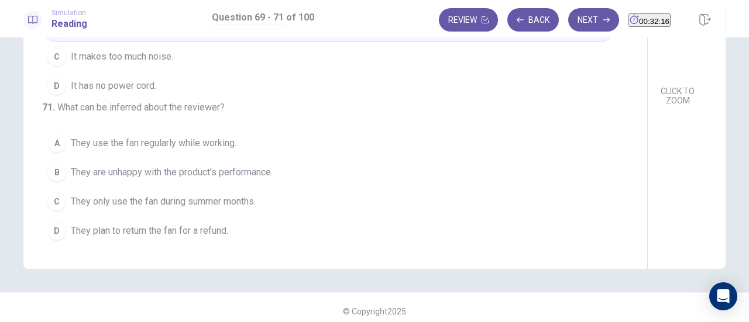
scroll to position [199, 0]
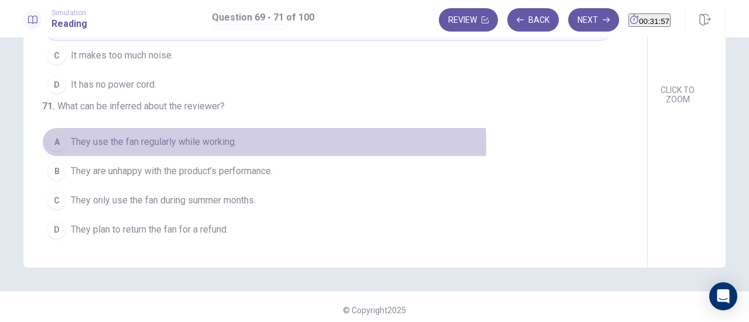
click at [261, 146] on button "A They use the fan regularly while working." at bounding box center [328, 141] width 572 height 29
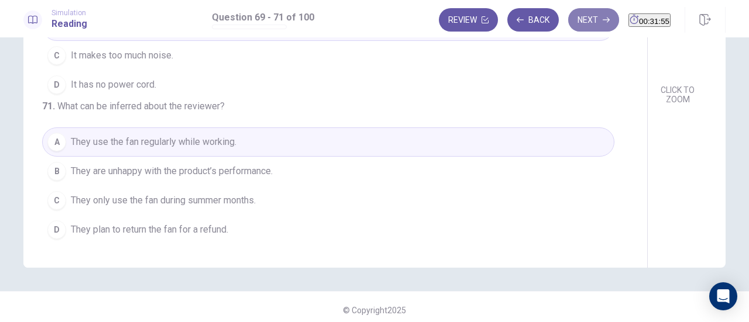
click at [568, 17] on button "Next" at bounding box center [593, 19] width 51 height 23
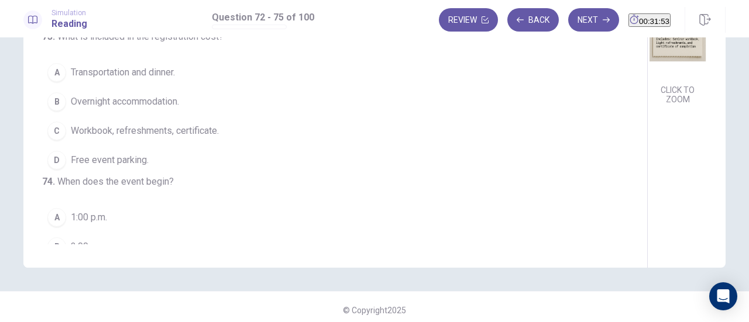
scroll to position [0, 0]
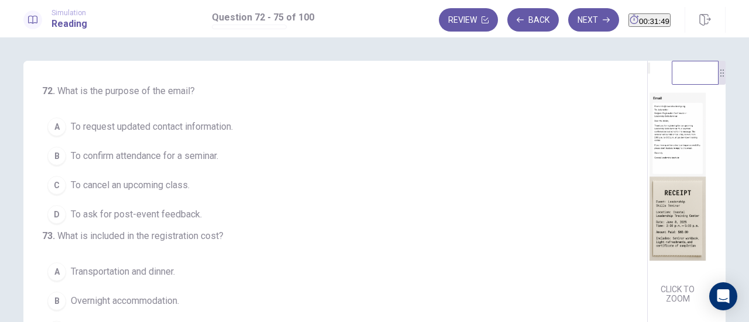
click at [647, 172] on img at bounding box center [677, 177] width 60 height 204
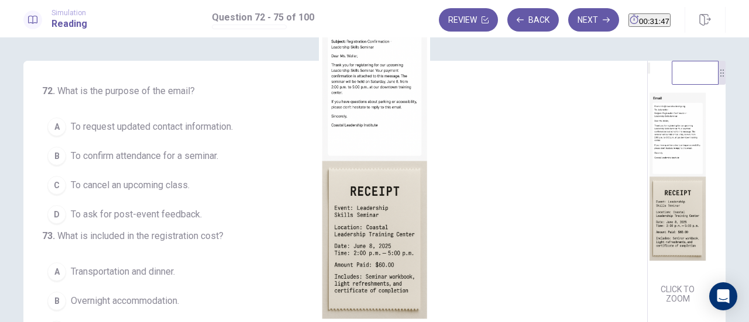
click at [373, 64] on img at bounding box center [374, 161] width 749 height 322
click at [506, 322] on div at bounding box center [374, 322] width 749 height 0
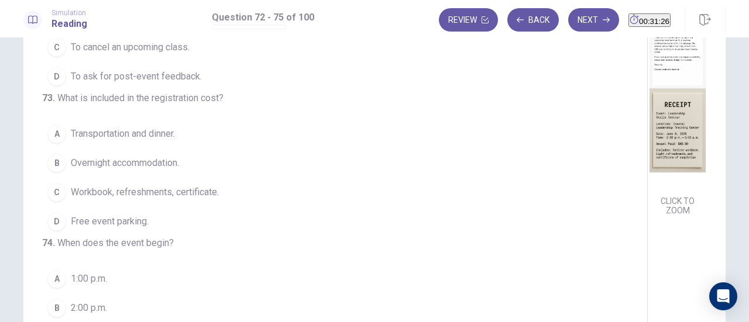
scroll to position [50, 0]
click at [647, 107] on img at bounding box center [677, 89] width 60 height 204
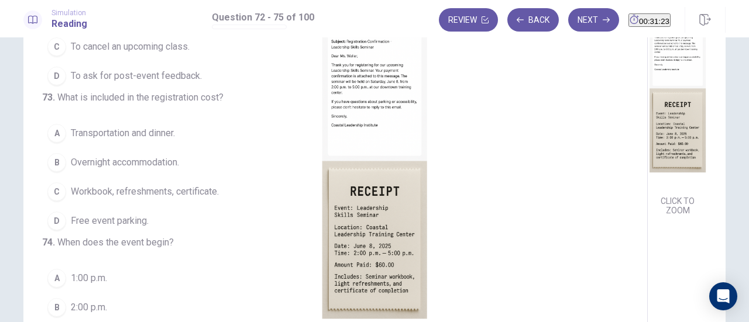
click at [407, 80] on img at bounding box center [374, 161] width 749 height 322
click at [743, 322] on div at bounding box center [374, 322] width 749 height 0
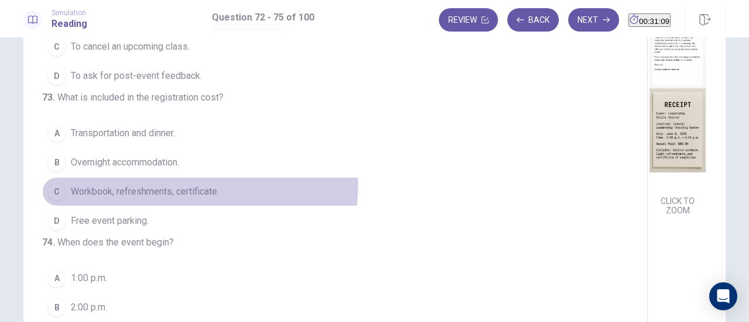
click at [196, 199] on span "Workbook, refreshments, certificate." at bounding box center [145, 192] width 148 height 14
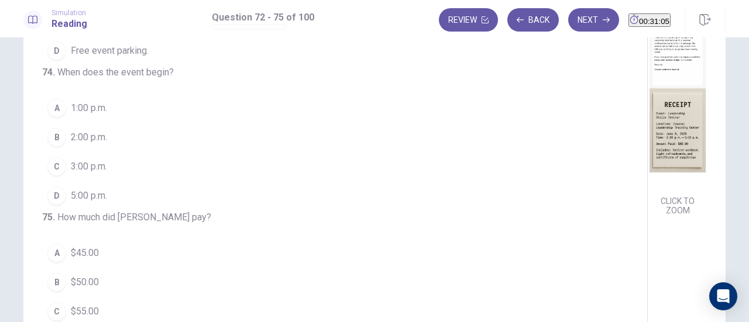
scroll to position [241, 0]
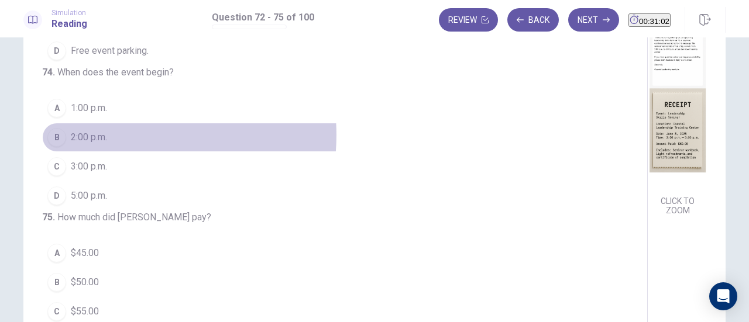
click at [128, 152] on button "B 2:00 p.m." at bounding box center [328, 137] width 572 height 29
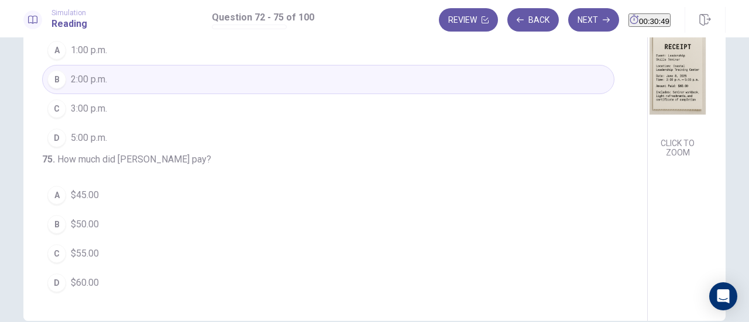
scroll to position [147, 0]
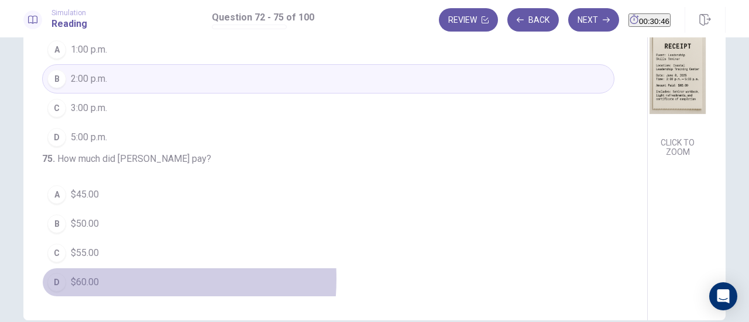
click at [90, 279] on span "$60.00" at bounding box center [85, 282] width 28 height 14
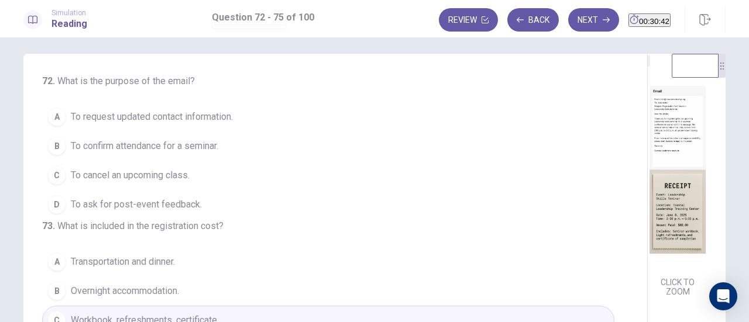
scroll to position [0, 0]
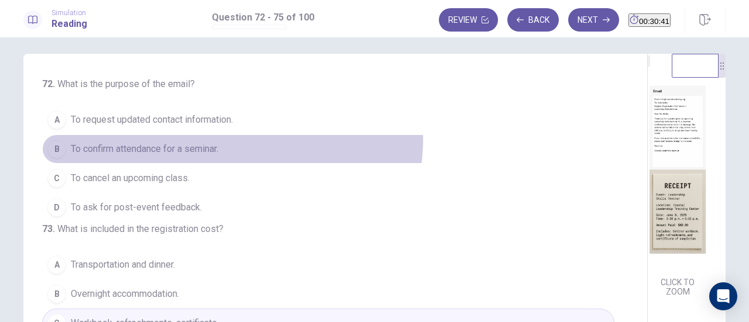
click at [229, 139] on button "B To confirm attendance for a seminar." at bounding box center [328, 148] width 572 height 29
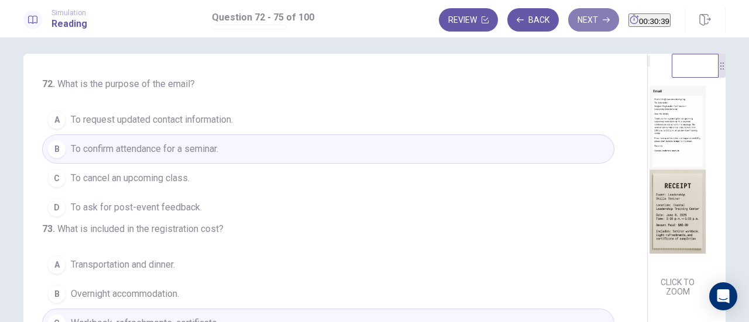
click at [602, 22] on icon "button" at bounding box center [605, 19] width 7 height 7
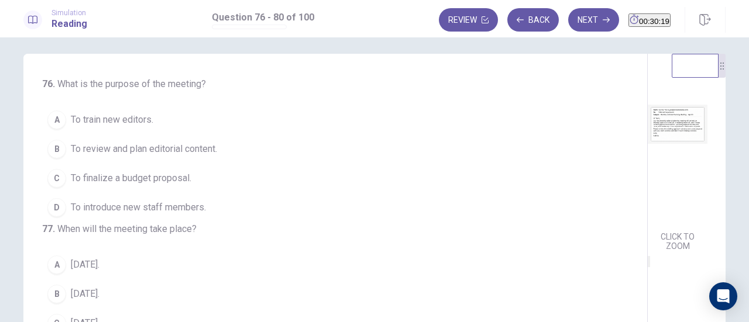
scroll to position [49, 0]
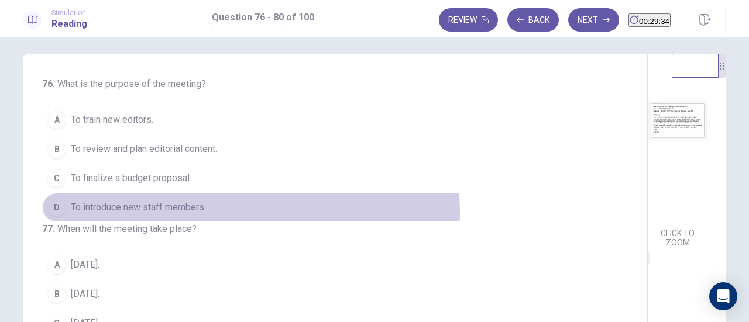
click at [247, 211] on button "D To introduce new staff members." at bounding box center [328, 207] width 572 height 29
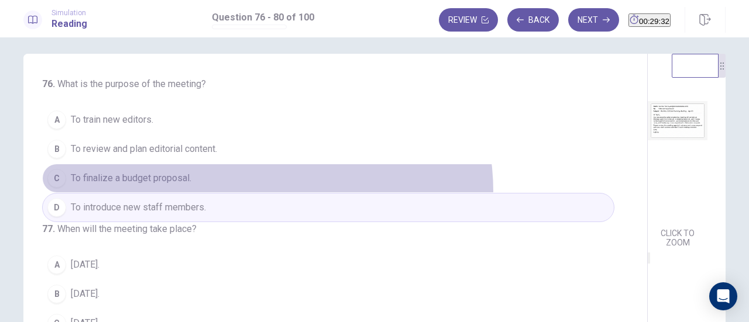
click at [264, 190] on button "C To finalize a budget proposal." at bounding box center [328, 178] width 572 height 29
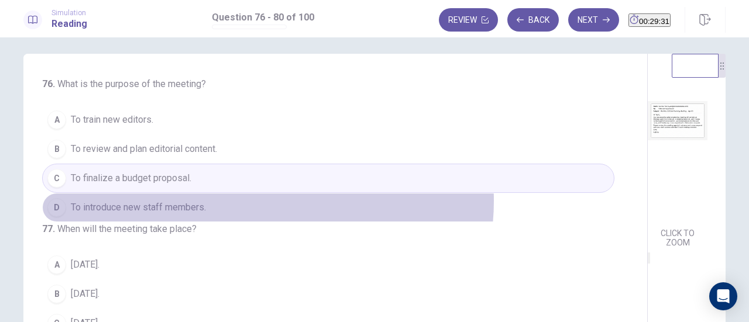
click at [264, 200] on button "D To introduce new staff members." at bounding box center [328, 207] width 572 height 29
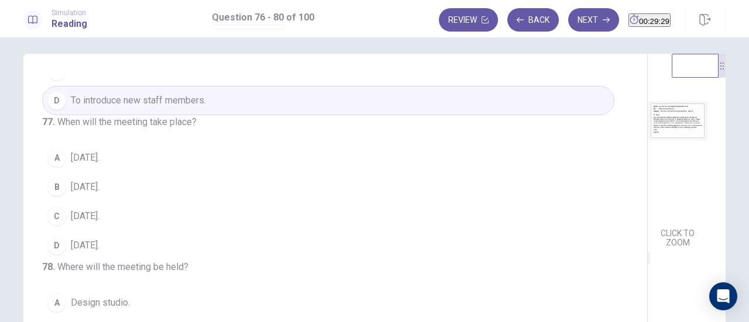
scroll to position [128, 0]
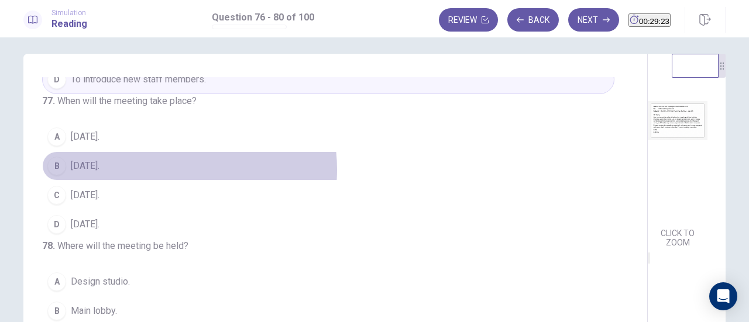
click at [164, 181] on button "B [DATE]." at bounding box center [328, 165] width 572 height 29
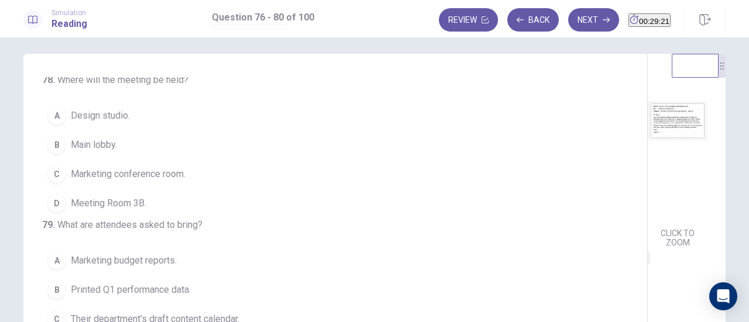
scroll to position [314, 0]
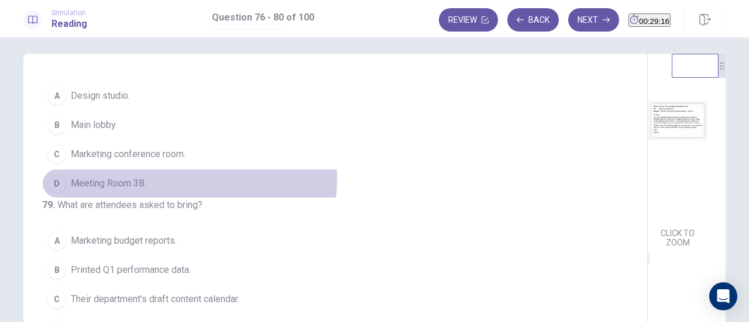
click at [166, 198] on button "D Meeting Room 3B." at bounding box center [328, 183] width 572 height 29
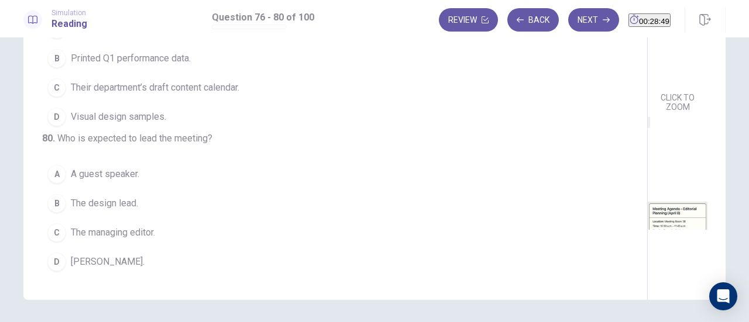
scroll to position [0, 0]
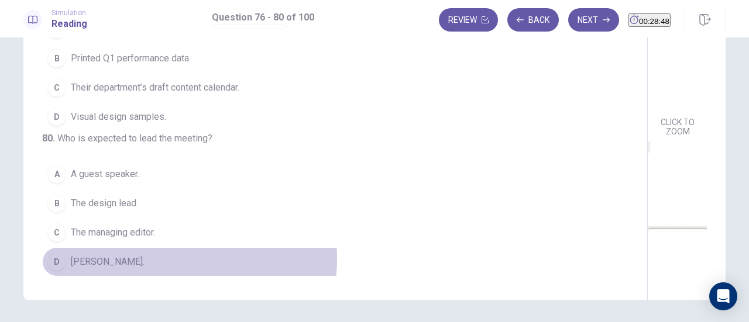
click at [153, 259] on button "D [PERSON_NAME]." at bounding box center [328, 261] width 572 height 29
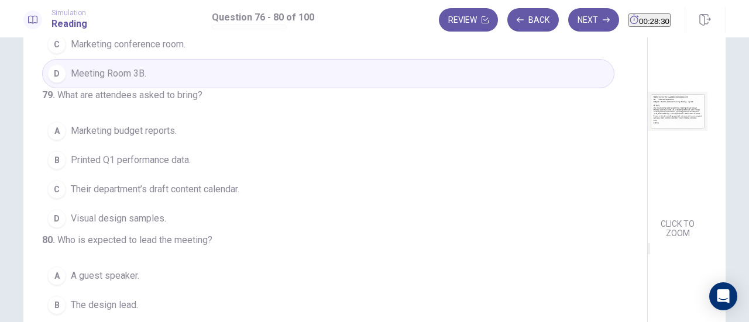
scroll to position [430, 0]
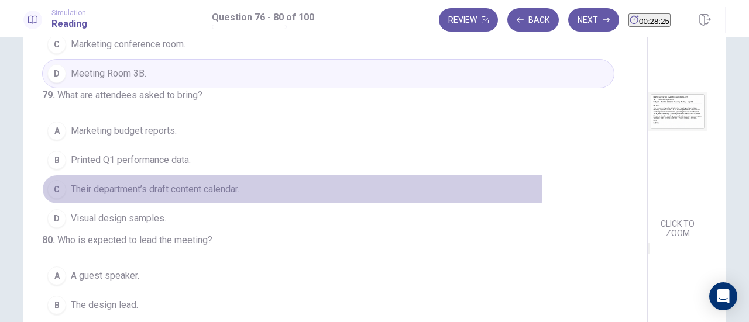
click at [289, 184] on button "C Their department’s draft content calendar." at bounding box center [328, 189] width 572 height 29
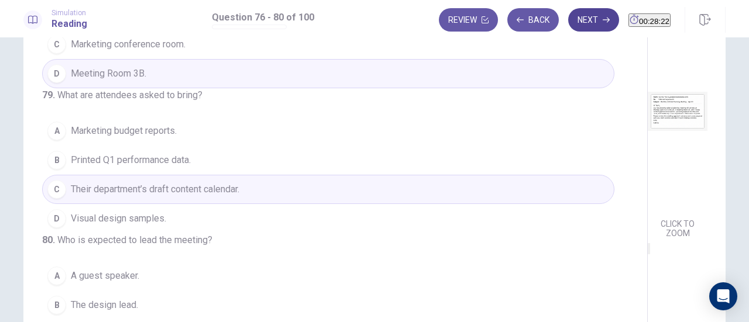
click at [568, 26] on button "Next" at bounding box center [593, 19] width 51 height 23
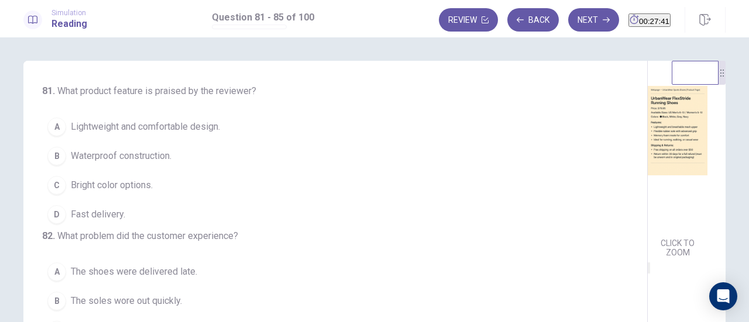
scroll to position [46, 0]
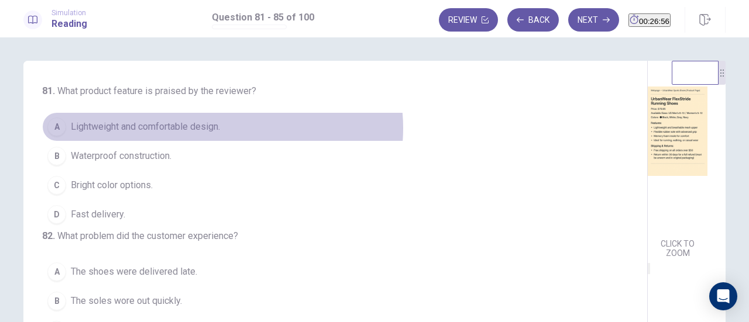
click at [219, 128] on span "Lightweight and comfortable design." at bounding box center [145, 127] width 149 height 14
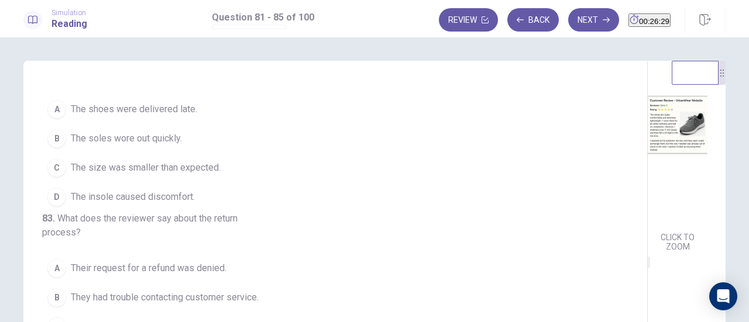
scroll to position [349, 0]
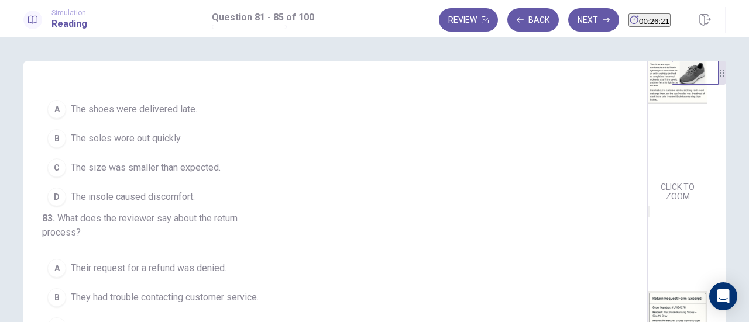
click at [224, 182] on button "C The size was smaller than expected." at bounding box center [328, 167] width 572 height 29
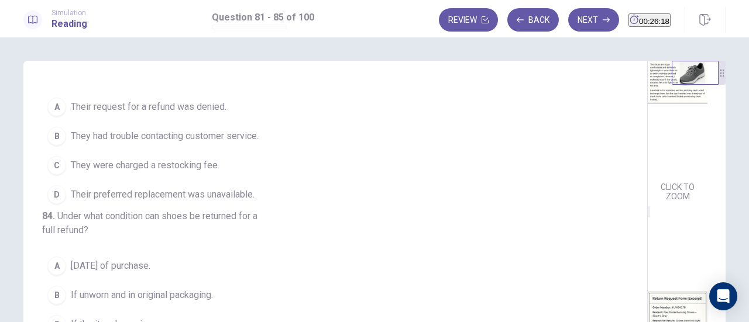
scroll to position [333, 0]
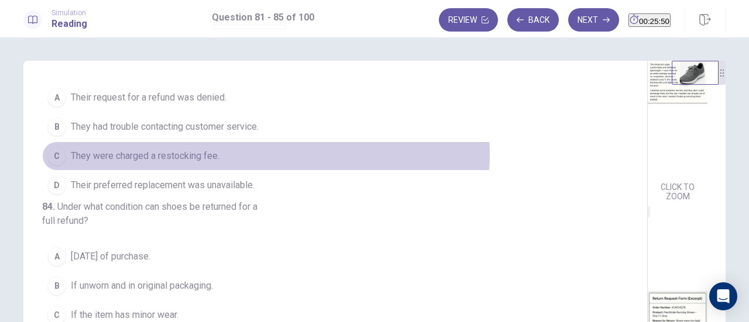
click at [263, 171] on button "C They were charged a restocking fee." at bounding box center [328, 156] width 572 height 29
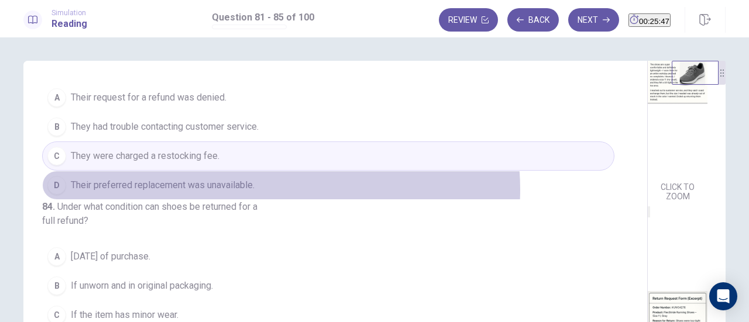
click at [278, 200] on button "D Their preferred replacement was unavailable." at bounding box center [328, 185] width 572 height 29
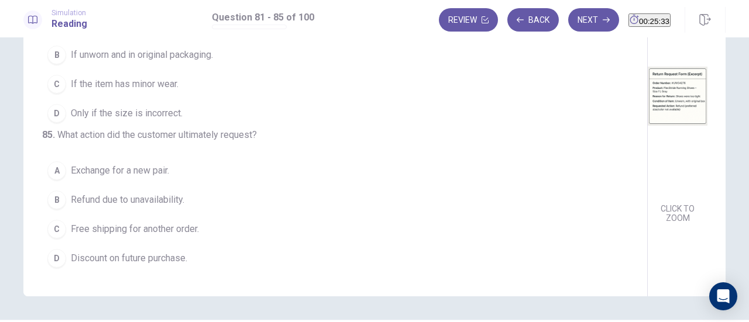
scroll to position [171, 0]
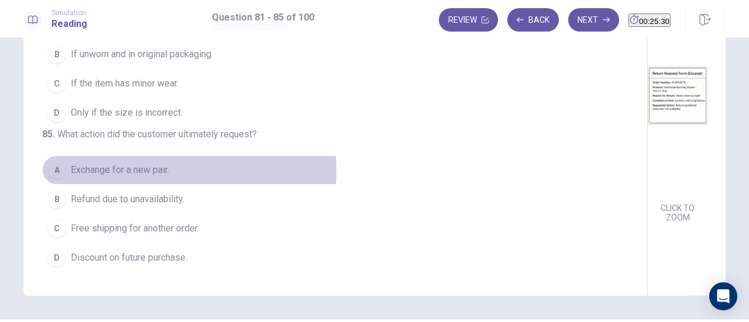
click at [165, 172] on span "Exchange for a new pair." at bounding box center [120, 170] width 98 height 14
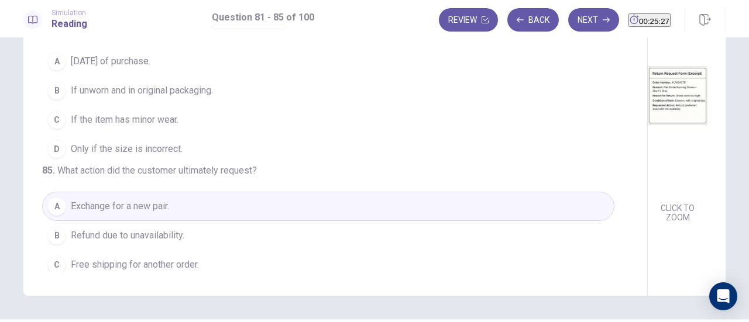
scroll to position [351, 0]
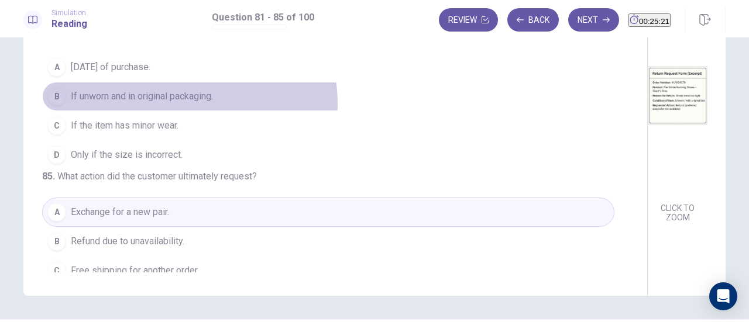
click at [174, 104] on span "If unworn and in original packaging." at bounding box center [142, 96] width 142 height 14
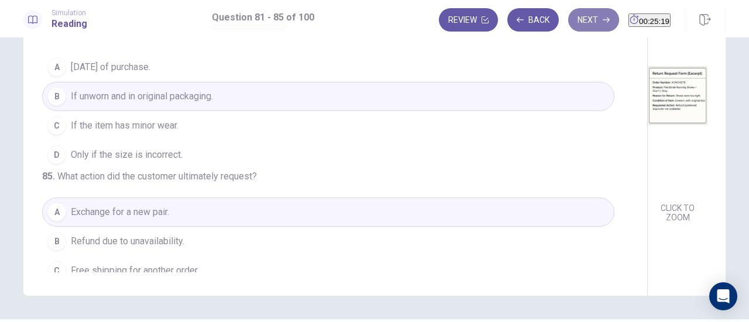
click at [568, 22] on button "Next" at bounding box center [593, 19] width 51 height 23
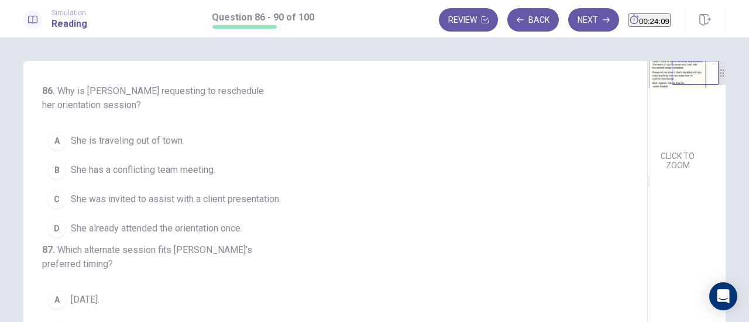
scroll to position [134, 0]
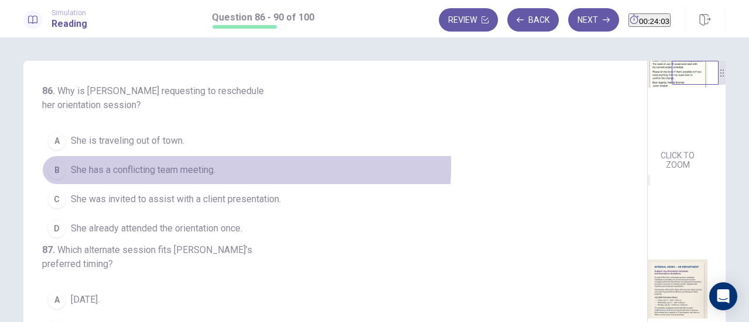
click at [243, 167] on button "B She has a conflicting team meeting." at bounding box center [328, 170] width 572 height 29
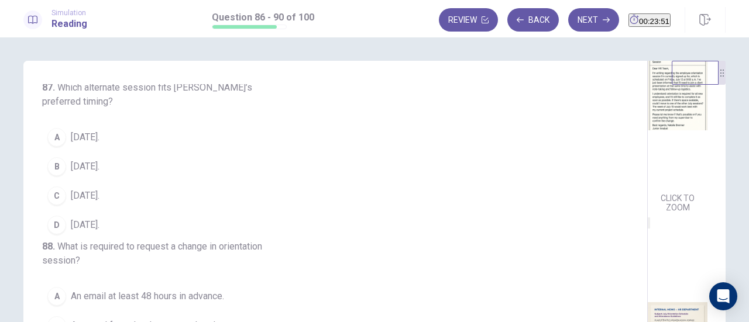
scroll to position [90, 0]
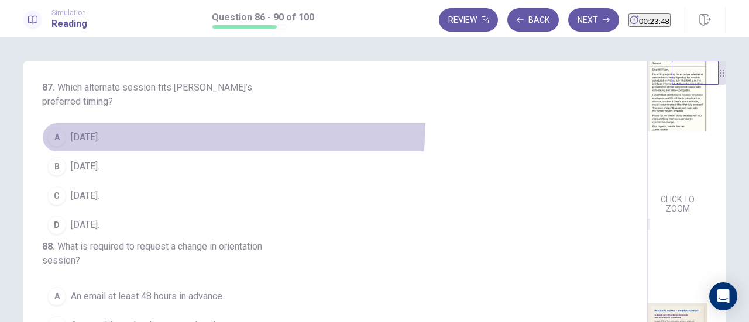
click at [230, 148] on button "A [DATE]." at bounding box center [328, 137] width 572 height 29
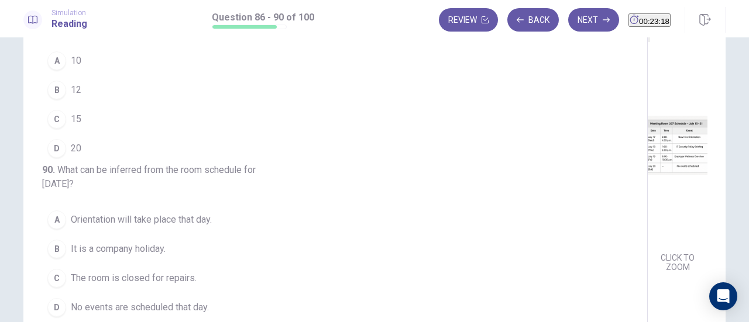
scroll to position [147, 0]
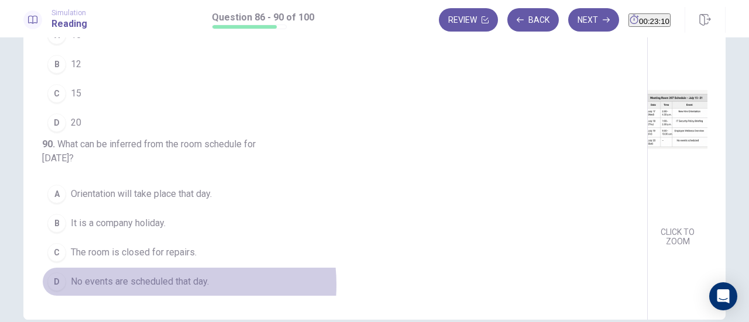
click at [157, 285] on span "No events are scheduled that day." at bounding box center [140, 282] width 138 height 14
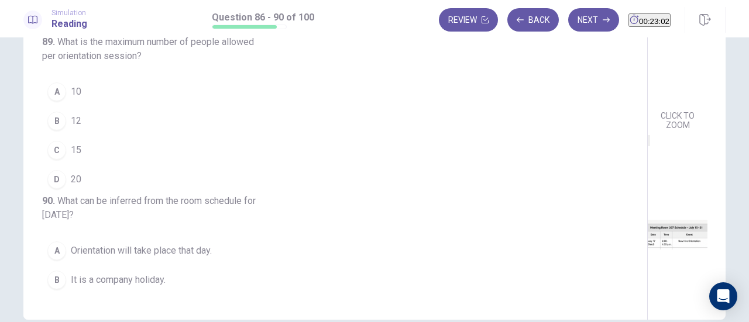
scroll to position [172, 0]
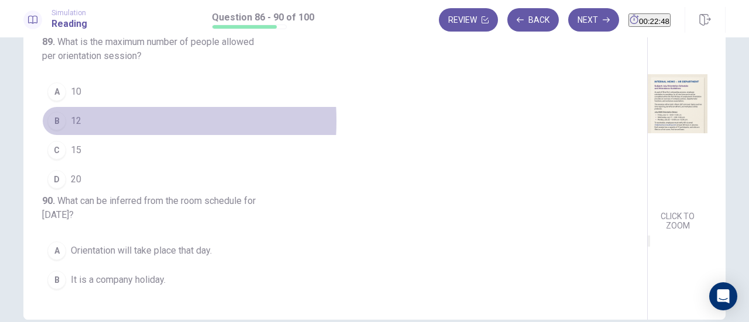
click at [71, 128] on span "12" at bounding box center [76, 121] width 11 height 14
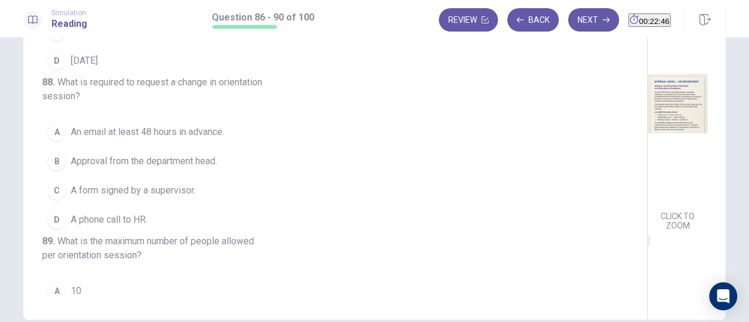
scroll to position [179, 0]
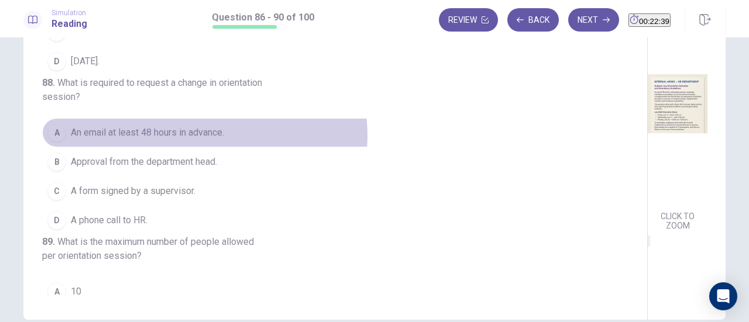
click at [201, 140] on span "An email at least 48 hours in advance." at bounding box center [147, 133] width 153 height 14
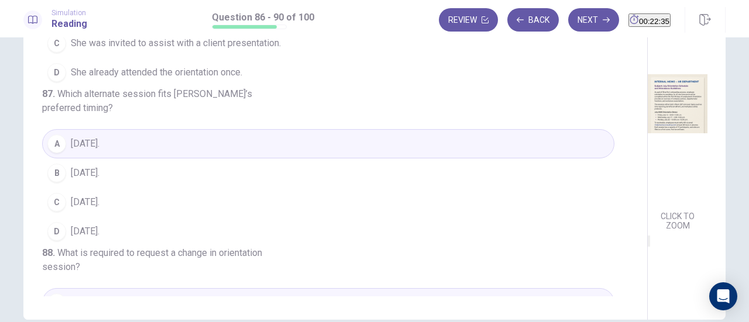
scroll to position [6, 0]
click at [568, 19] on button "Next" at bounding box center [593, 19] width 51 height 23
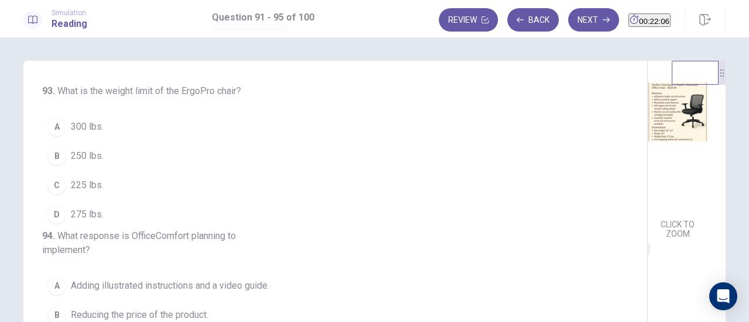
scroll to position [305, 0]
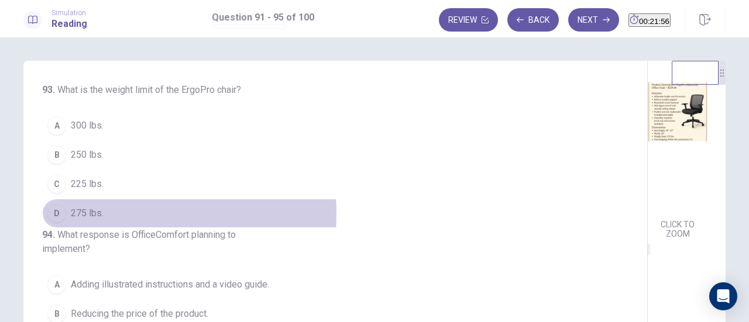
click at [98, 220] on span "275 lbs." at bounding box center [87, 213] width 33 height 14
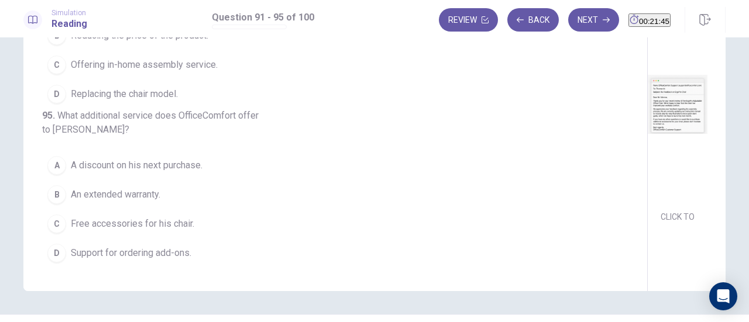
scroll to position [430, 0]
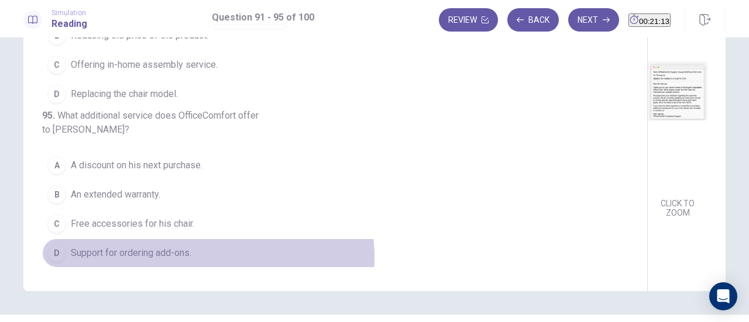
click at [205, 258] on button "D Support for ordering add-ons." at bounding box center [328, 253] width 572 height 29
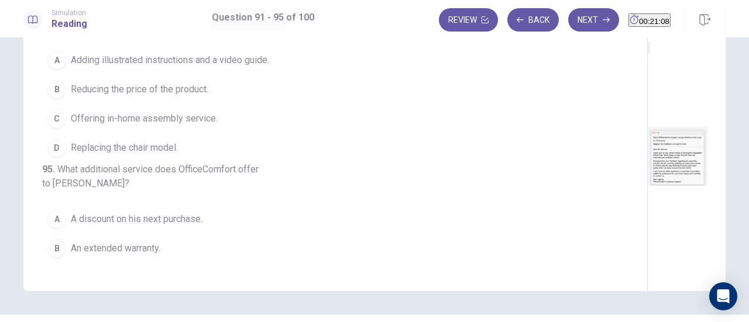
scroll to position [332, 0]
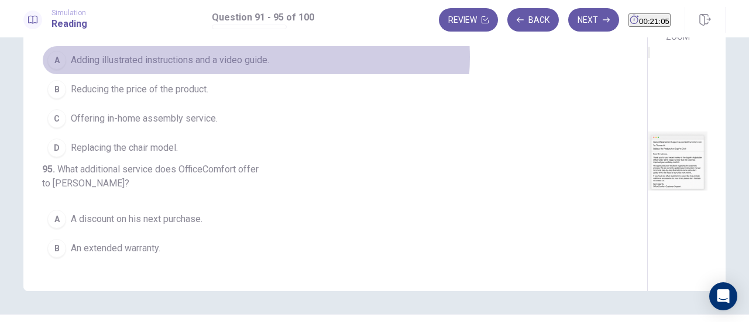
click at [253, 67] on span "Adding illustrated instructions and a video guide." at bounding box center [170, 60] width 198 height 14
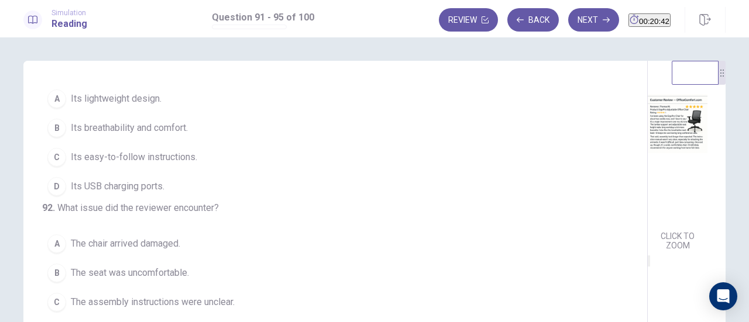
scroll to position [54, 0]
click at [186, 127] on span "Its breathability and comfort." at bounding box center [129, 128] width 117 height 14
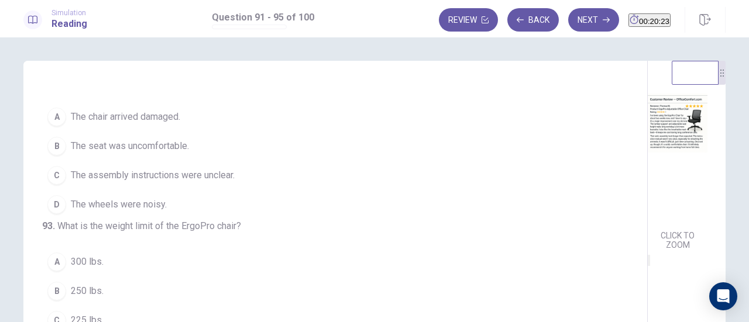
scroll to position [170, 0]
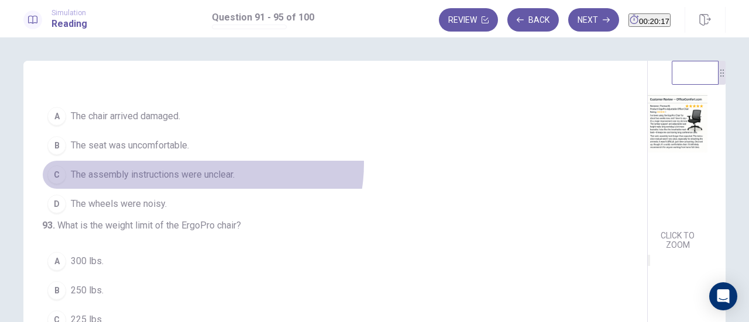
click at [199, 185] on button "C The assembly instructions were unclear." at bounding box center [328, 174] width 572 height 29
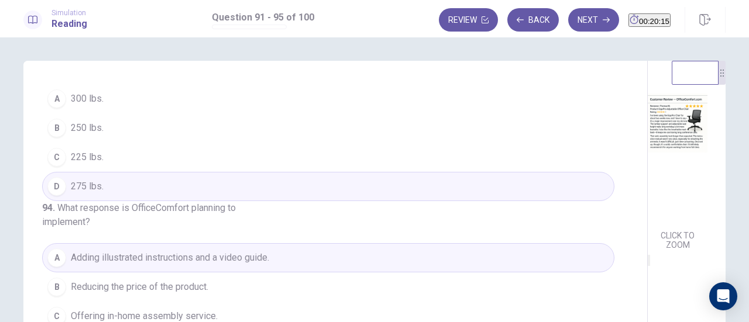
scroll to position [333, 0]
click at [582, 28] on button "Next" at bounding box center [593, 19] width 51 height 23
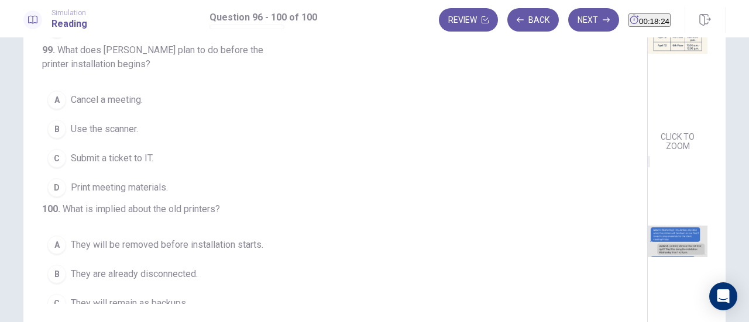
scroll to position [253, 0]
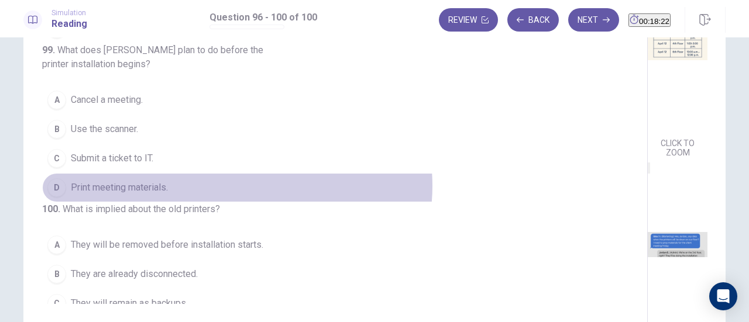
click at [234, 202] on button "D Print meeting materials." at bounding box center [328, 187] width 572 height 29
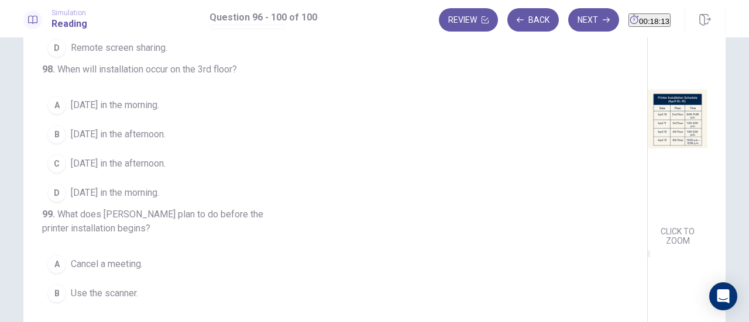
scroll to position [165, 0]
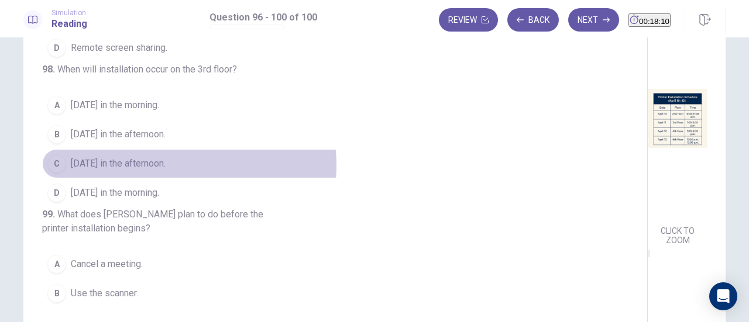
click at [149, 171] on span "[DATE] in the afternoon." at bounding box center [118, 164] width 95 height 14
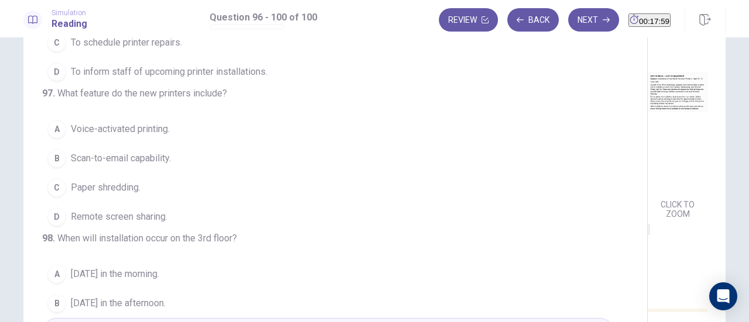
scroll to position [73, 0]
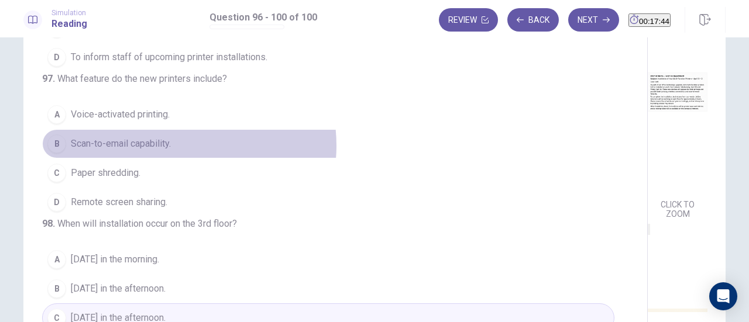
click at [170, 158] on button "B Scan-to-email capability." at bounding box center [328, 143] width 572 height 29
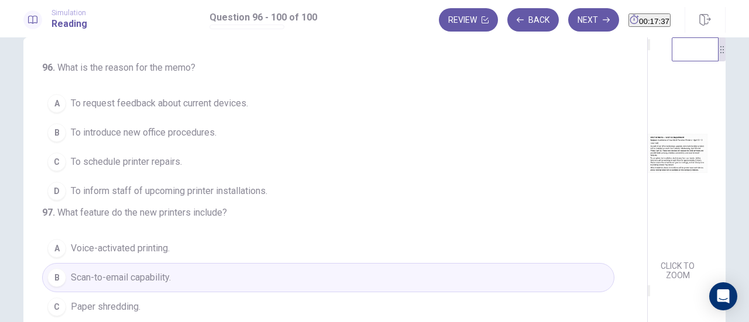
scroll to position [22, 0]
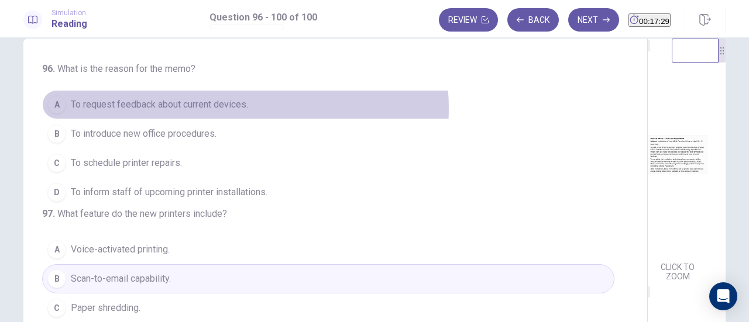
click at [242, 108] on span "To request feedback about current devices." at bounding box center [159, 105] width 177 height 14
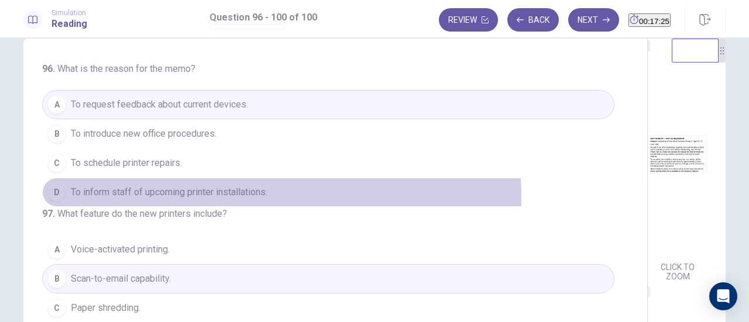
click at [278, 195] on button "D To inform staff of upcoming printer installations." at bounding box center [328, 192] width 572 height 29
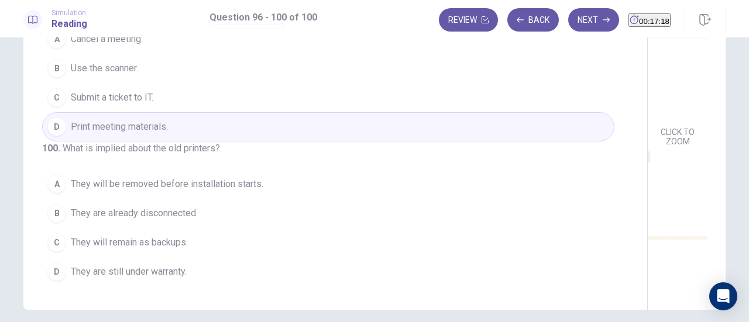
scroll to position [175, 0]
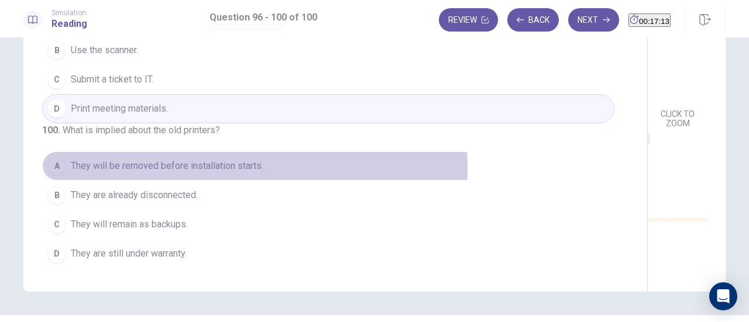
click at [251, 170] on span "They will be removed before installation starts." at bounding box center [167, 166] width 192 height 14
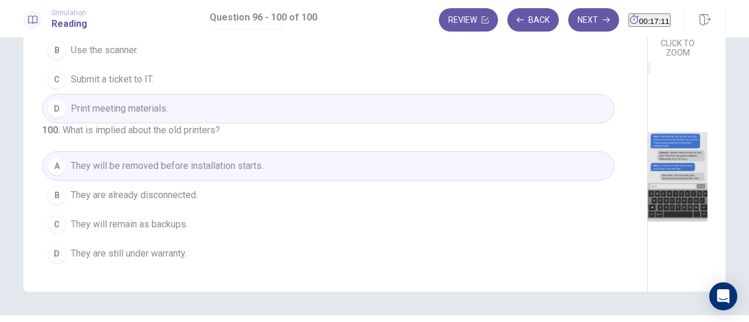
scroll to position [430, 0]
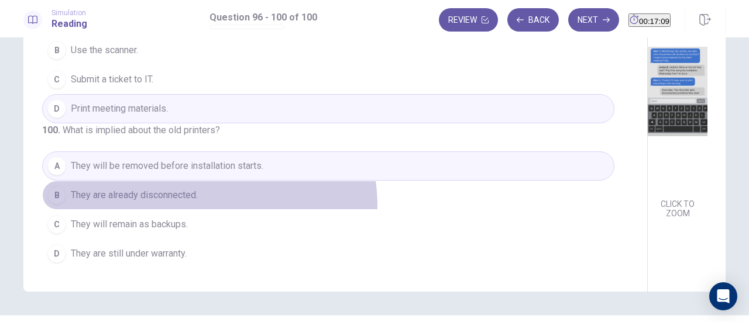
click at [206, 206] on button "B They are already disconnected." at bounding box center [328, 195] width 572 height 29
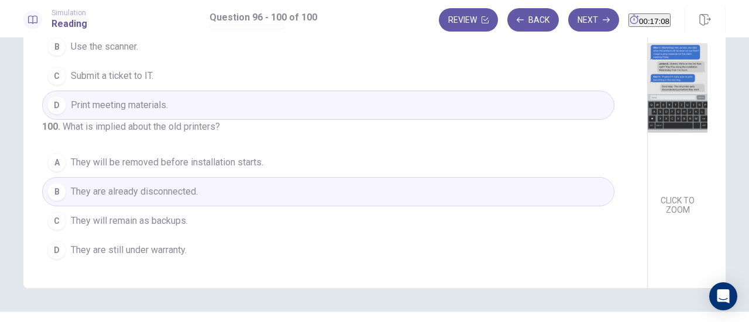
scroll to position [180, 0]
click at [568, 13] on button "Next" at bounding box center [593, 19] width 51 height 23
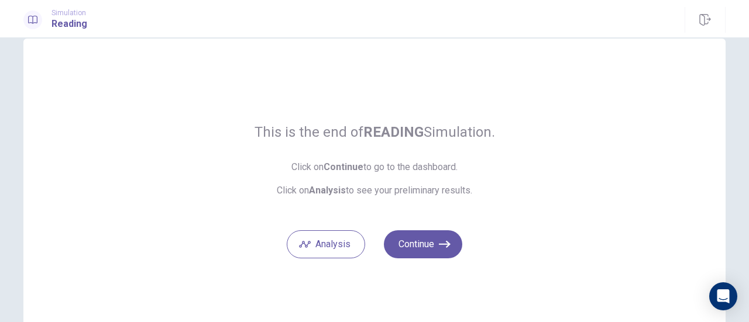
scroll to position [22, 0]
click at [421, 237] on button "Continue" at bounding box center [423, 245] width 78 height 28
